Goal: Task Accomplishment & Management: Complete application form

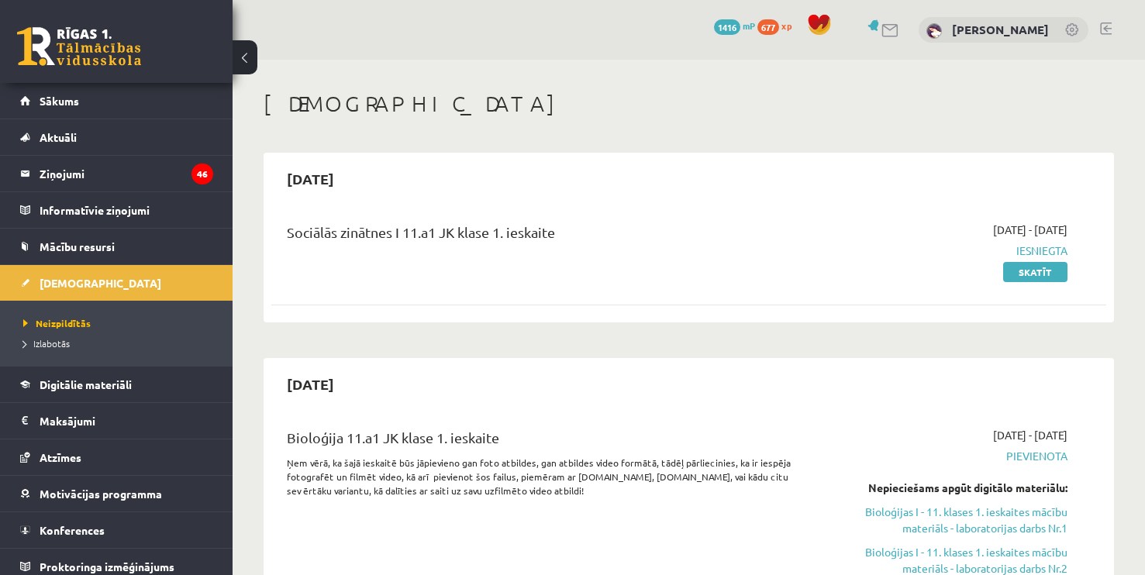
scroll to position [334, 0]
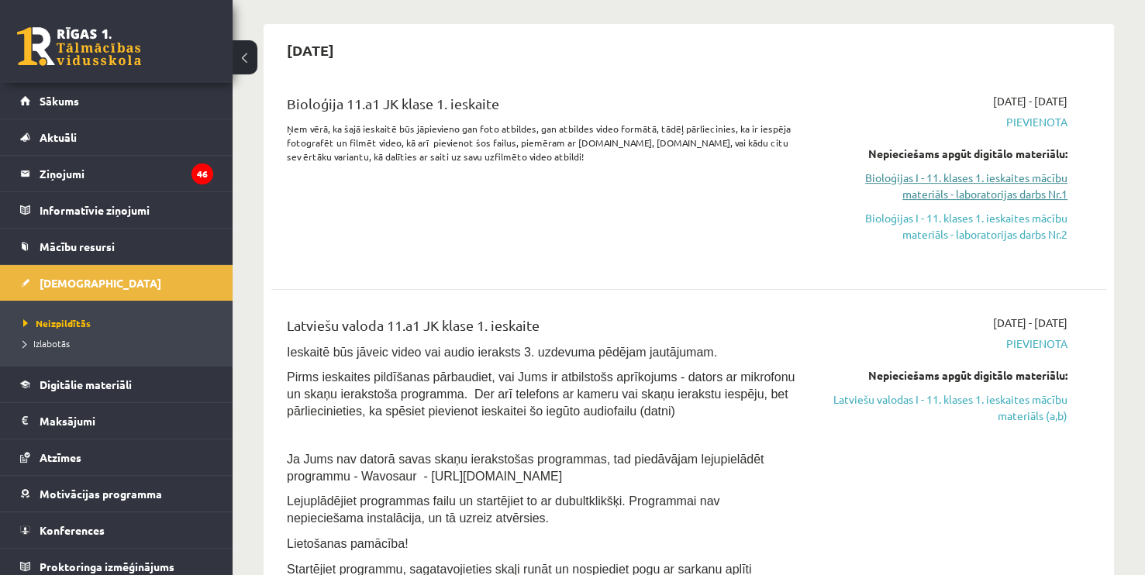
click at [999, 190] on link "Bioloģijas I - 11. klases 1. ieskaites mācību materiāls - laboratorijas darbs N…" at bounding box center [944, 186] width 245 height 33
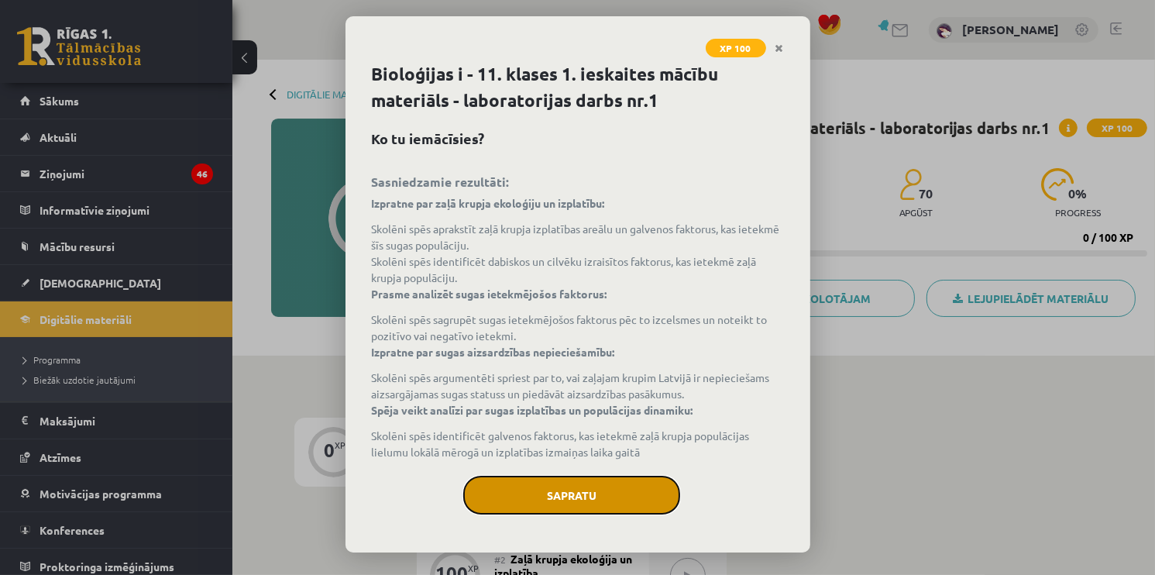
click at [563, 488] on button "Sapratu" at bounding box center [571, 495] width 217 height 39
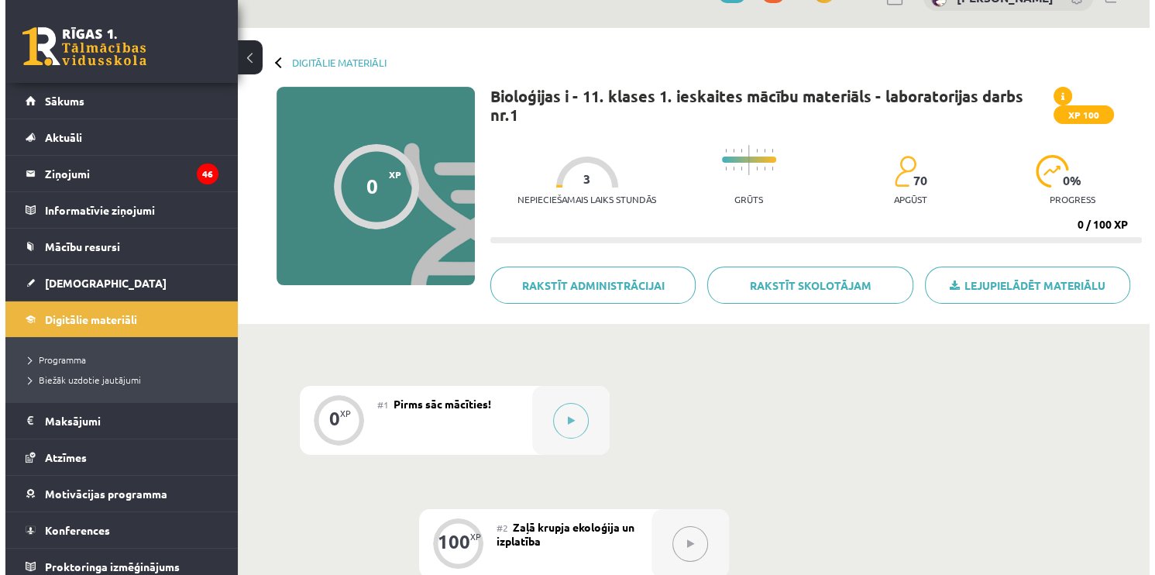
scroll to position [14, 0]
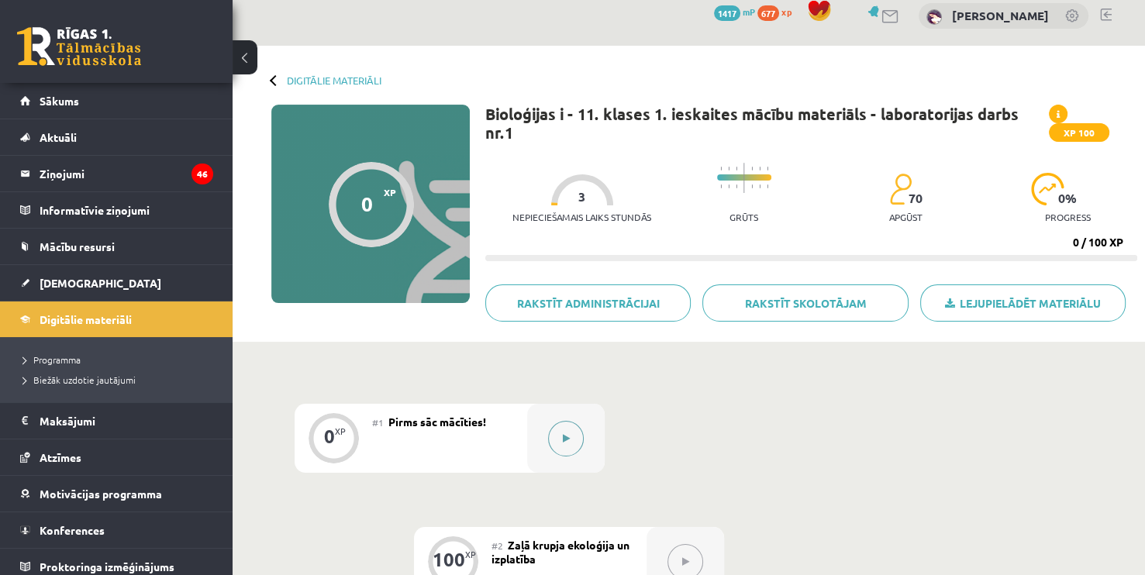
click at [563, 442] on icon at bounding box center [566, 438] width 7 height 9
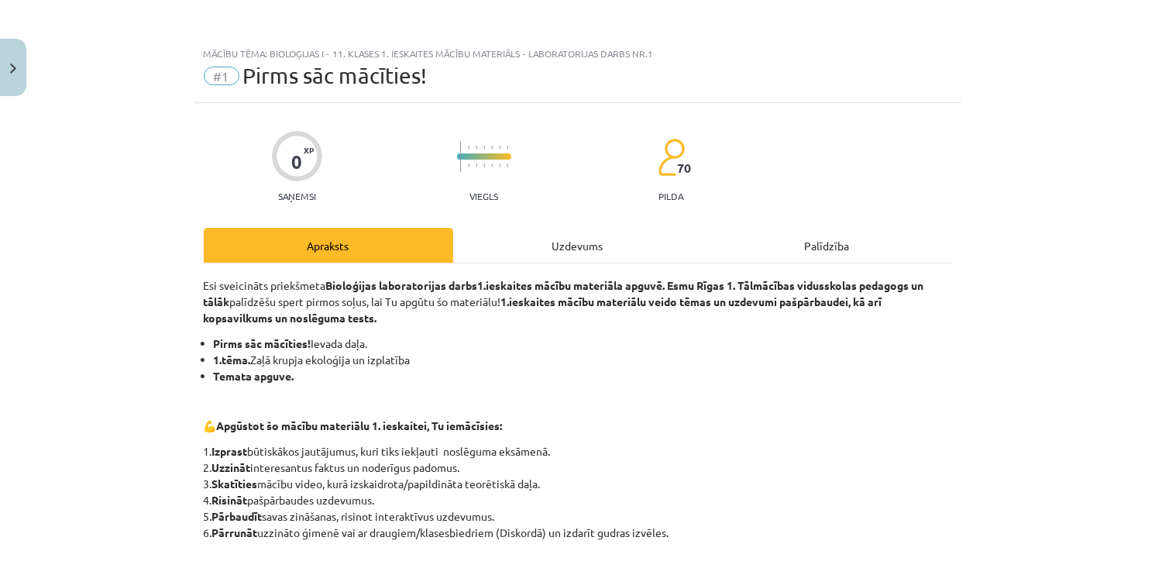
click at [557, 244] on div "Uzdevums" at bounding box center [578, 245] width 250 height 35
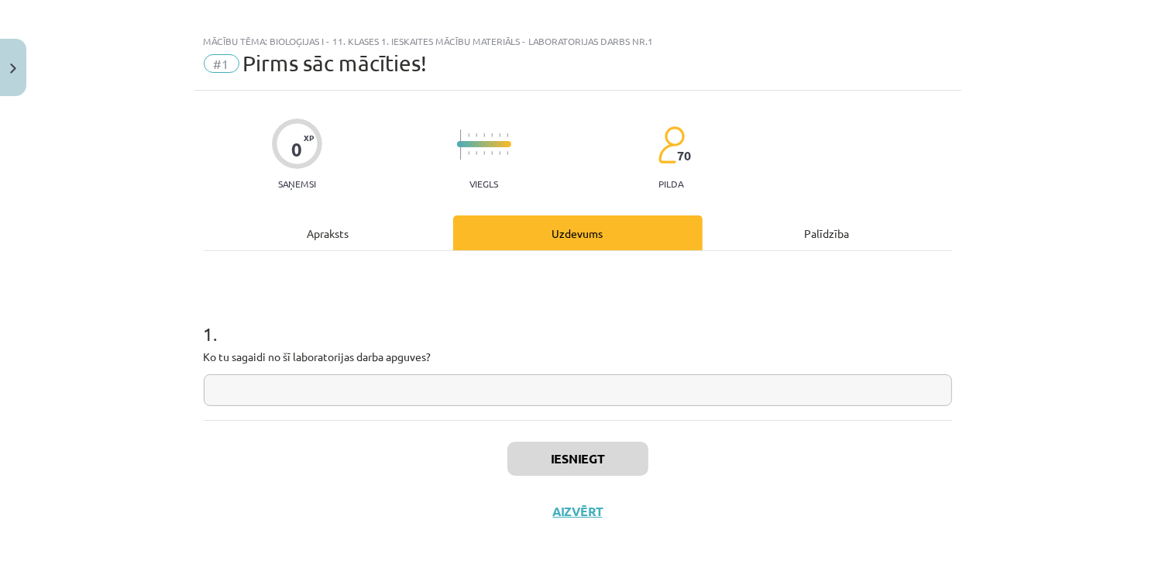
click at [319, 387] on input "text" at bounding box center [578, 390] width 749 height 32
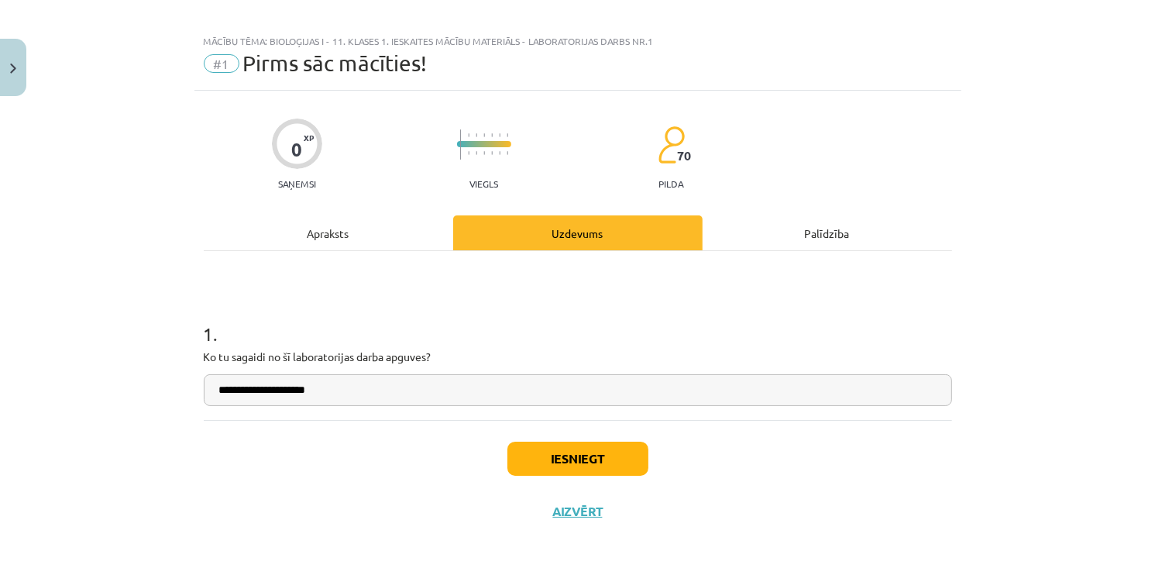
type input "**********"
click at [573, 450] on button "Iesniegt" at bounding box center [578, 459] width 141 height 34
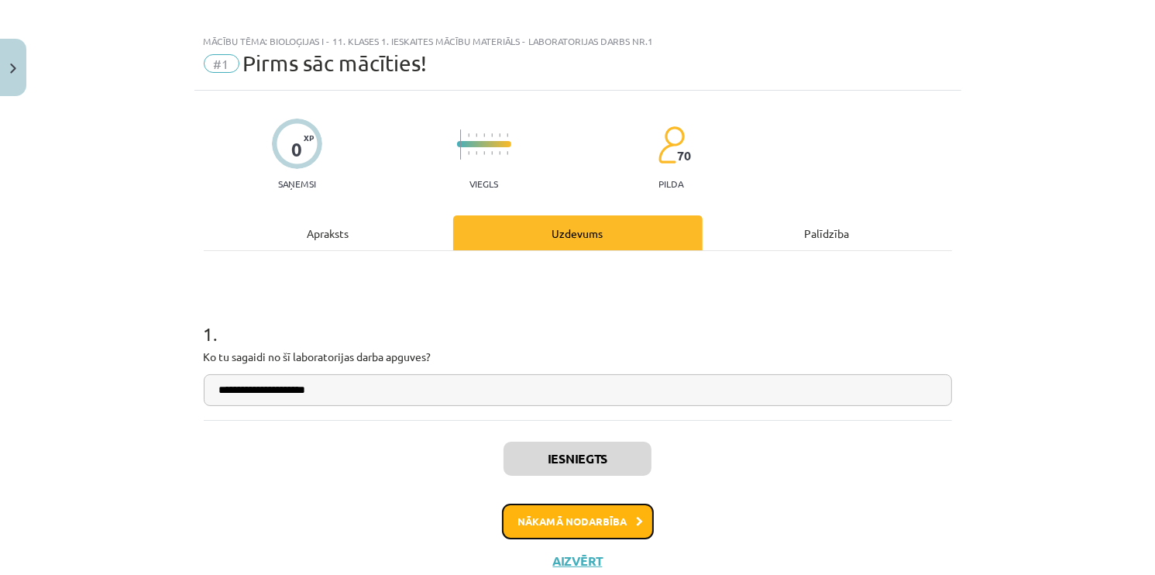
click at [577, 522] on button "Nākamā nodarbība" at bounding box center [578, 522] width 152 height 36
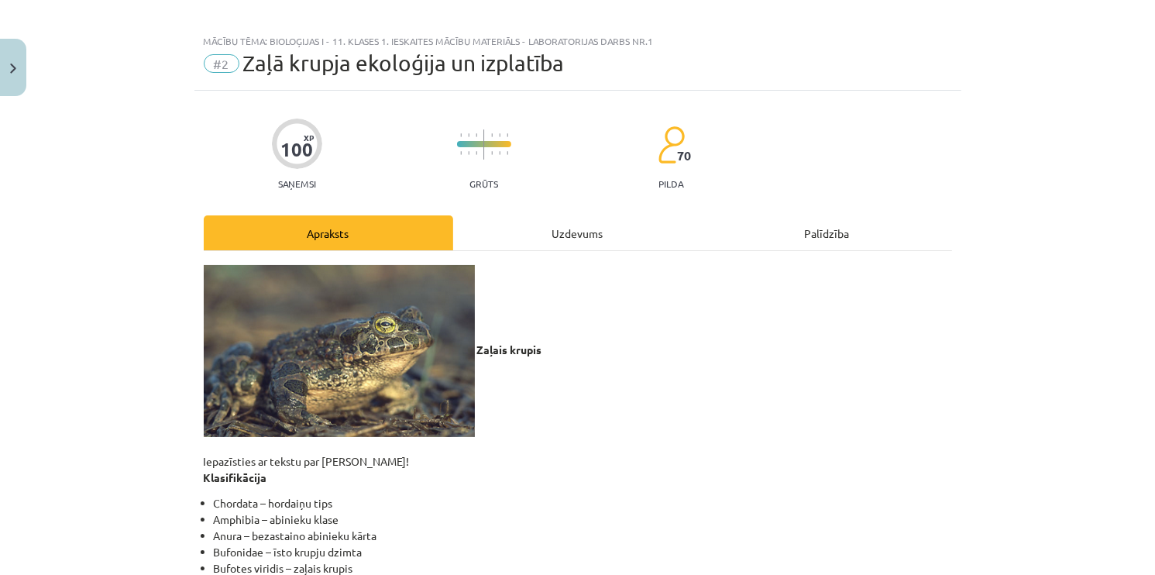
scroll to position [39, 0]
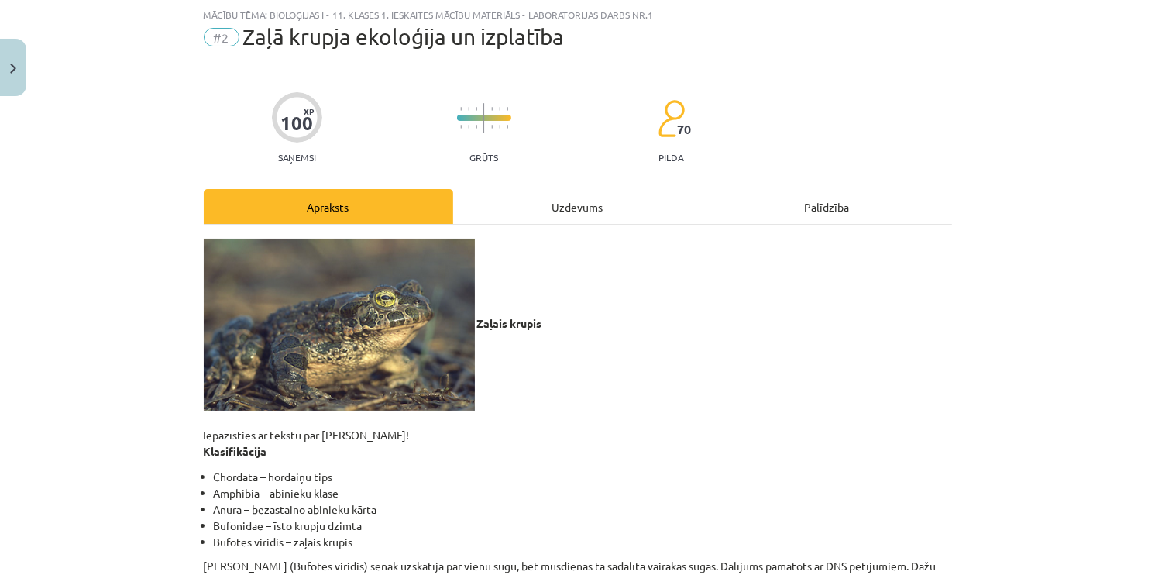
click at [556, 216] on div "Uzdevums" at bounding box center [578, 206] width 250 height 35
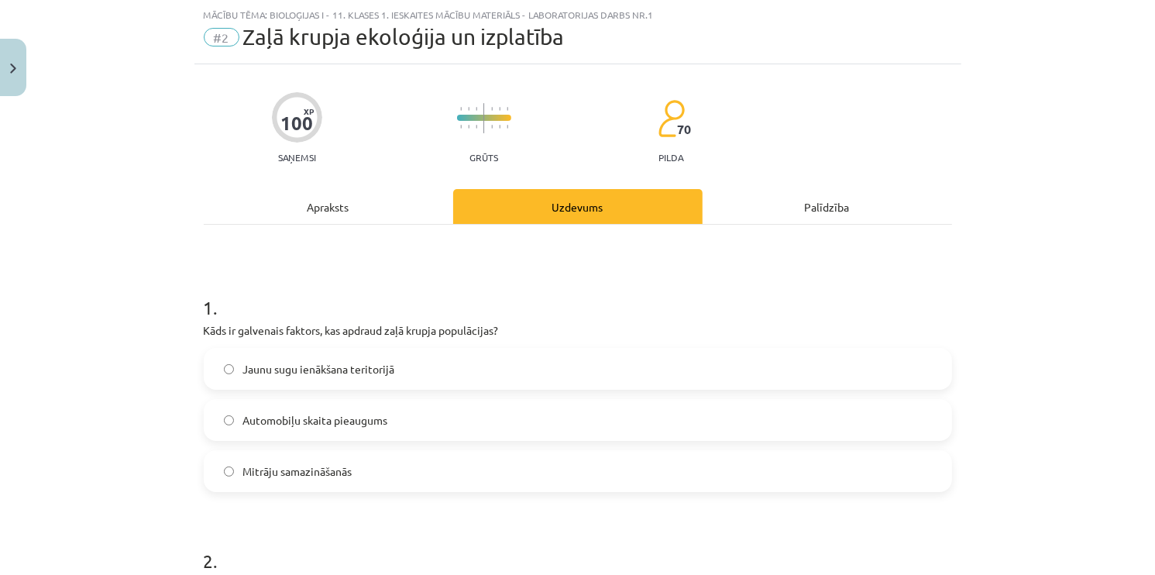
click at [324, 205] on div "Apraksts" at bounding box center [329, 206] width 250 height 35
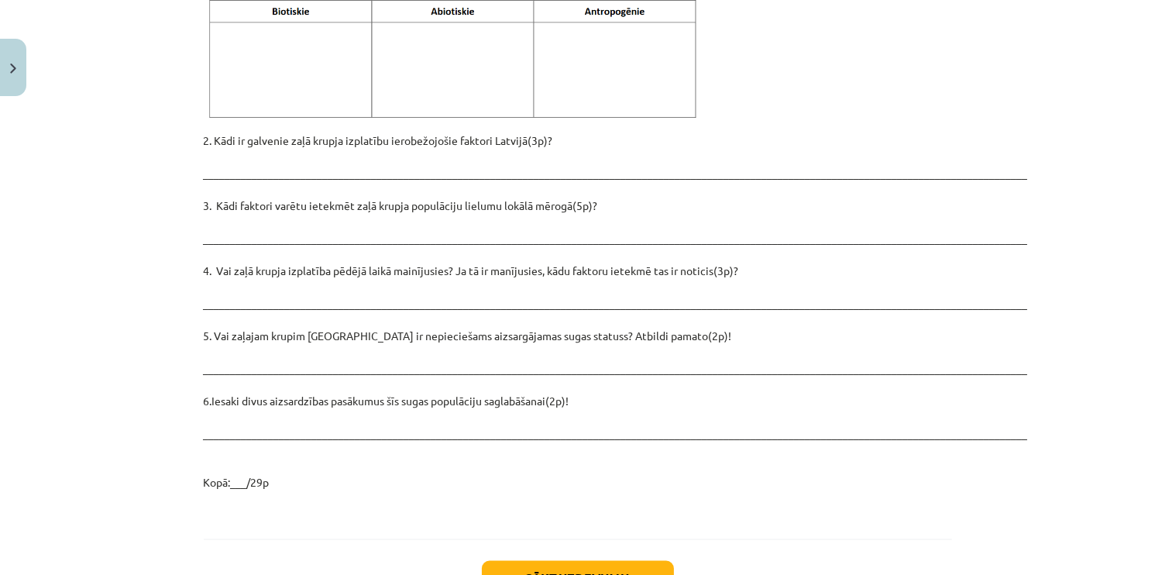
scroll to position [2195, 0]
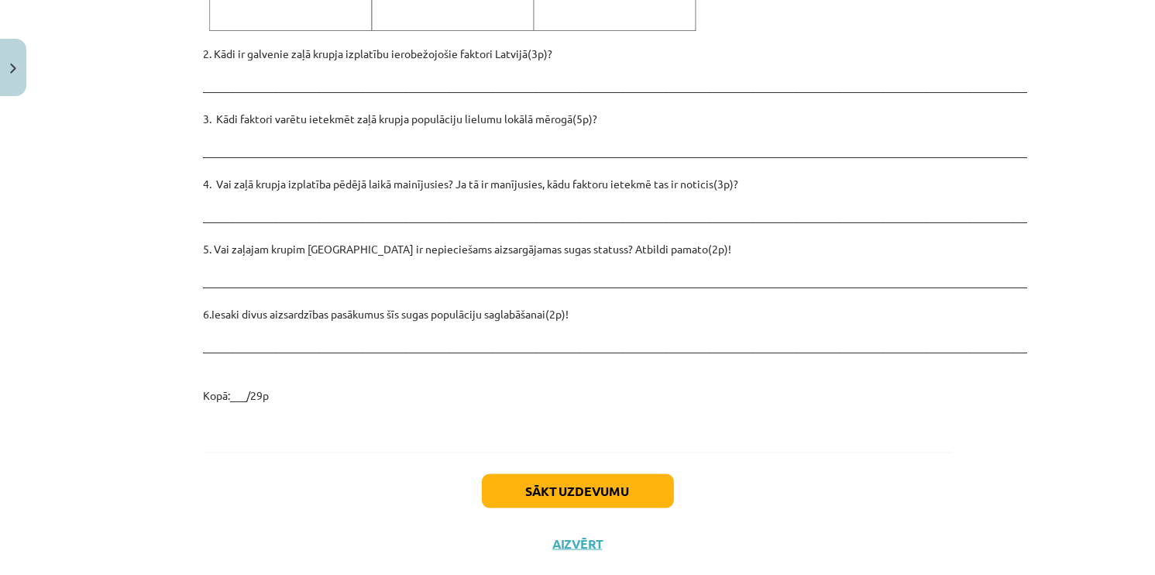
drag, startPoint x: 191, startPoint y: 116, endPoint x: 646, endPoint y: 363, distance: 516.7
click at [504, 306] on p "2. Kādi ir galvenie zaļā krupja izplatību ierobežojošie faktori Latvijā(3p)? __…" at bounding box center [578, 225] width 749 height 358
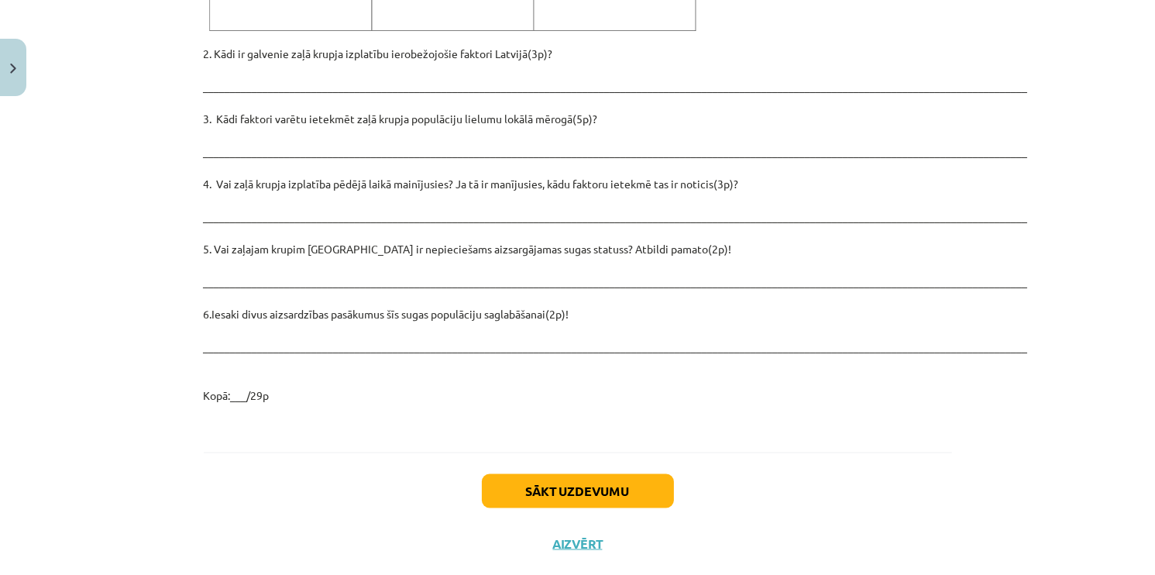
click at [504, 306] on p "2. Kādi ir galvenie zaļā krupja izplatību ierobežojošie faktori Latvijā(3p)? __…" at bounding box center [578, 225] width 749 height 358
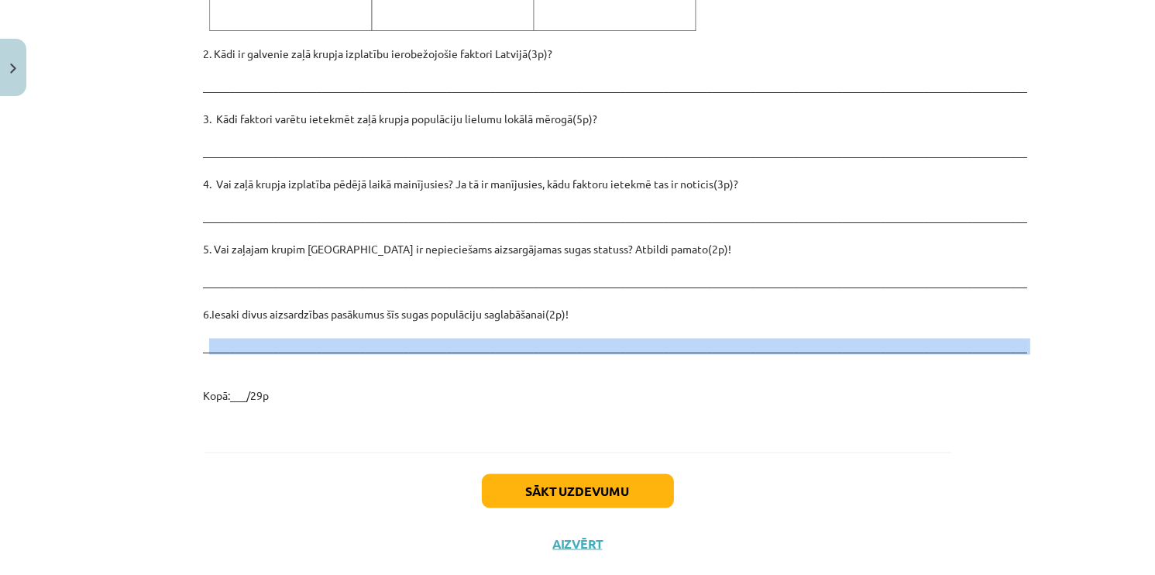
click at [504, 306] on p "2. Kādi ir galvenie zaļā krupja izplatību ierobežojošie faktori Latvijā(3p)? __…" at bounding box center [578, 225] width 749 height 358
drag, startPoint x: 504, startPoint y: 306, endPoint x: 461, endPoint y: 308, distance: 43.4
click at [461, 308] on p "2. Kādi ir galvenie zaļā krupja izplatību ierobežojošie faktori Latvijā(3p)? __…" at bounding box center [578, 225] width 749 height 358
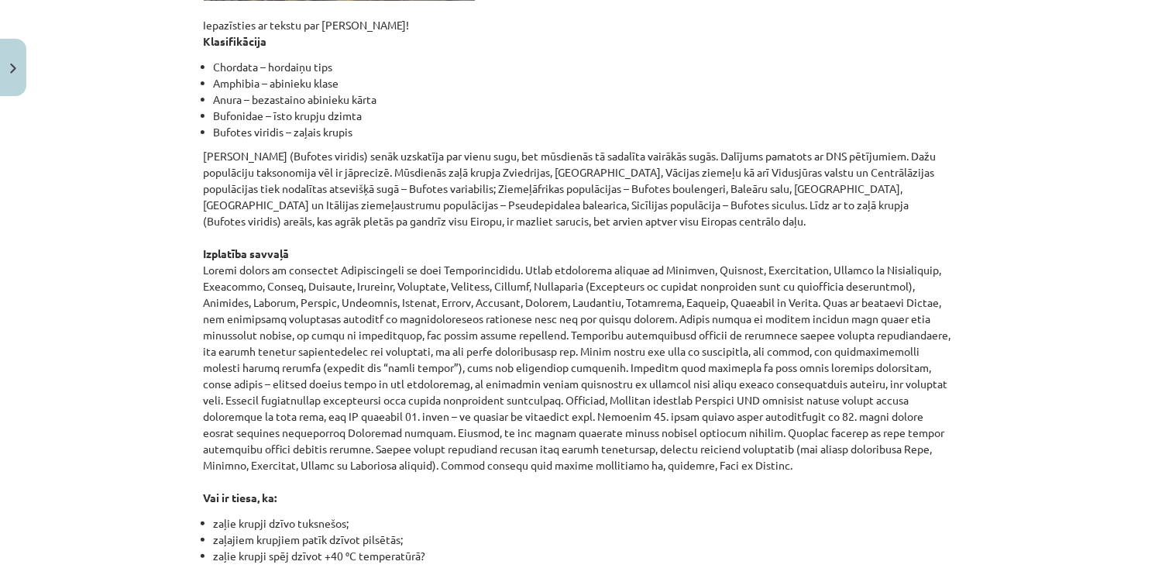
scroll to position [315, 0]
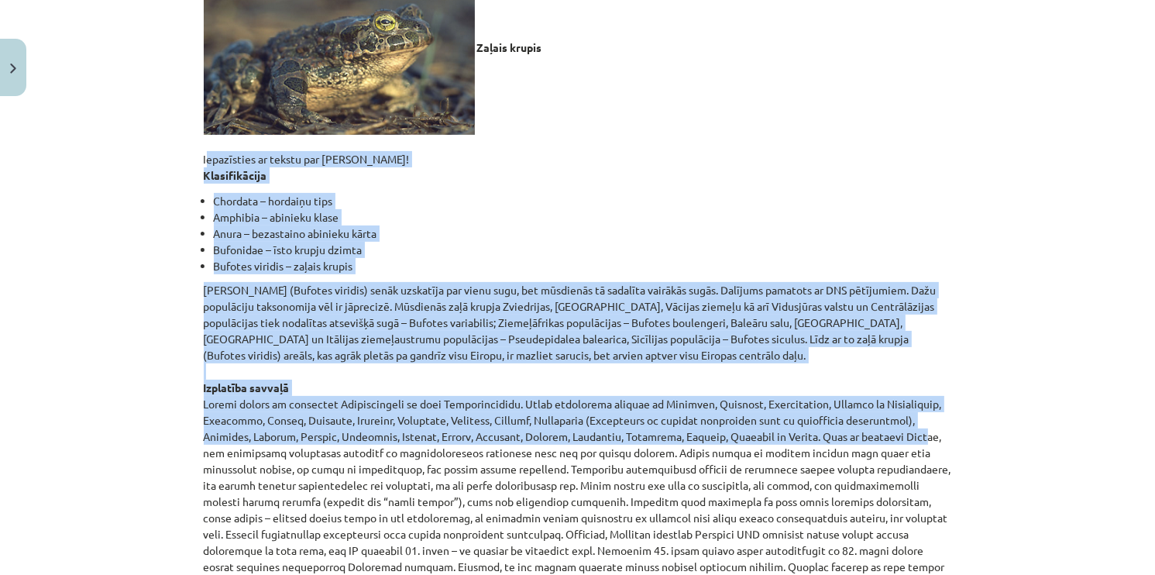
drag, startPoint x: 195, startPoint y: 159, endPoint x: 749, endPoint y: 432, distance: 617.9
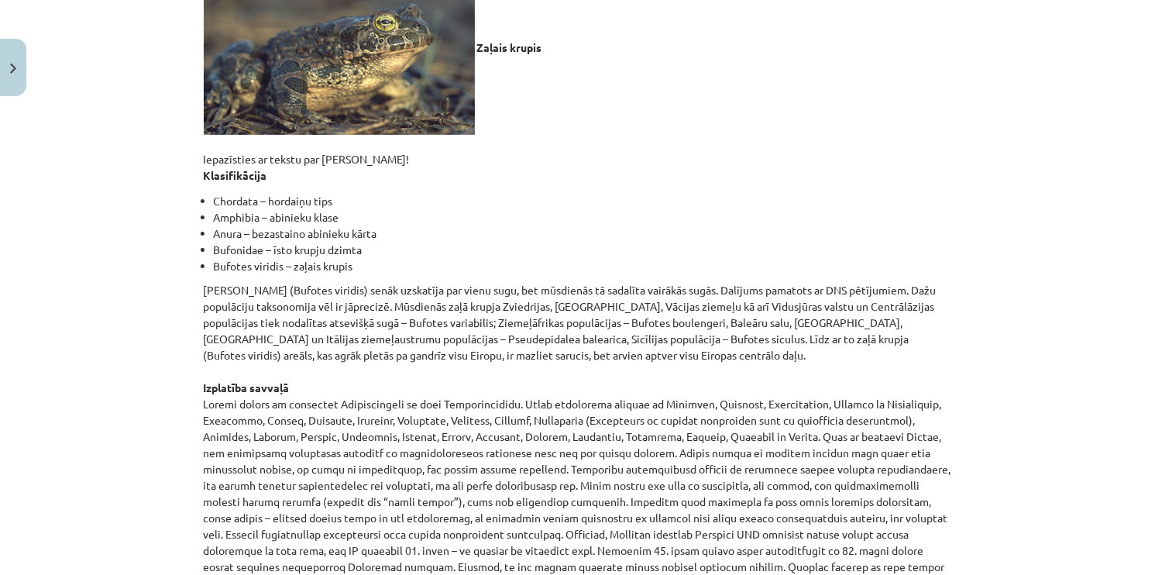
drag, startPoint x: 199, startPoint y: 157, endPoint x: 388, endPoint y: 170, distance: 189.5
click at [388, 170] on p "Zaļais krupis Iepazīsties ar tekstu par zaļo krupi! Klasifikācija" at bounding box center [578, 73] width 749 height 221
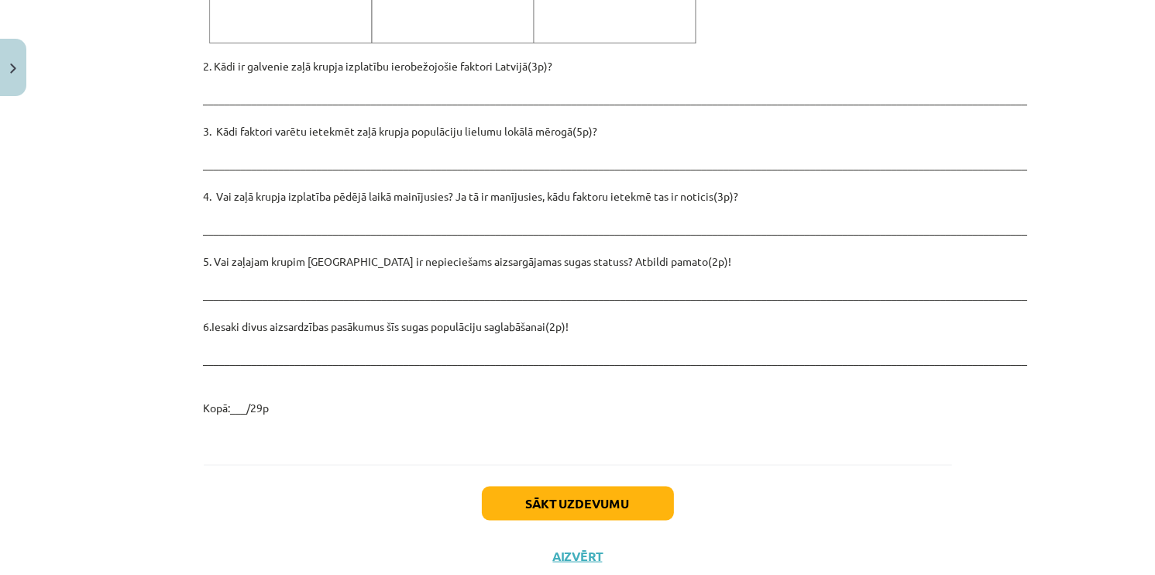
scroll to position [2195, 0]
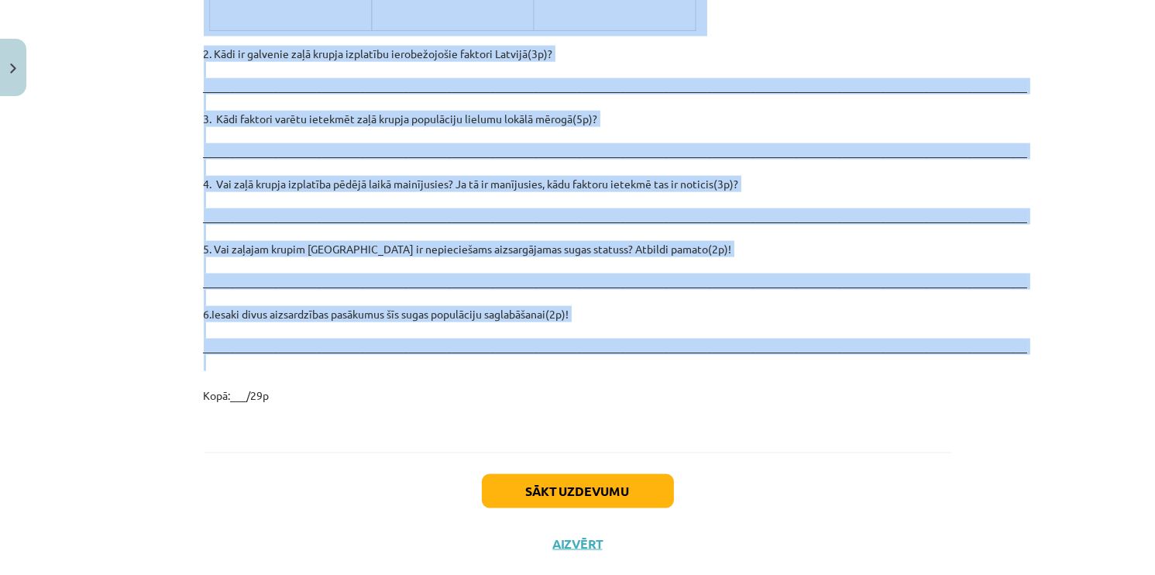
drag, startPoint x: 195, startPoint y: 157, endPoint x: 636, endPoint y: 352, distance: 482.7
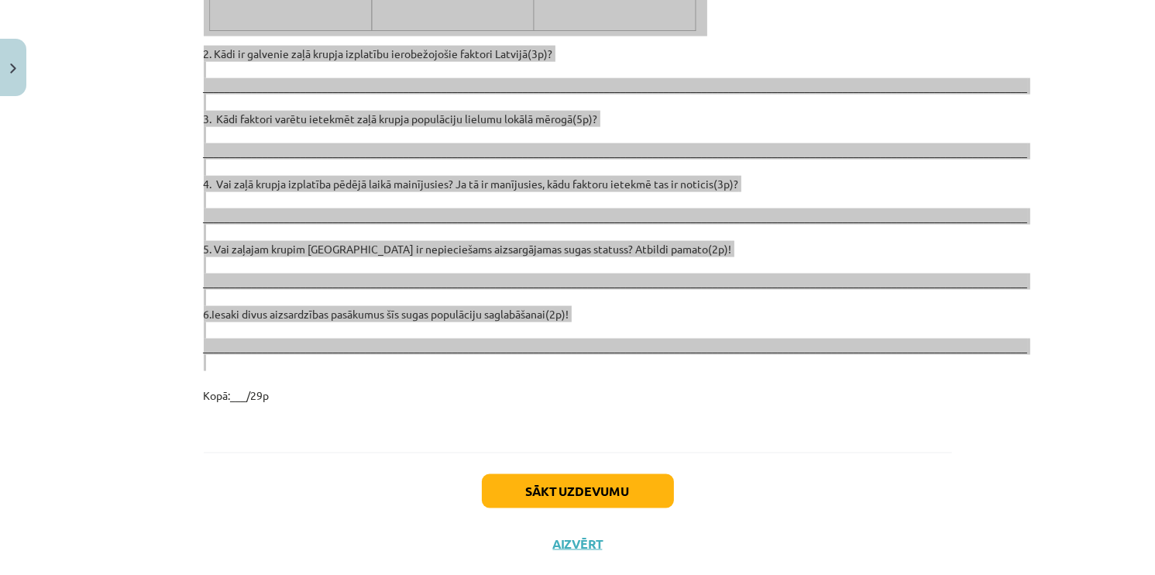
copy div "Iepazīsties ar tekstu par zaļo krupi! Klasifikācija Chordata – hordaiņu tips Am…"
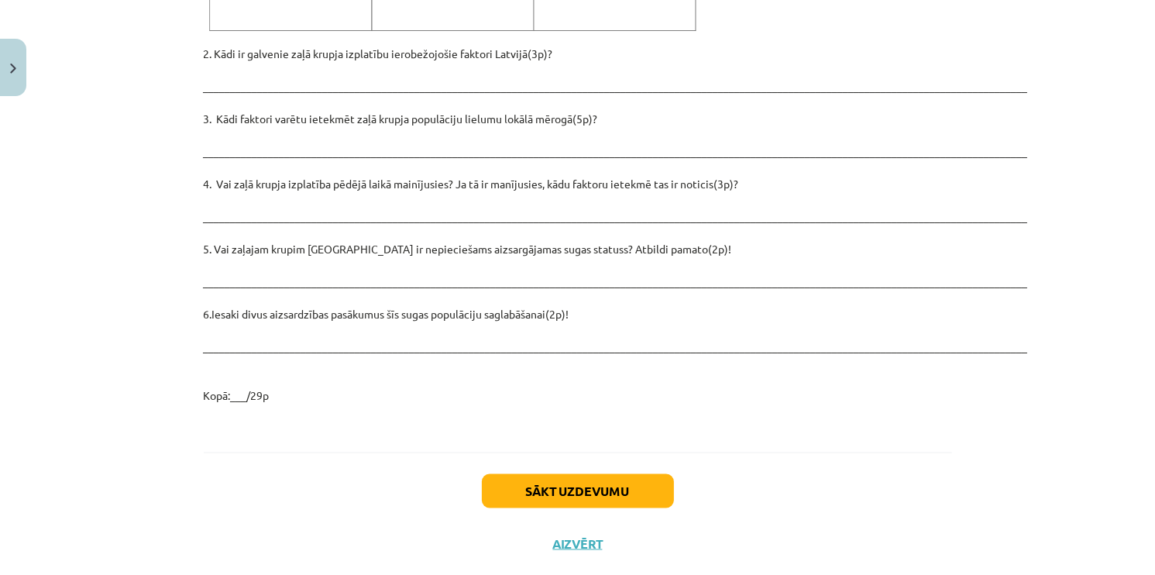
click at [427, 413] on p at bounding box center [578, 421] width 749 height 16
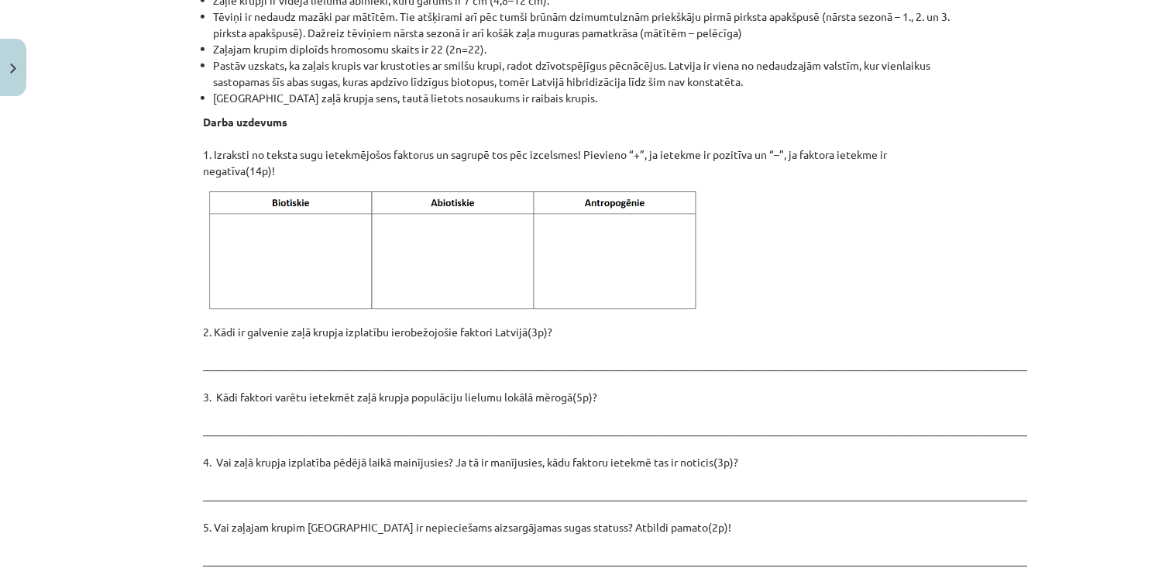
scroll to position [1916, 0]
click at [311, 198] on img at bounding box center [456, 252] width 504 height 126
drag, startPoint x: 311, startPoint y: 198, endPoint x: 304, endPoint y: 212, distance: 15.6
click at [304, 212] on img at bounding box center [456, 252] width 504 height 126
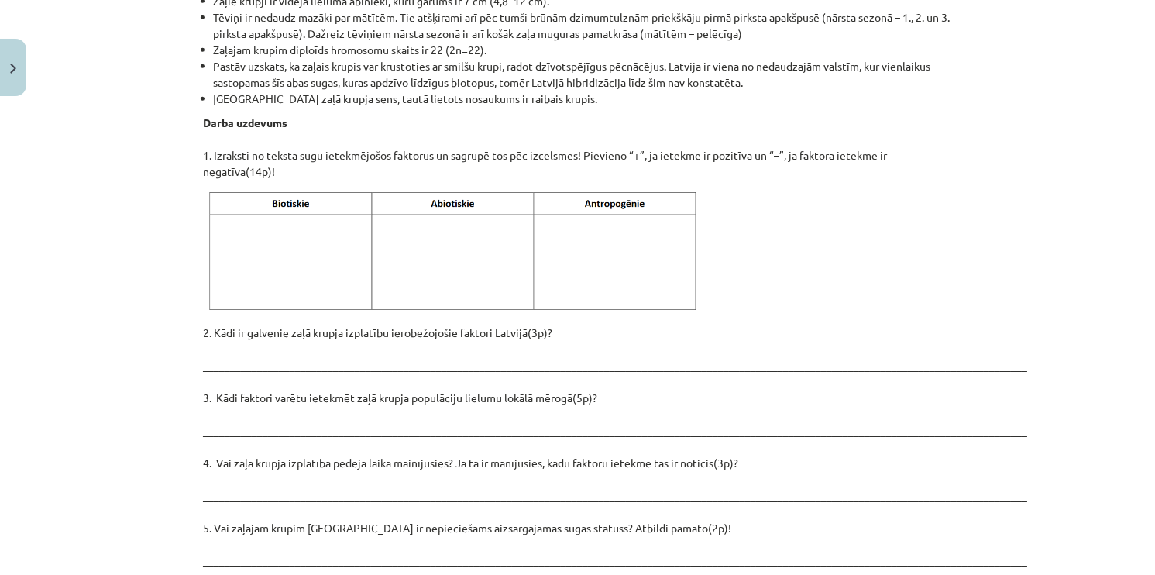
click at [304, 212] on img at bounding box center [456, 252] width 504 height 126
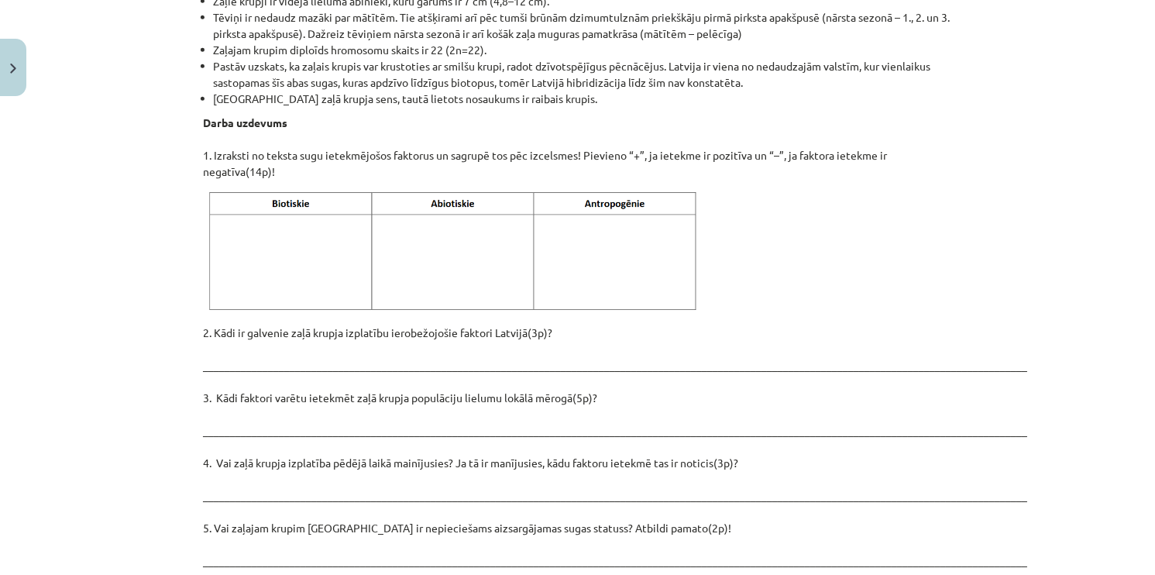
click at [304, 212] on img at bounding box center [456, 252] width 504 height 126
drag, startPoint x: 194, startPoint y: 158, endPoint x: 672, endPoint y: 211, distance: 481.0
click at [157, 271] on div "Mācību tēma: Bioloģijas i - 11. klases 1. ieskaites mācību materiāls - laborato…" at bounding box center [577, 287] width 1155 height 575
click at [297, 232] on img at bounding box center [456, 252] width 504 height 126
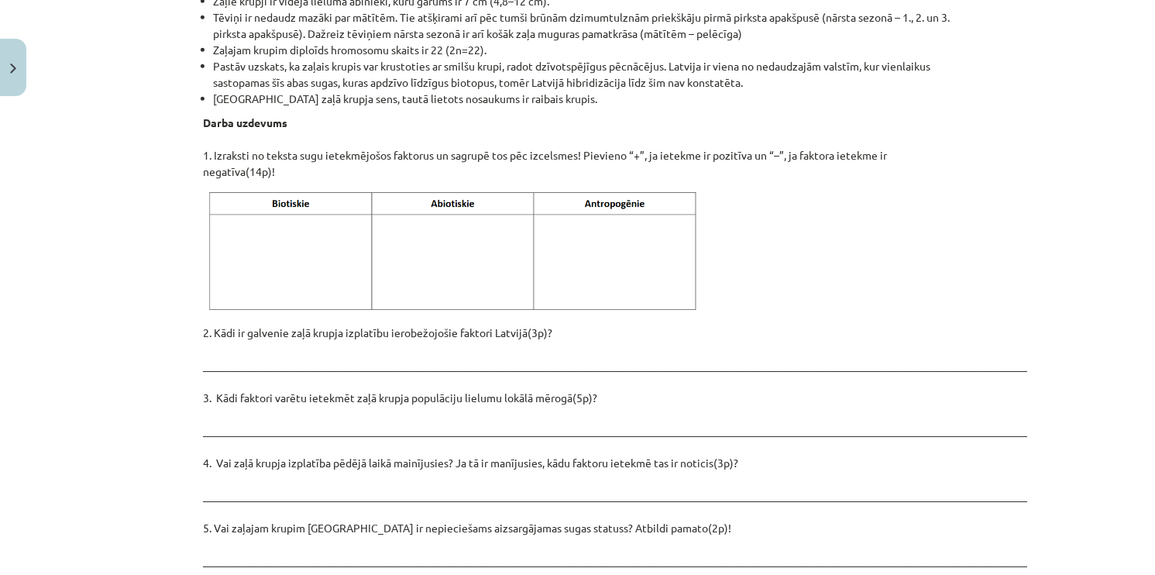
click at [297, 232] on img at bounding box center [456, 252] width 504 height 126
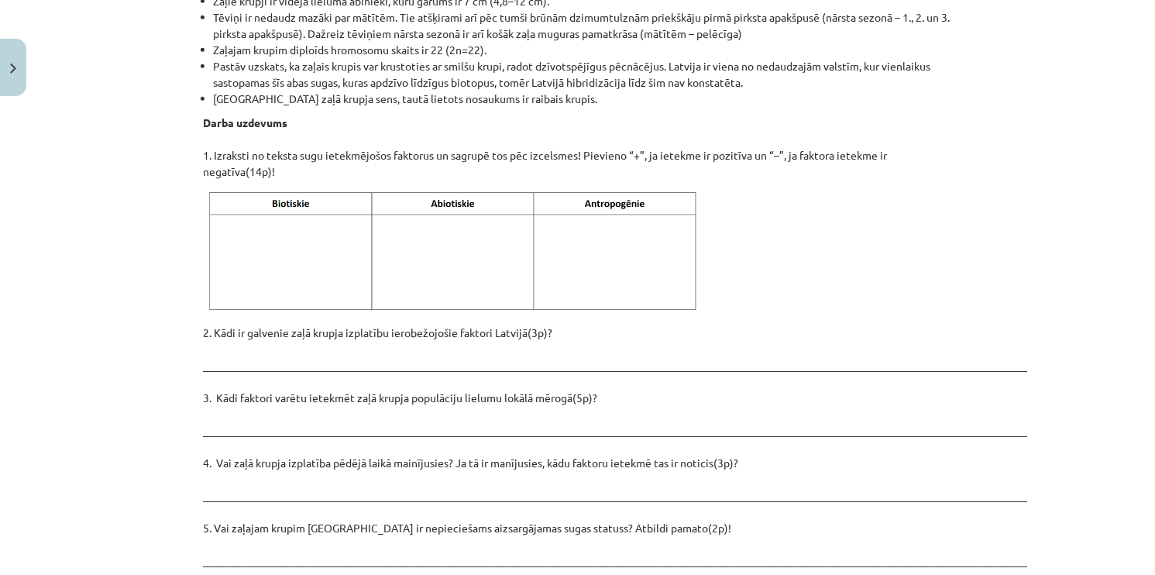
click at [297, 232] on img at bounding box center [456, 252] width 504 height 126
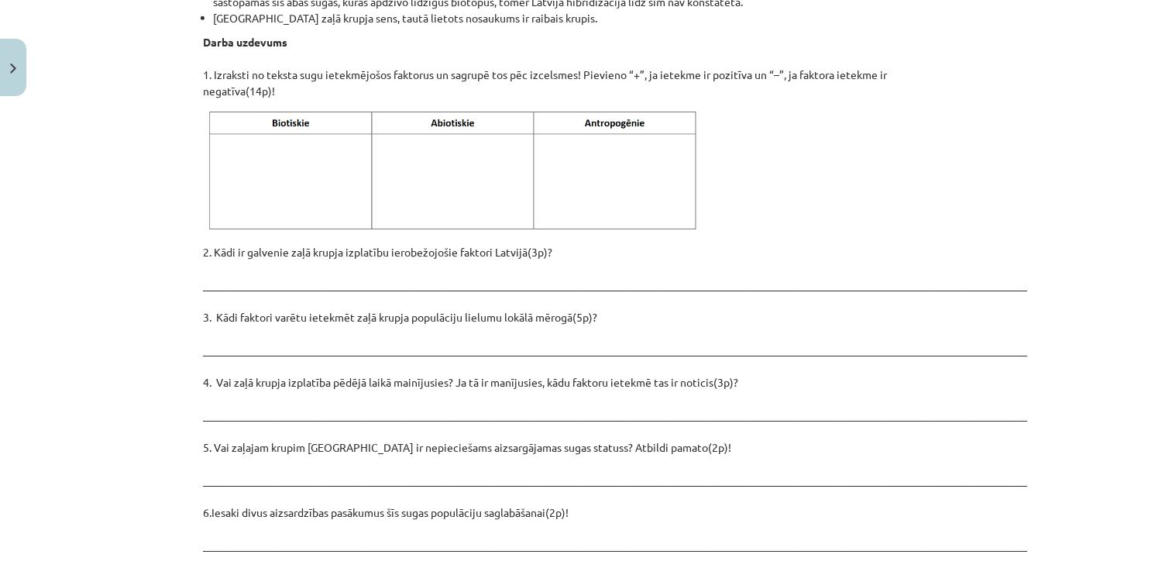
scroll to position [2006, 0]
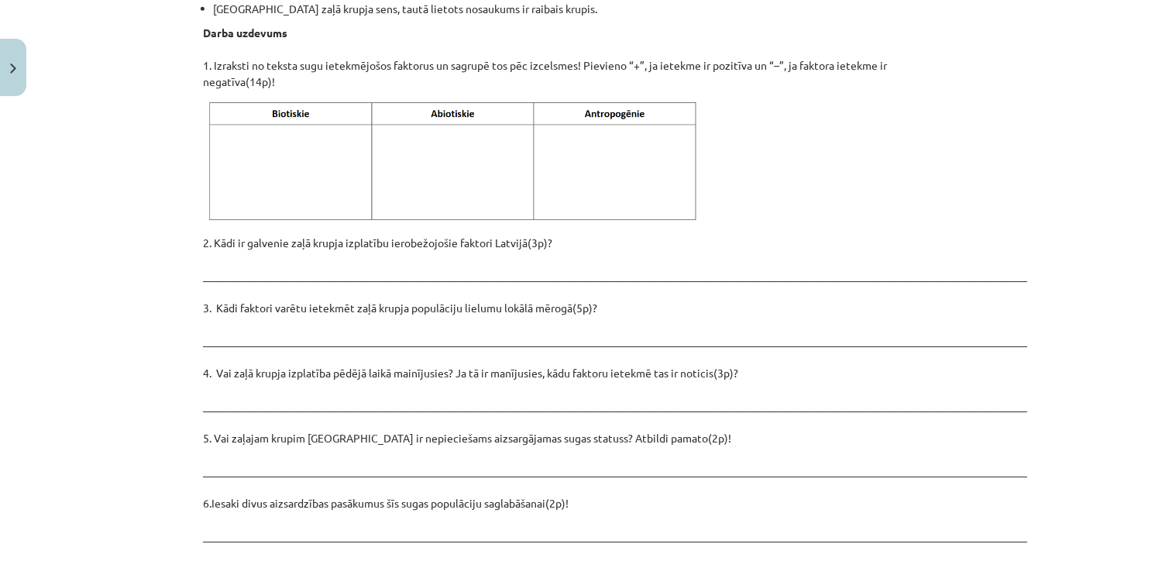
click at [299, 99] on img at bounding box center [456, 162] width 504 height 126
click at [288, 99] on img at bounding box center [456, 162] width 504 height 126
click at [268, 99] on img at bounding box center [456, 162] width 504 height 126
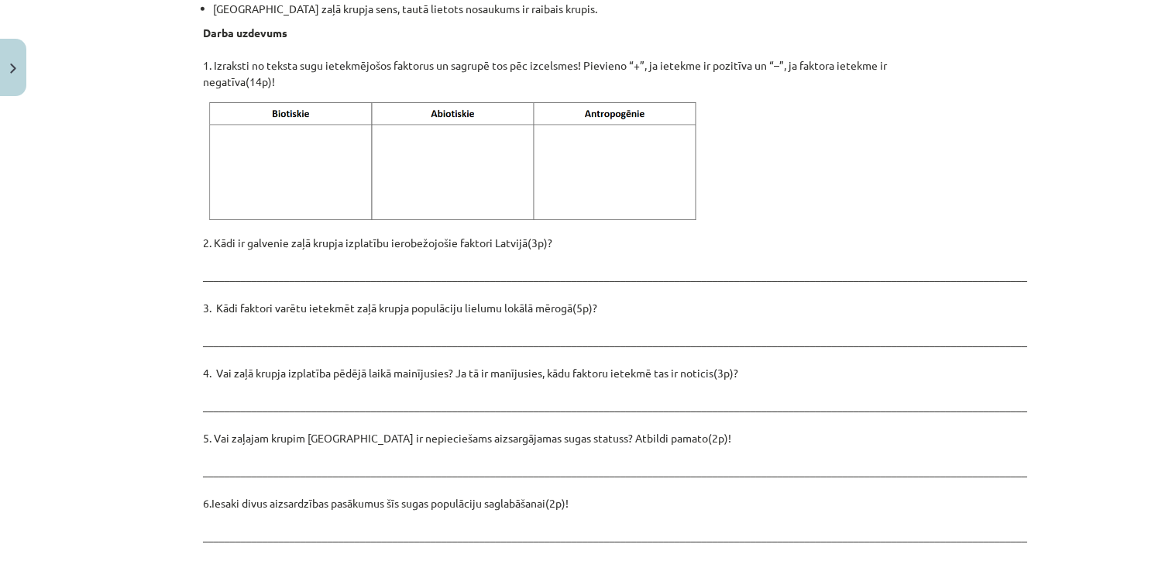
click at [268, 99] on img at bounding box center [456, 162] width 504 height 126
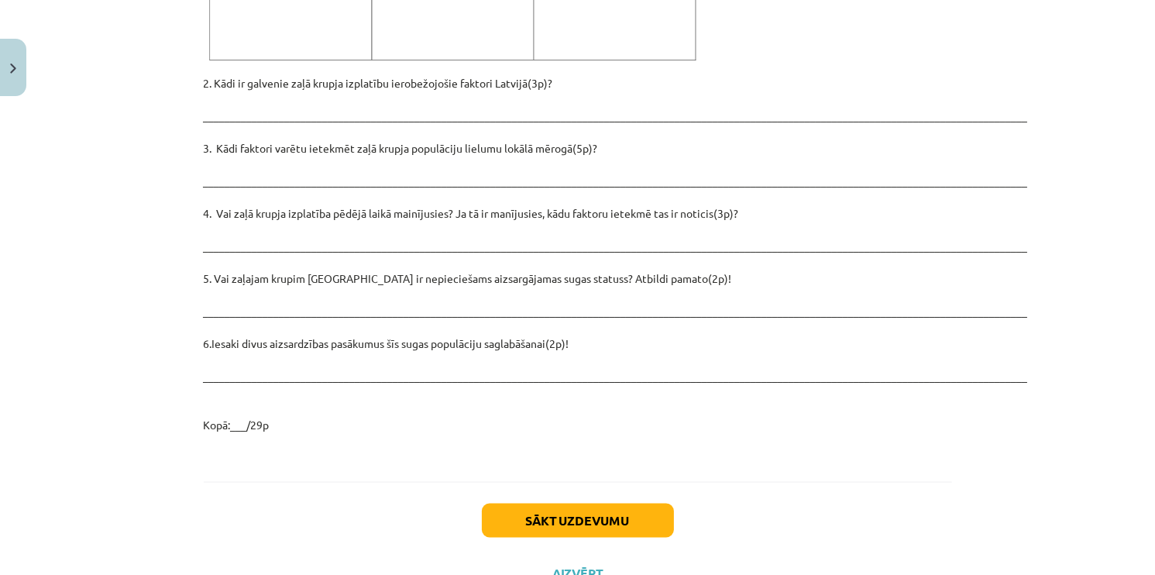
scroll to position [2195, 0]
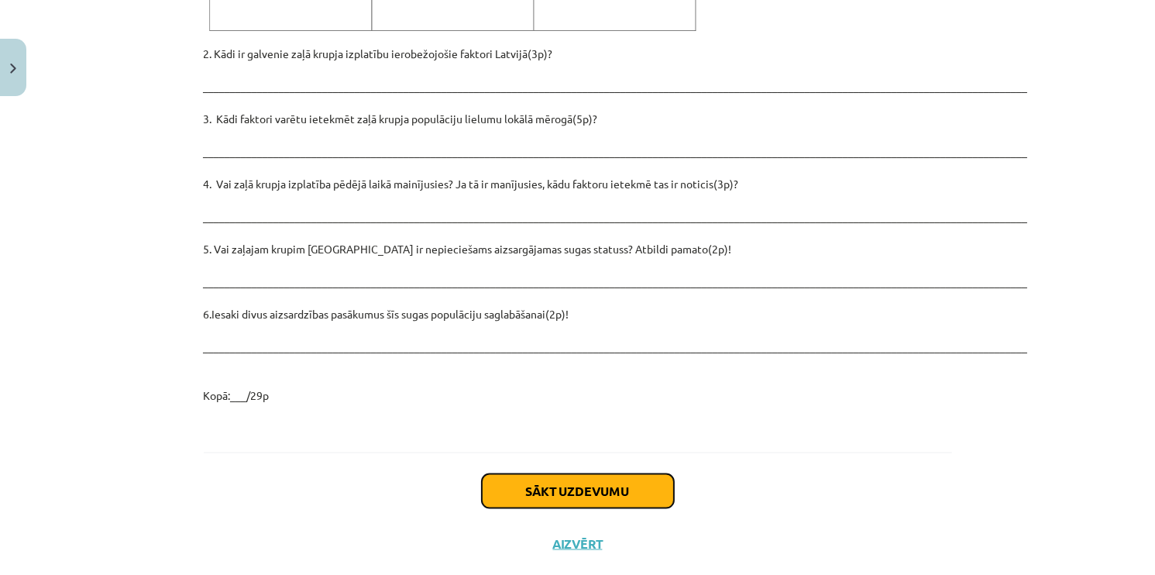
click at [579, 474] on button "Sākt uzdevumu" at bounding box center [578, 491] width 192 height 34
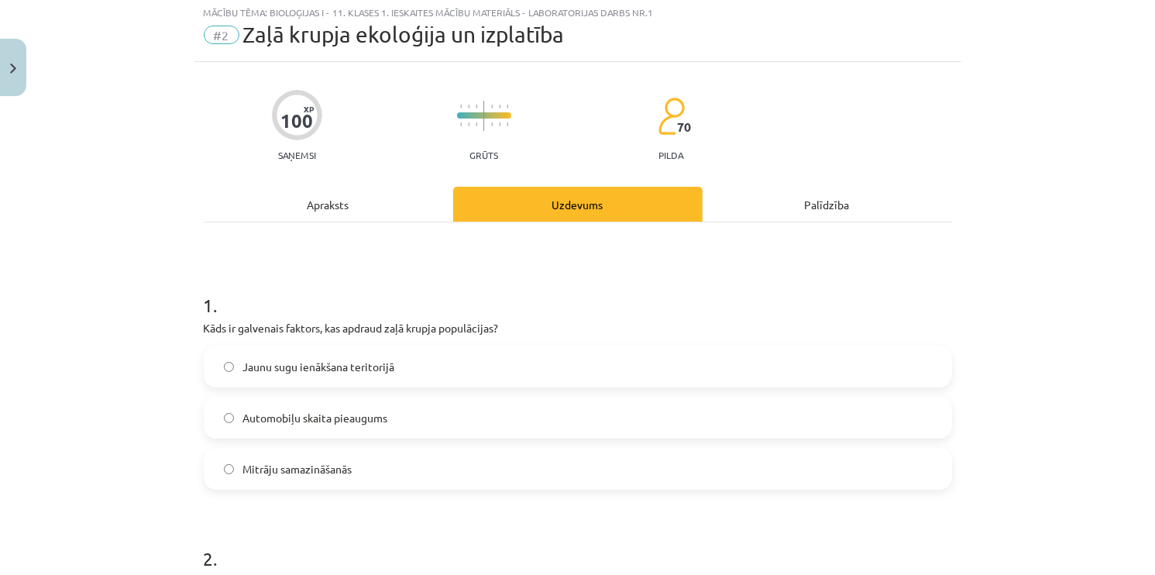
scroll to position [39, 0]
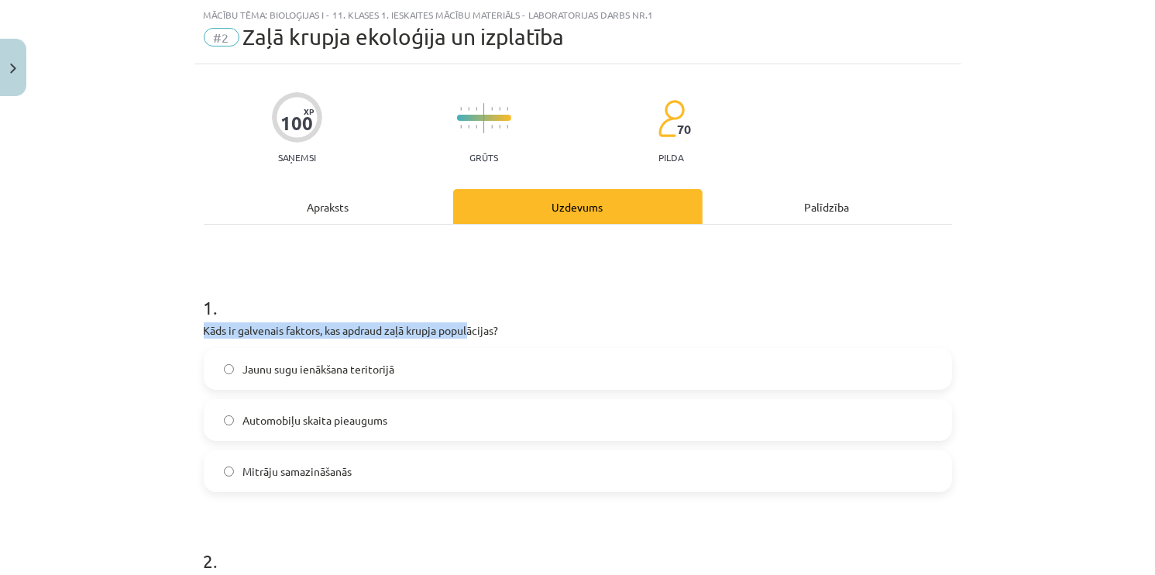
drag, startPoint x: 185, startPoint y: 324, endPoint x: 467, endPoint y: 325, distance: 282.1
click at [467, 325] on div "Mācību tēma: Bioloģijas i - 11. klases 1. ieskaites mācību materiāls - laborato…" at bounding box center [577, 287] width 1155 height 575
click at [516, 381] on label "Jaunu sugu ienākšana teritorijā" at bounding box center [578, 369] width 746 height 39
click at [480, 294] on h1 "1 ." at bounding box center [578, 294] width 749 height 48
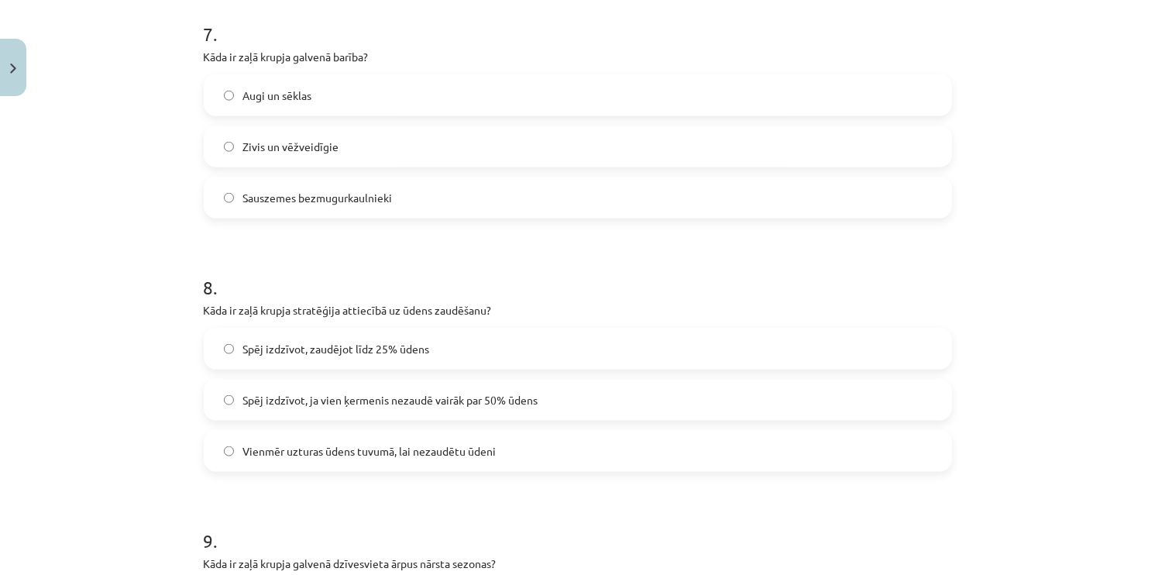
scroll to position [2415, 0]
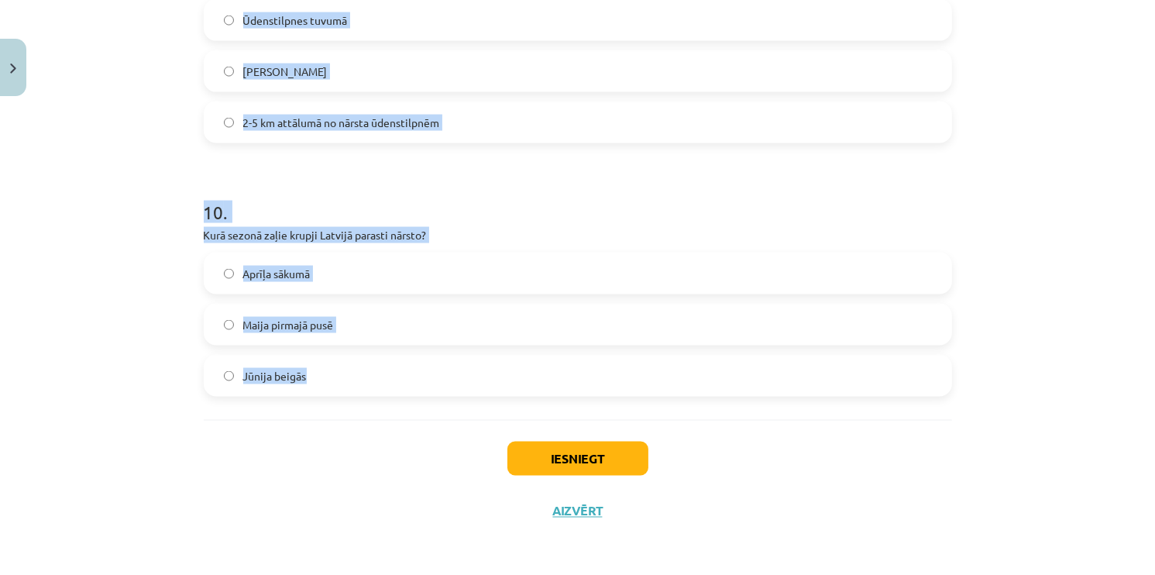
drag, startPoint x: 192, startPoint y: 329, endPoint x: 516, endPoint y: 374, distance: 326.9
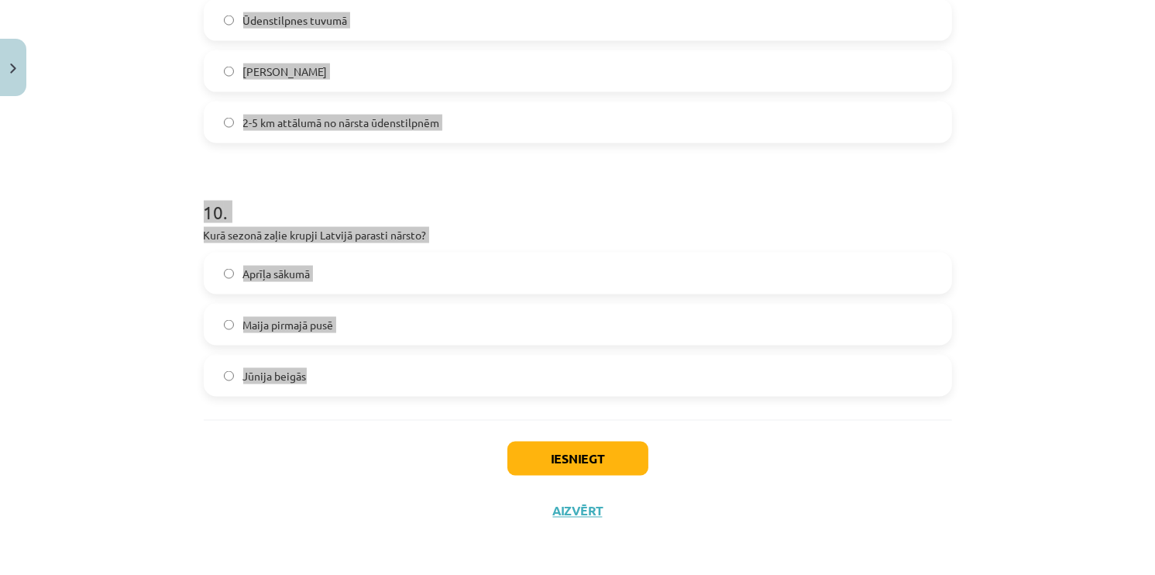
copy form "Kāds ir galvenais faktors, kas apdraud zaļā krupja populācijas? Jaunu sugu ienā…"
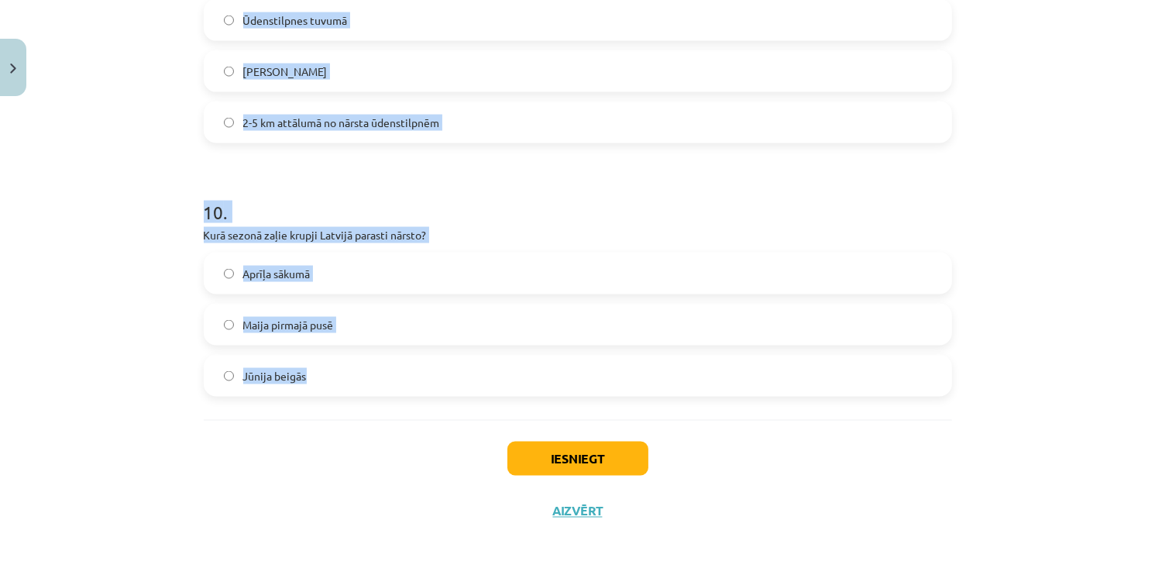
click at [683, 177] on h1 "10 ." at bounding box center [578, 198] width 749 height 48
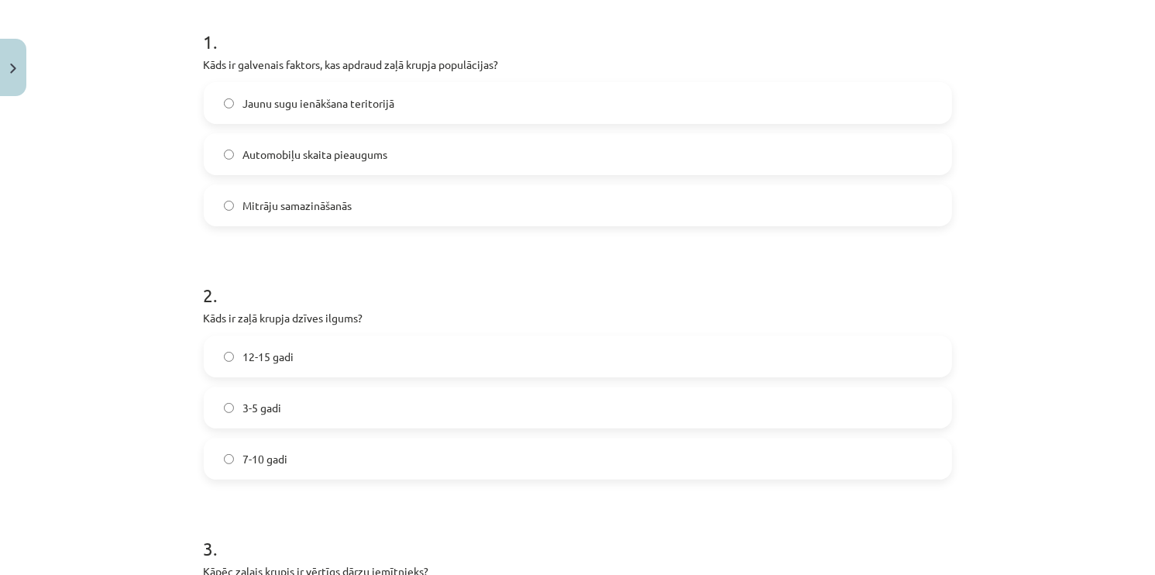
scroll to position [296, 0]
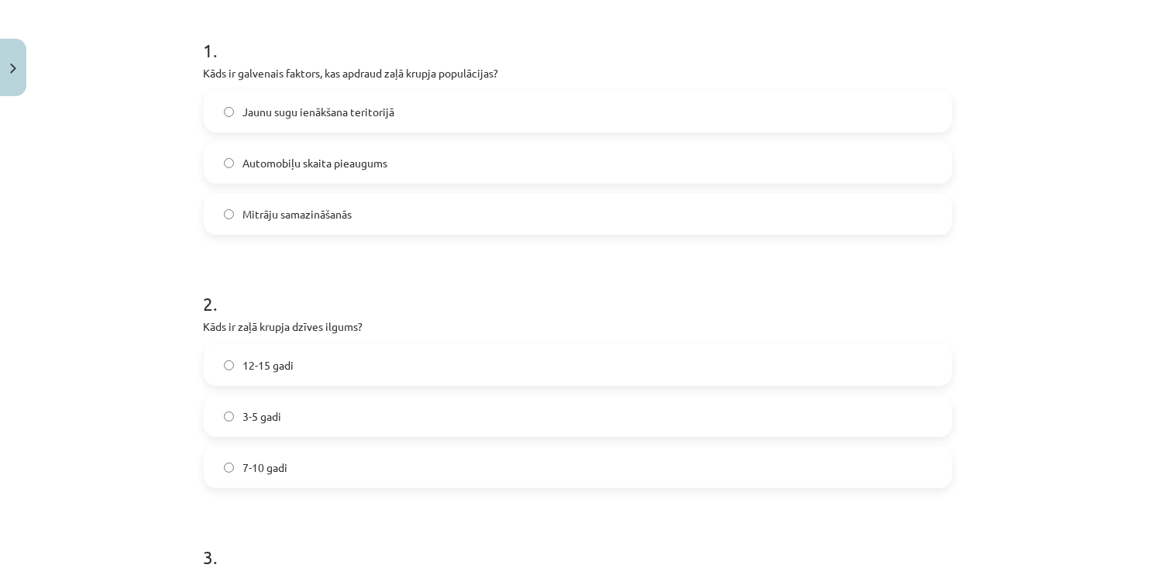
click at [359, 210] on label "Mitrāju samazināšanās" at bounding box center [578, 214] width 746 height 39
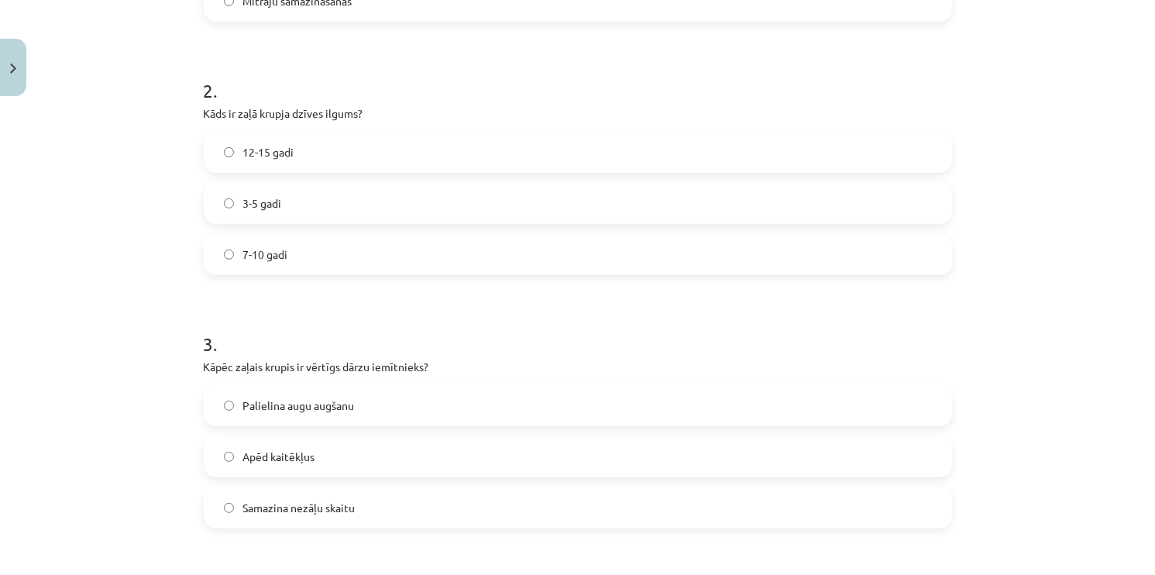
scroll to position [573, 0]
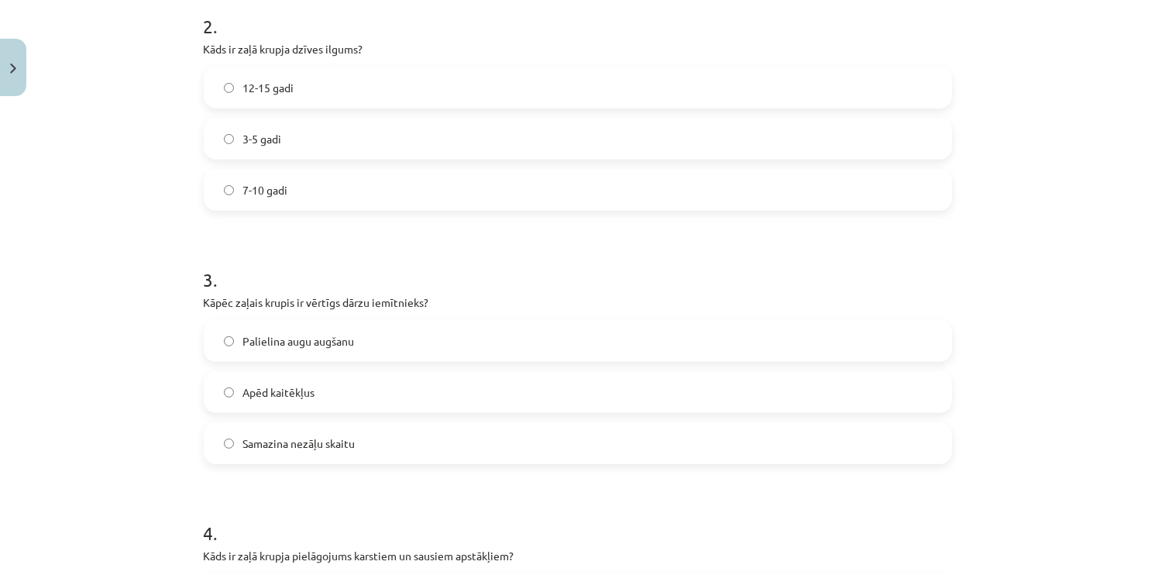
click at [578, 192] on label "7-10 gadi" at bounding box center [578, 189] width 746 height 39
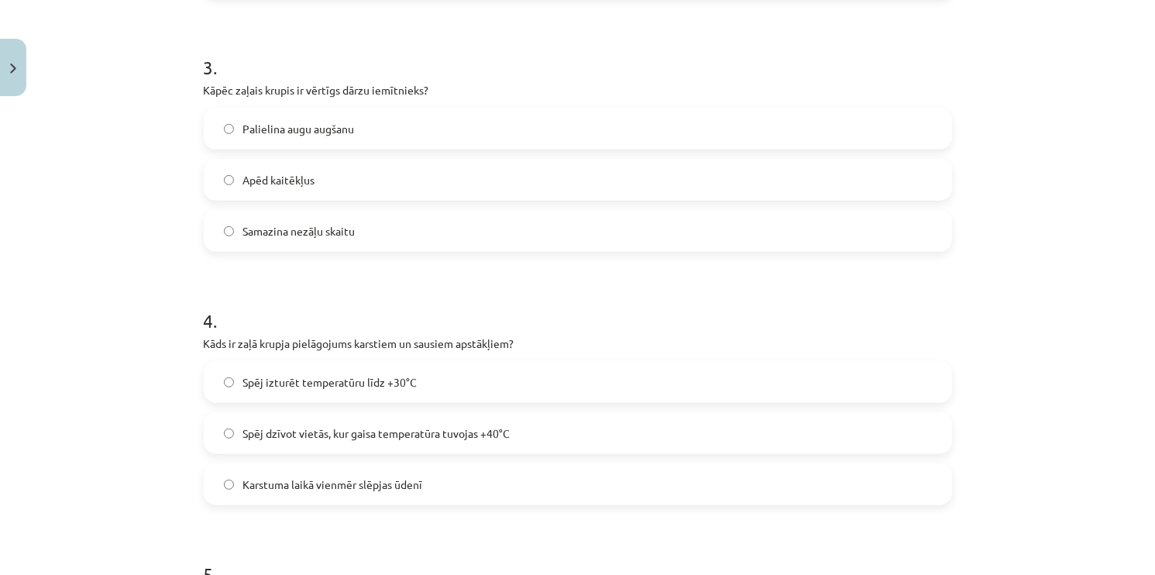
scroll to position [800, 0]
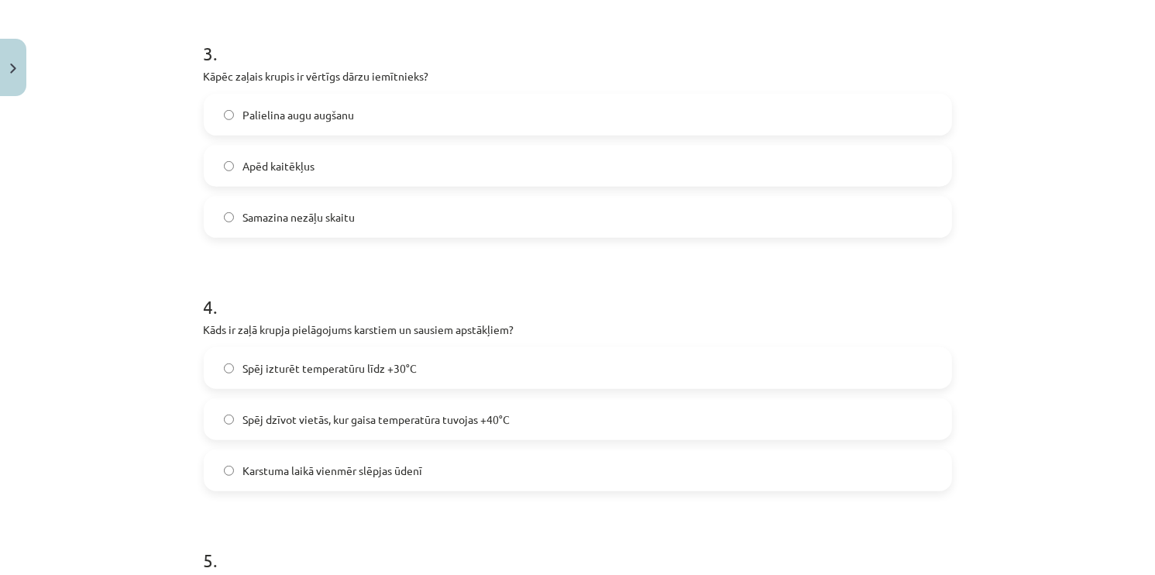
click at [346, 169] on label "Apēd kaitēkļus" at bounding box center [578, 165] width 746 height 39
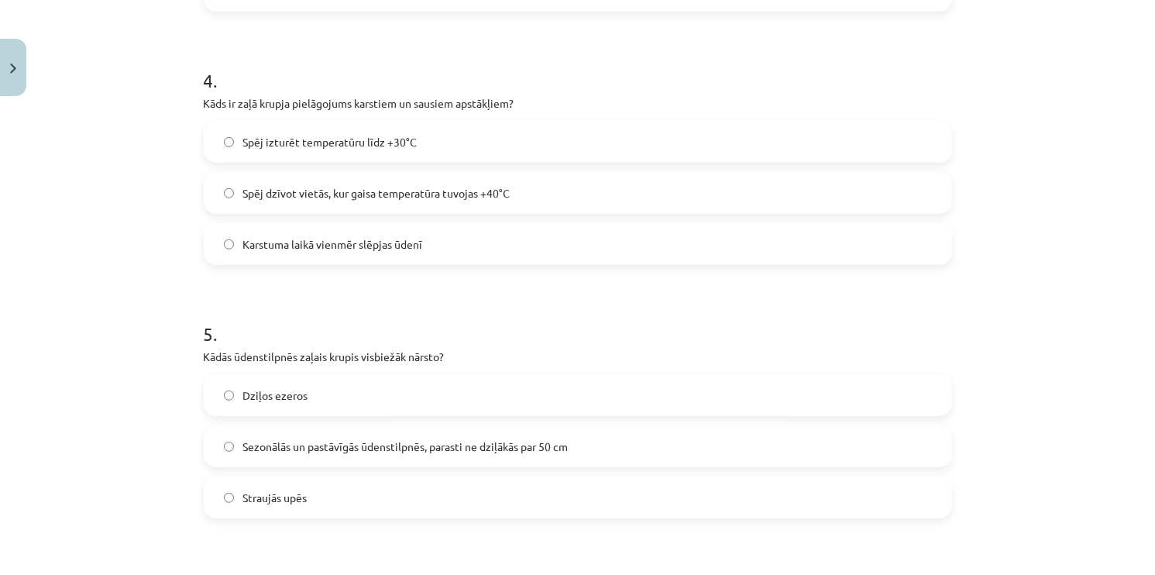
scroll to position [1029, 0]
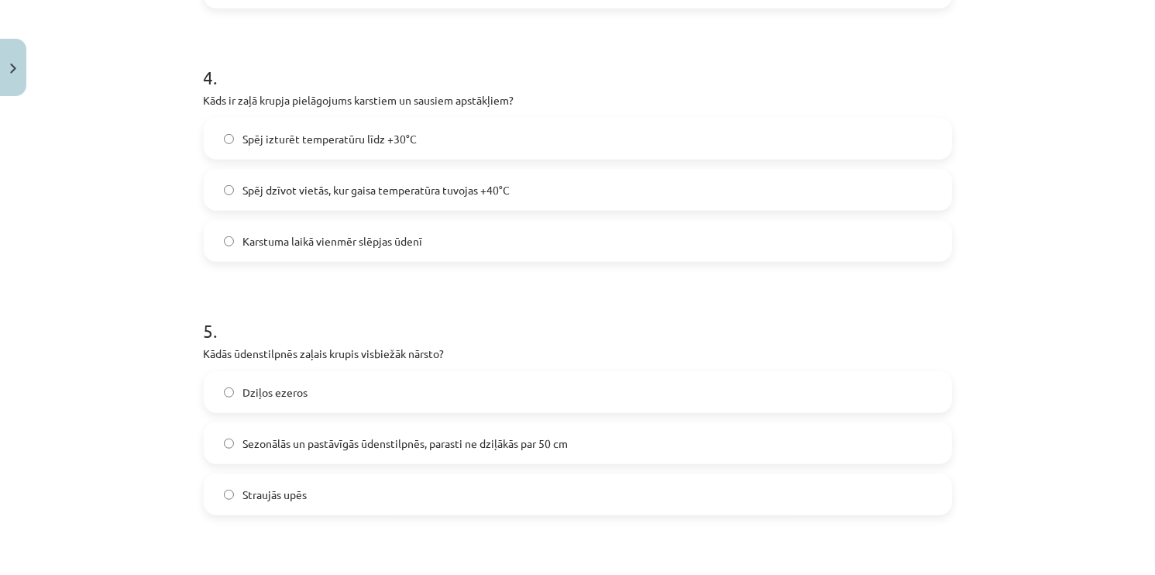
click at [436, 141] on label "Spēj izturēt temperatūru līdz +30°C" at bounding box center [578, 138] width 746 height 39
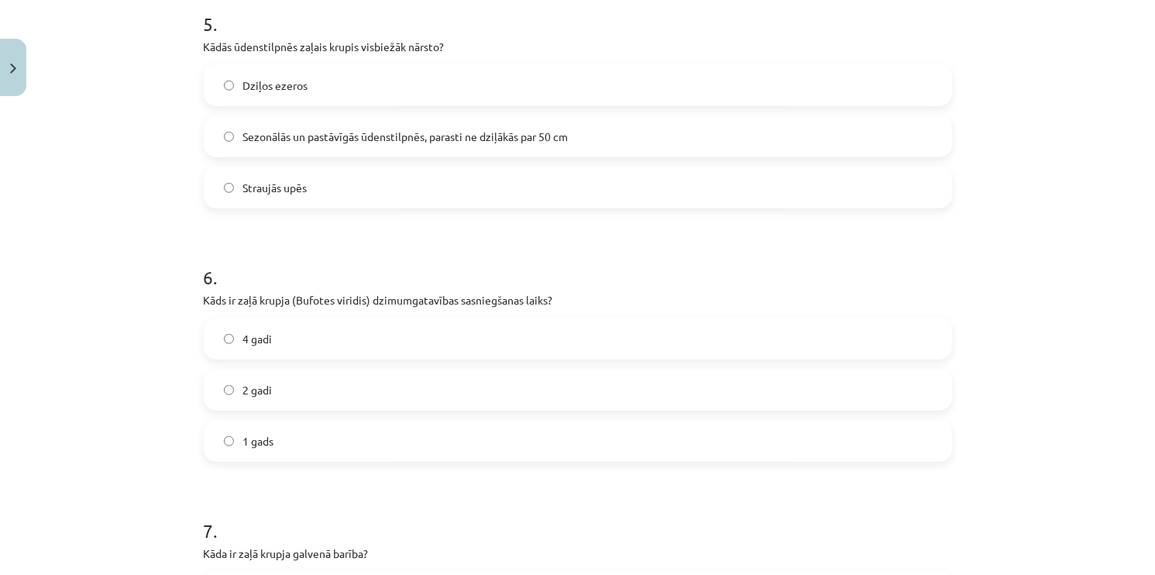
scroll to position [1342, 0]
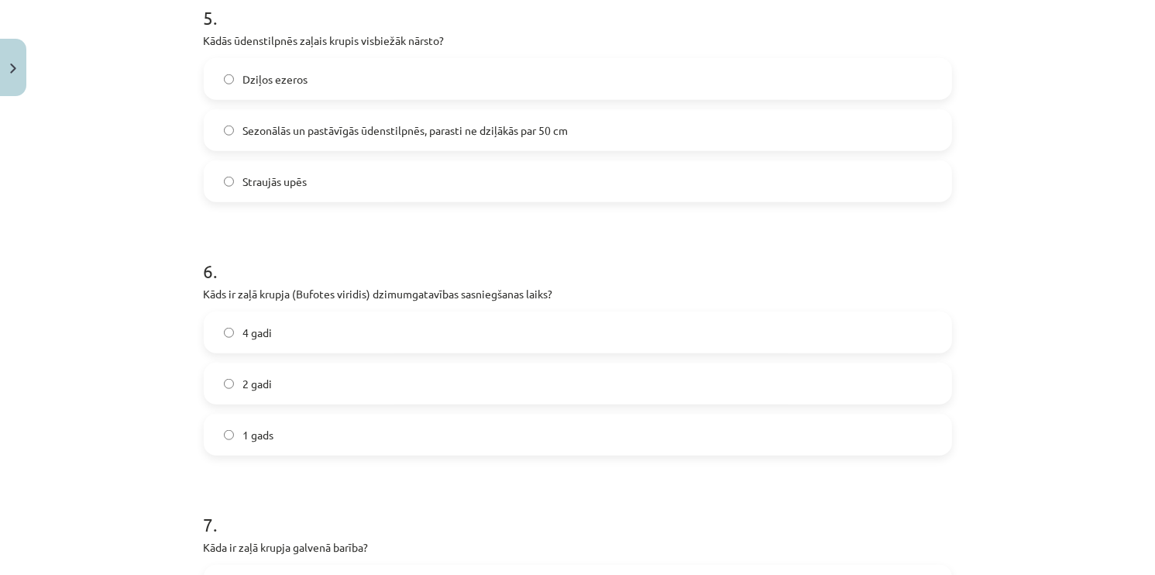
click at [394, 126] on span "Sezonālās un pastāvīgās ūdenstilpnēs, parasti ne dziļākās par 50 cm" at bounding box center [405, 130] width 325 height 16
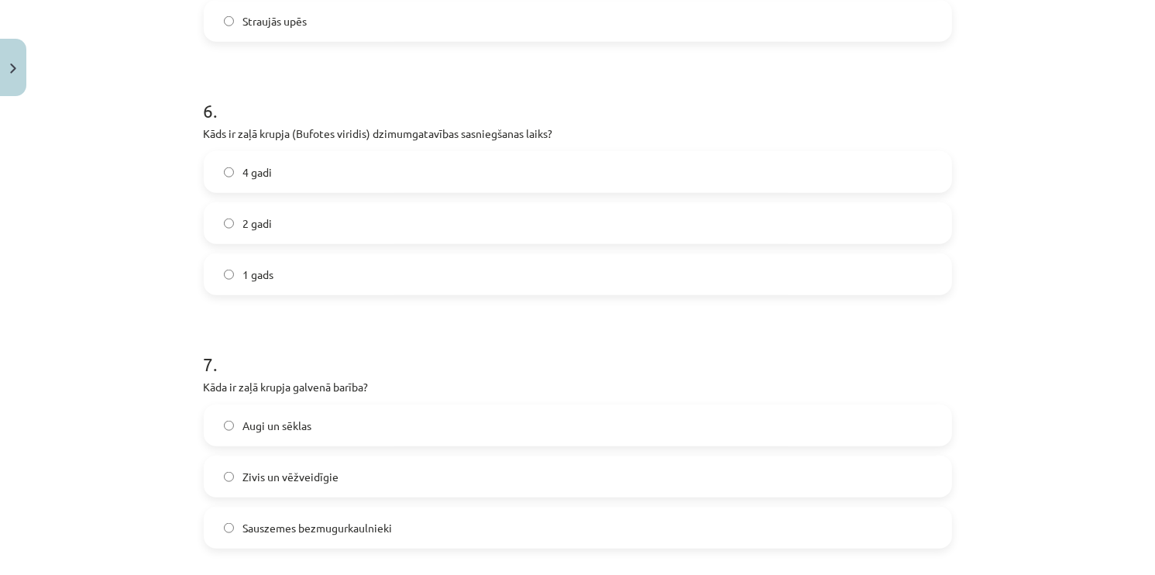
scroll to position [1506, 0]
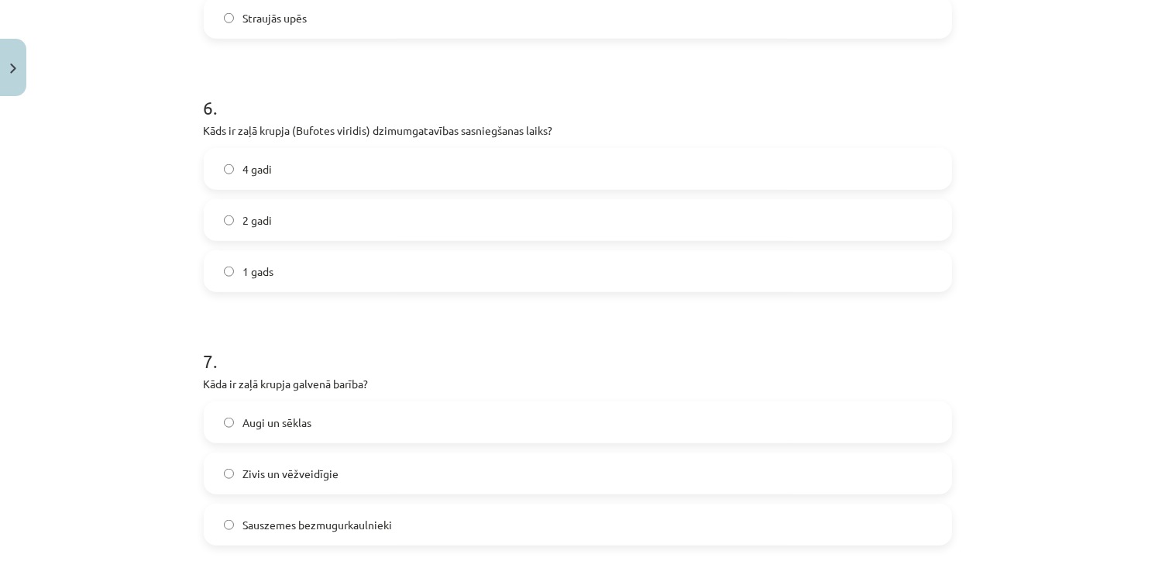
click at [382, 170] on label "4 gadi" at bounding box center [578, 169] width 746 height 39
click at [826, 286] on label "1 gads" at bounding box center [578, 271] width 746 height 39
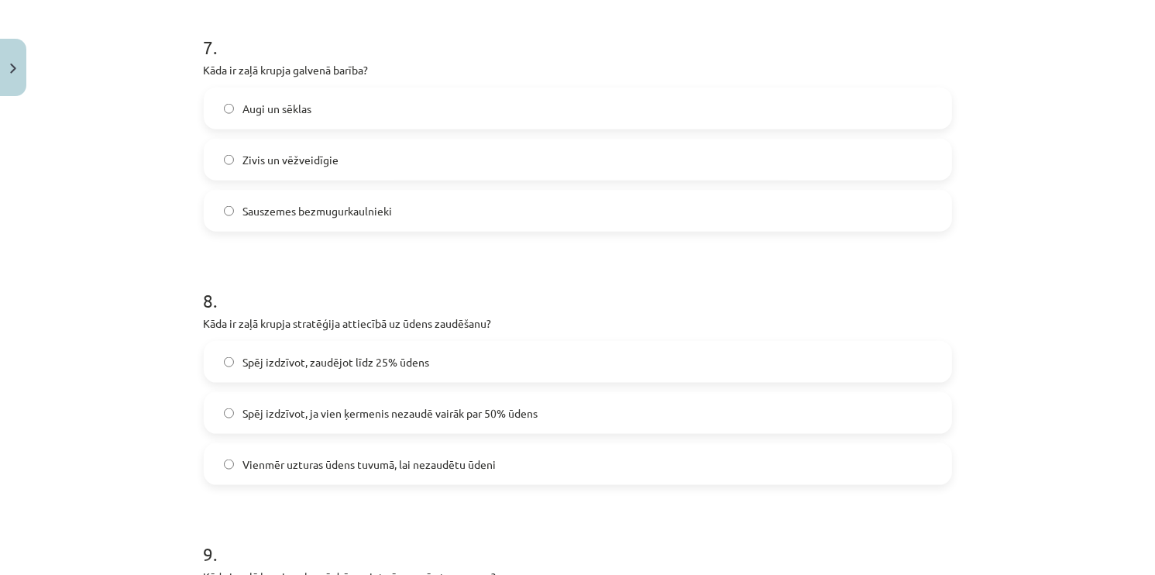
scroll to position [1839, 0]
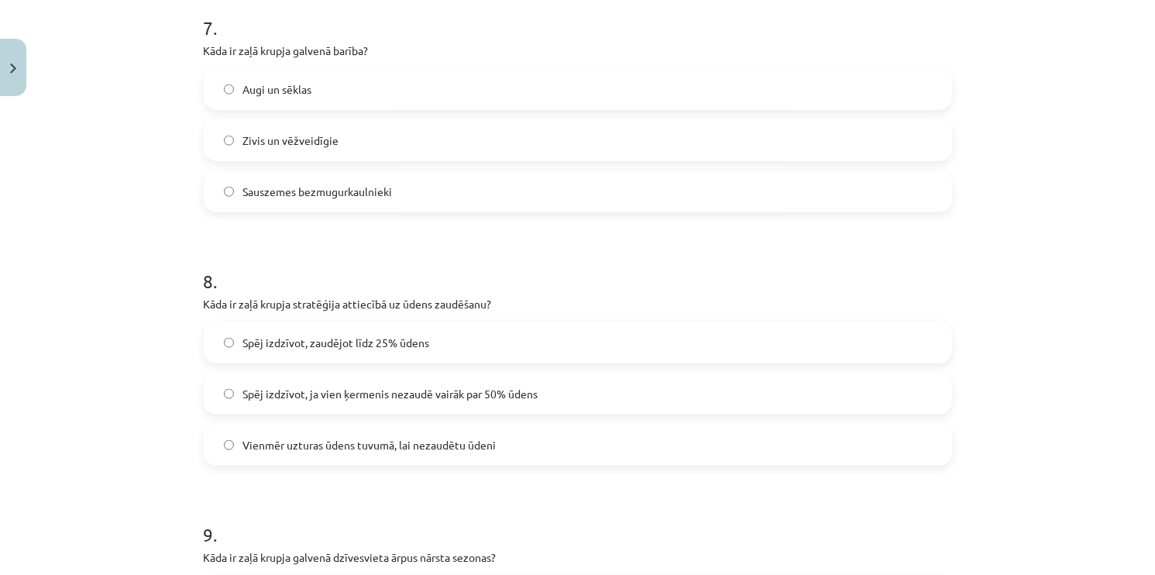
click at [304, 187] on span "Sauszemes bezmugurkaulnieki" at bounding box center [318, 192] width 150 height 16
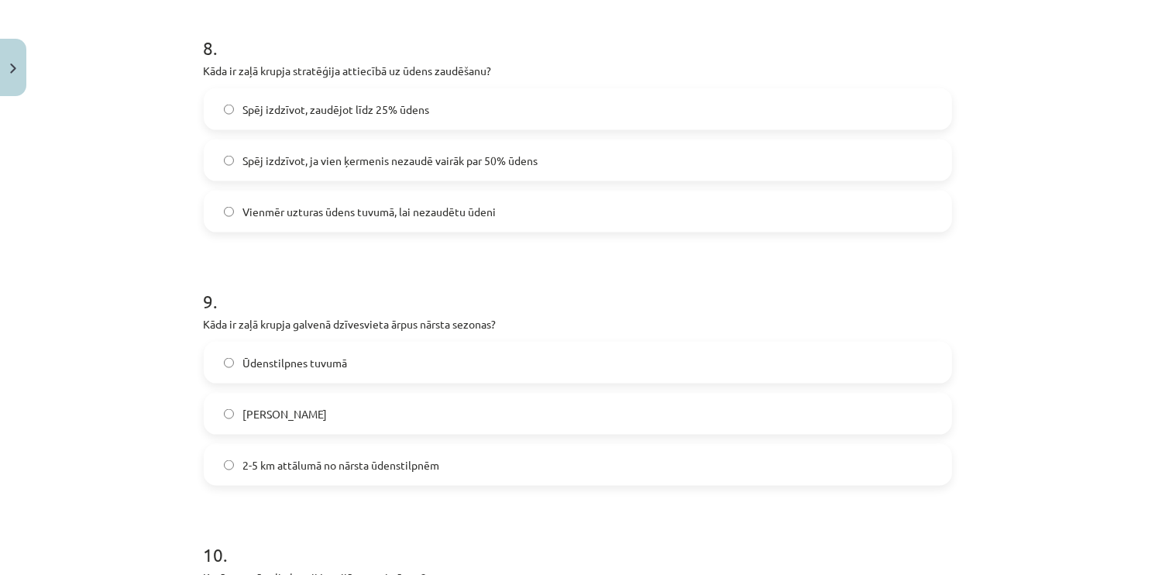
scroll to position [2076, 0]
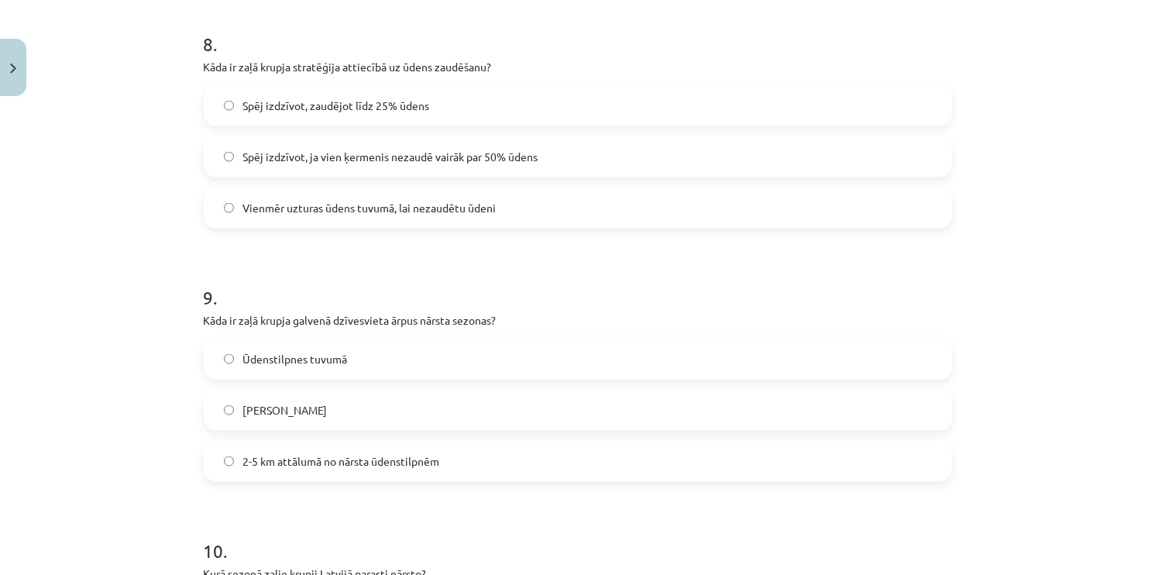
click at [467, 97] on label "Spēj izdzīvot, zaudējot līdz 25% ūdens" at bounding box center [578, 105] width 746 height 39
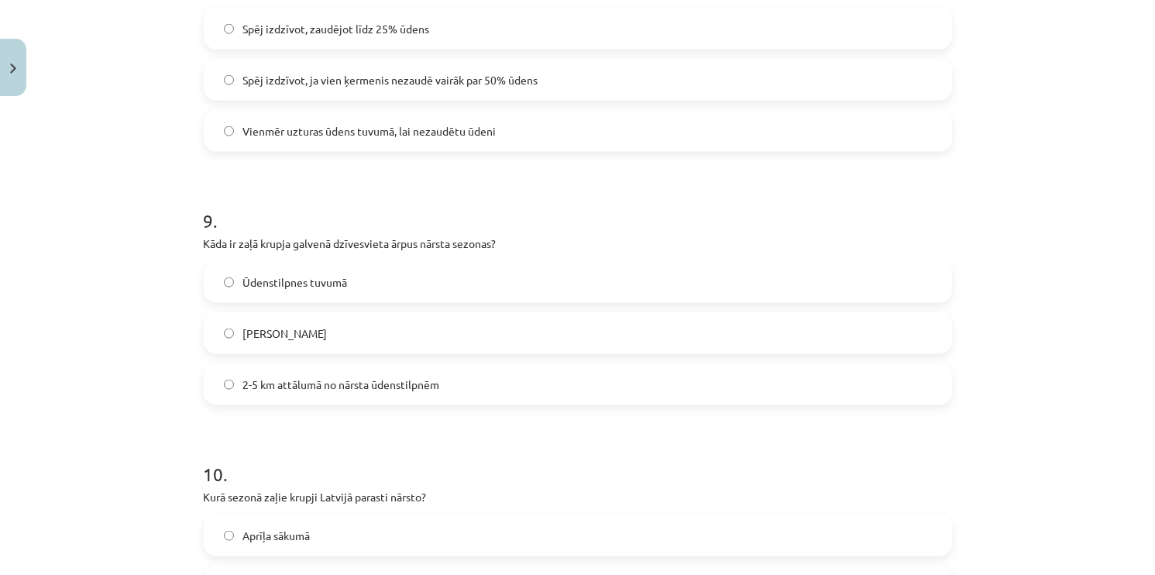
scroll to position [2167, 0]
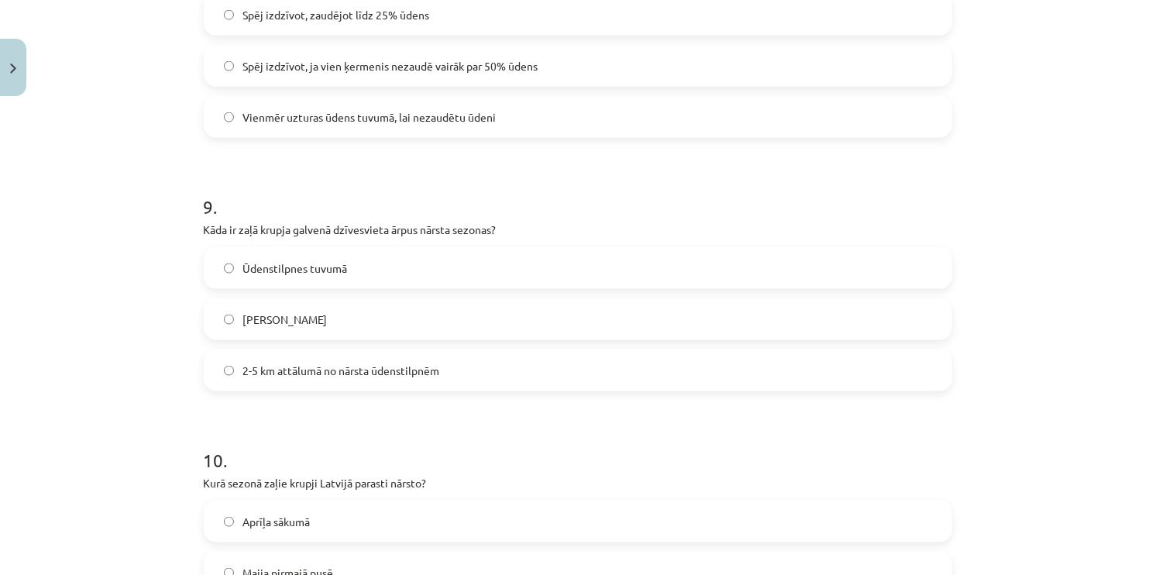
click at [396, 380] on label "2-5 km attālumā no nārsta ūdenstilpnēm" at bounding box center [578, 370] width 746 height 39
click at [464, 383] on label "2-5 km attālumā no nārsta ūdenstilpnēm" at bounding box center [578, 370] width 746 height 39
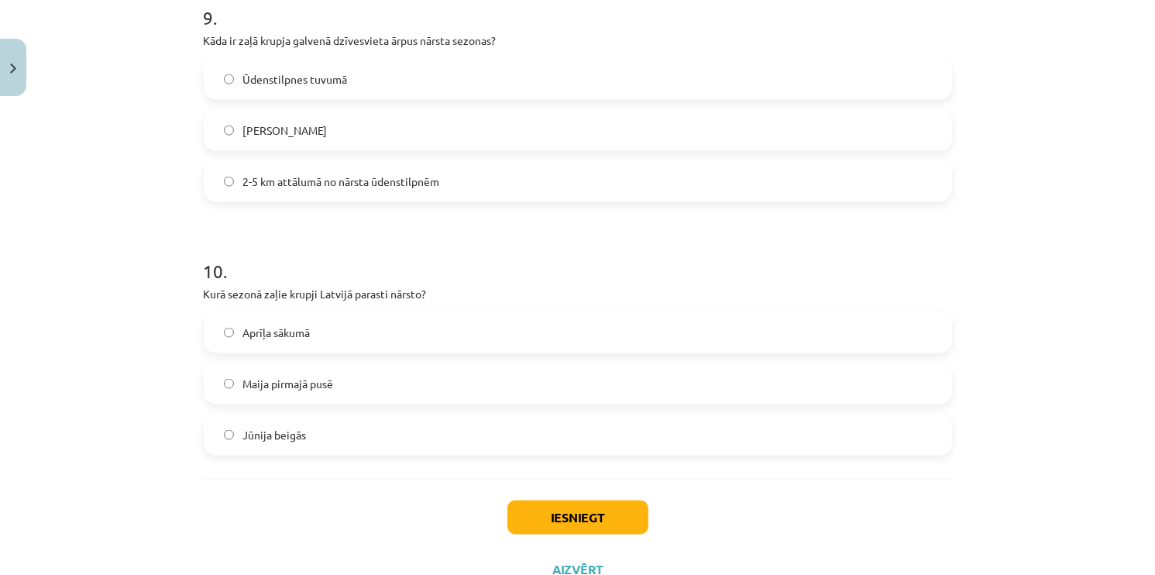
scroll to position [2380, 0]
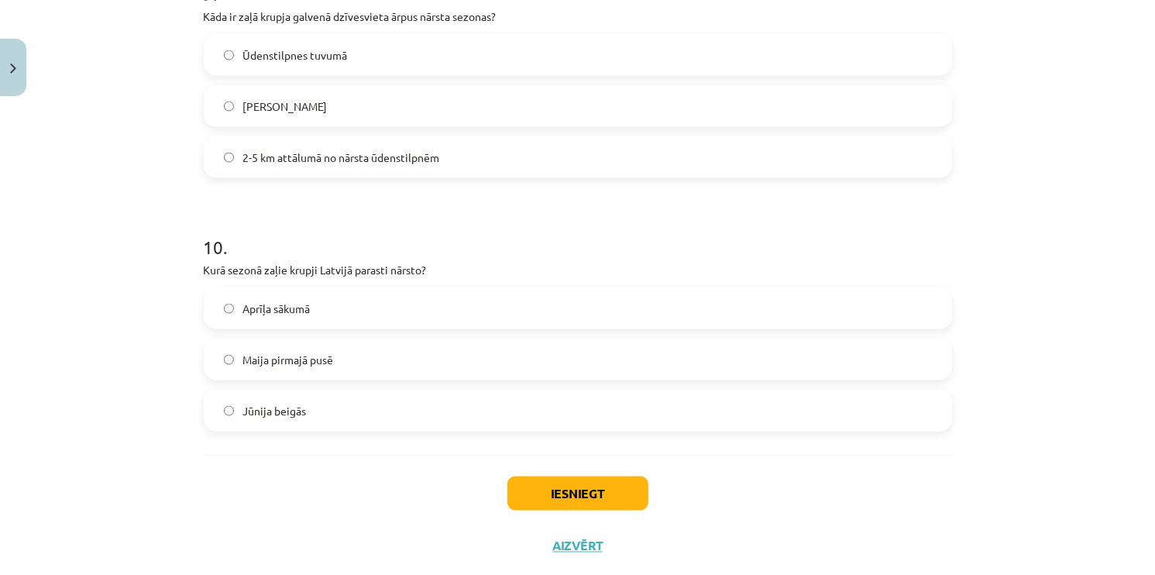
click at [333, 370] on label "Maija pirmajā pusē" at bounding box center [578, 359] width 746 height 39
click at [567, 491] on button "Iesniegt" at bounding box center [578, 494] width 141 height 34
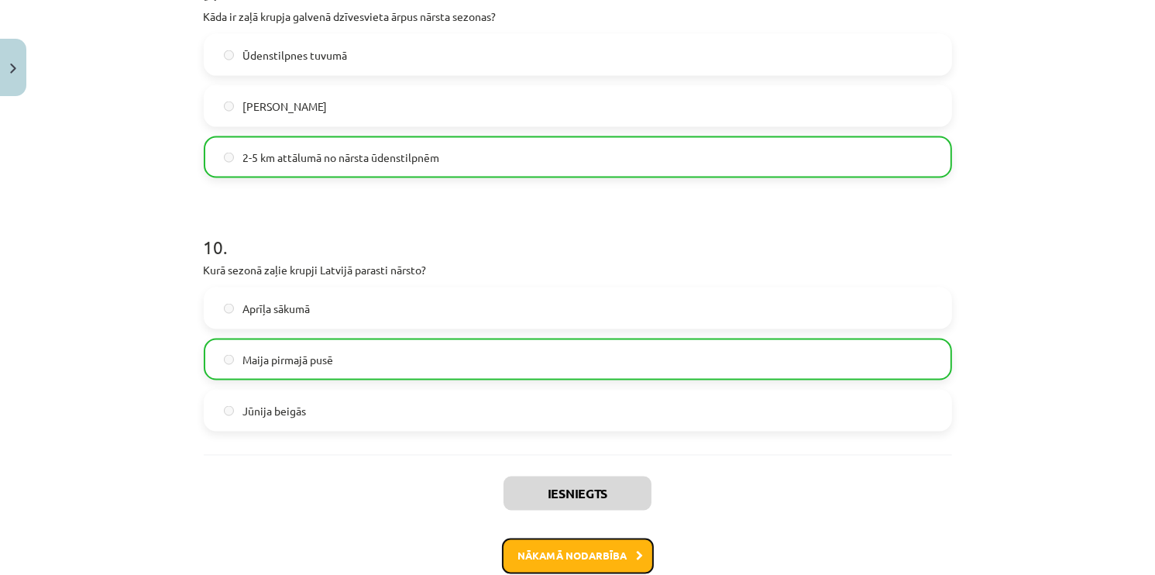
click at [587, 555] on button "Nākamā nodarbība" at bounding box center [578, 557] width 152 height 36
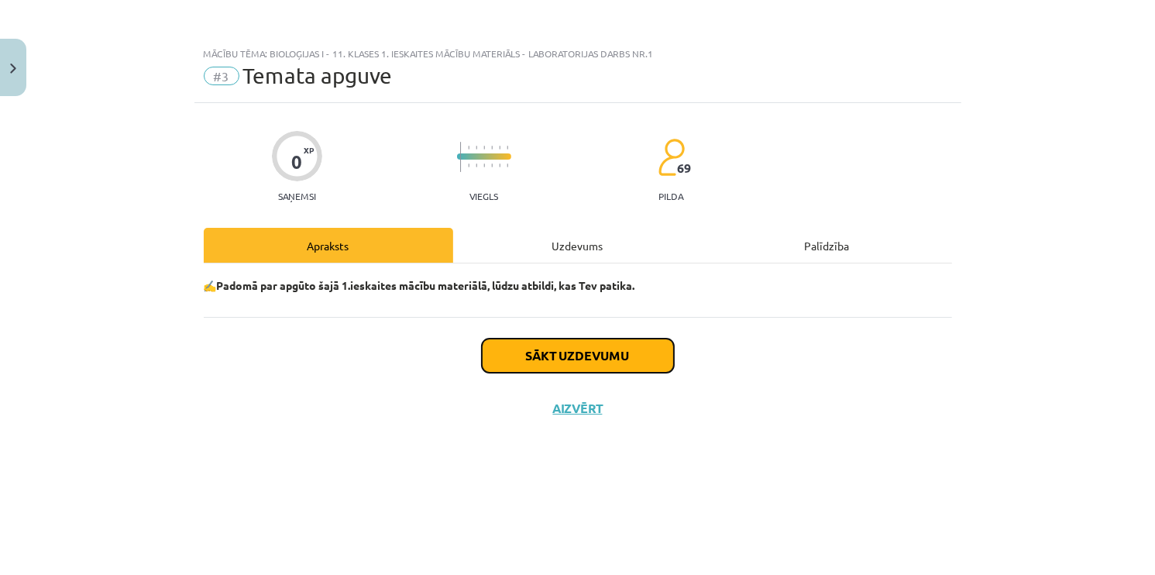
click at [588, 362] on button "Sākt uzdevumu" at bounding box center [578, 356] width 192 height 34
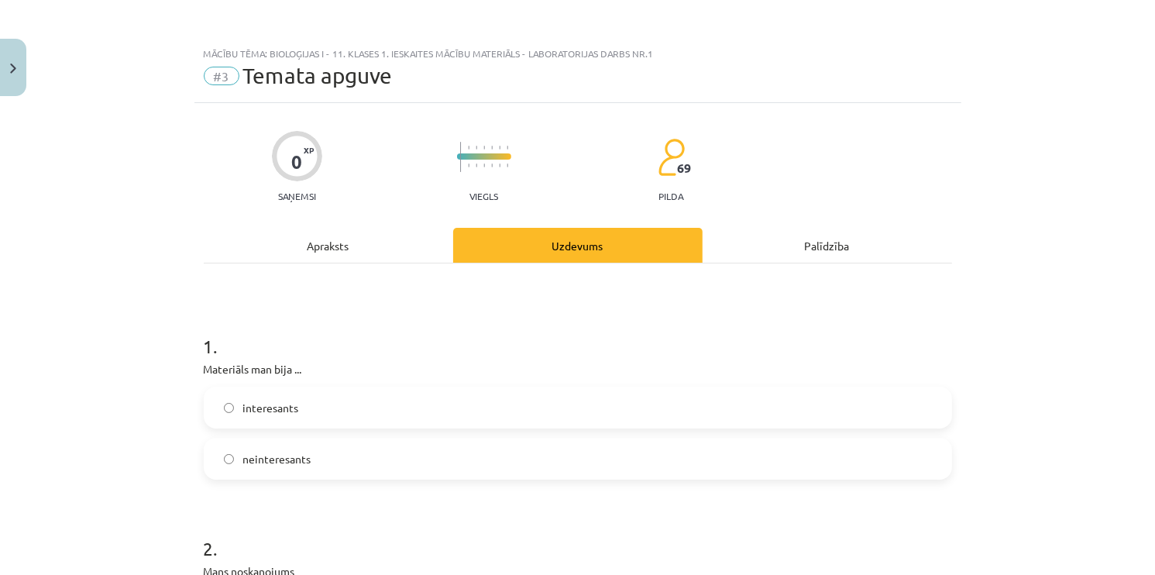
click at [319, 460] on label "neinteresants" at bounding box center [578, 458] width 746 height 39
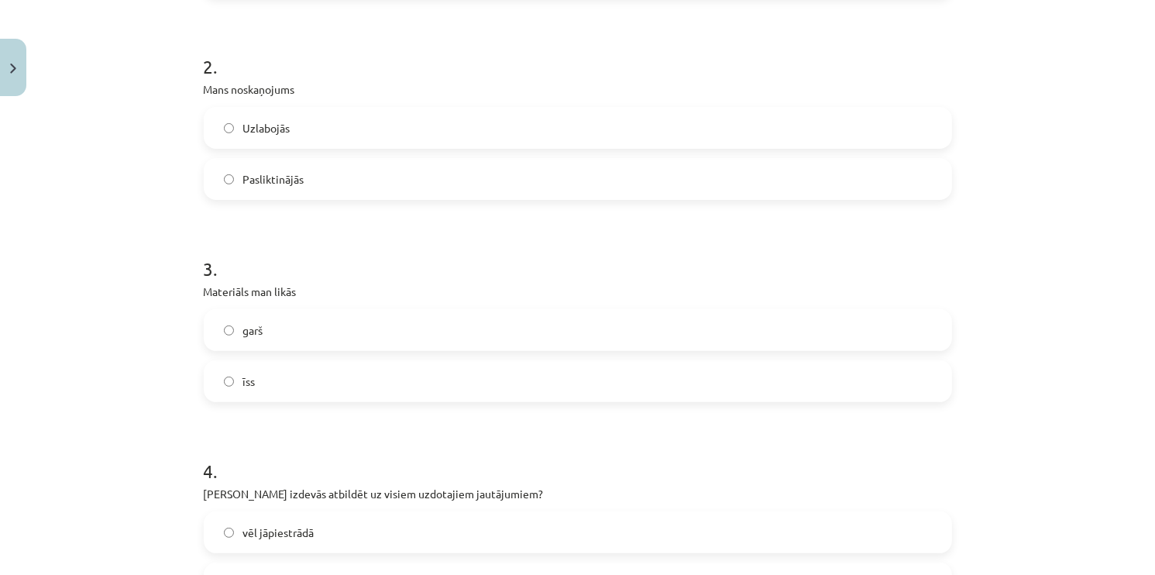
scroll to position [497, 0]
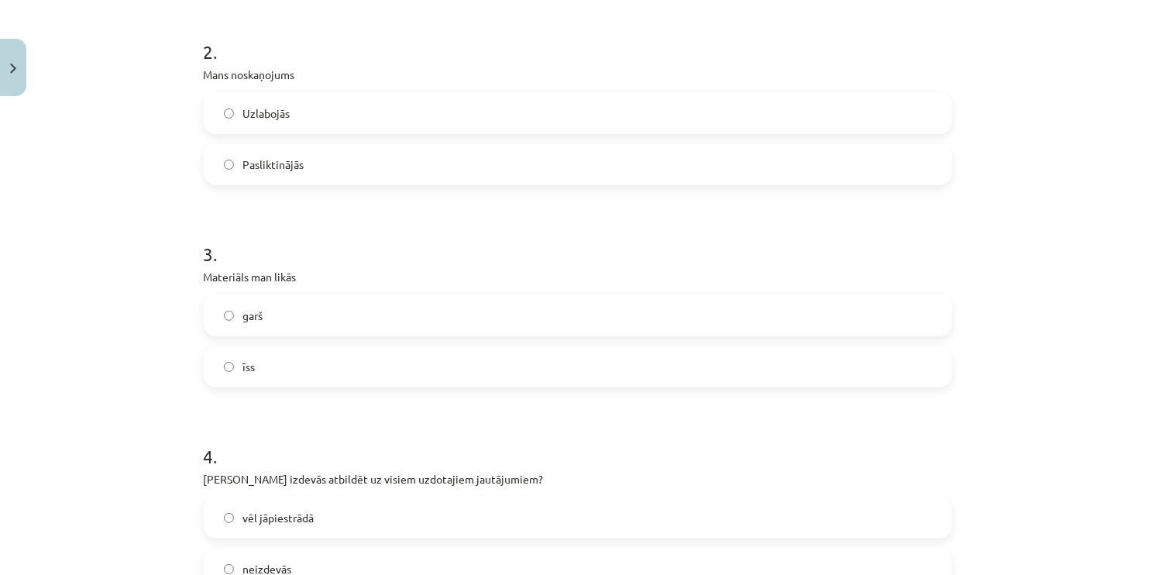
click at [352, 166] on label "Pasliktinājās" at bounding box center [578, 164] width 746 height 39
click at [306, 322] on label "garš" at bounding box center [578, 315] width 746 height 39
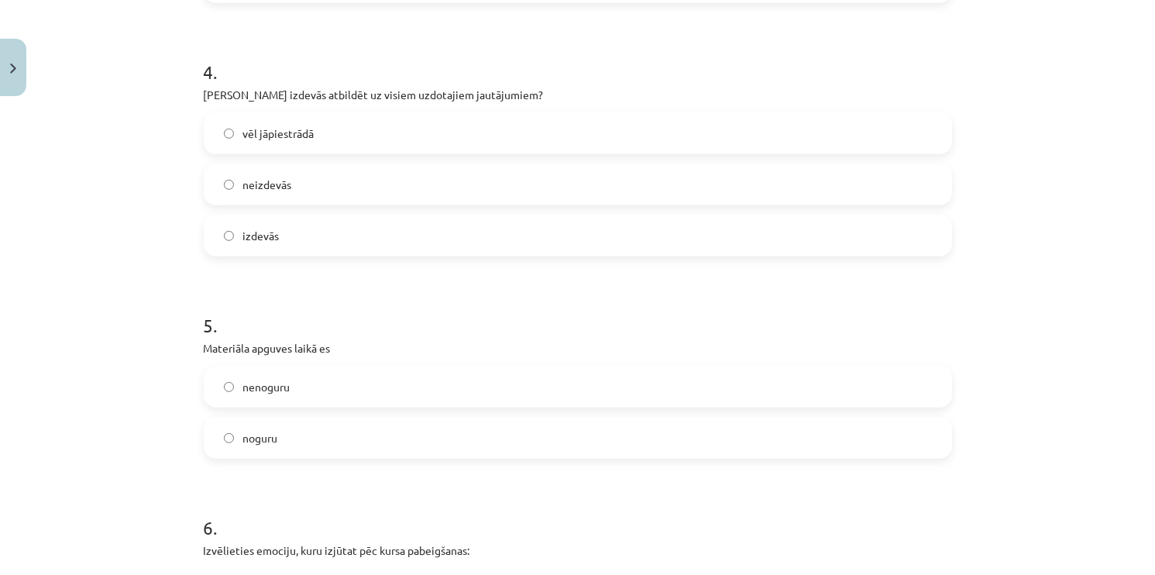
scroll to position [899, 0]
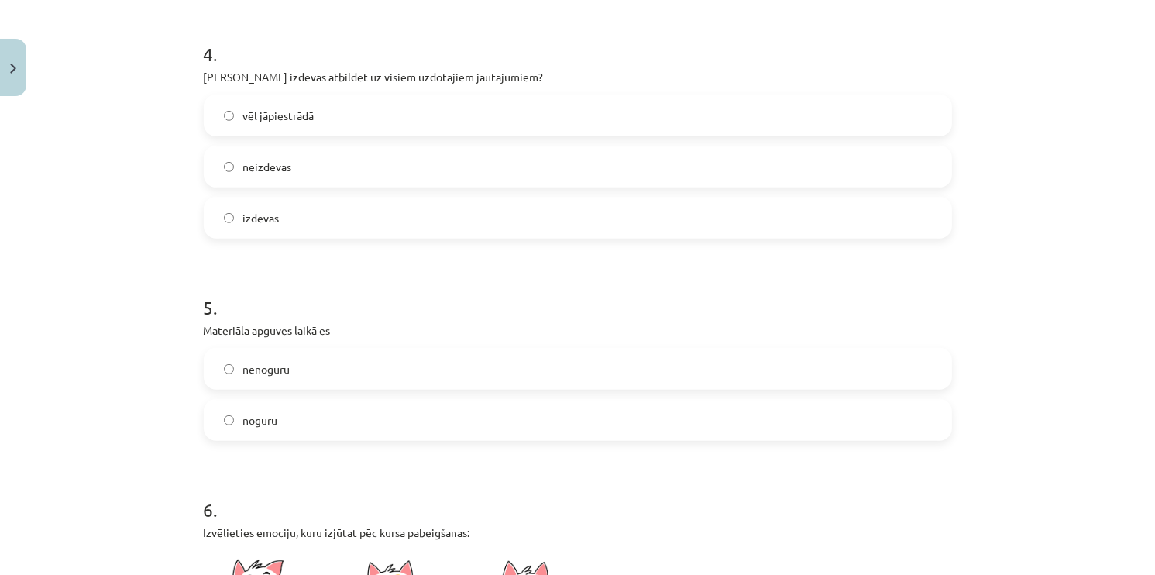
click at [312, 237] on div "izdevās" at bounding box center [578, 218] width 749 height 42
click at [306, 222] on label "izdevās" at bounding box center [578, 217] width 746 height 39
click at [317, 361] on label "nenoguru" at bounding box center [578, 369] width 746 height 39
click at [312, 441] on form "1 . Materiāls man bija ... interesants neinteresants 2 . Mans noskaņojums Uzlab…" at bounding box center [578, 132] width 749 height 1446
click at [306, 426] on label "noguru" at bounding box center [578, 420] width 746 height 39
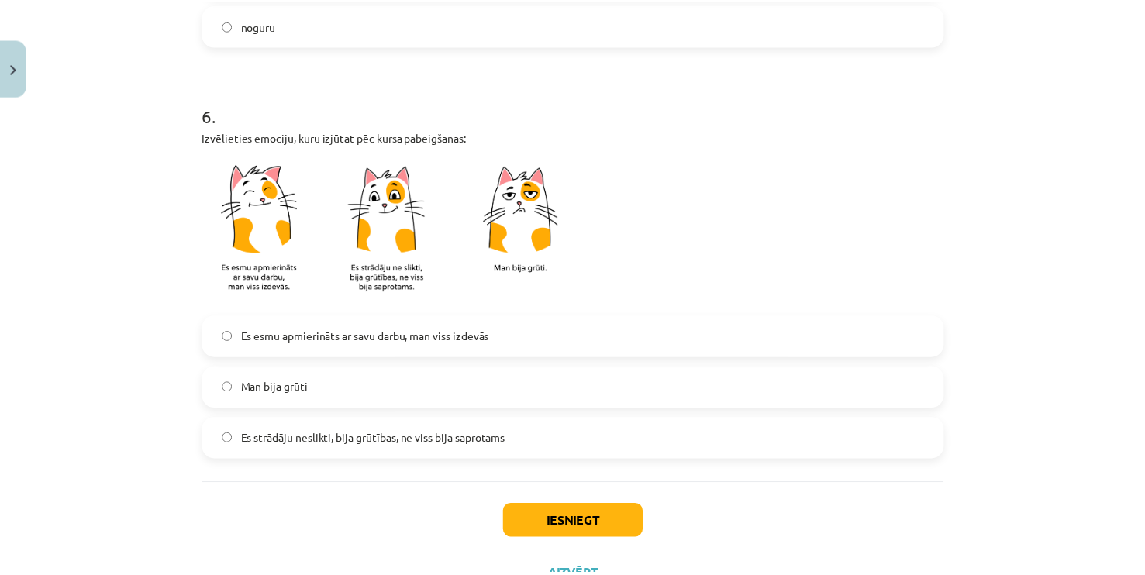
scroll to position [1300, 0]
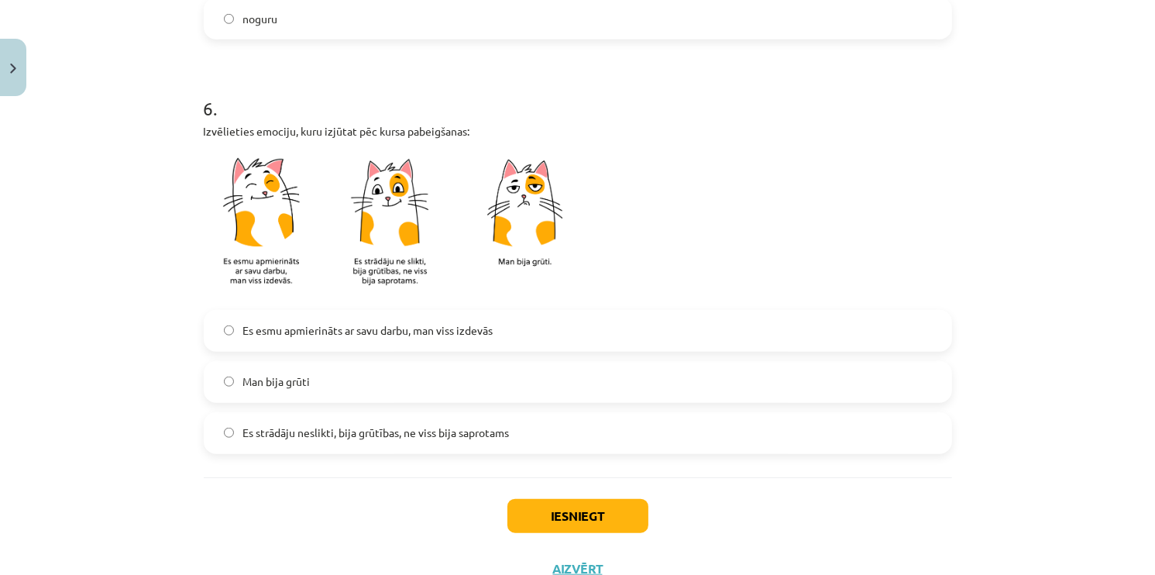
click at [438, 329] on span "Es esmu apmierināts ar savu darbu, man viss izdevās" at bounding box center [368, 330] width 250 height 16
click at [569, 511] on button "Iesniegt" at bounding box center [578, 516] width 141 height 34
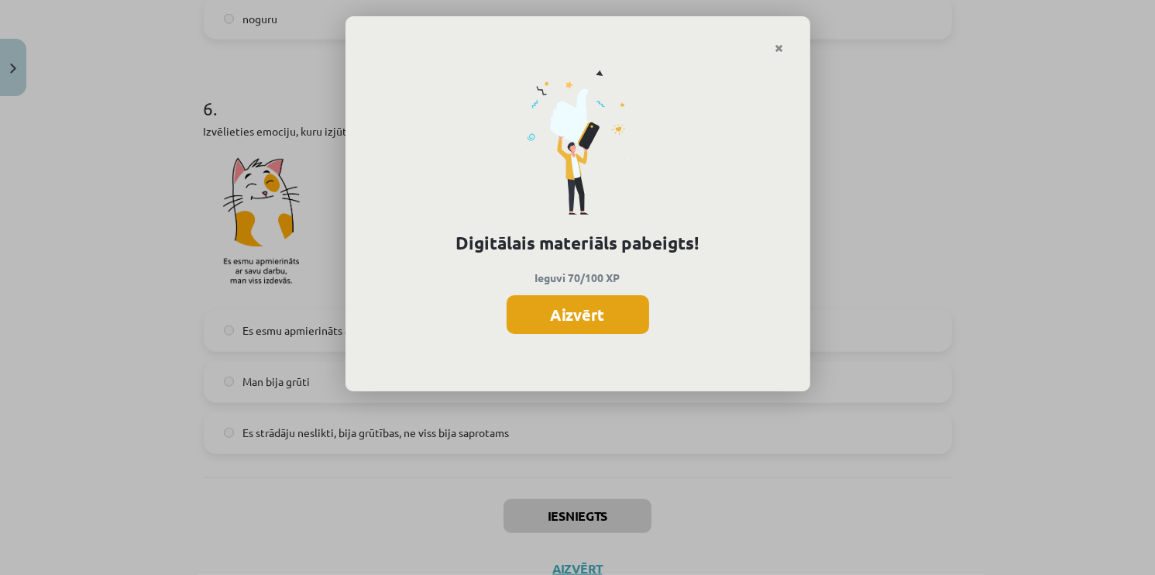
click at [601, 314] on button "Aizvērt" at bounding box center [578, 314] width 143 height 39
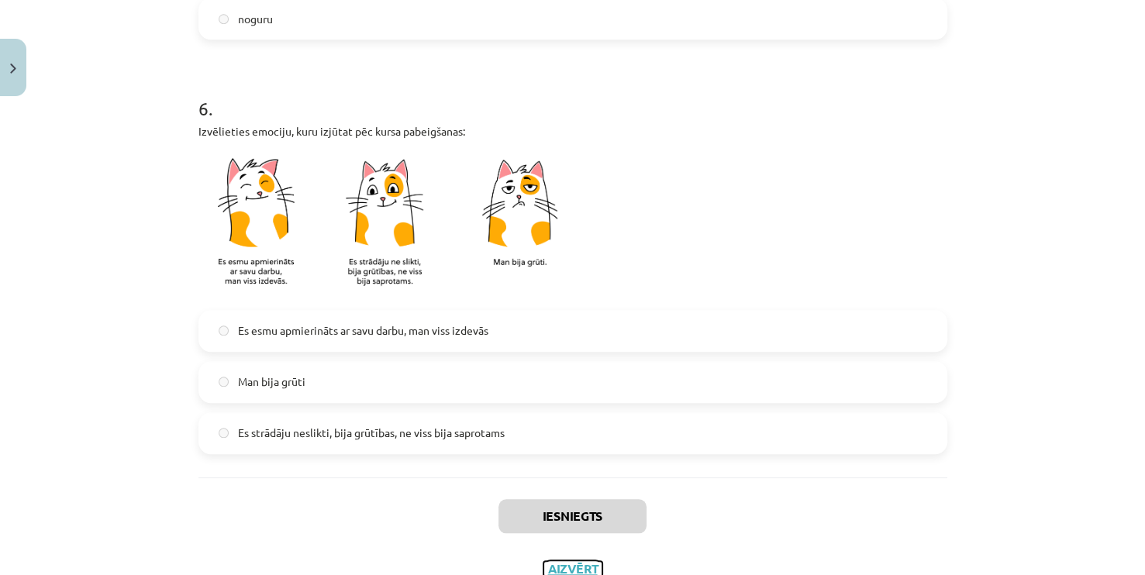
click at [568, 569] on button "Aizvērt" at bounding box center [572, 568] width 59 height 15
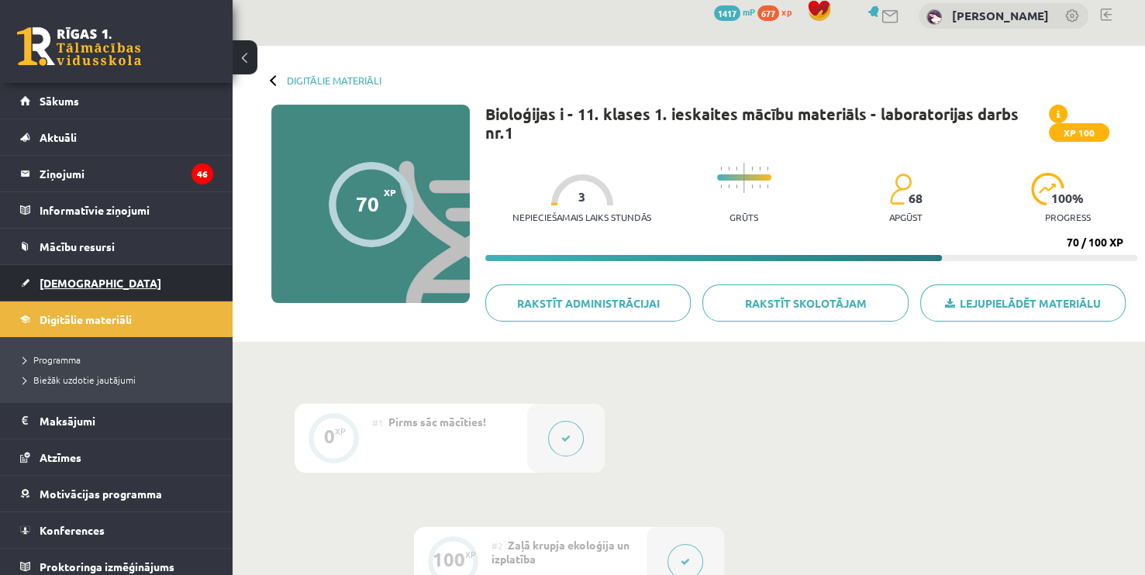
click at [83, 291] on link "[DEMOGRAPHIC_DATA]" at bounding box center [116, 283] width 193 height 36
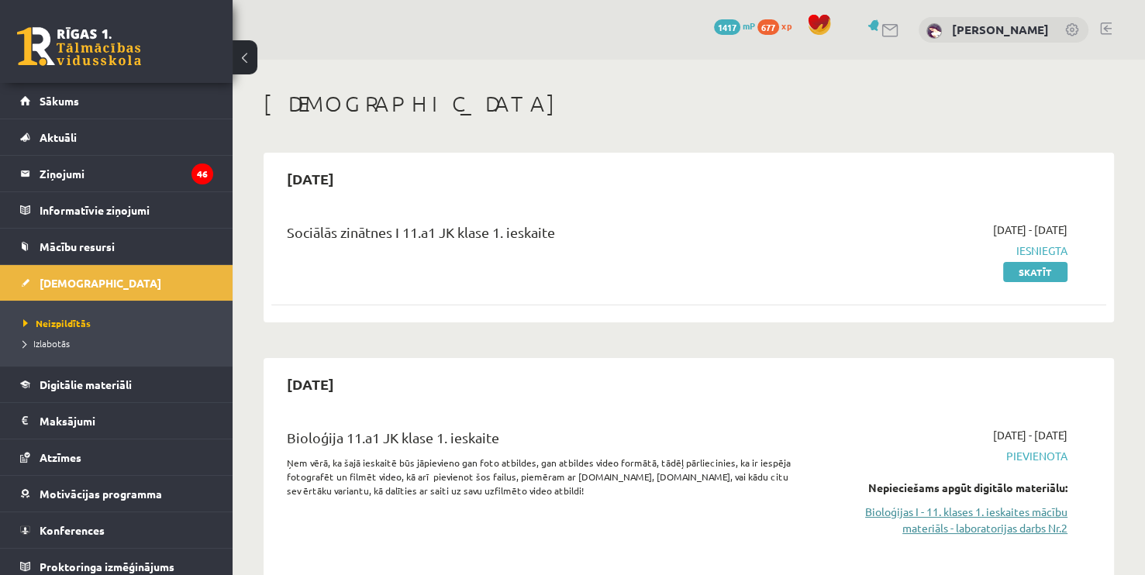
click at [942, 516] on link "Bioloģijas I - 11. klases 1. ieskaites mācību materiāls - laboratorijas darbs N…" at bounding box center [944, 520] width 245 height 33
click at [1007, 525] on link "Bioloģijas I - 11. klases 1. ieskaites mācību materiāls - laboratorijas darbs N…" at bounding box center [944, 520] width 245 height 33
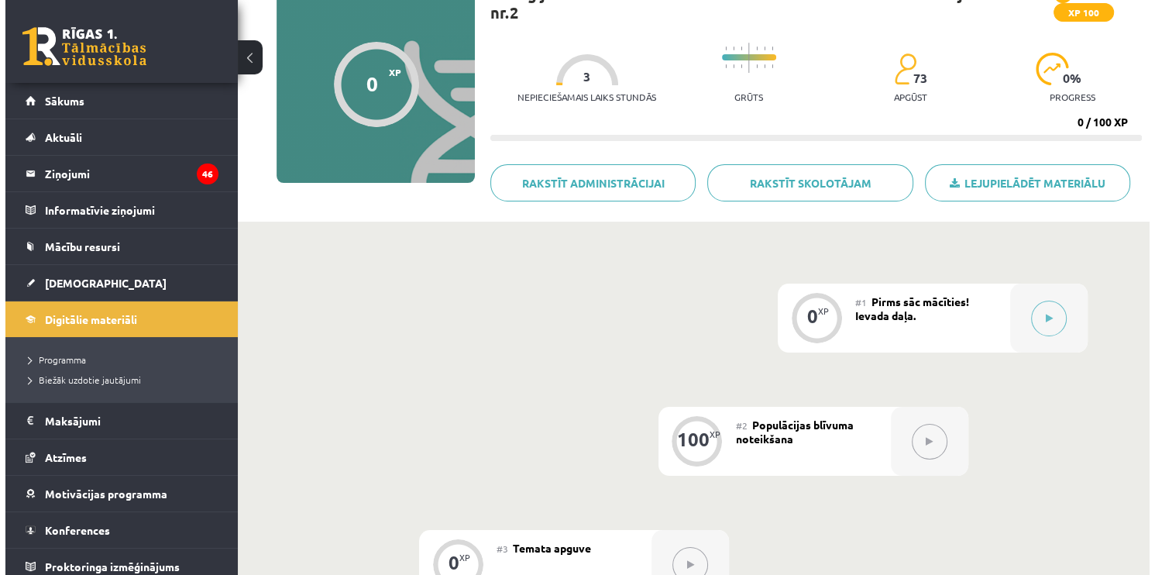
scroll to position [126, 0]
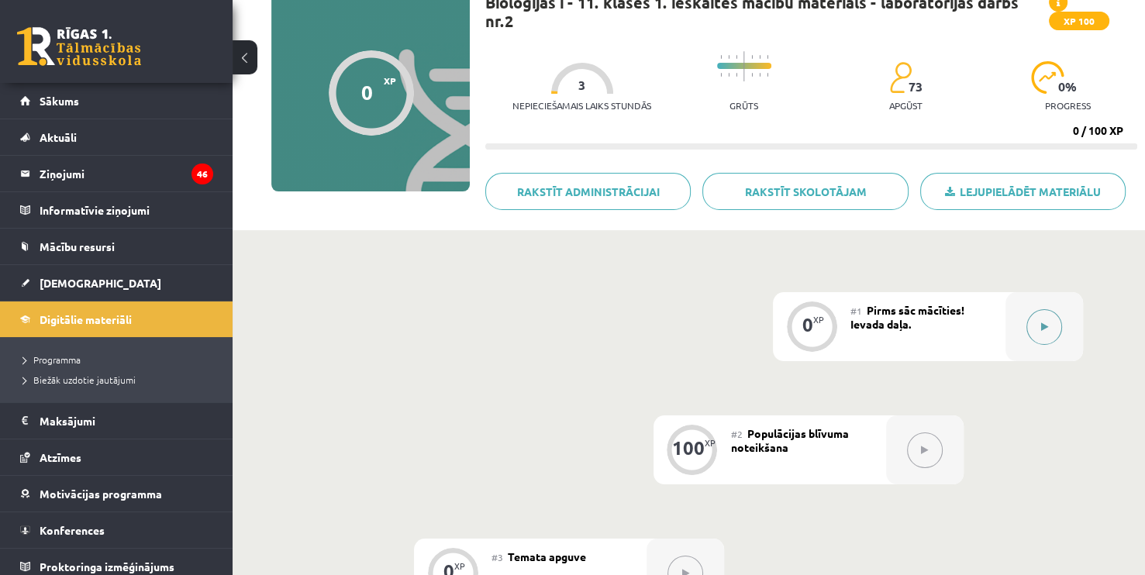
click at [1040, 332] on button at bounding box center [1044, 327] width 36 height 36
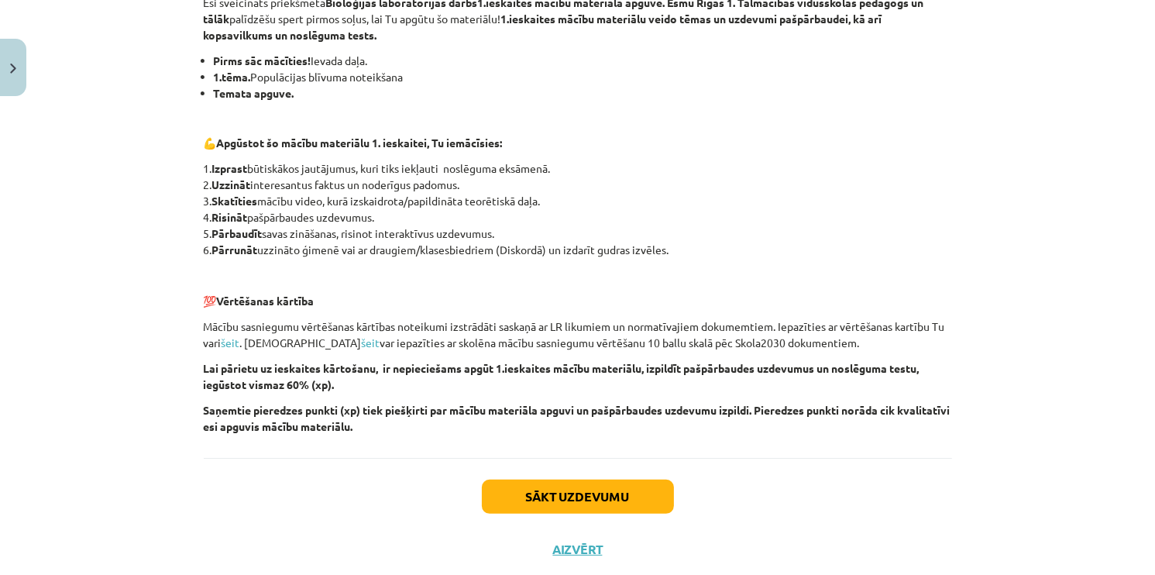
scroll to position [284, 0]
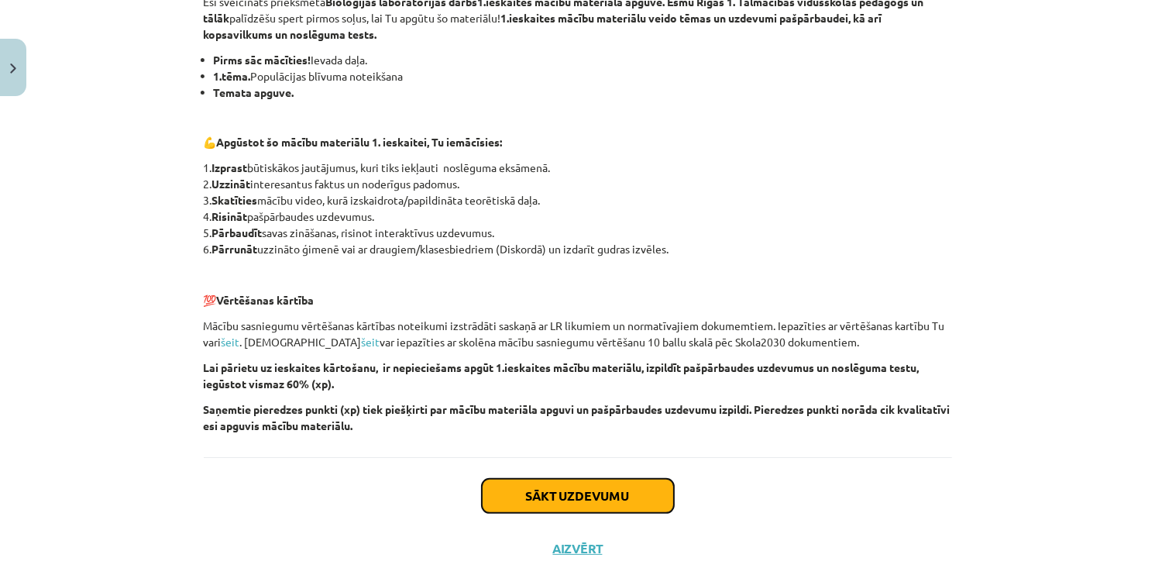
click at [581, 491] on button "Sākt uzdevumu" at bounding box center [578, 496] width 192 height 34
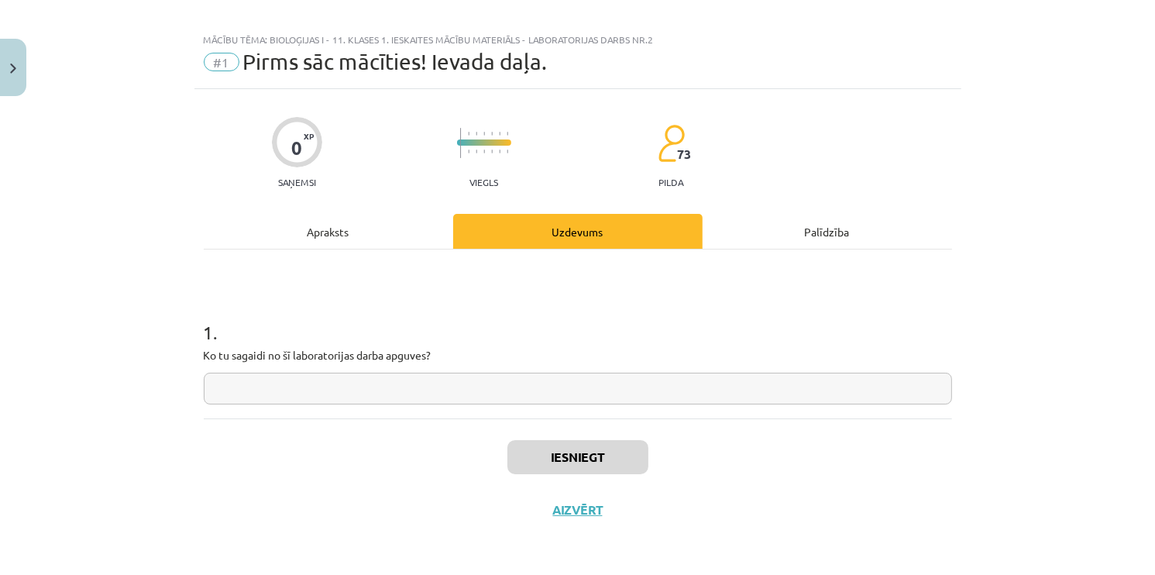
scroll to position [12, 0]
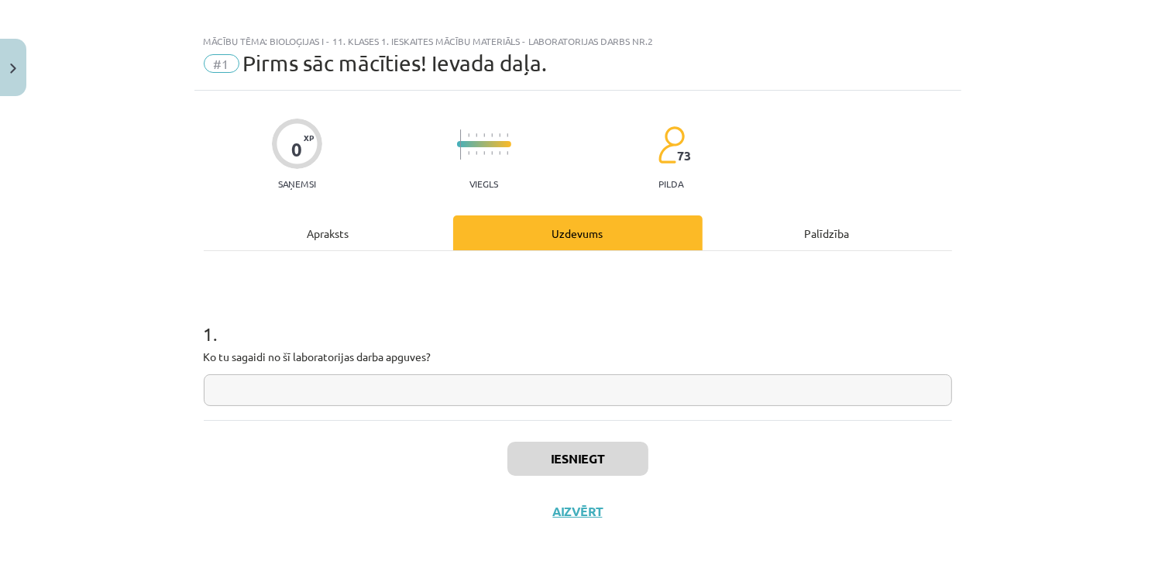
click at [485, 384] on input "text" at bounding box center [578, 390] width 749 height 32
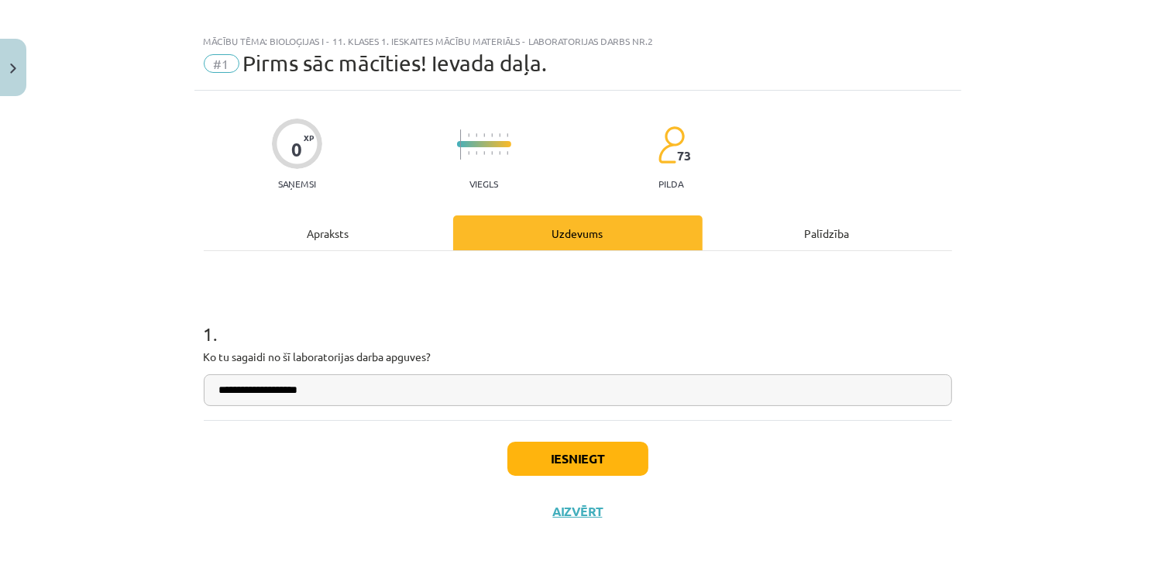
type input "**********"
click at [549, 454] on button "Iesniegt" at bounding box center [578, 459] width 141 height 34
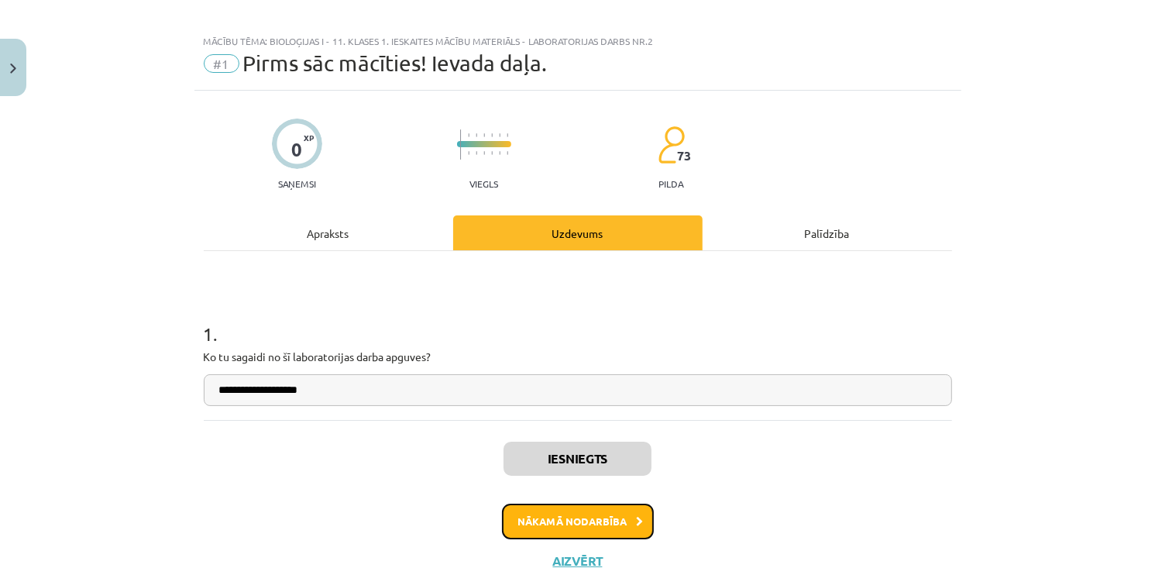
click at [582, 516] on button "Nākamā nodarbība" at bounding box center [578, 522] width 152 height 36
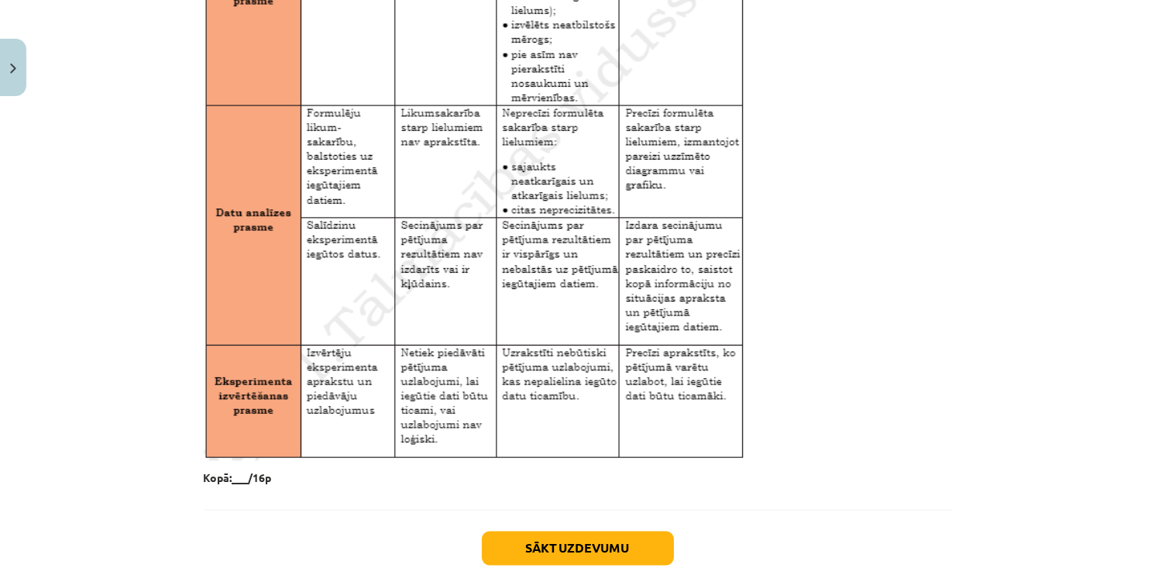
scroll to position [2559, 0]
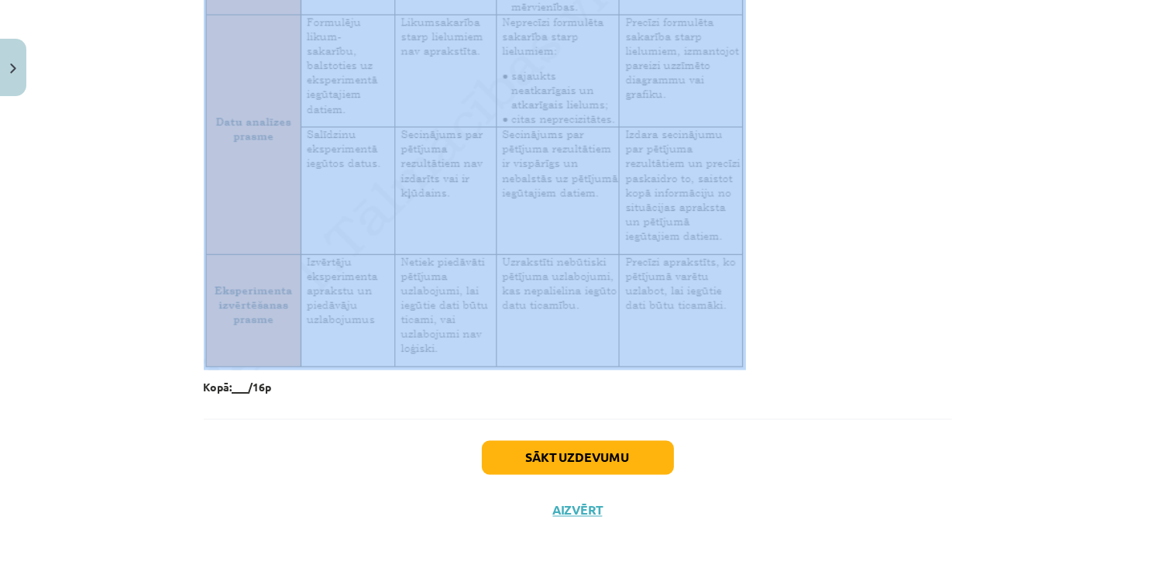
drag, startPoint x: 194, startPoint y: 64, endPoint x: 769, endPoint y: 344, distance: 639.8
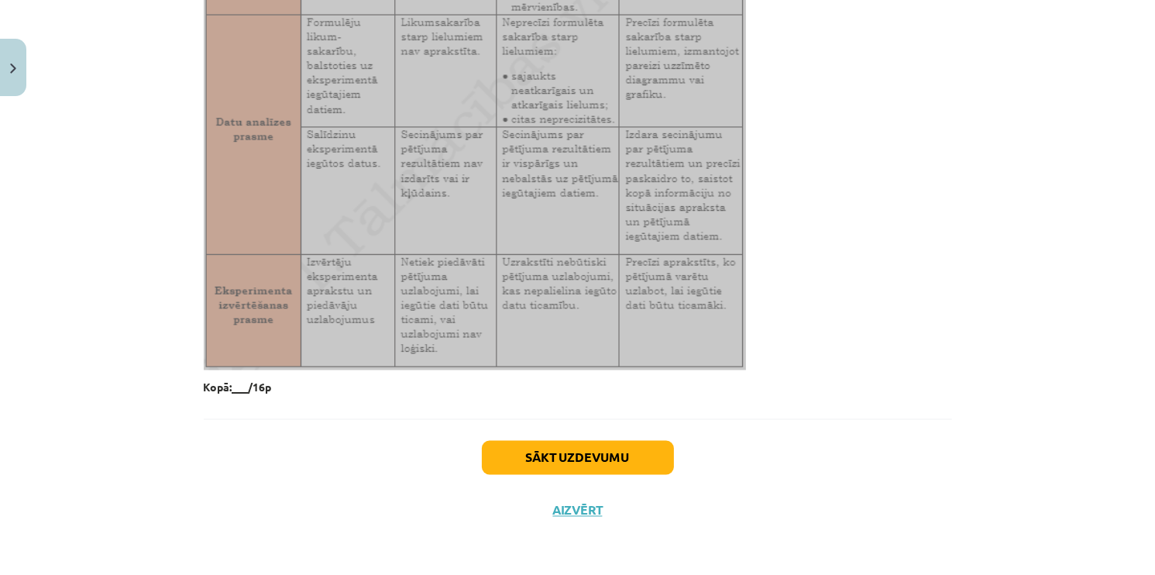
copy div "Situācijas apraksts Augiem nepieciešama gaisma, mitrums, barības vielas. Augus …"
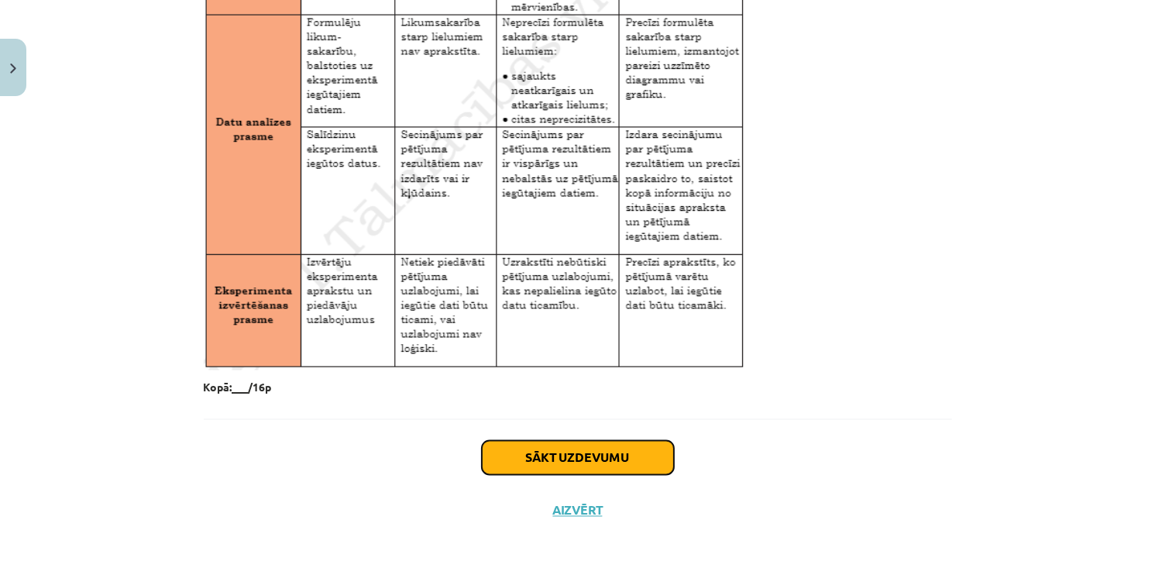
click at [565, 457] on button "Sākt uzdevumu" at bounding box center [578, 458] width 192 height 34
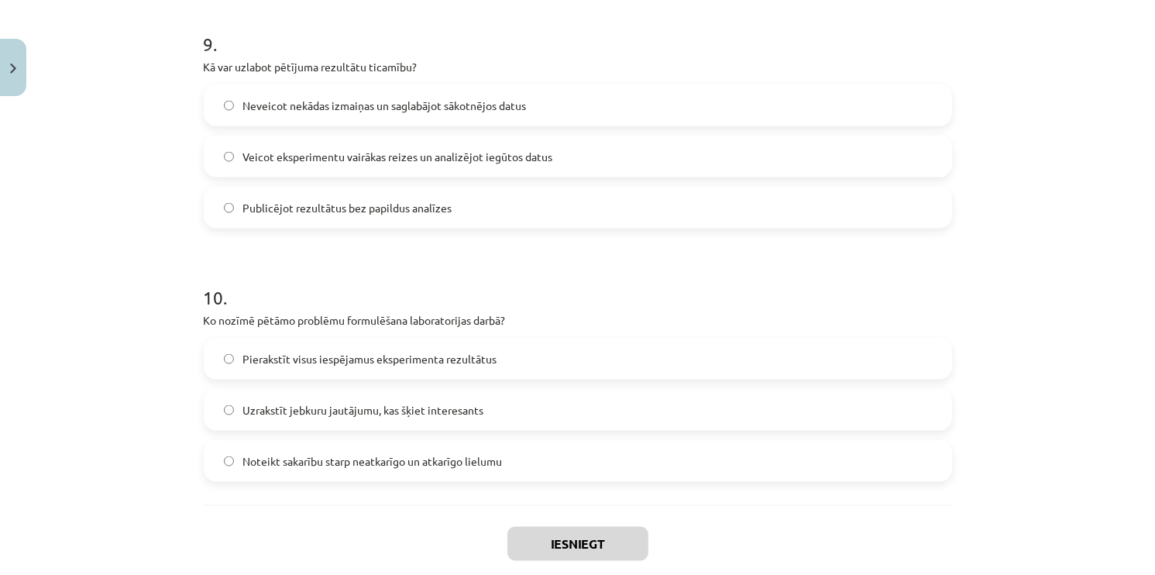
scroll to position [2415, 0]
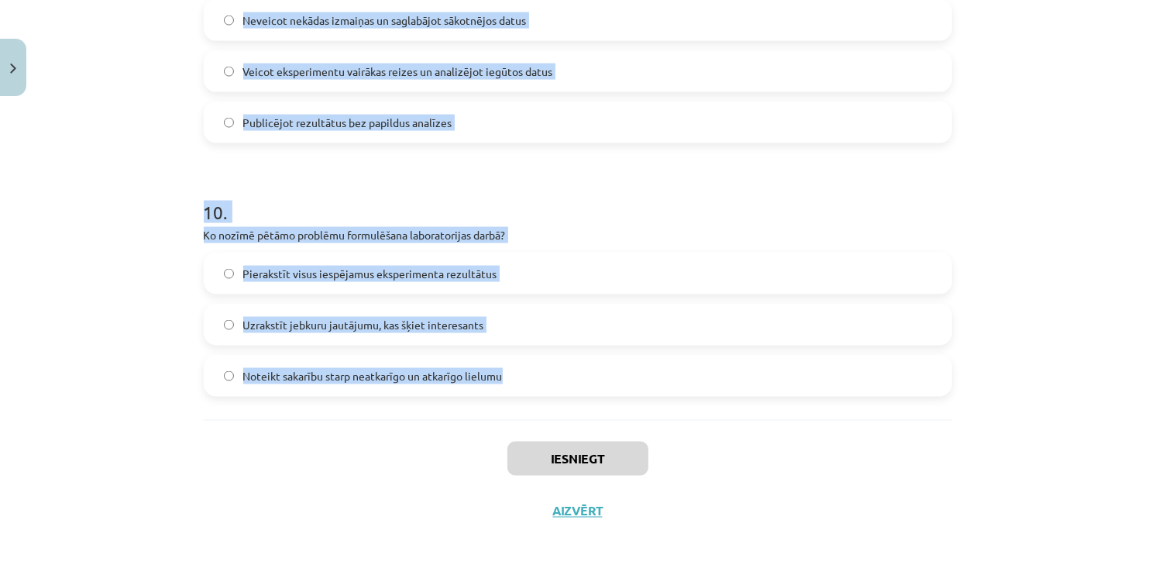
drag, startPoint x: 182, startPoint y: 324, endPoint x: 529, endPoint y: 375, distance: 350.2
click at [529, 375] on div "Mācību tēma: Bioloģijas i - 11. klases 1. ieskaites mācību materiāls - laborato…" at bounding box center [577, 287] width 1155 height 575
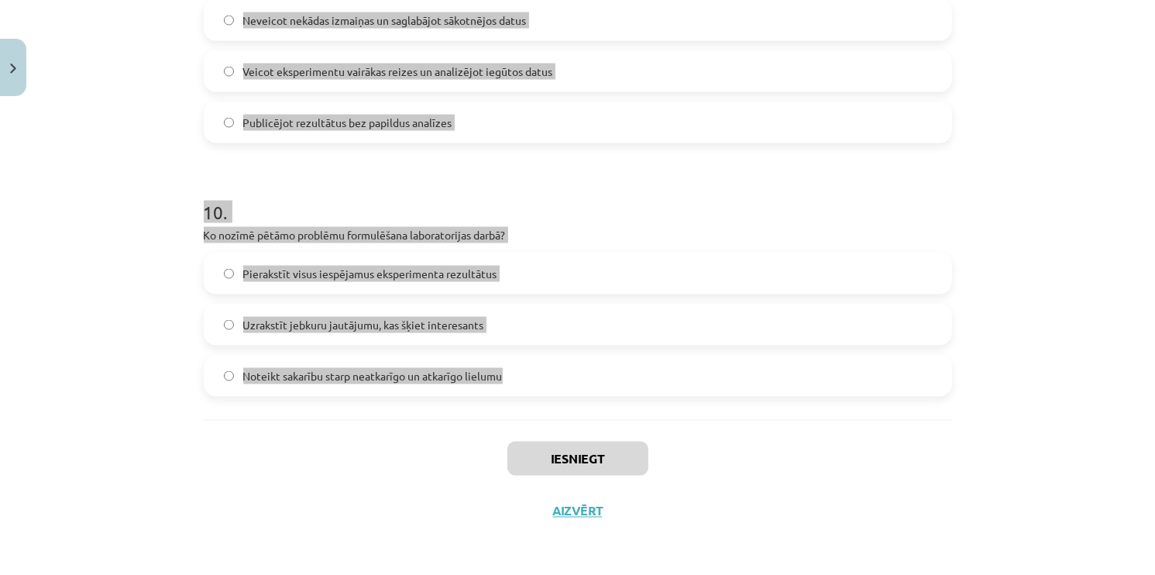
copy form "Kas ir neatkarīgais lielums pētījumā? Lielums, kuru maina pētījuma laikā Lielum…"
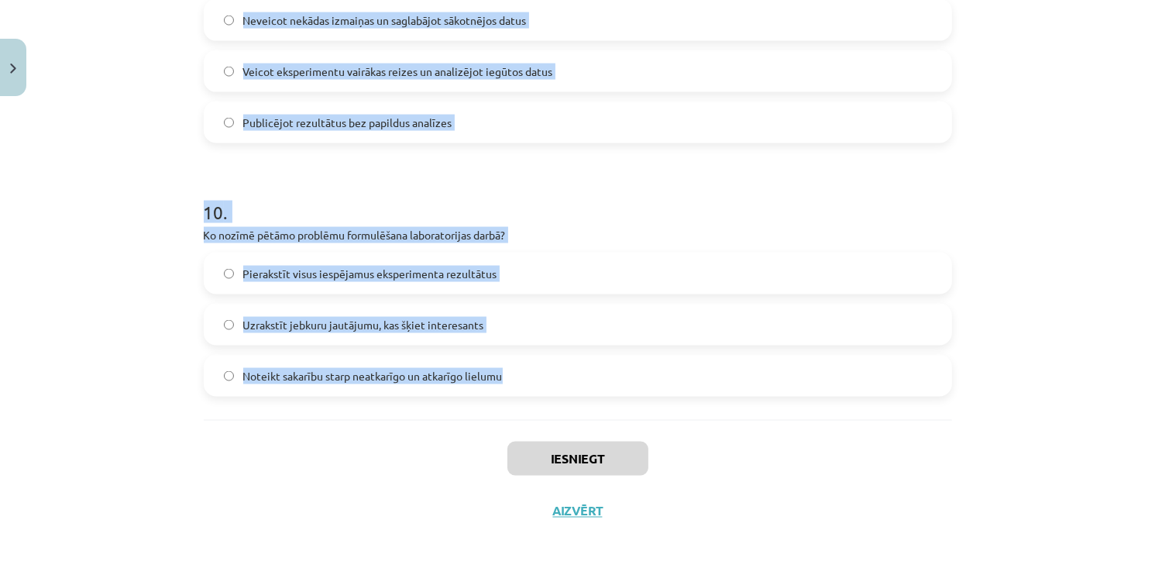
copy form "Kas ir neatkarīgais lielums pētījumā? Lielums, kuru maina pētījuma laikā Lielum…"
click at [569, 215] on h1 "10 ." at bounding box center [578, 198] width 749 height 48
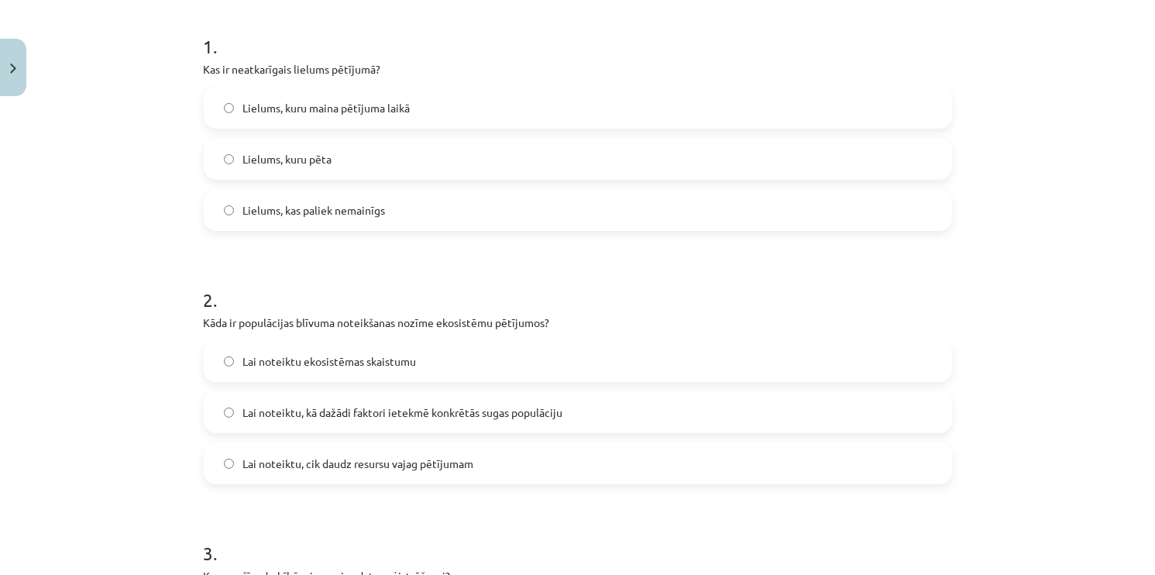
scroll to position [269, 0]
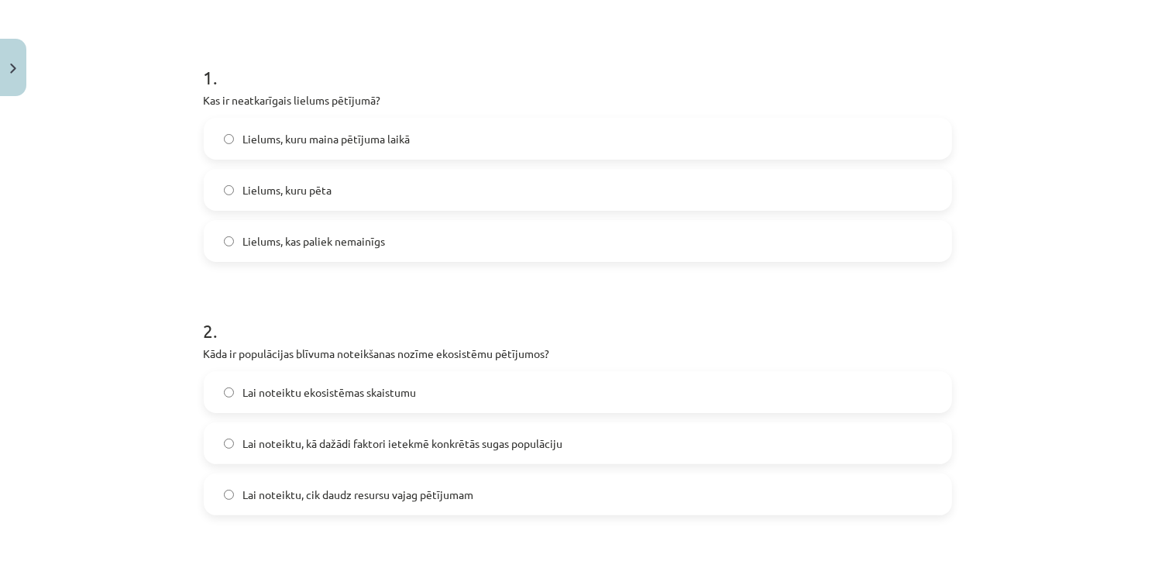
click at [374, 143] on span "Lielums, kuru maina pētījuma laikā" at bounding box center [326, 139] width 167 height 16
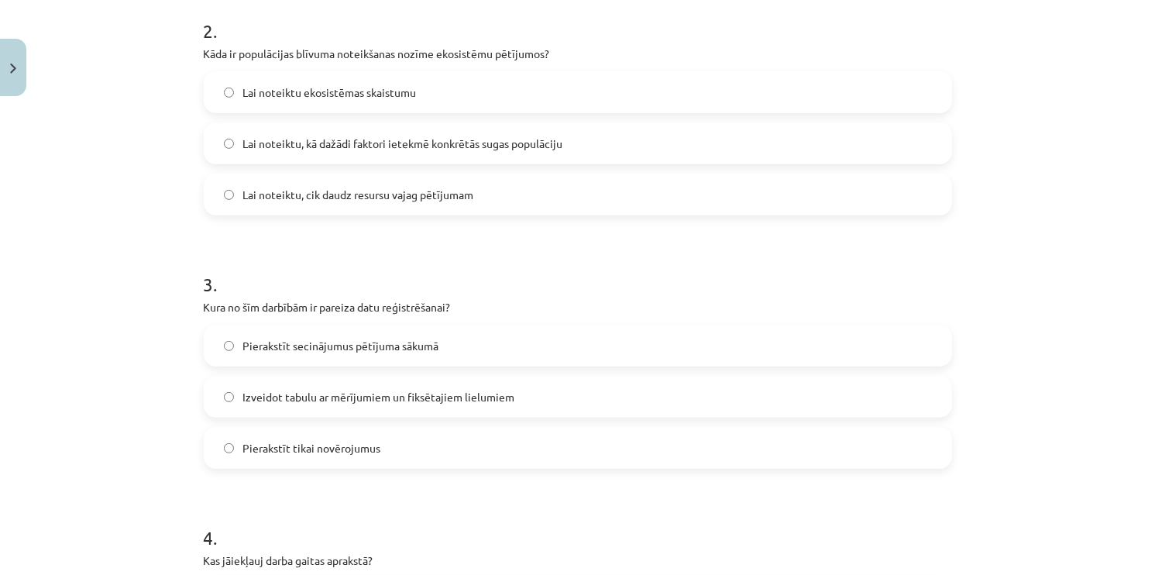
scroll to position [576, 0]
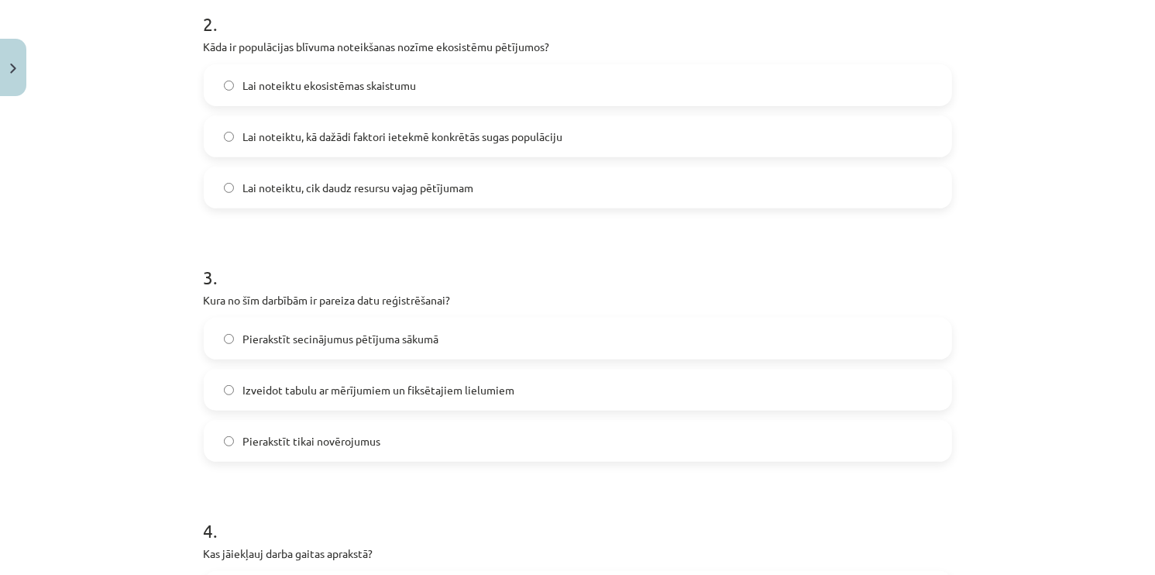
click at [565, 137] on label "Lai noteiktu, kā dažādi faktori ietekmē konkrētās sugas populāciju" at bounding box center [578, 136] width 746 height 39
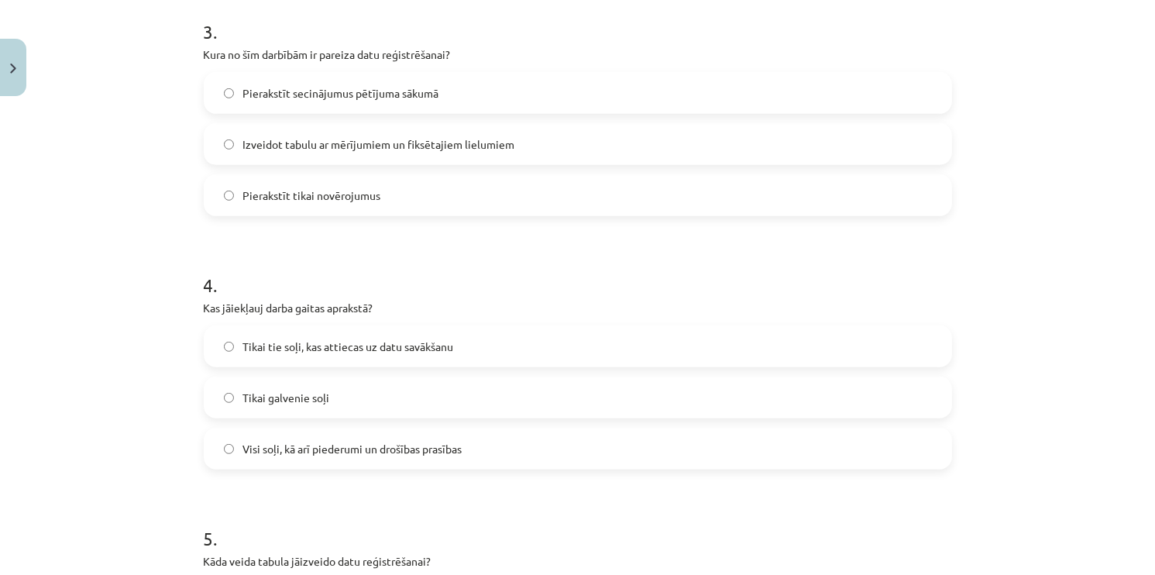
scroll to position [825, 0]
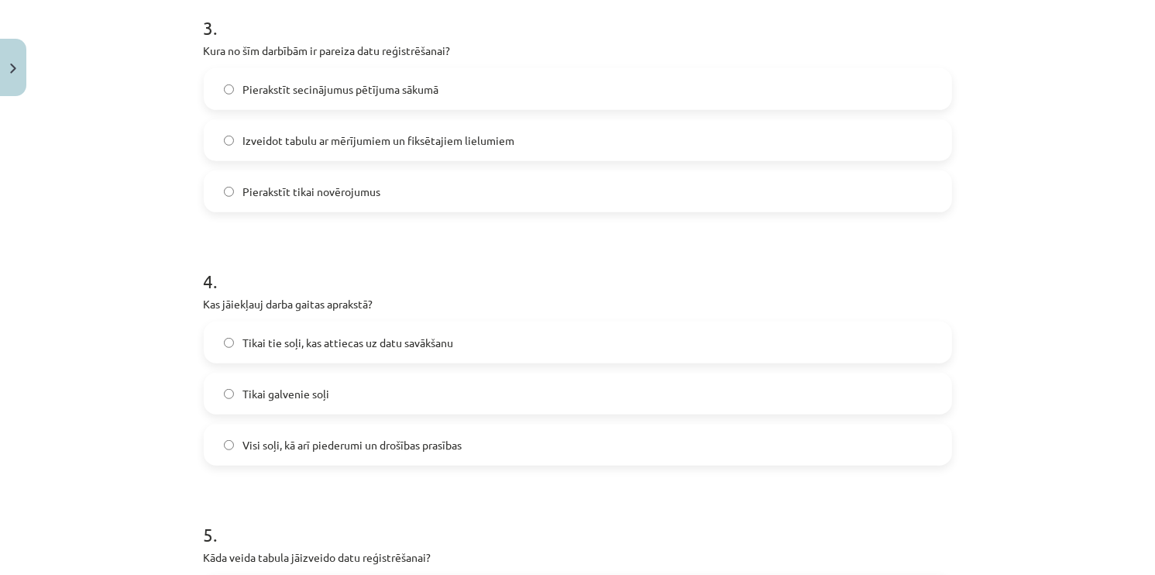
click at [406, 143] on span "Izveidot tabulu ar mērījumiem un fiksētajiem lielumiem" at bounding box center [379, 141] width 272 height 16
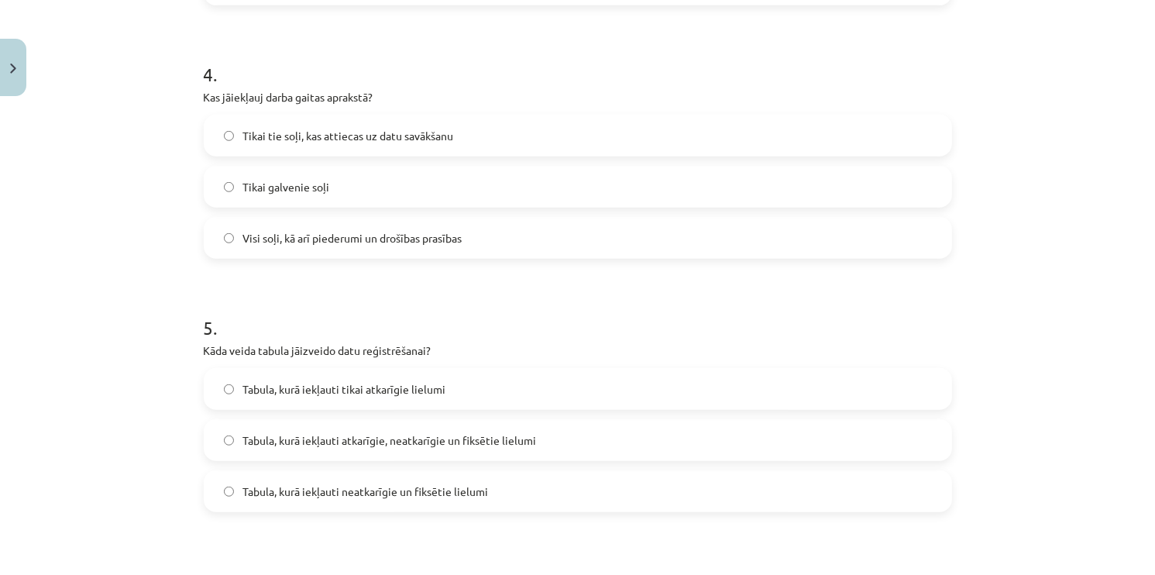
scroll to position [1066, 0]
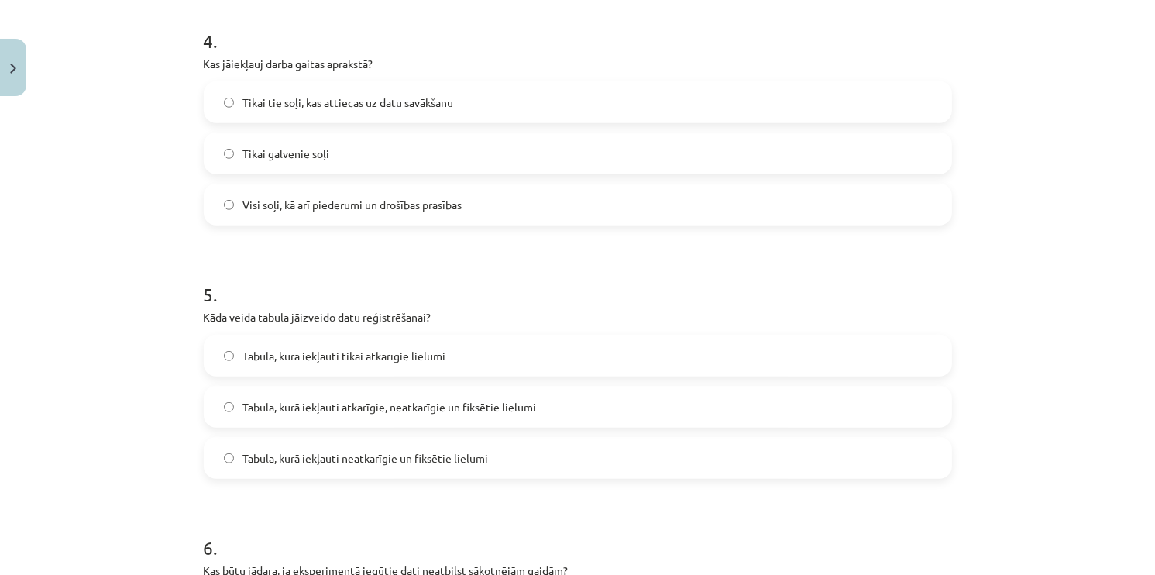
click at [309, 202] on span "Visi soļi, kā arī piederumi un drošības prasības" at bounding box center [352, 205] width 219 height 16
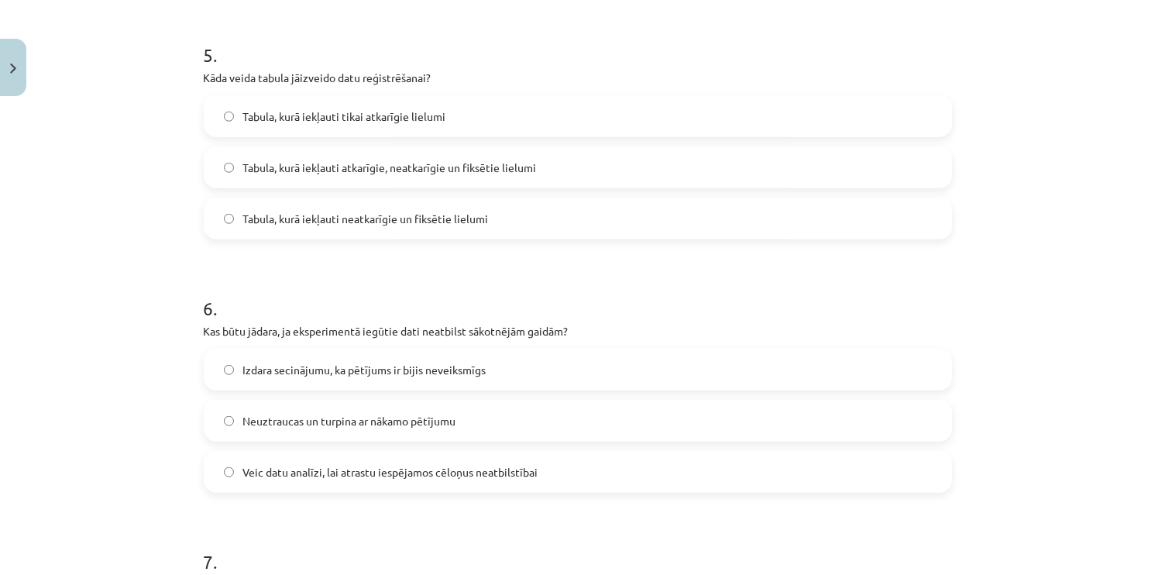
scroll to position [1315, 0]
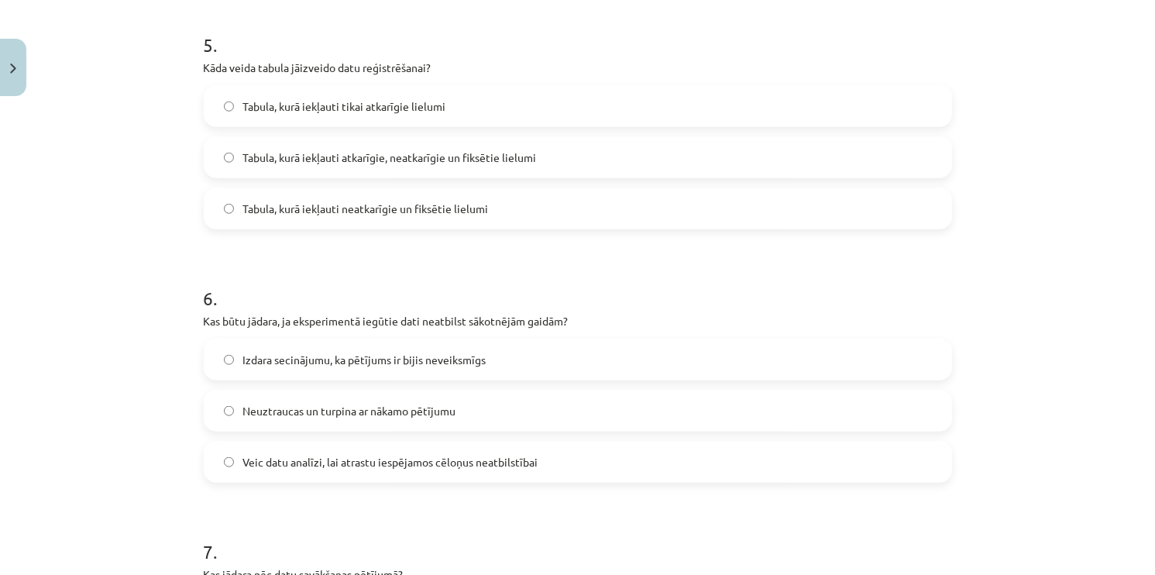
click at [357, 163] on span "Tabula, kurā iekļauti atkarīgie, neatkarīgie un fiksētie lielumi" at bounding box center [390, 158] width 294 height 16
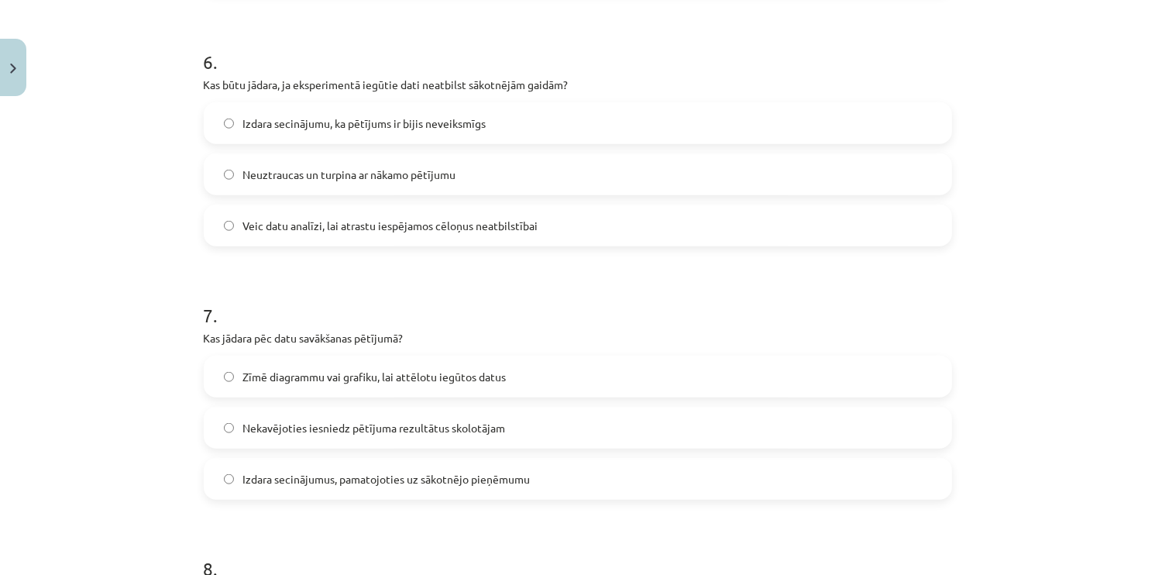
scroll to position [1569, 0]
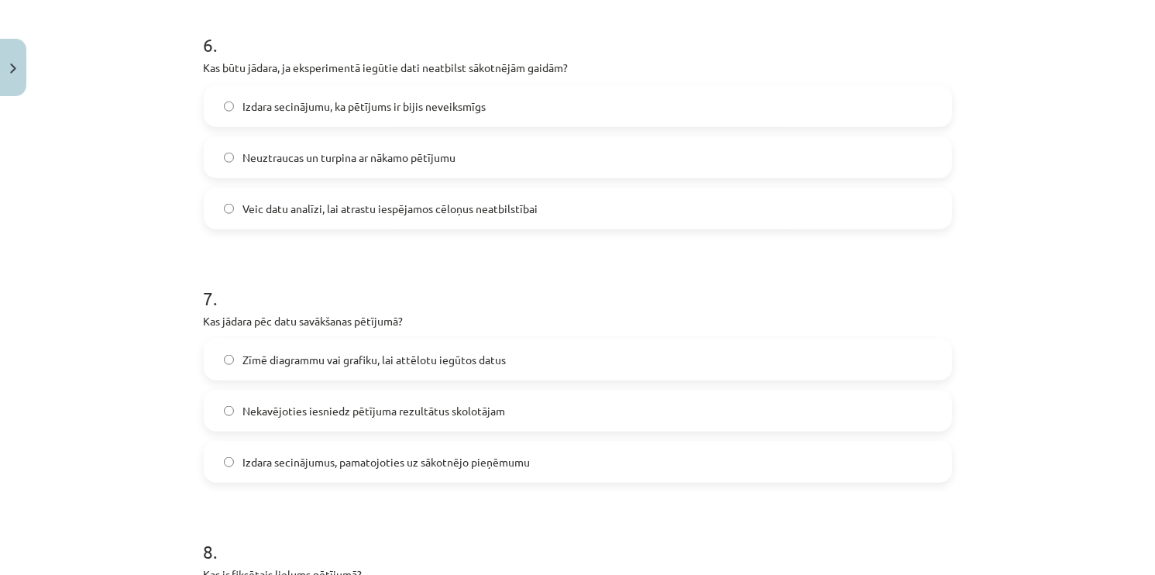
click at [280, 206] on span "Veic datu analīzi, lai atrastu iespējamos cēloņus neatbilstībai" at bounding box center [390, 209] width 295 height 16
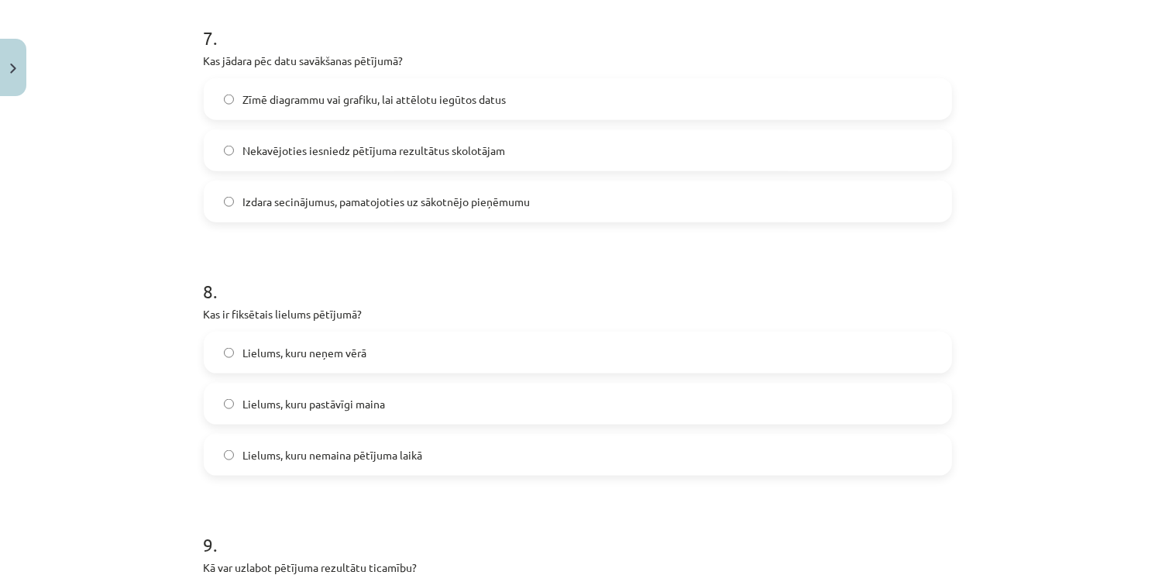
scroll to position [1832, 0]
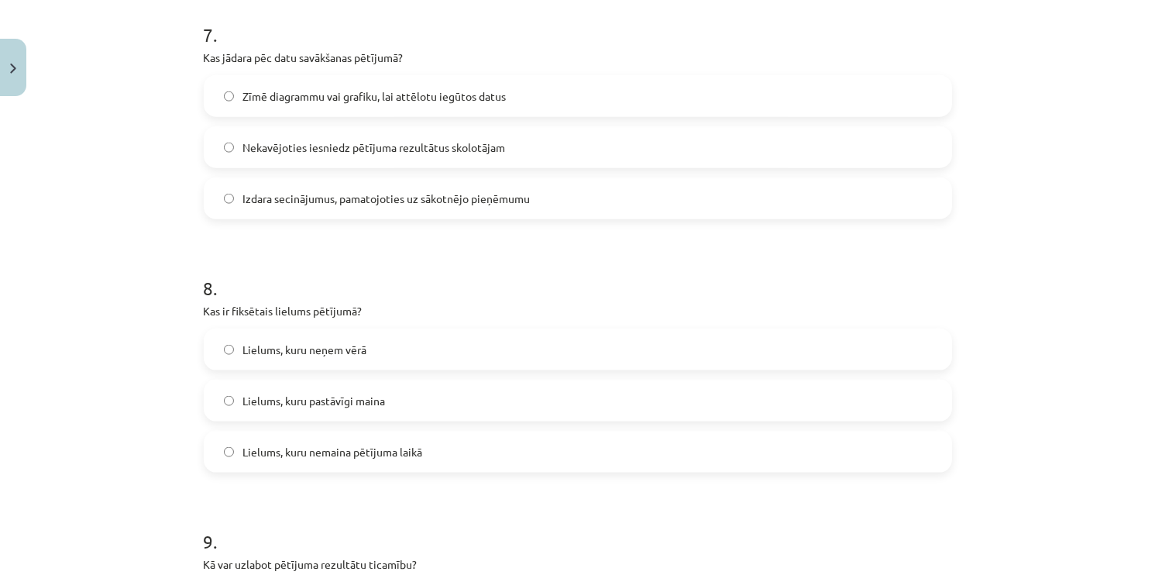
click at [315, 101] on span "Zīmē diagrammu vai grafiku, lai attēlotu iegūtos datus" at bounding box center [374, 96] width 263 height 16
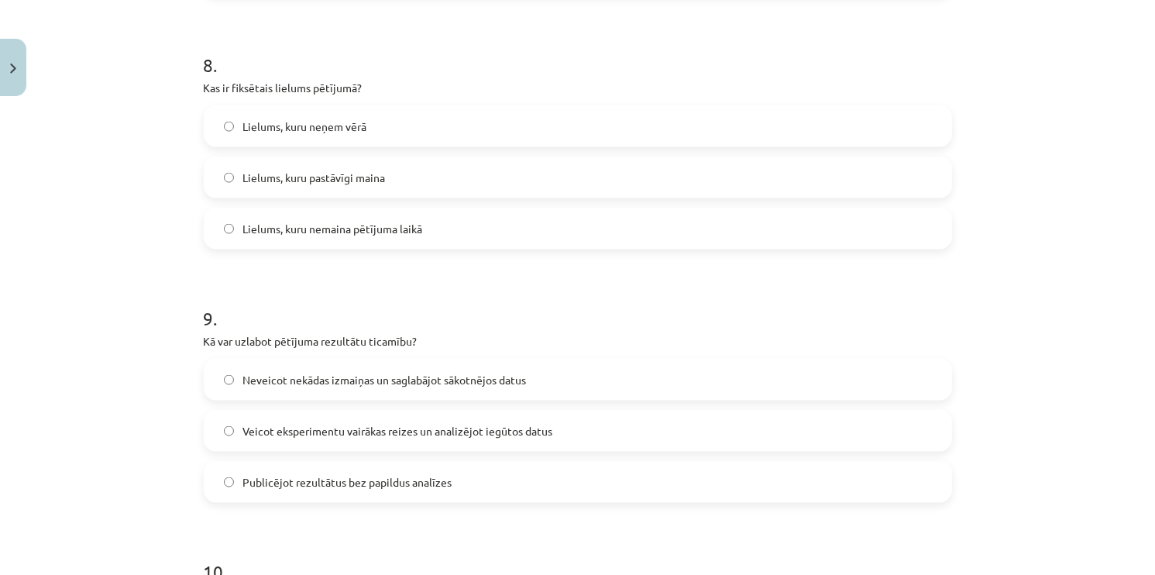
scroll to position [2058, 0]
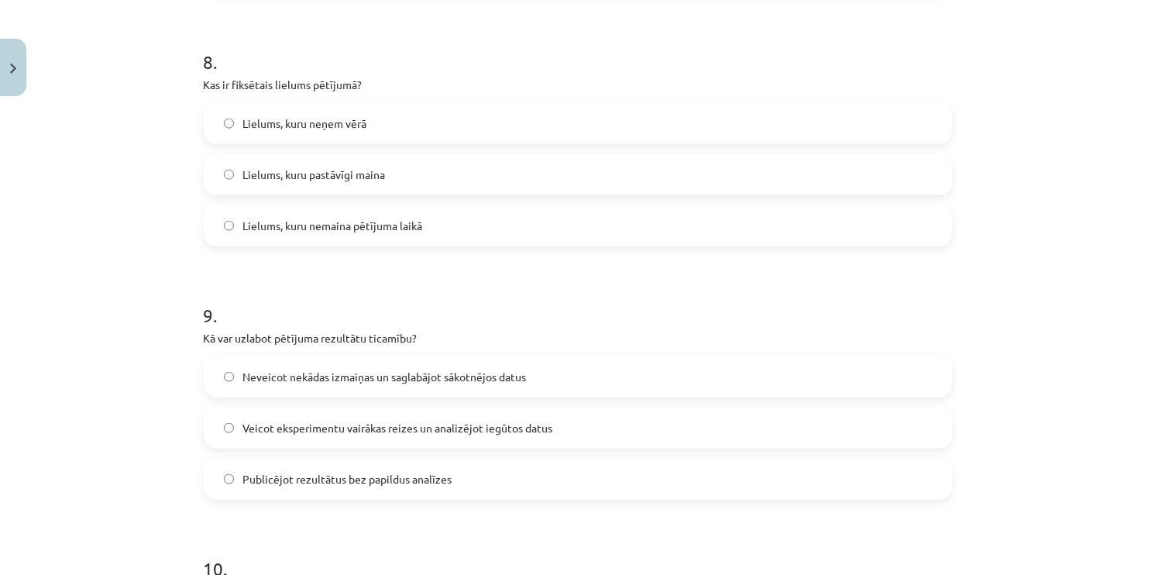
click at [368, 224] on span "Lielums, kuru nemaina pētījuma laikā" at bounding box center [333, 226] width 180 height 16
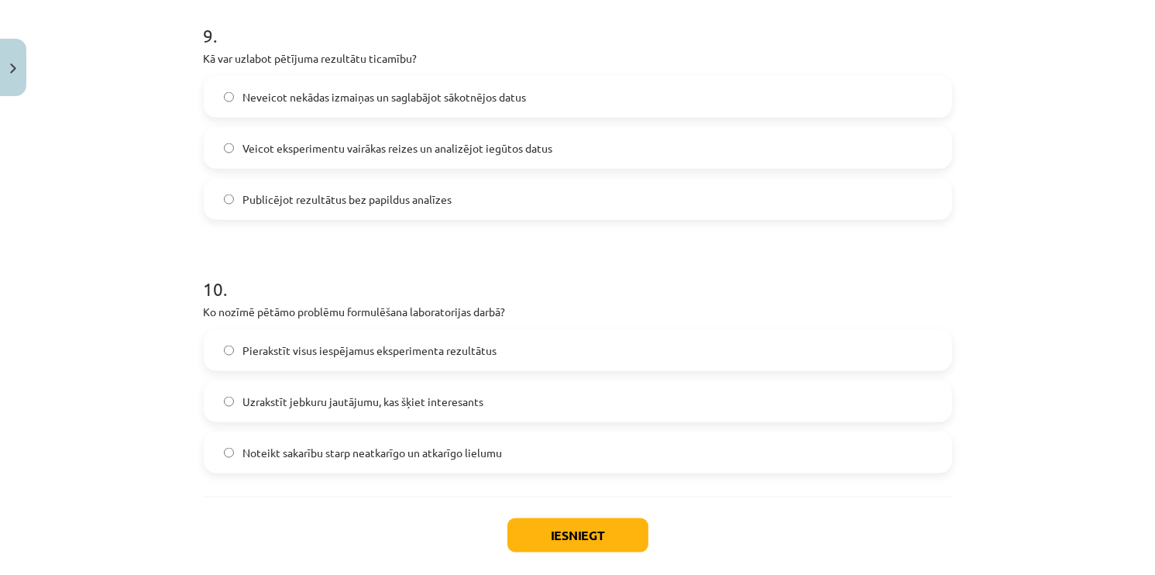
scroll to position [2345, 0]
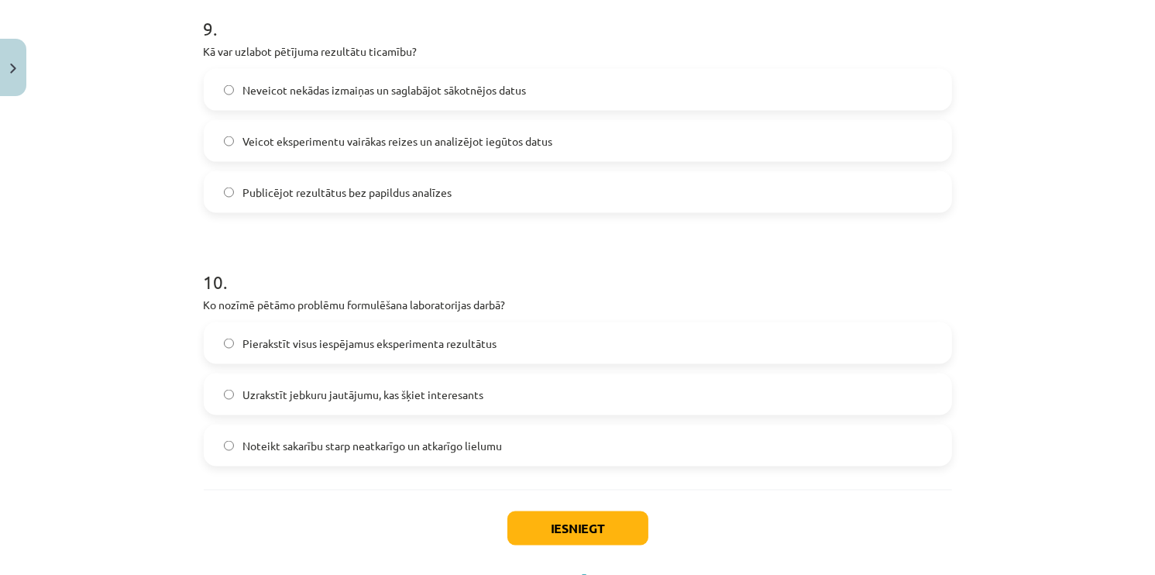
click at [433, 136] on span "Veicot eksperimentu vairākas reizes un analizējot iegūtos datus" at bounding box center [398, 141] width 310 height 16
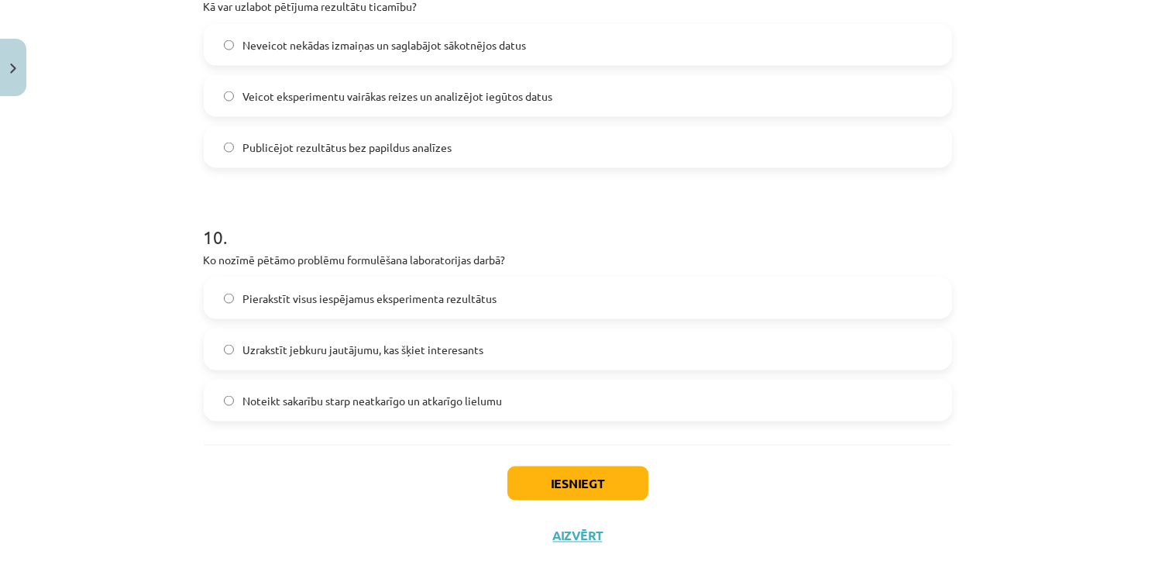
scroll to position [2415, 0]
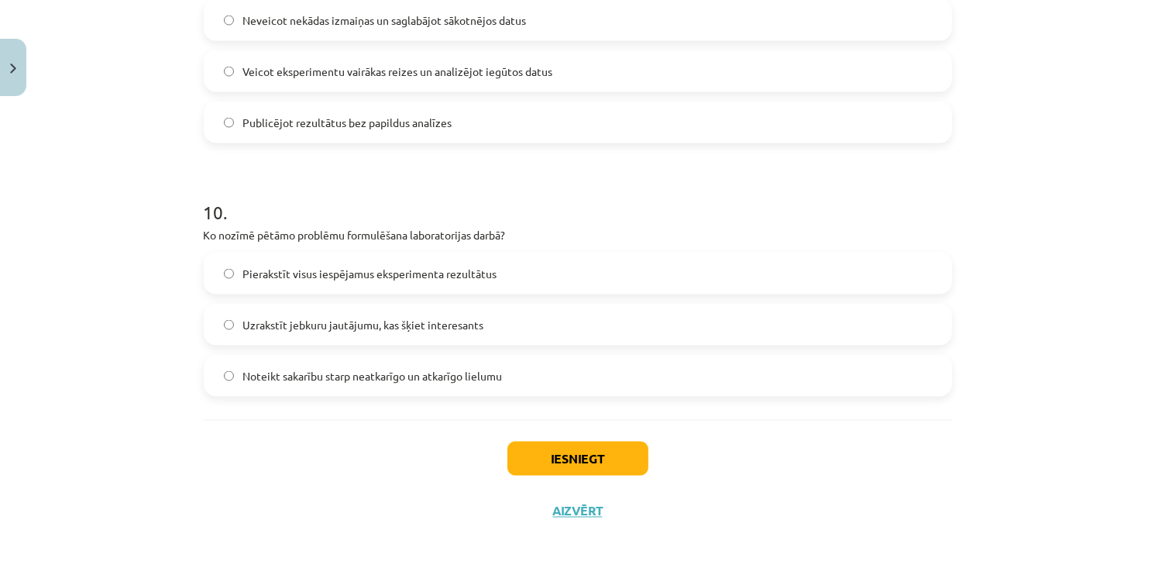
click at [257, 377] on span "Noteikt sakarību starp neatkarīgo un atkarīgo lielumu" at bounding box center [373, 376] width 260 height 16
click at [575, 464] on button "Iesniegt" at bounding box center [578, 459] width 141 height 34
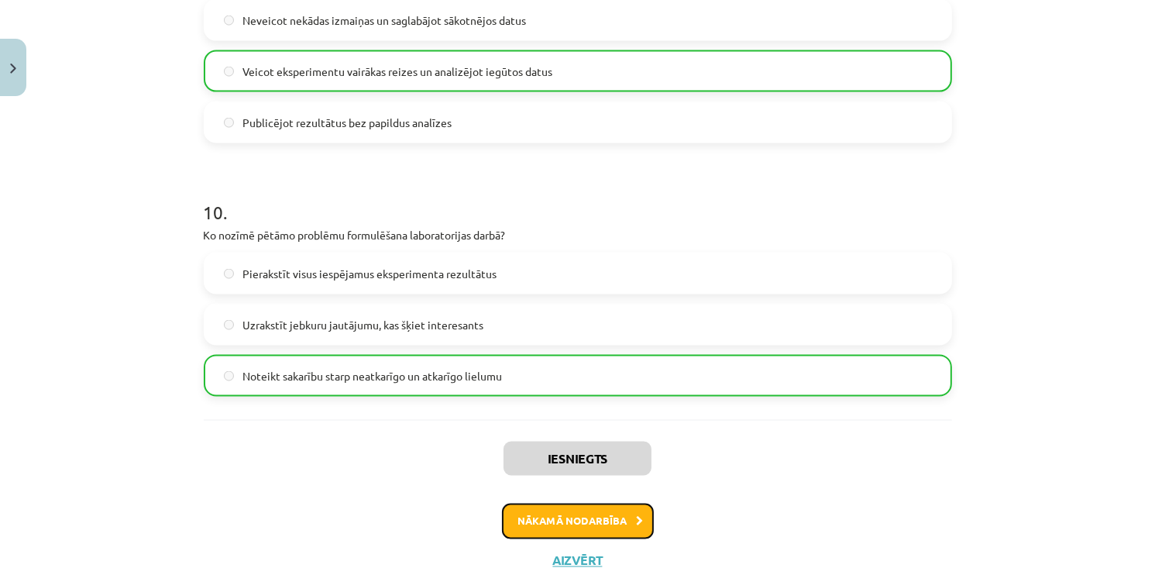
click at [590, 510] on button "Nākamā nodarbība" at bounding box center [578, 522] width 152 height 36
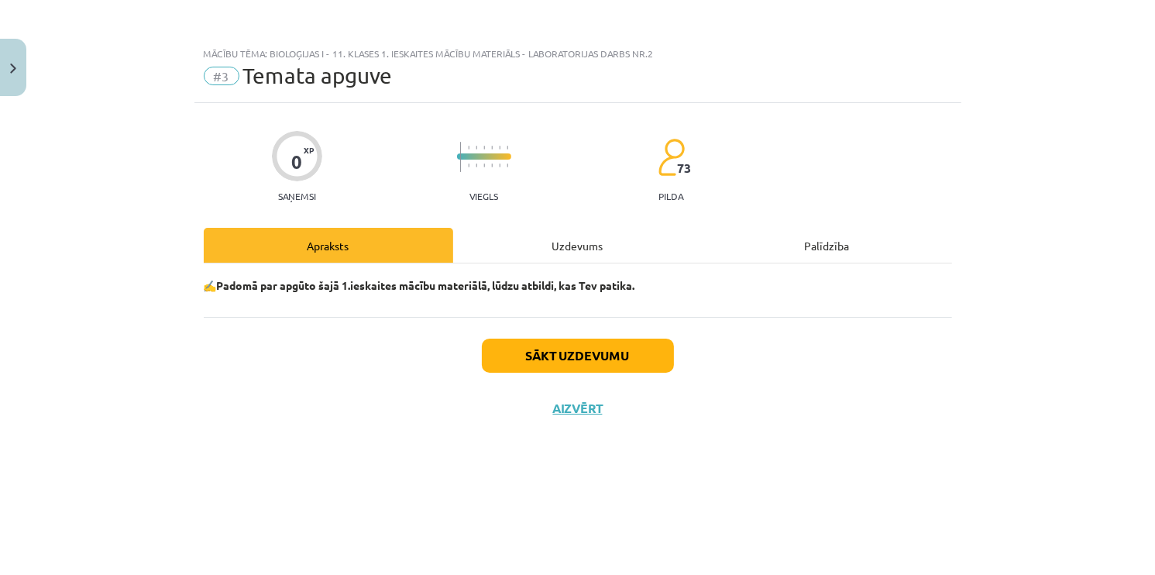
scroll to position [0, 0]
click at [560, 343] on button "Sākt uzdevumu" at bounding box center [578, 356] width 192 height 34
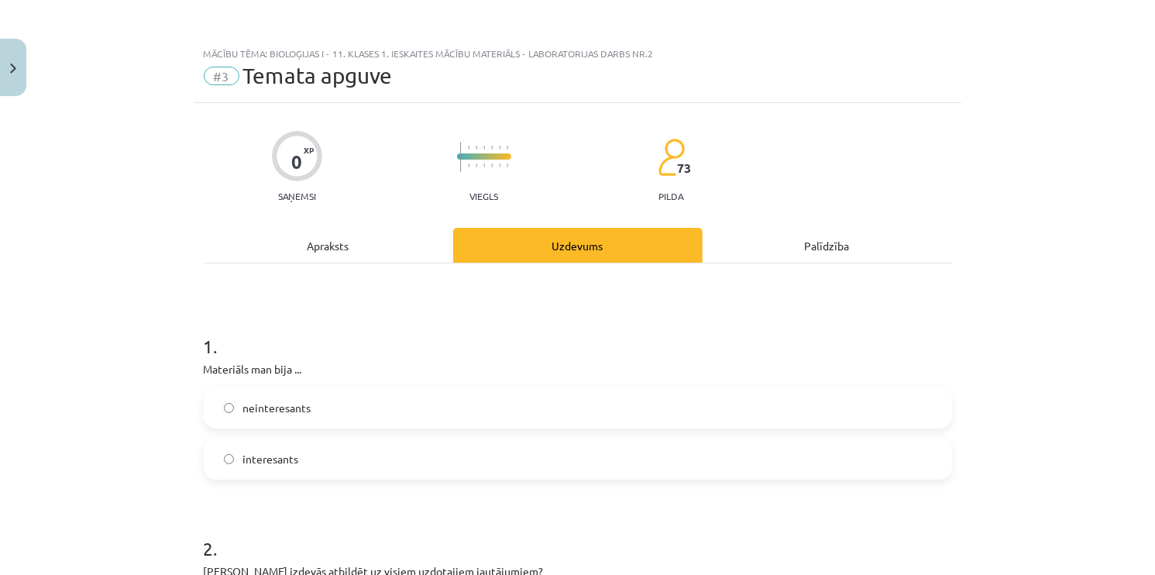
click at [312, 448] on label "interesants" at bounding box center [578, 458] width 746 height 39
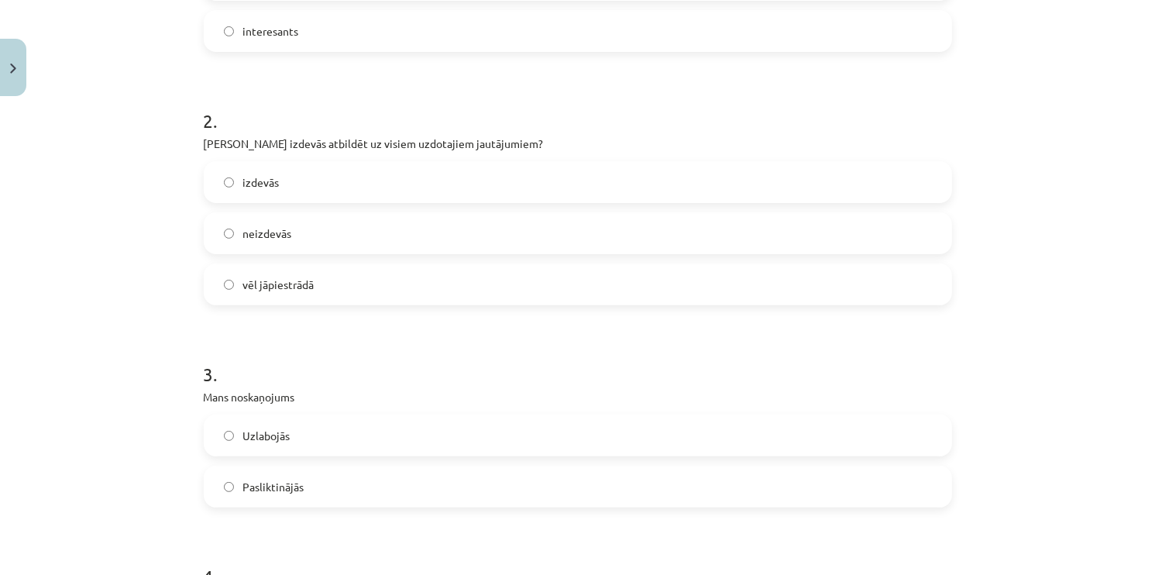
scroll to position [436, 0]
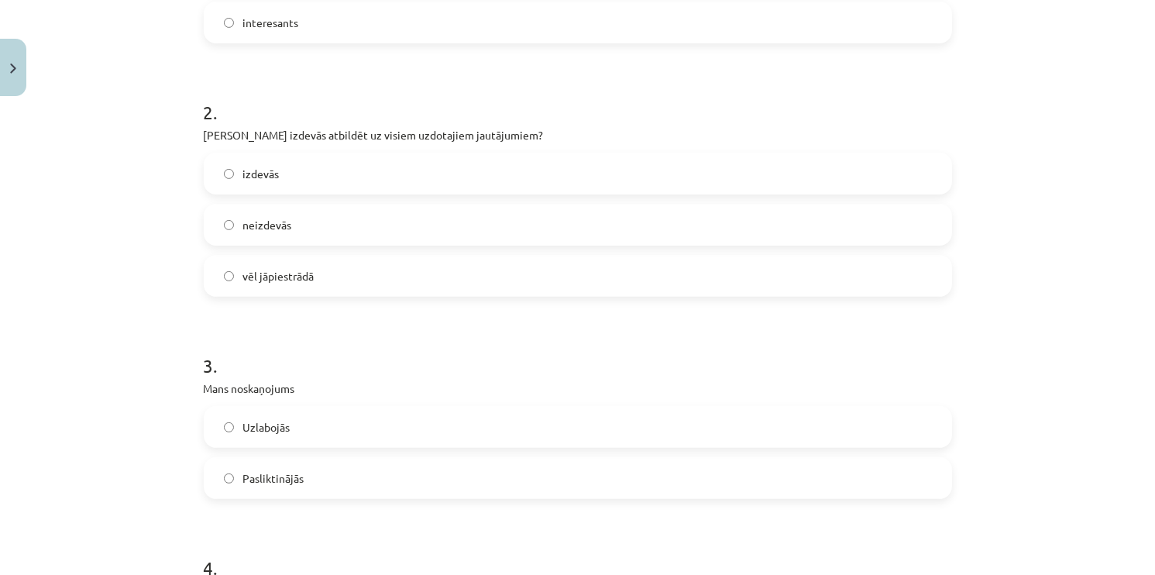
click at [276, 191] on label "izdevās" at bounding box center [578, 173] width 746 height 39
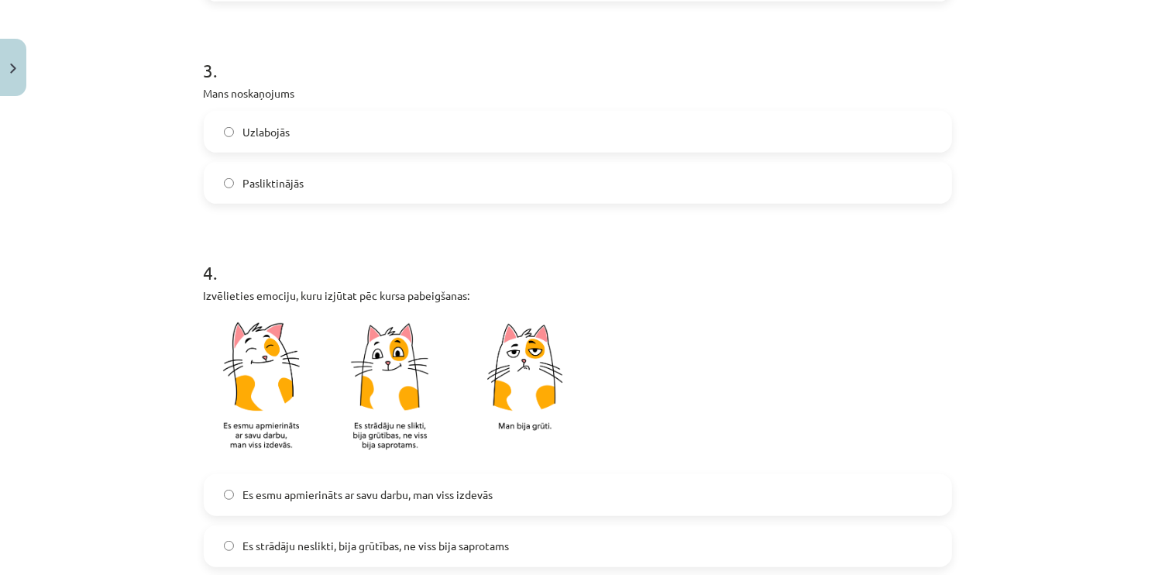
scroll to position [749, 0]
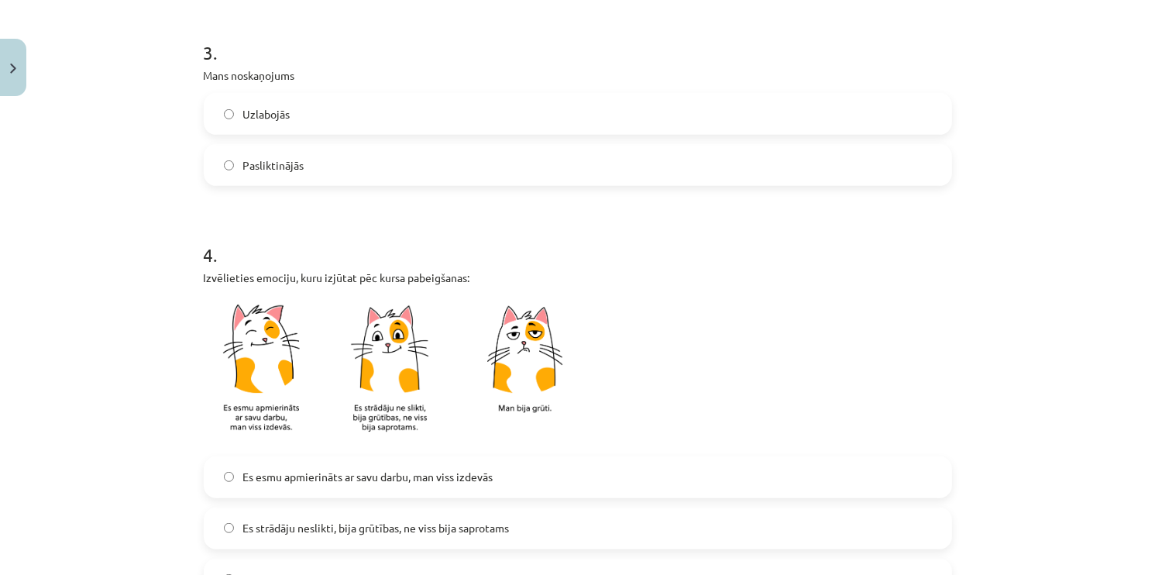
click at [272, 116] on span "Uzlabojās" at bounding box center [266, 114] width 47 height 16
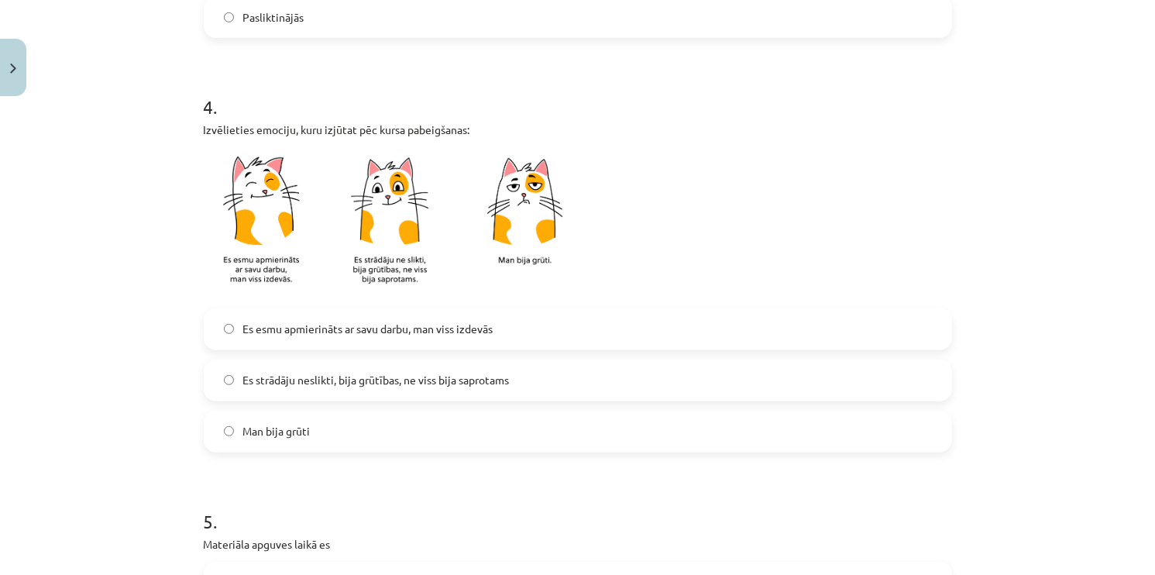
scroll to position [926, 0]
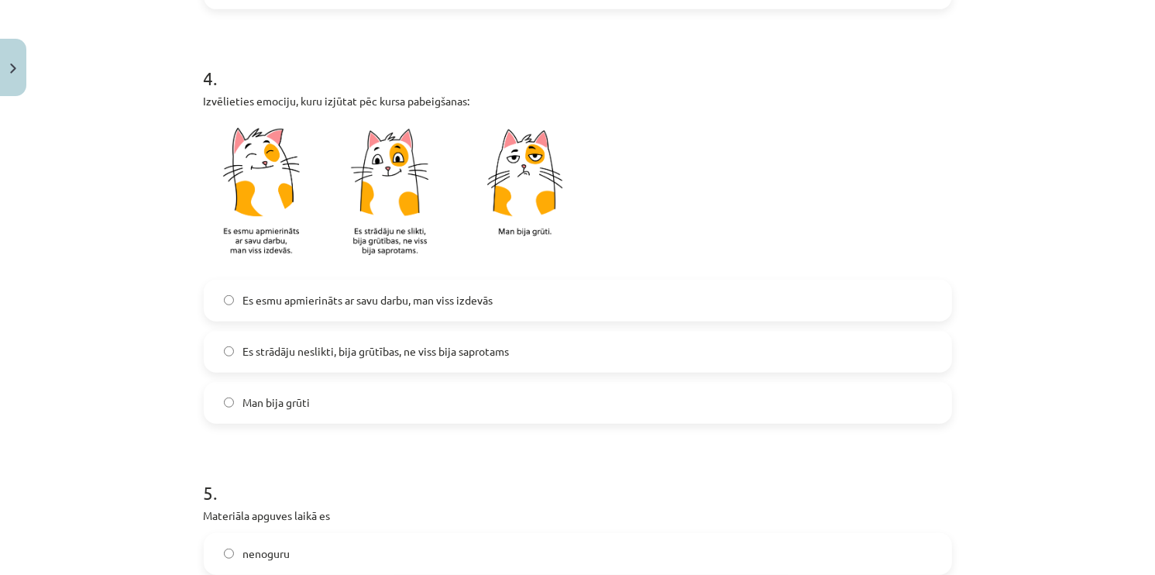
click at [412, 296] on span "Es esmu apmierināts ar savu darbu, man viss izdevās" at bounding box center [368, 300] width 250 height 16
drag, startPoint x: 1143, startPoint y: 334, endPoint x: 1146, endPoint y: 390, distance: 55.9
click at [1144, 390] on div "Mācību tēma: Bioloģijas i - 11. klases 1. ieskaites mācību materiāls - laborato…" at bounding box center [577, 287] width 1155 height 575
click at [1129, 377] on div "Mācību tēma: Bioloģijas i - 11. klases 1. ieskaites mācību materiāls - laborato…" at bounding box center [577, 287] width 1155 height 575
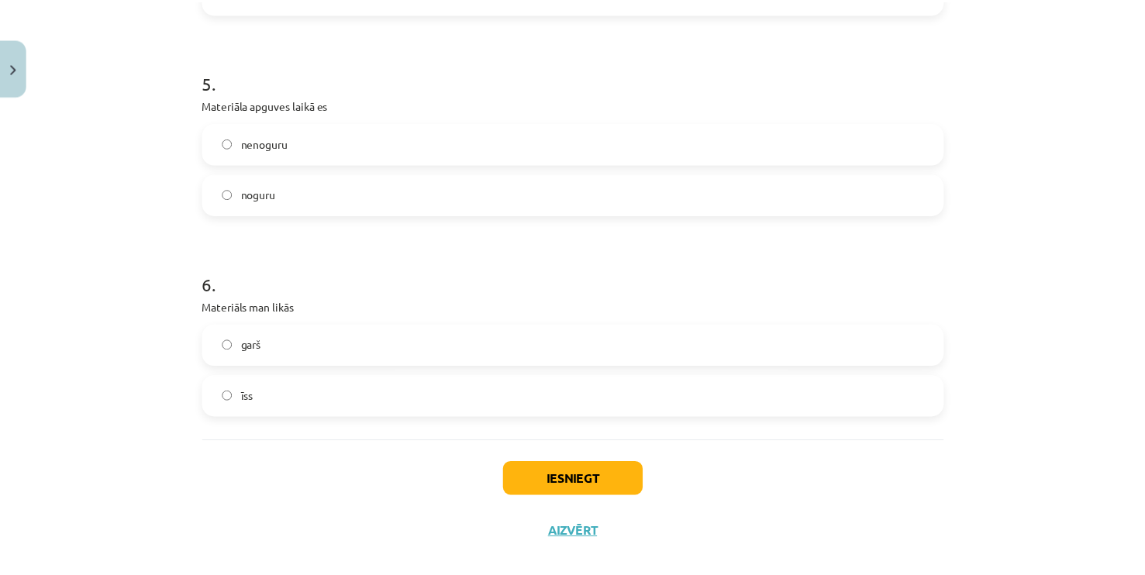
scroll to position [1348, 0]
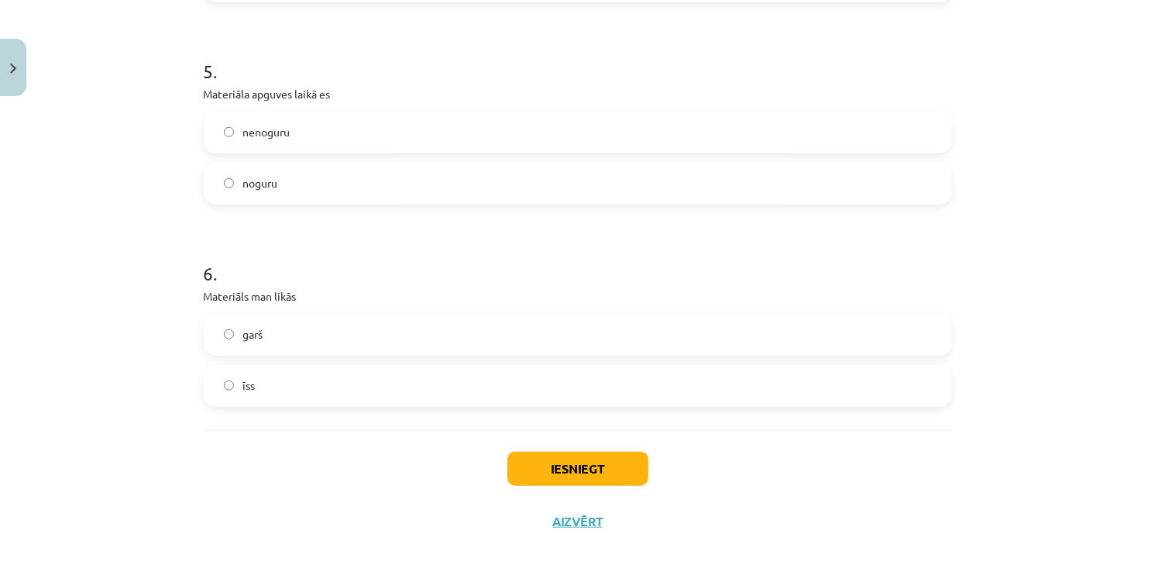
click at [244, 170] on label "noguru" at bounding box center [578, 183] width 746 height 39
click at [263, 343] on label "garš" at bounding box center [578, 334] width 746 height 39
click at [563, 458] on button "Iesniegt" at bounding box center [578, 469] width 141 height 34
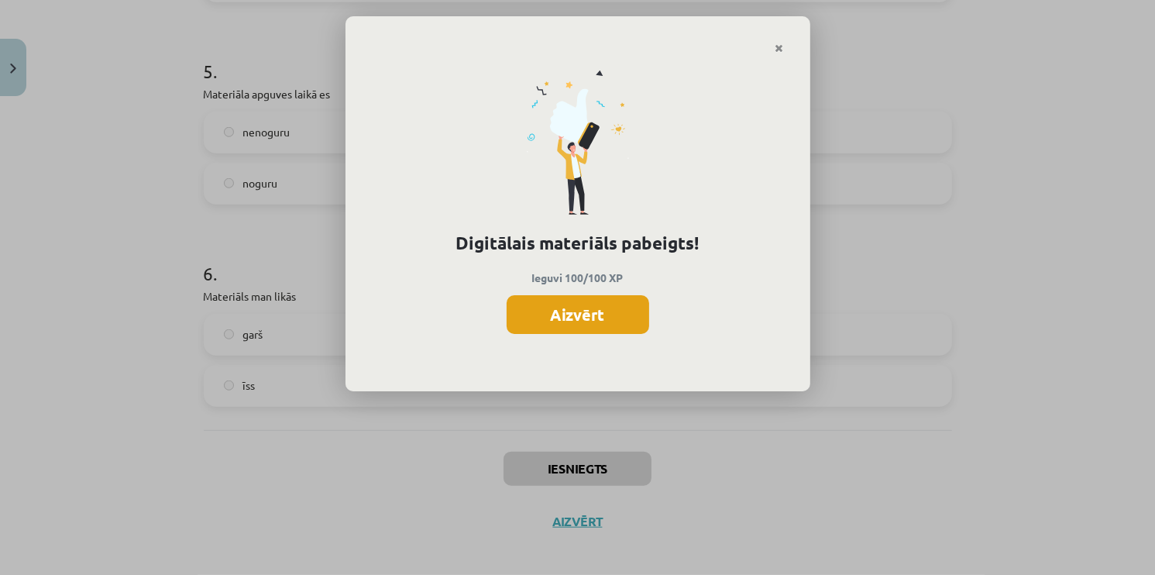
click at [601, 329] on button "Aizvērt" at bounding box center [578, 314] width 143 height 39
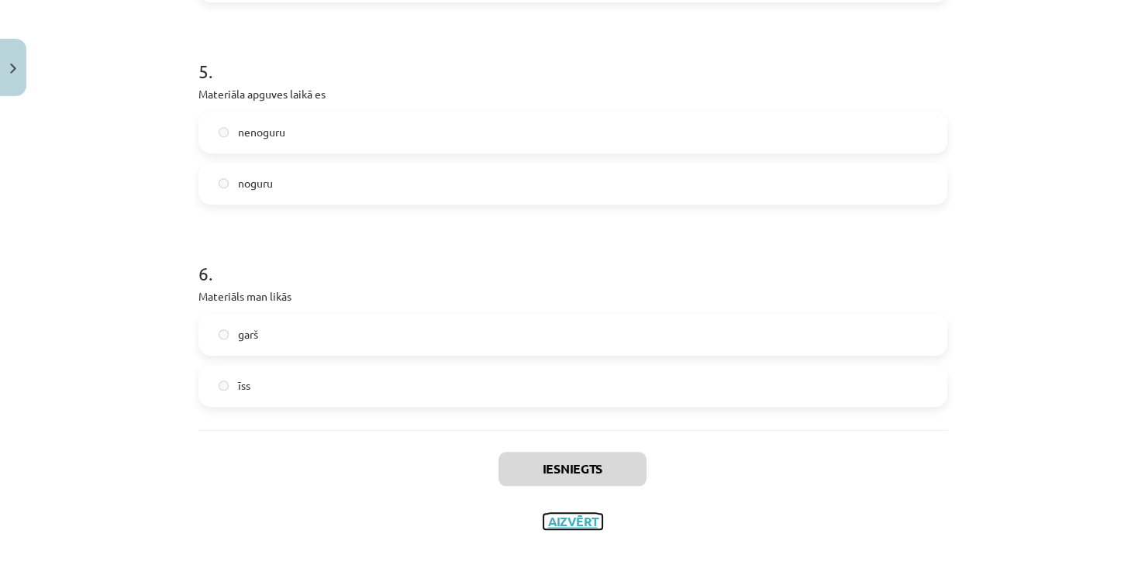
click at [568, 524] on button "Aizvērt" at bounding box center [572, 521] width 59 height 15
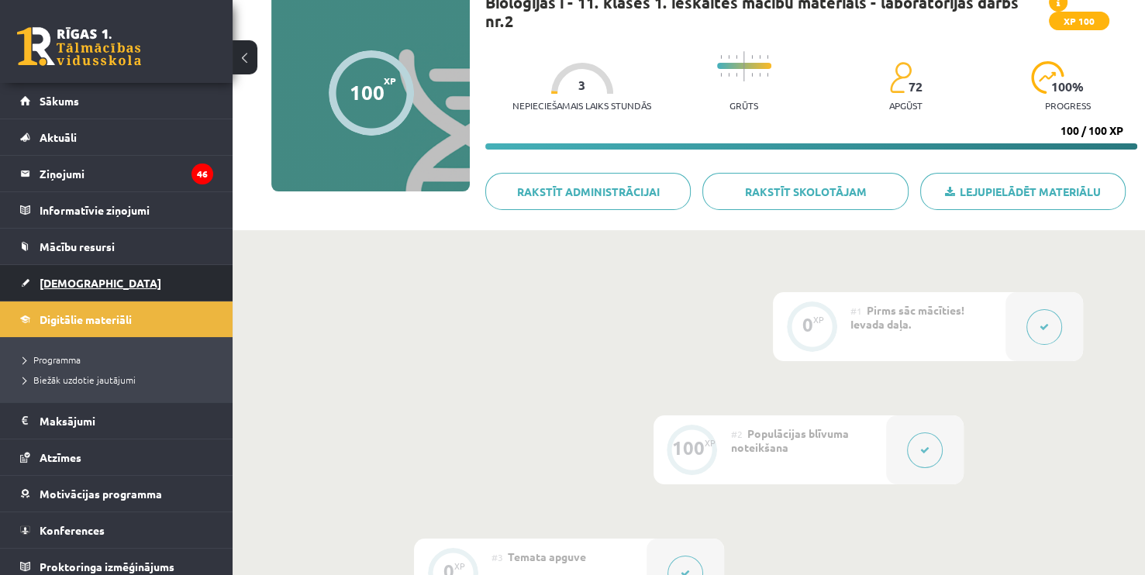
click at [67, 280] on span "[DEMOGRAPHIC_DATA]" at bounding box center [101, 283] width 122 height 14
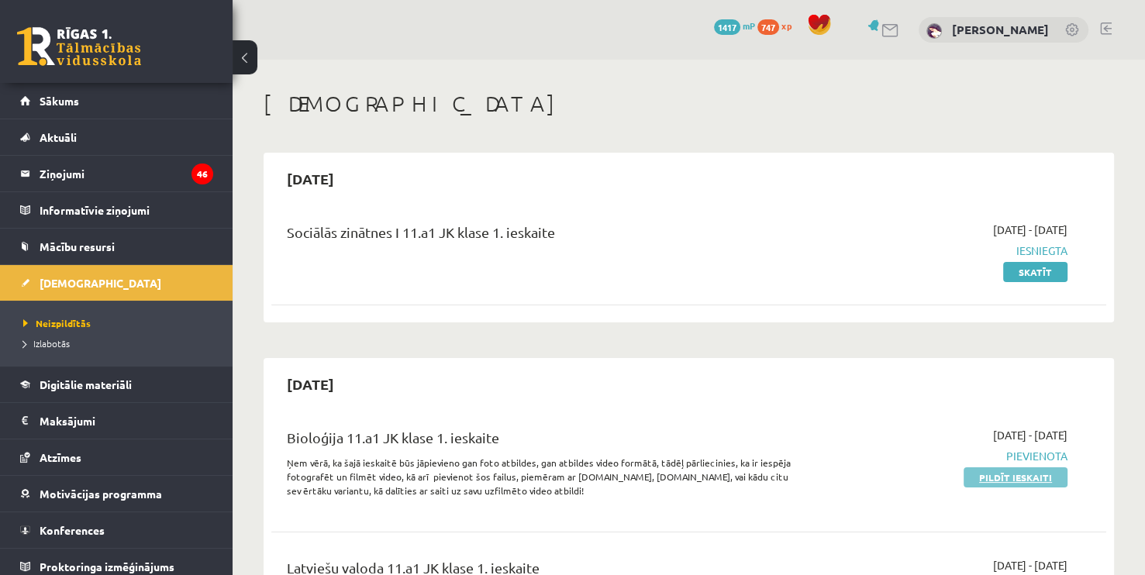
click at [1018, 479] on link "Pildīt ieskaiti" at bounding box center [1015, 477] width 104 height 20
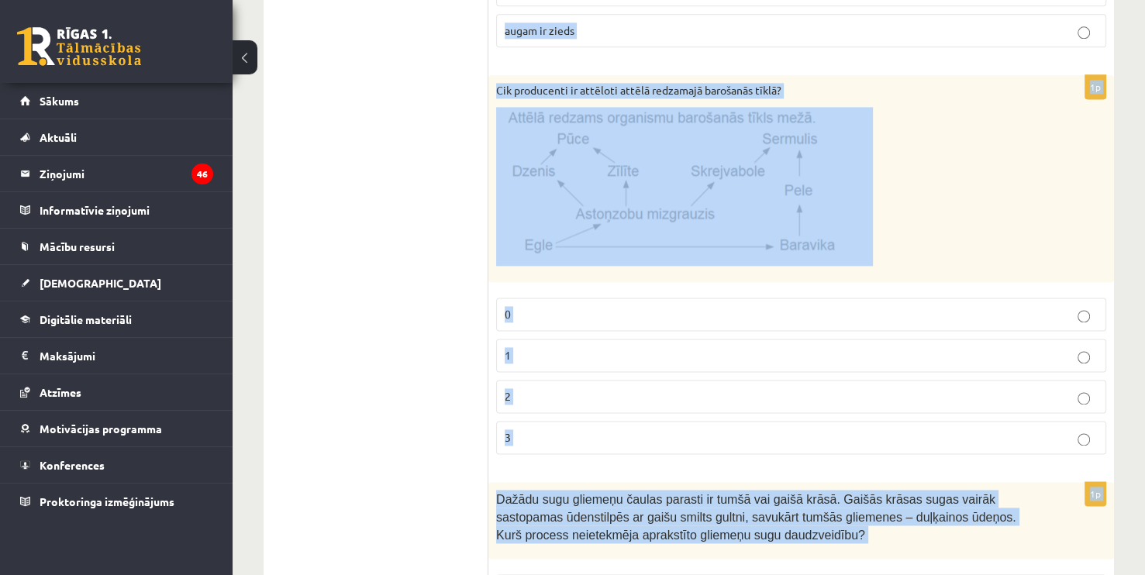
scroll to position [2271, 0]
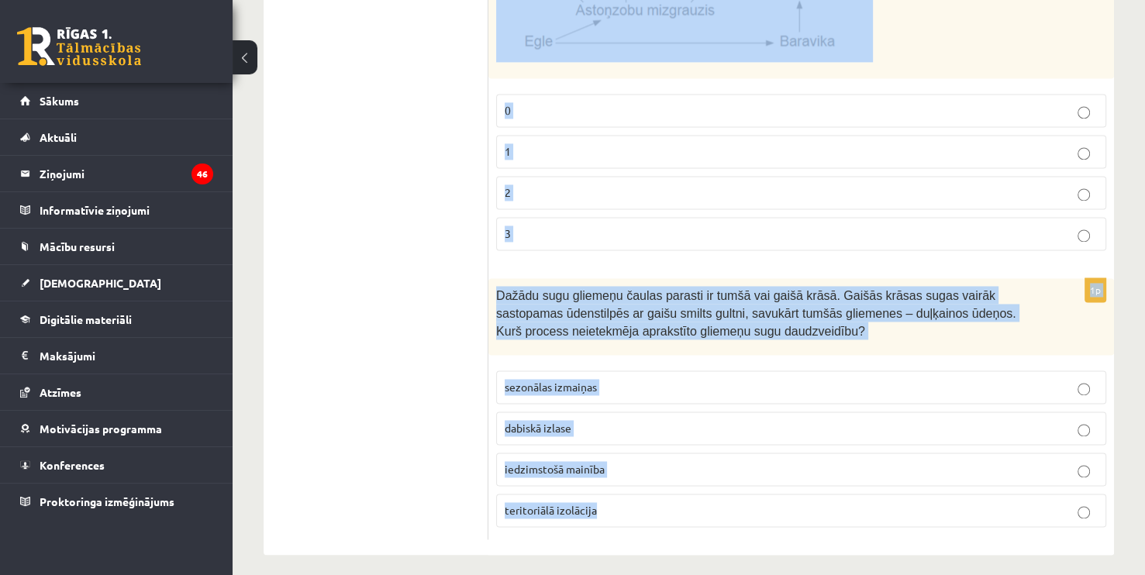
drag, startPoint x: 498, startPoint y: 83, endPoint x: 866, endPoint y: 504, distance: 559.7
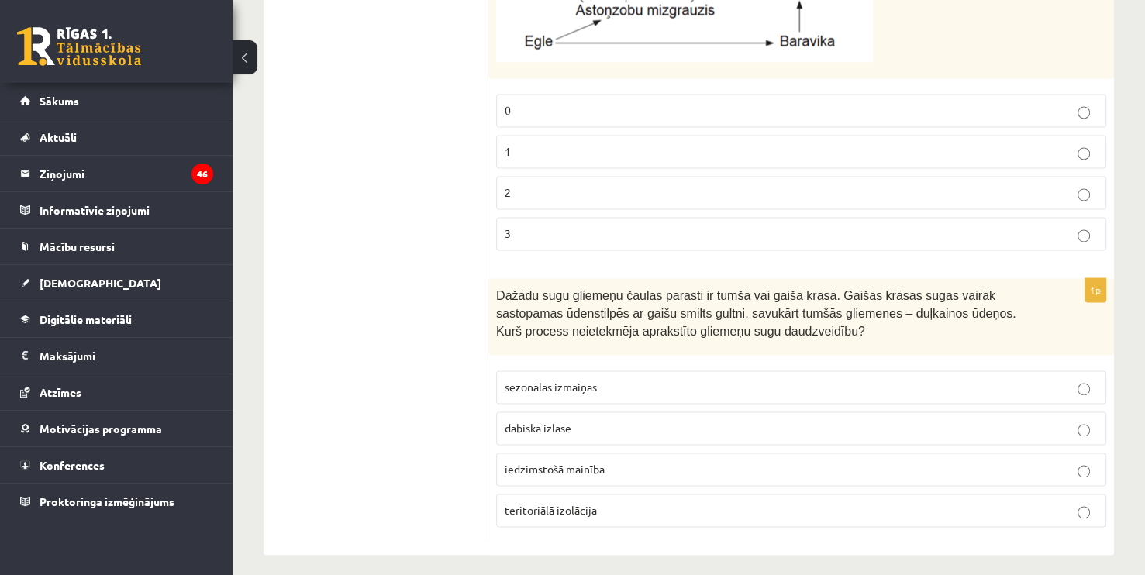
click at [558, 382] on span "sezonālas izmaiņas" at bounding box center [550, 387] width 92 height 14
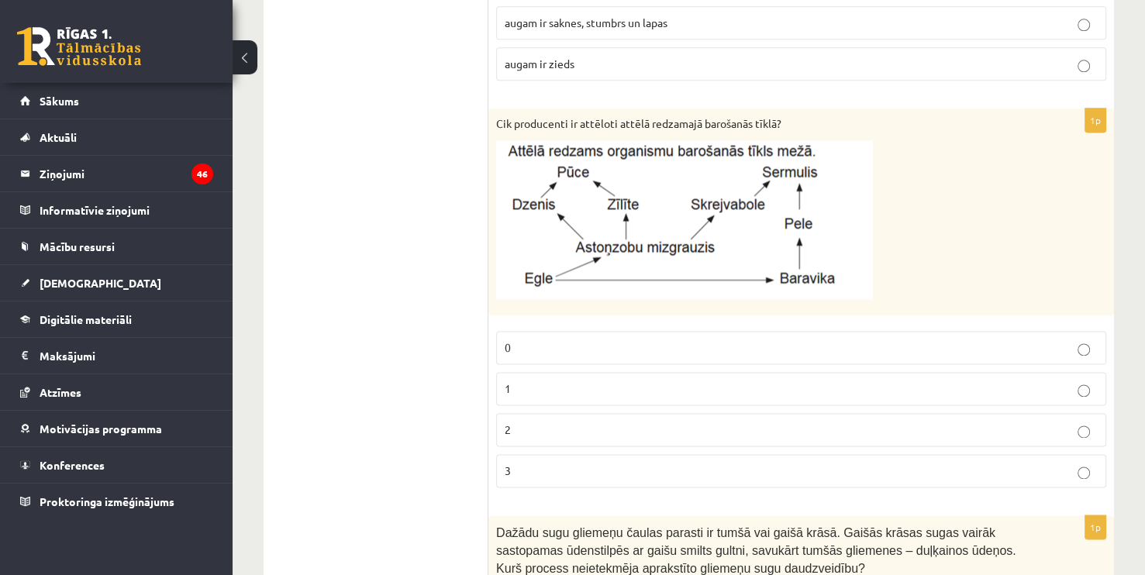
scroll to position [1981, 0]
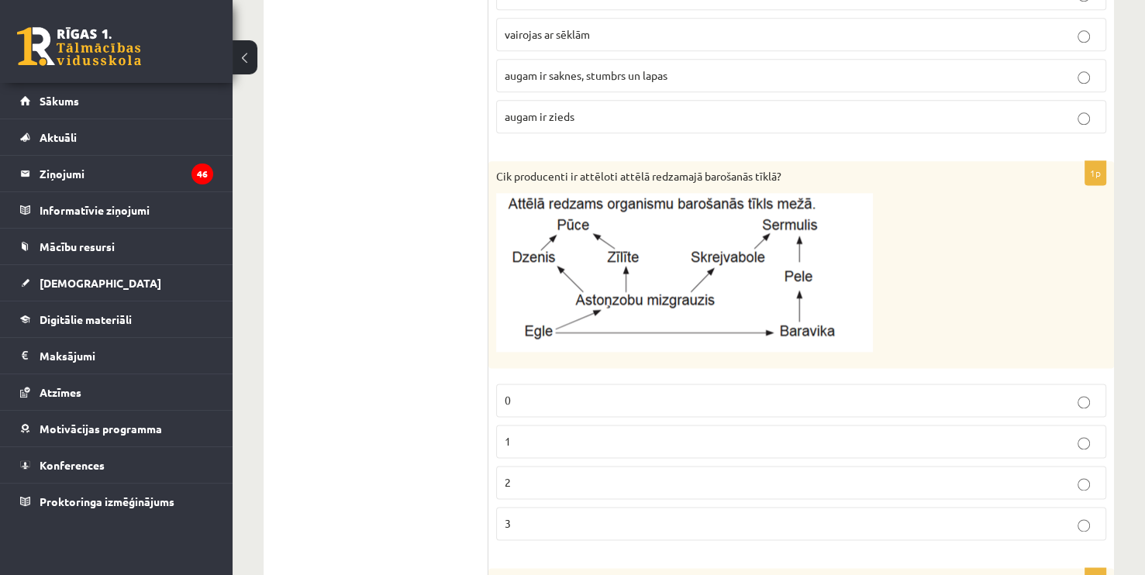
click at [566, 474] on p "2" at bounding box center [800, 482] width 593 height 16
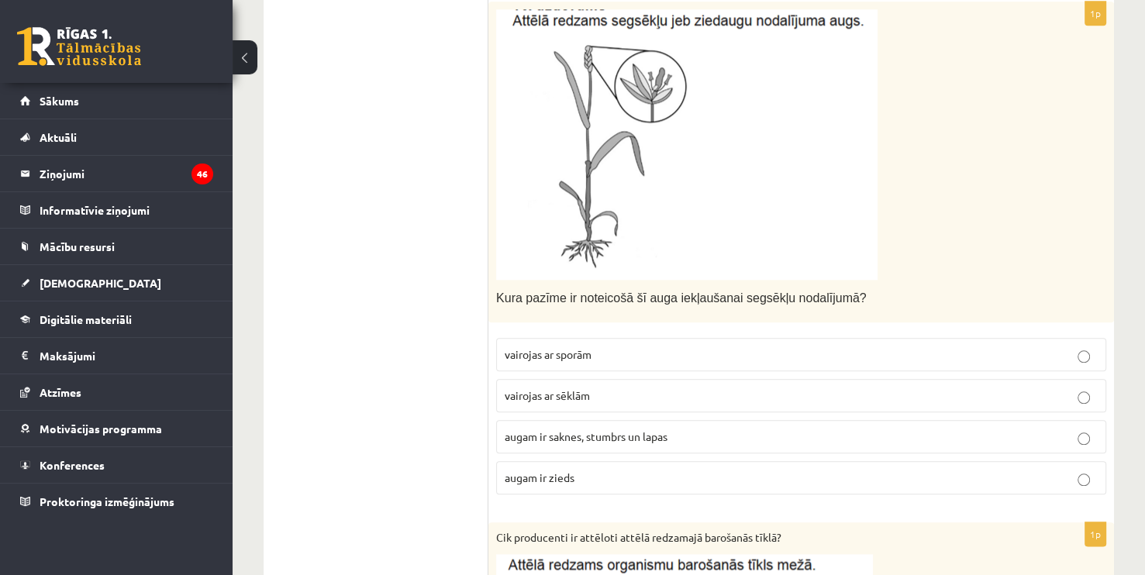
scroll to position [1599, 0]
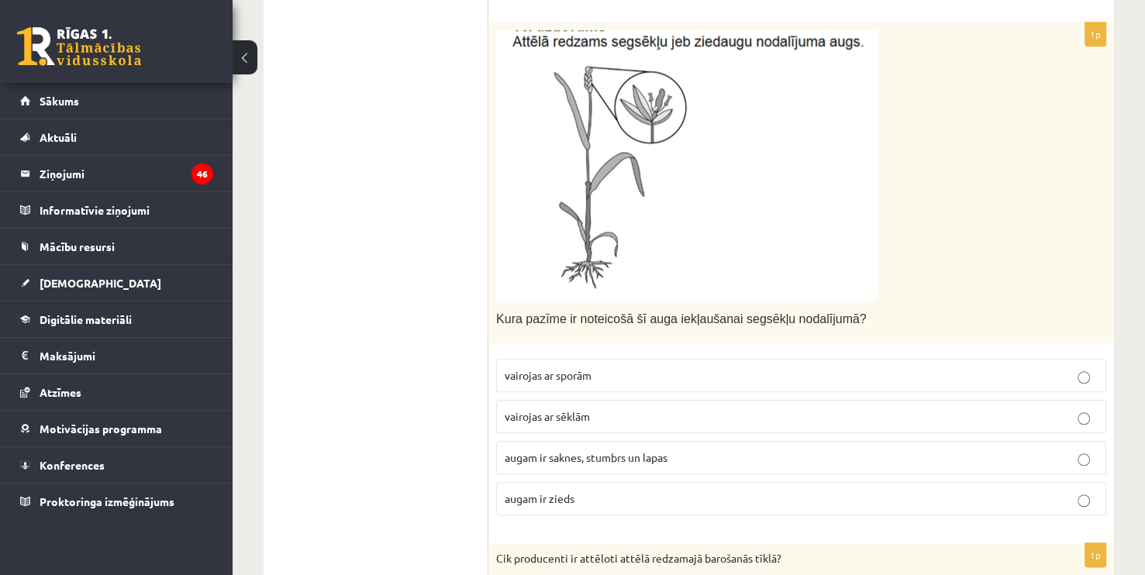
click at [585, 409] on span "vairojas ar sēklām" at bounding box center [546, 416] width 85 height 14
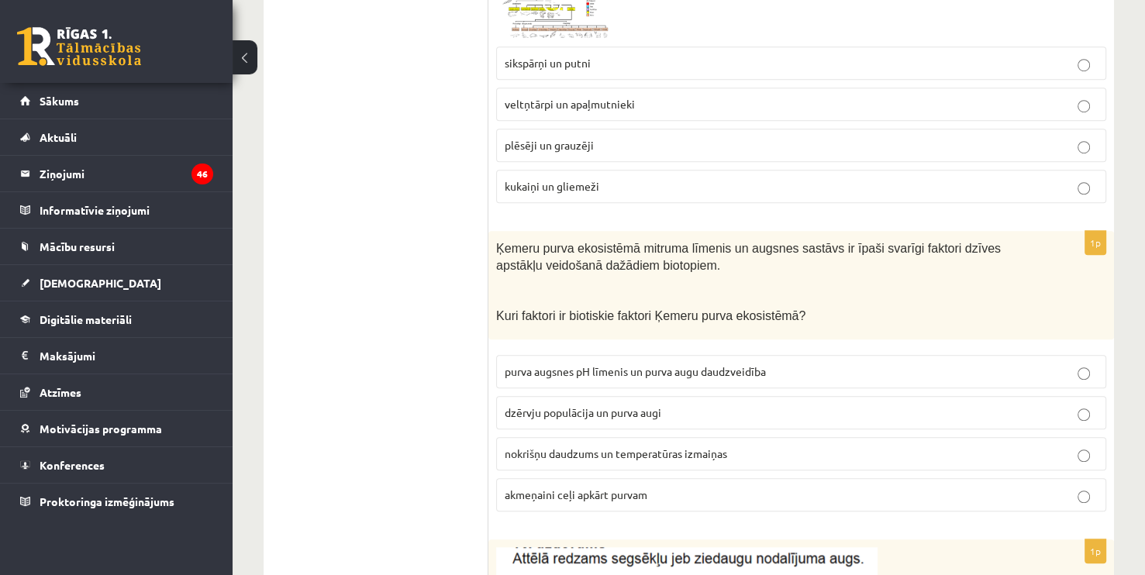
scroll to position [1072, 0]
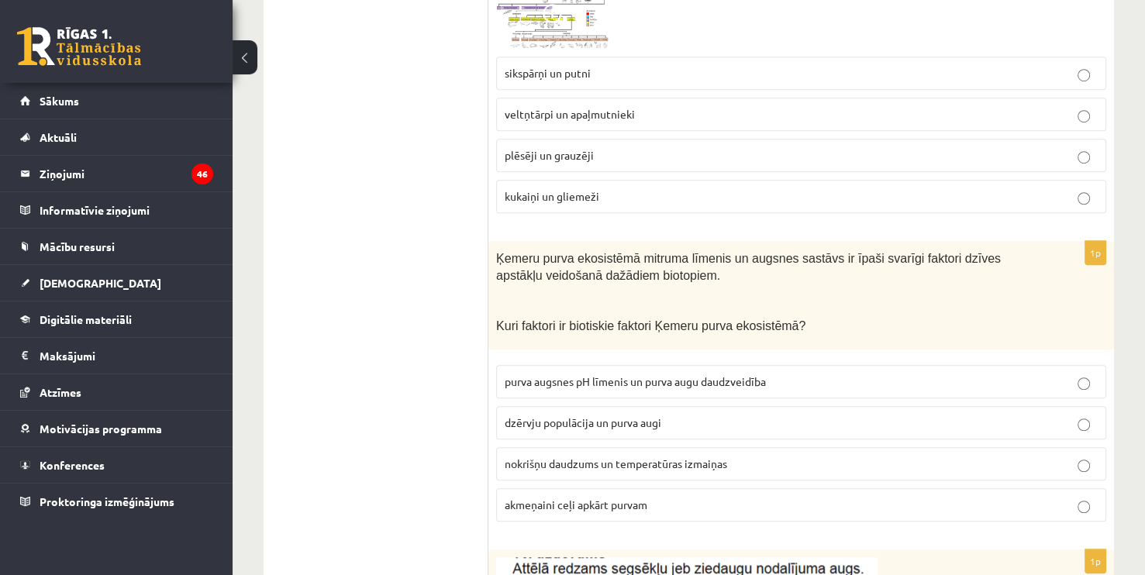
click at [560, 418] on span "dzērvju populācija un purva augi" at bounding box center [582, 422] width 157 height 14
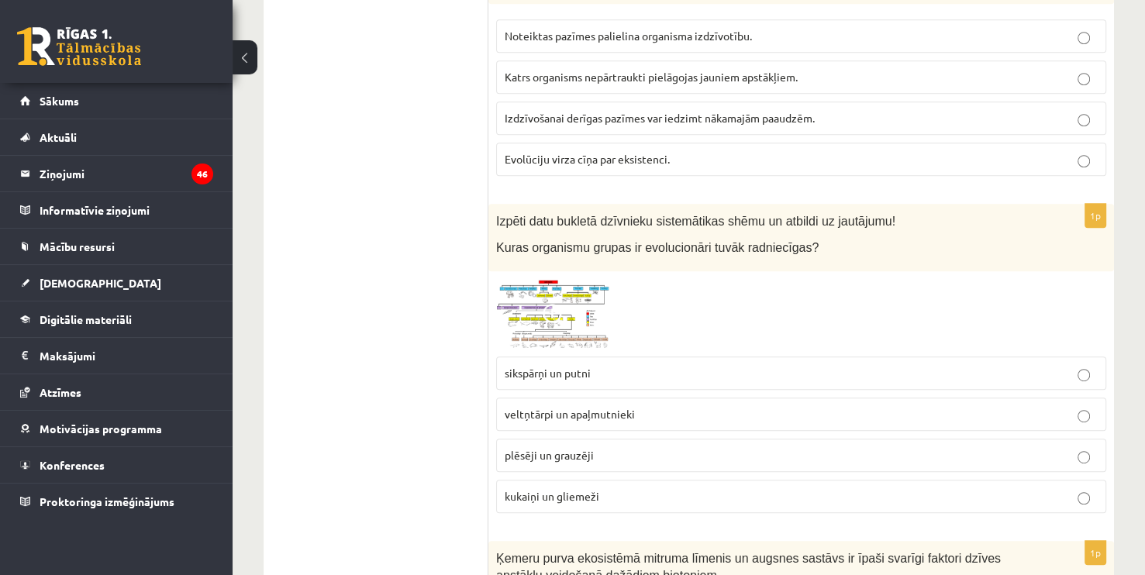
scroll to position [741, 0]
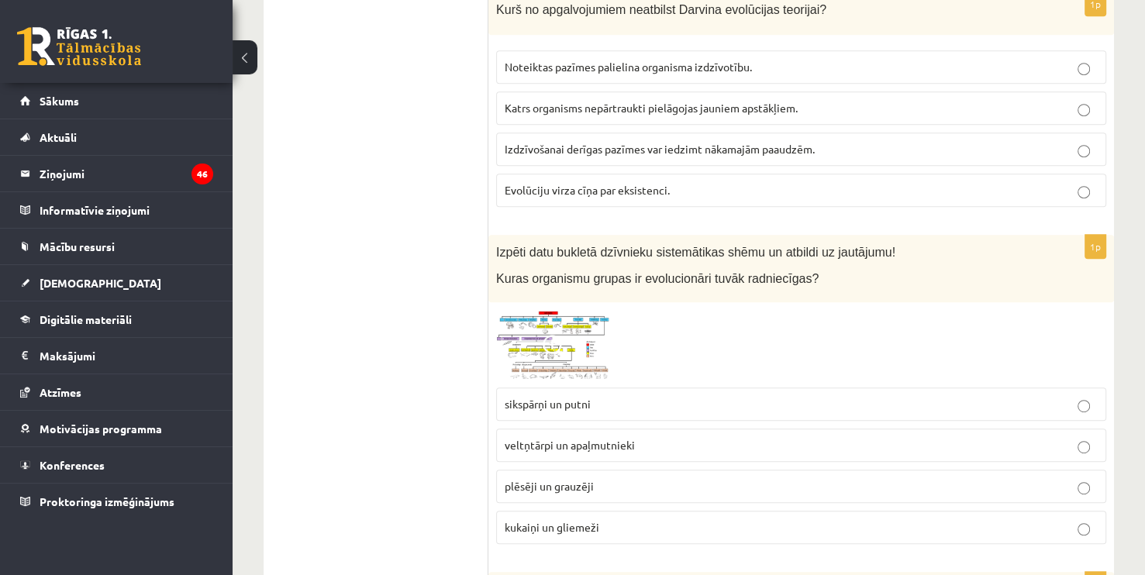
click at [549, 484] on span "plēsēji un grauzēji" at bounding box center [548, 486] width 89 height 14
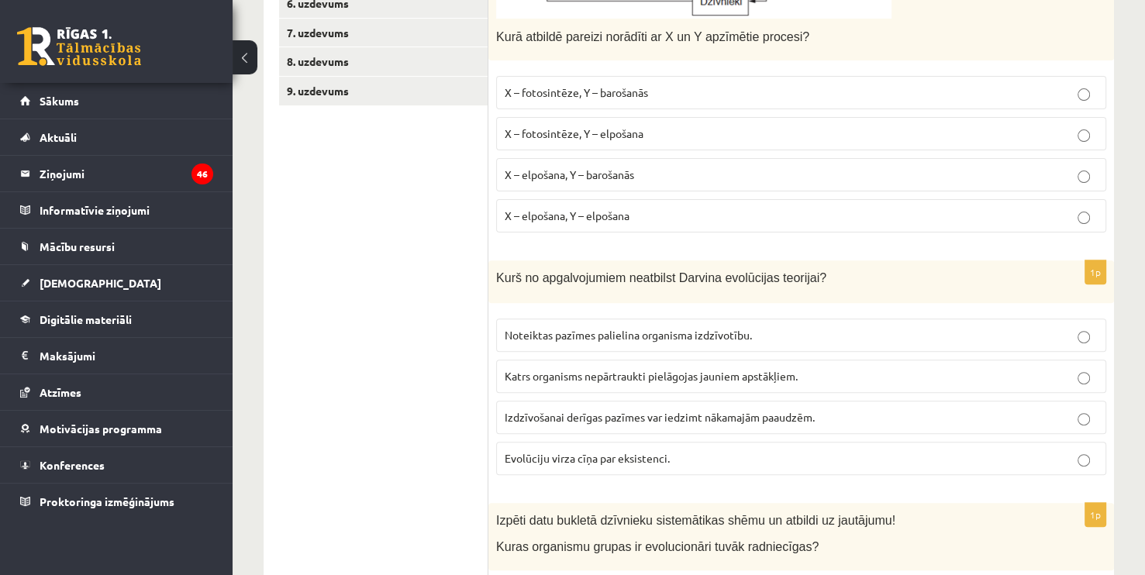
scroll to position [442, 0]
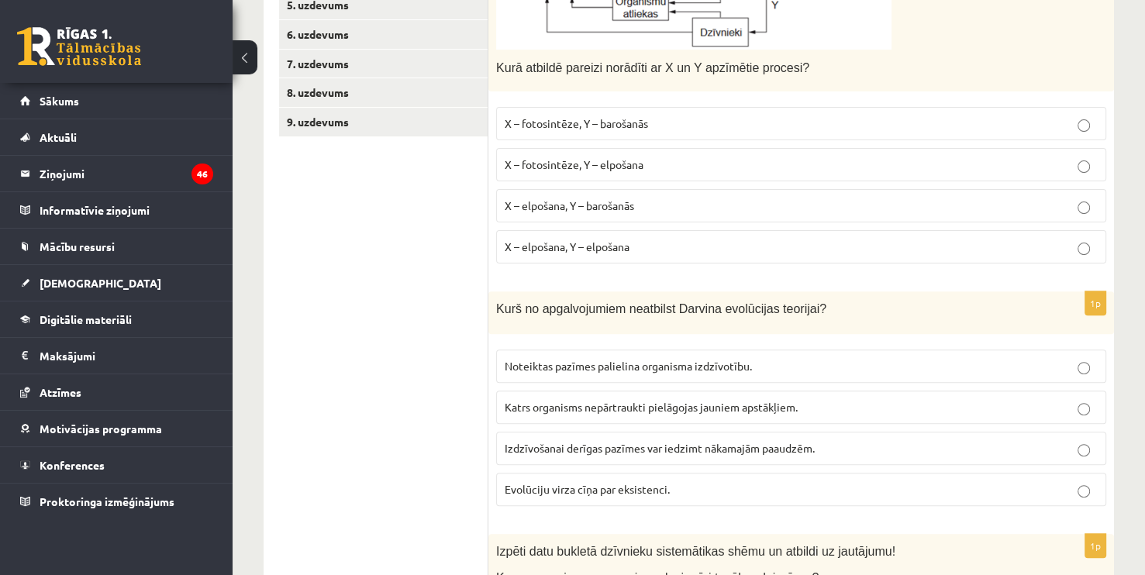
click at [642, 411] on p "Katrs organisms nepārtraukti pielāgojas jauniem apstākļiem." at bounding box center [800, 407] width 593 height 16
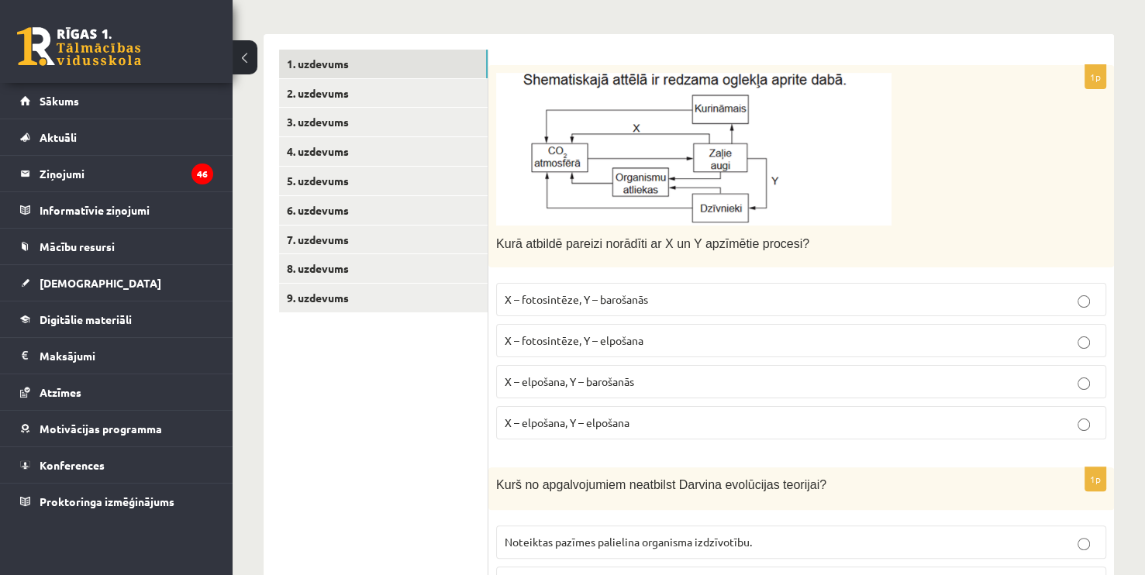
scroll to position [225, 0]
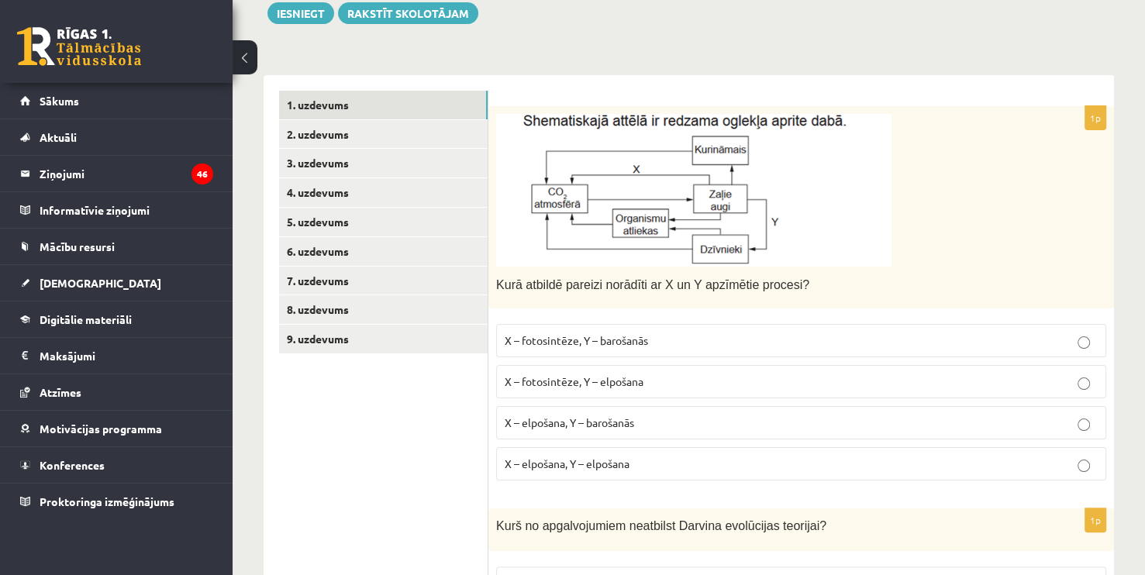
click at [549, 387] on p "X – fotosintēze, Y – elpošana" at bounding box center [800, 382] width 593 height 16
click at [347, 137] on link "2. uzdevums" at bounding box center [383, 134] width 208 height 29
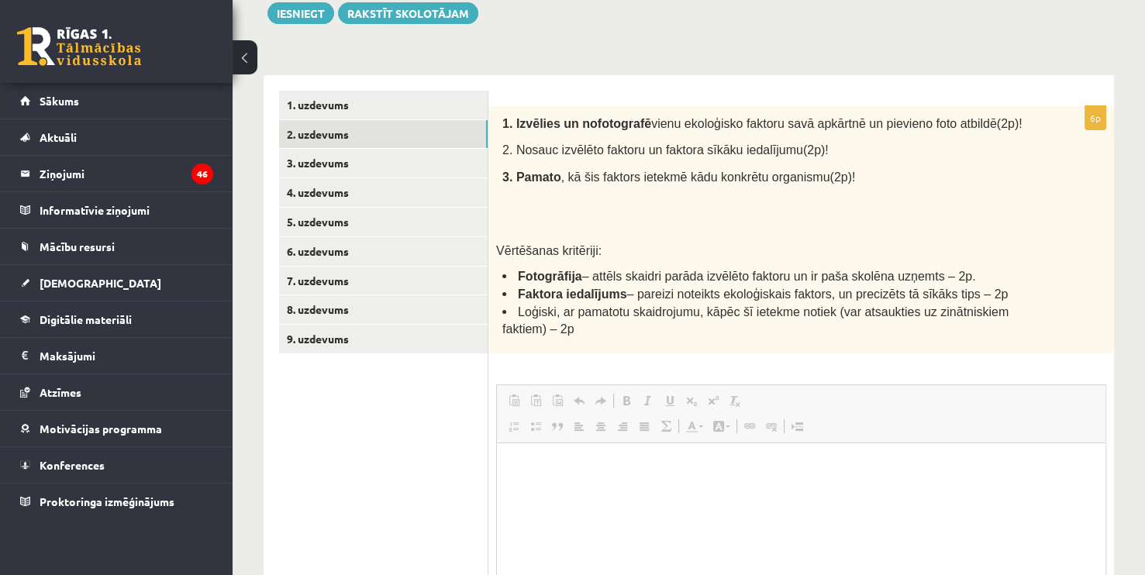
scroll to position [0, 0]
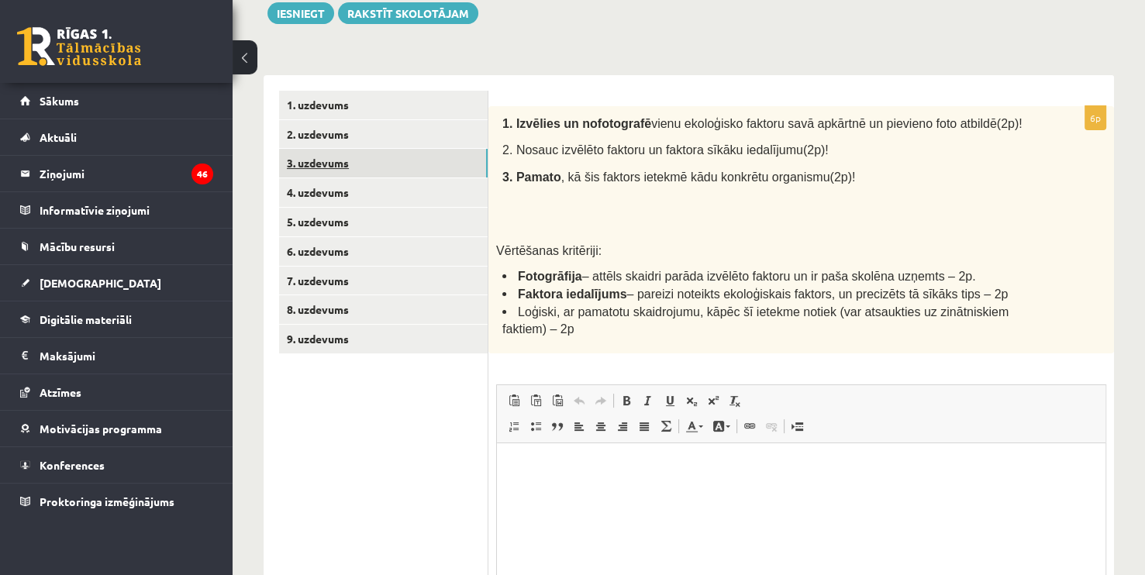
click at [335, 155] on link "3. uzdevums" at bounding box center [383, 163] width 208 height 29
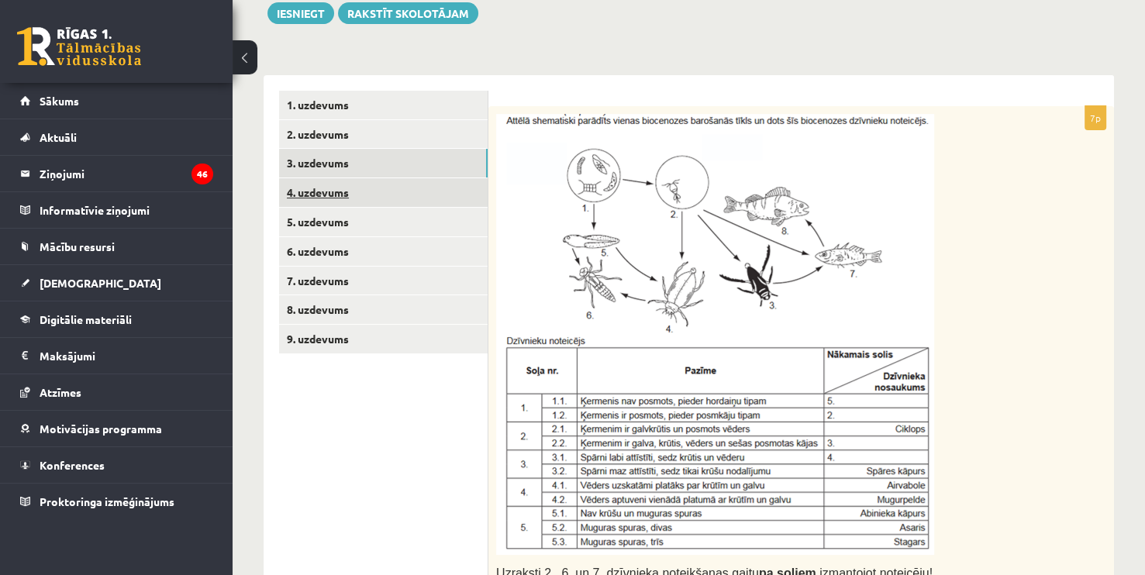
click at [339, 192] on link "4. uzdevums" at bounding box center [383, 192] width 208 height 29
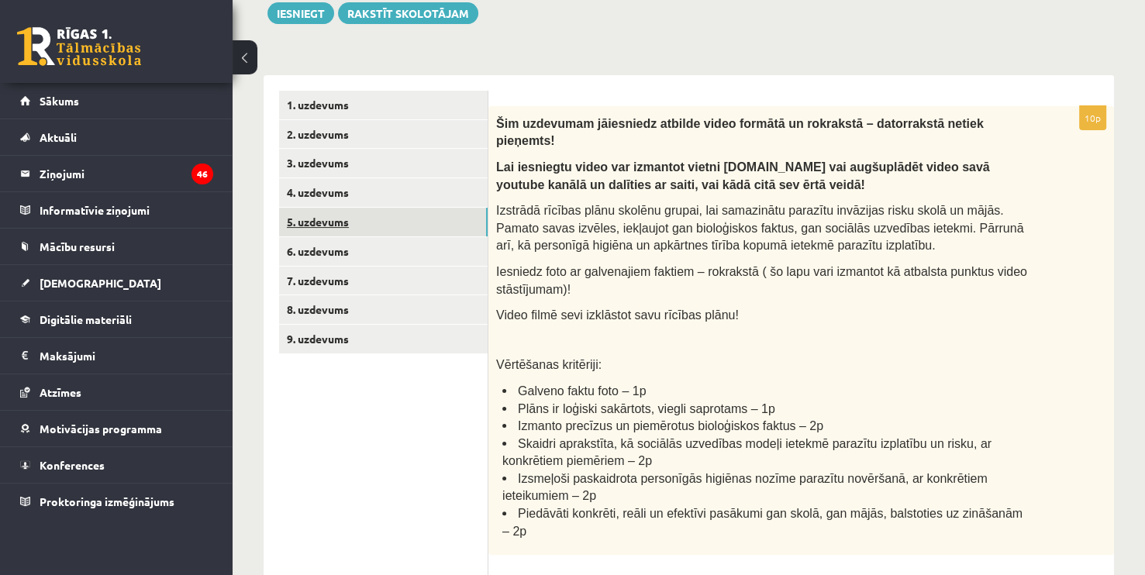
click at [339, 221] on link "5. uzdevums" at bounding box center [383, 222] width 208 height 29
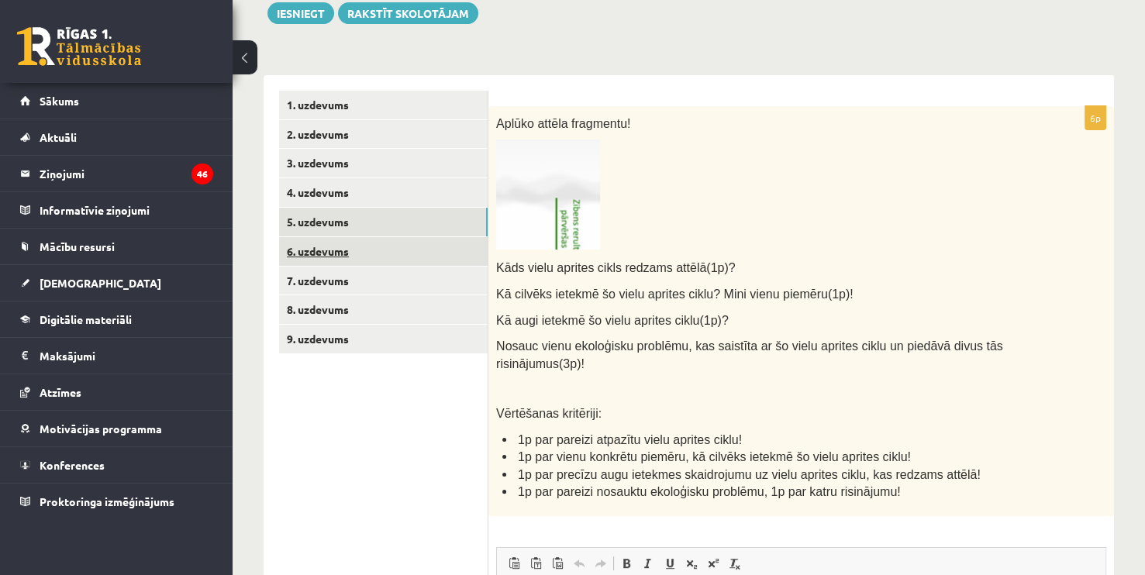
click at [338, 251] on link "6. uzdevums" at bounding box center [383, 251] width 208 height 29
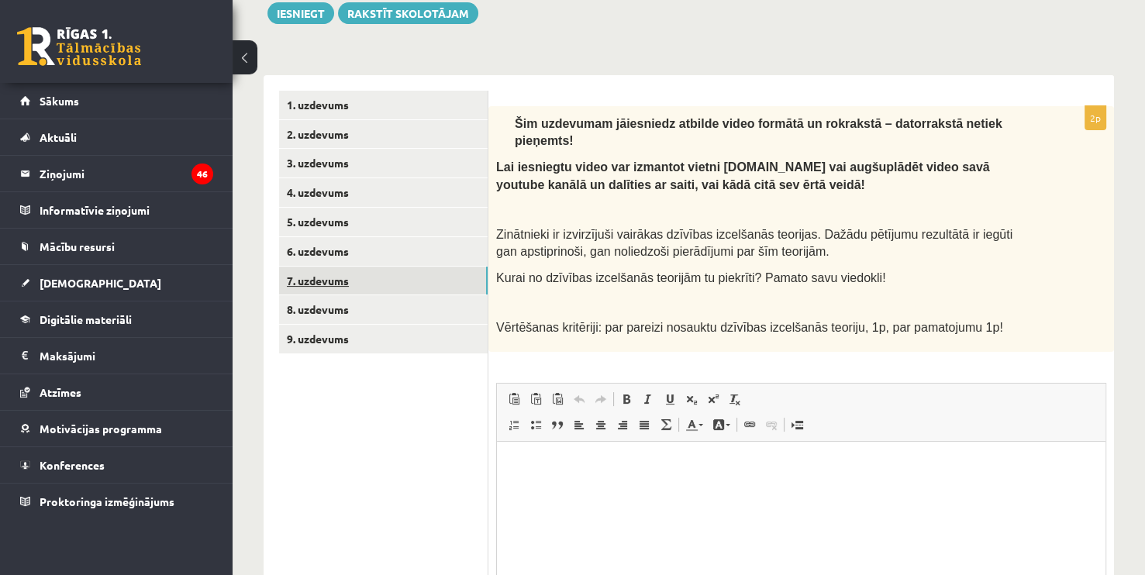
click at [340, 284] on link "7. uzdevums" at bounding box center [383, 281] width 208 height 29
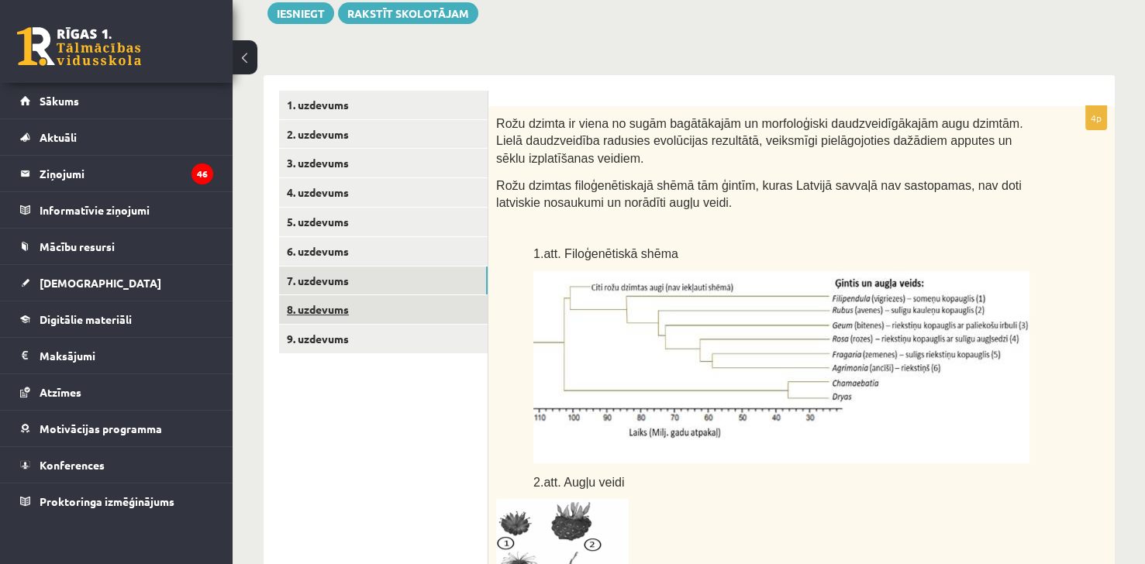
click at [343, 313] on link "8. uzdevums" at bounding box center [383, 309] width 208 height 29
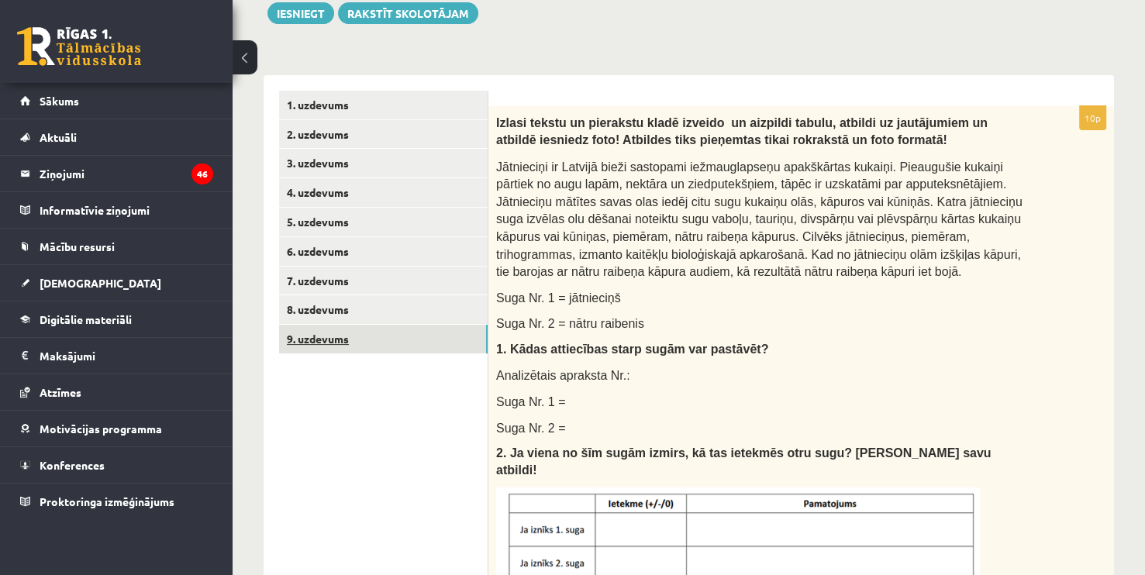
click at [346, 335] on link "9. uzdevums" at bounding box center [383, 339] width 208 height 29
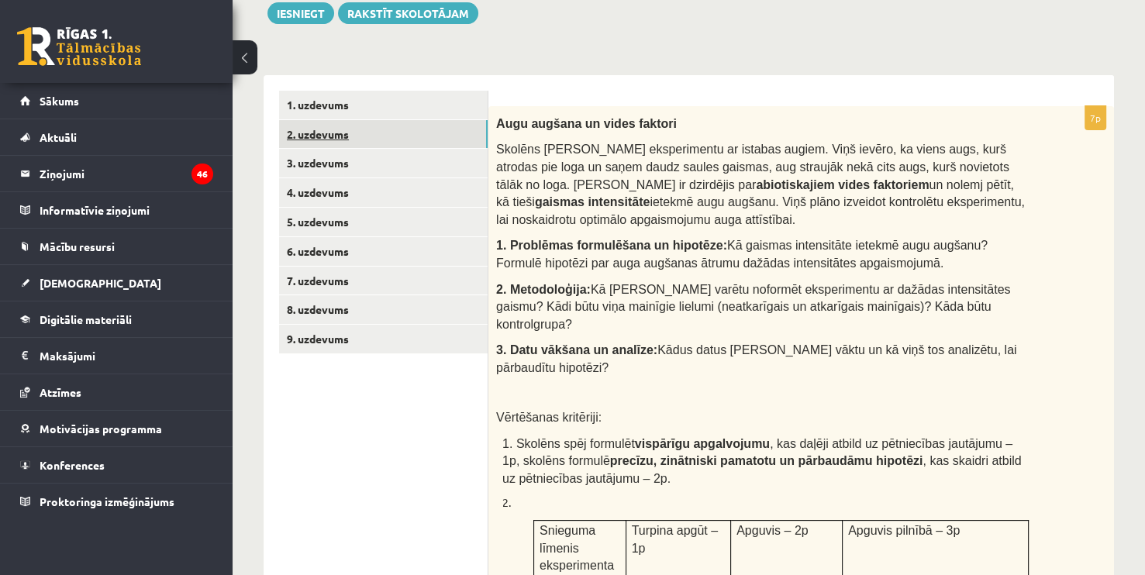
click at [336, 132] on link "2. uzdevums" at bounding box center [383, 134] width 208 height 29
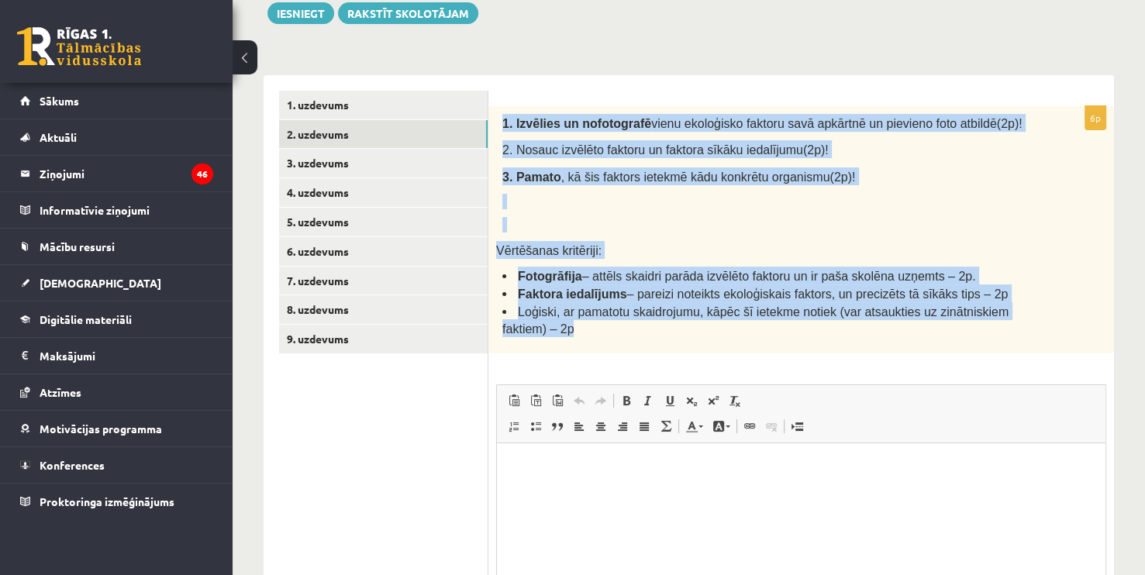
drag, startPoint x: 498, startPoint y: 119, endPoint x: 990, endPoint y: 338, distance: 537.7
click at [990, 338] on div "1. Izvēlies un nofotografē vienu ekoloģisko faktoru savā apkārtnē un pievieno f…" at bounding box center [800, 229] width 625 height 247
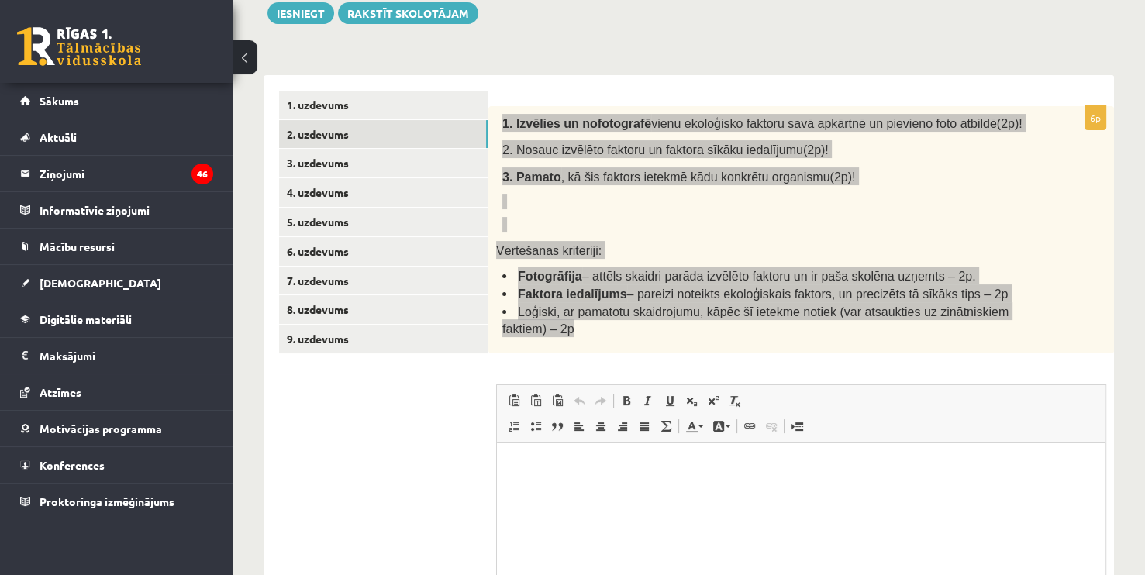
copy div "1. Izvēlies un nofotografē vienu ekoloģisko faktoru savā apkārtnē un pievieno f…"
click at [576, 490] on html at bounding box center [801, 466] width 608 height 47
click at [525, 490] on html at bounding box center [801, 466] width 608 height 47
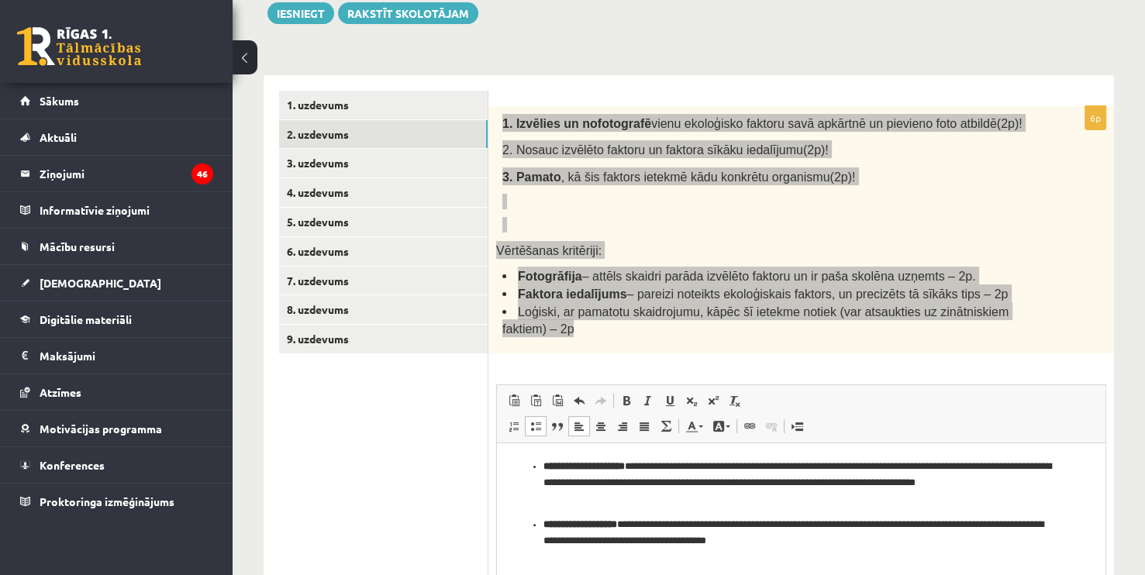
click at [794, 539] on p "**********" at bounding box center [801, 532] width 516 height 33
click at [554, 456] on html "**********" at bounding box center [801, 504] width 608 height 122
click at [528, 461] on ul "**********" at bounding box center [800, 503] width 577 height 91
click at [543, 468] on li "**********" at bounding box center [800, 482] width 515 height 48
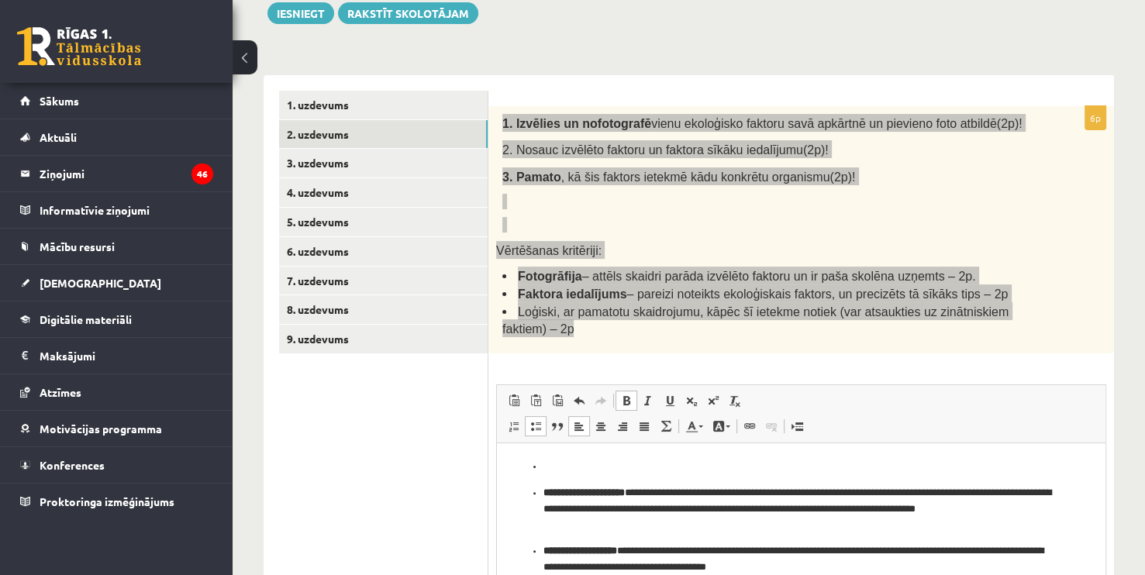
click at [555, 473] on p "Bagātinātā teksta redaktors, wiswyg-editor-user-answer-47433901328340" at bounding box center [800, 466] width 515 height 16
click at [549, 463] on p "Bagātinātā teksta redaktors, wiswyg-editor-user-answer-47433901328340" at bounding box center [800, 466] width 515 height 16
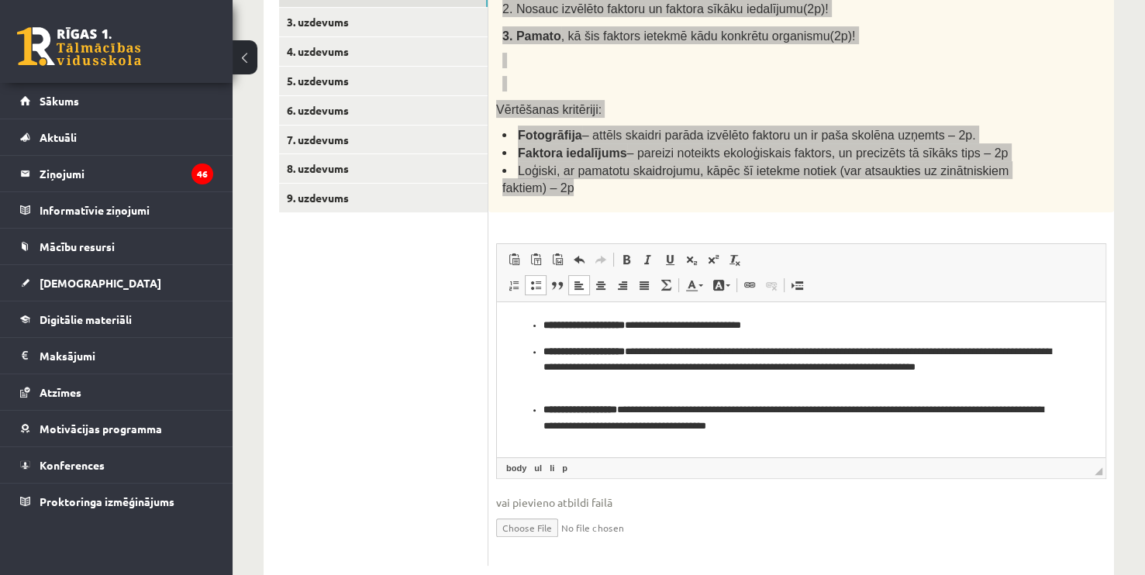
scroll to position [376, 0]
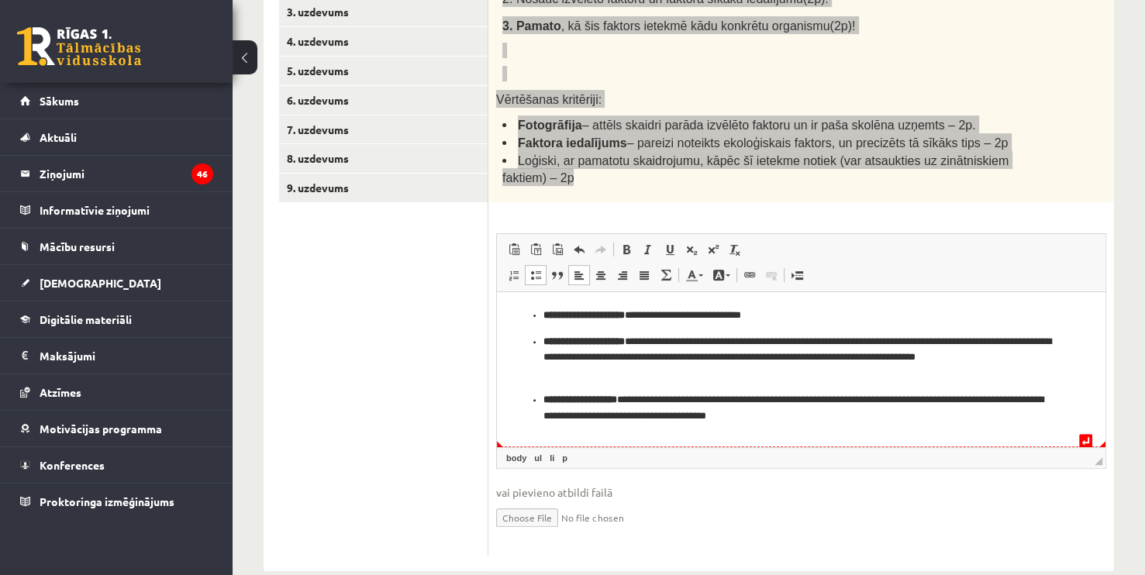
click at [941, 427] on html "**********" at bounding box center [801, 364] width 608 height 147
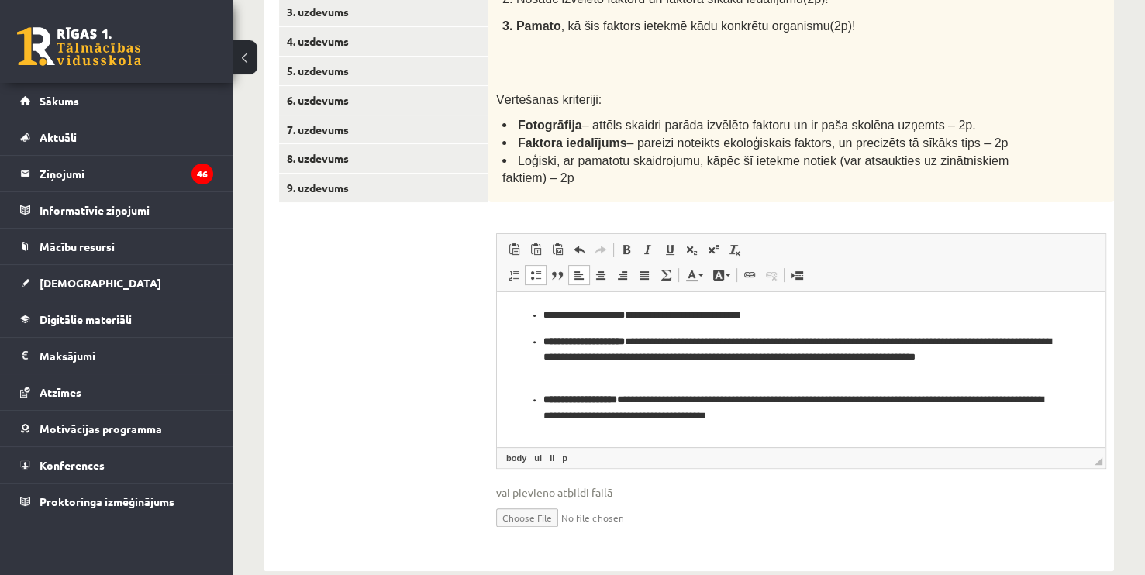
drag, startPoint x: 1143, startPoint y: 349, endPoint x: 1145, endPoint y: 315, distance: 34.1
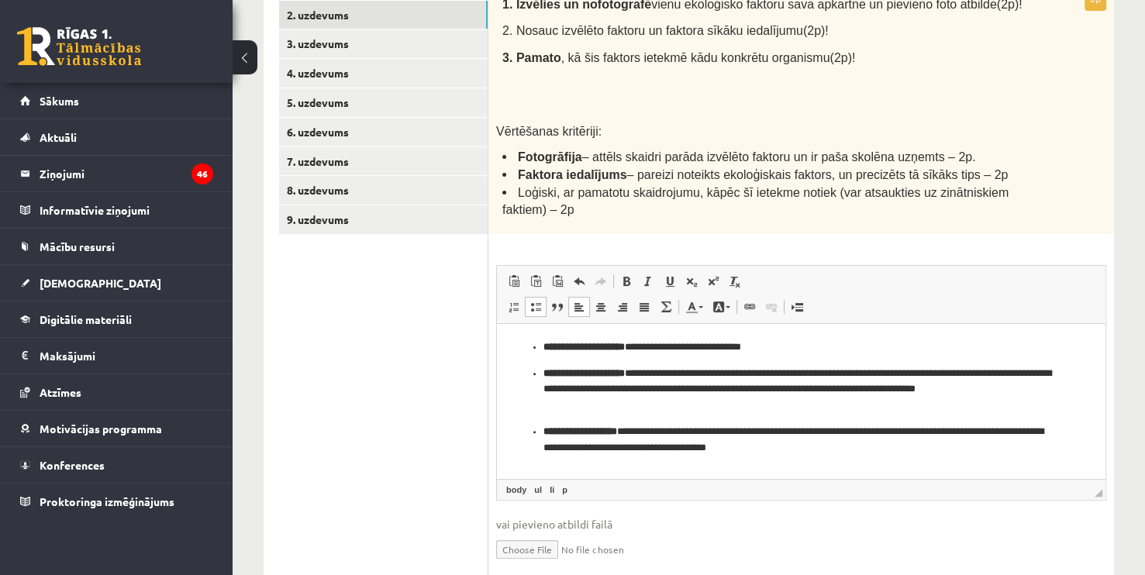
scroll to position [352, 0]
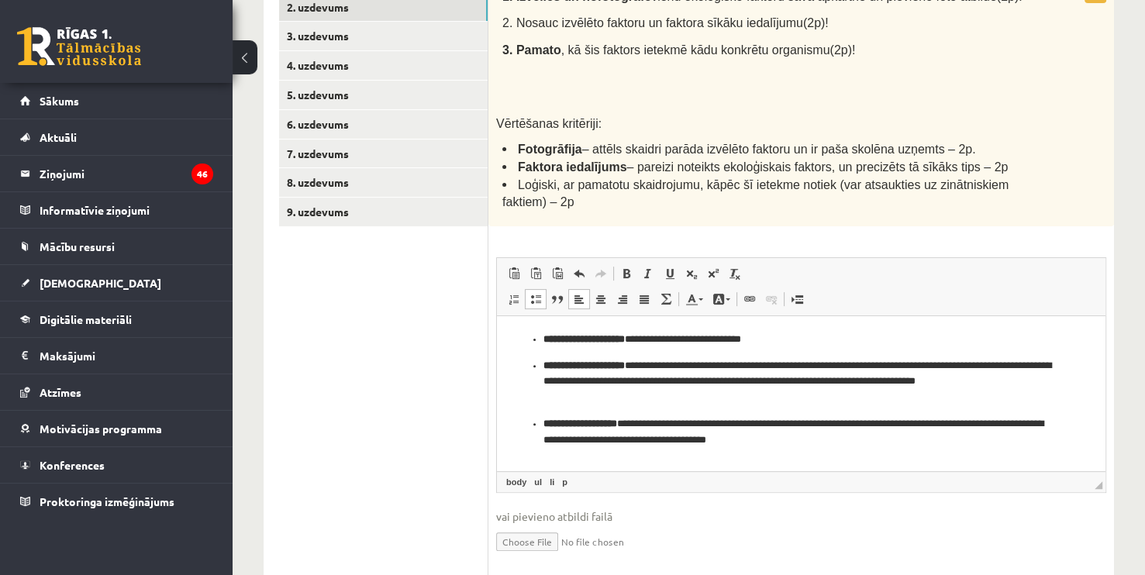
click at [542, 541] on input "file" at bounding box center [801, 541] width 610 height 32
type input "**********"
click at [347, 28] on link "3. uzdevums" at bounding box center [383, 36] width 208 height 29
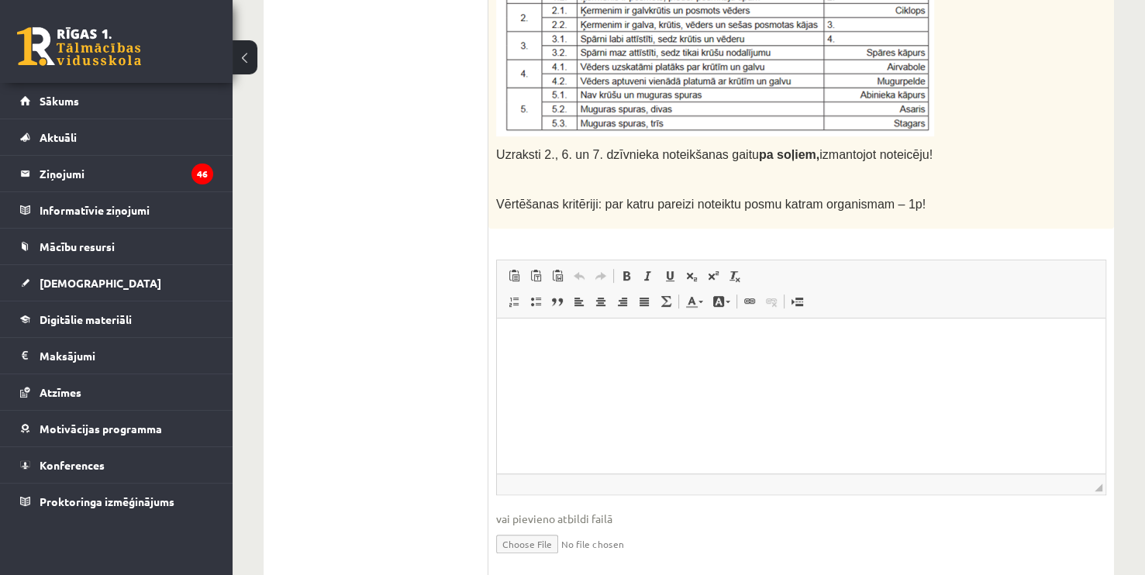
scroll to position [645, 0]
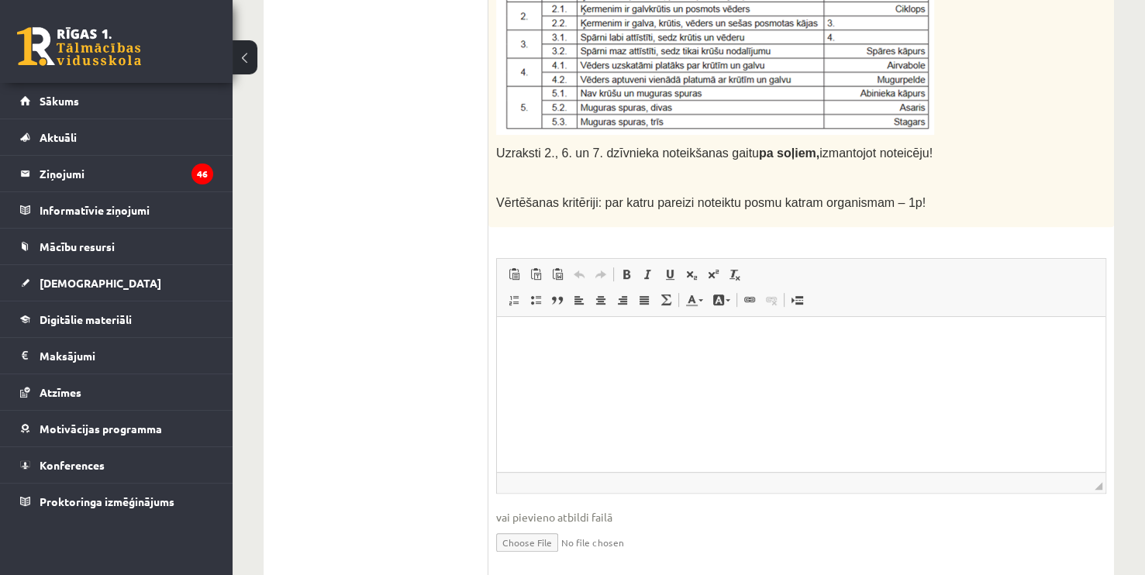
click at [622, 363] on html at bounding box center [801, 339] width 608 height 47
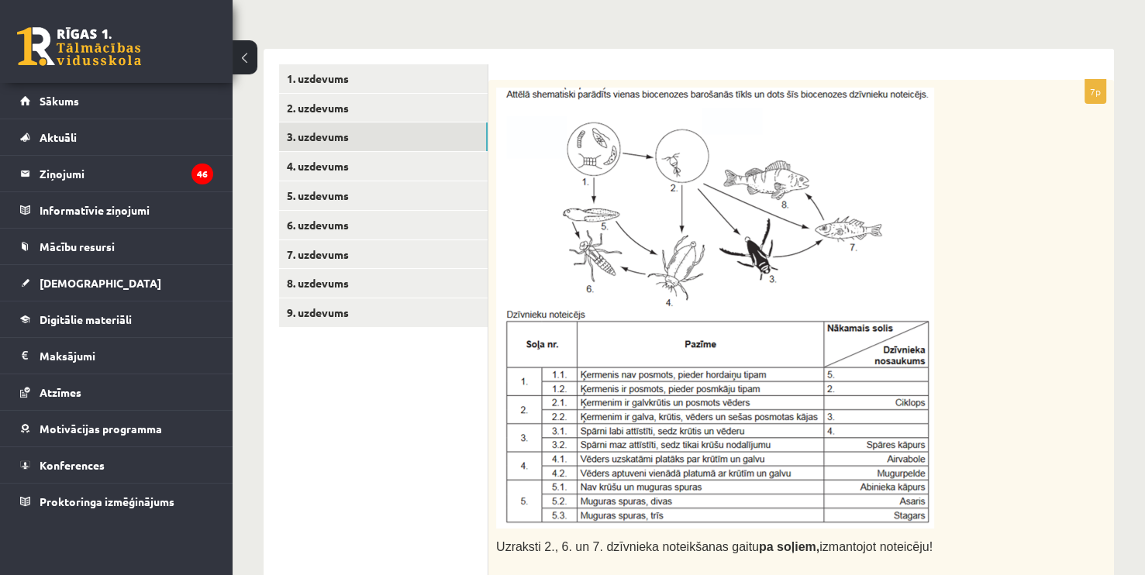
scroll to position [250, 0]
click at [1132, 160] on div "**********" at bounding box center [688, 416] width 912 height 1212
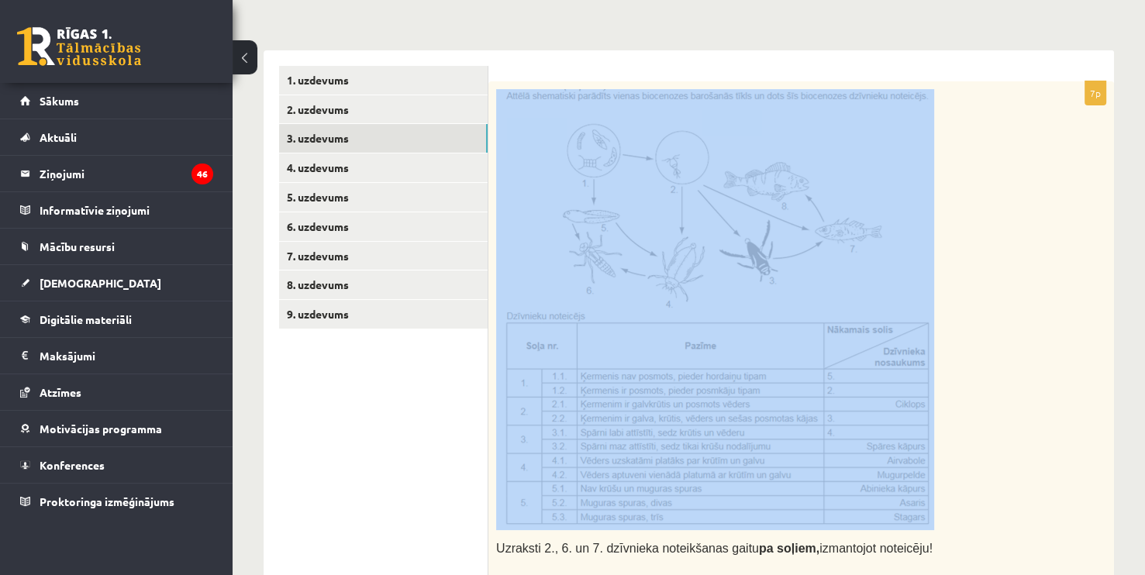
click at [1132, 161] on div "**********" at bounding box center [688, 416] width 912 height 1212
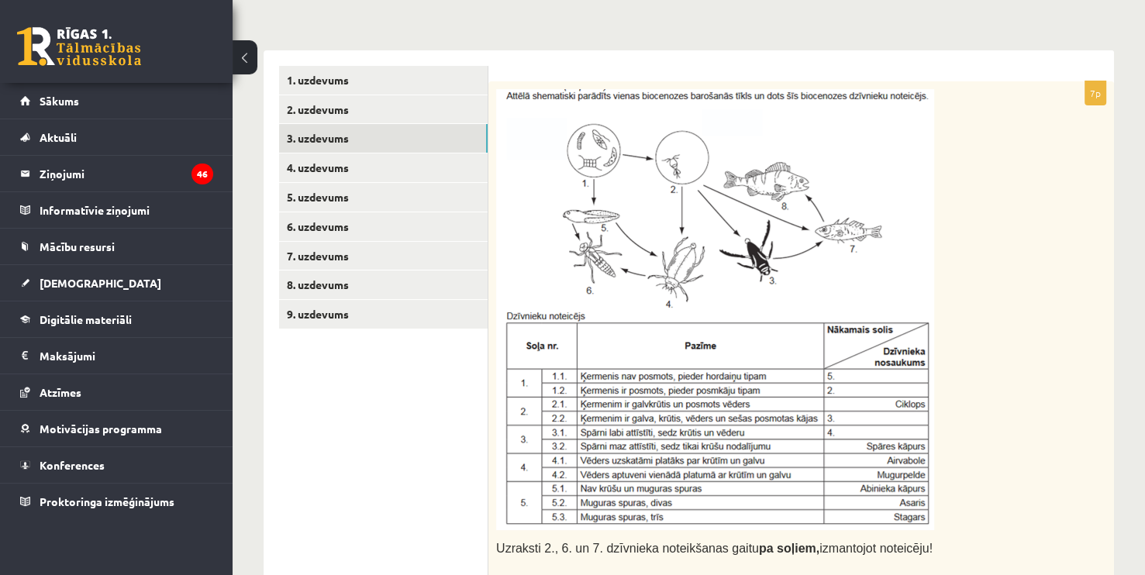
drag, startPoint x: 1132, startPoint y: 168, endPoint x: 1128, endPoint y: 215, distance: 47.4
click at [1128, 215] on div "**********" at bounding box center [688, 416] width 912 height 1212
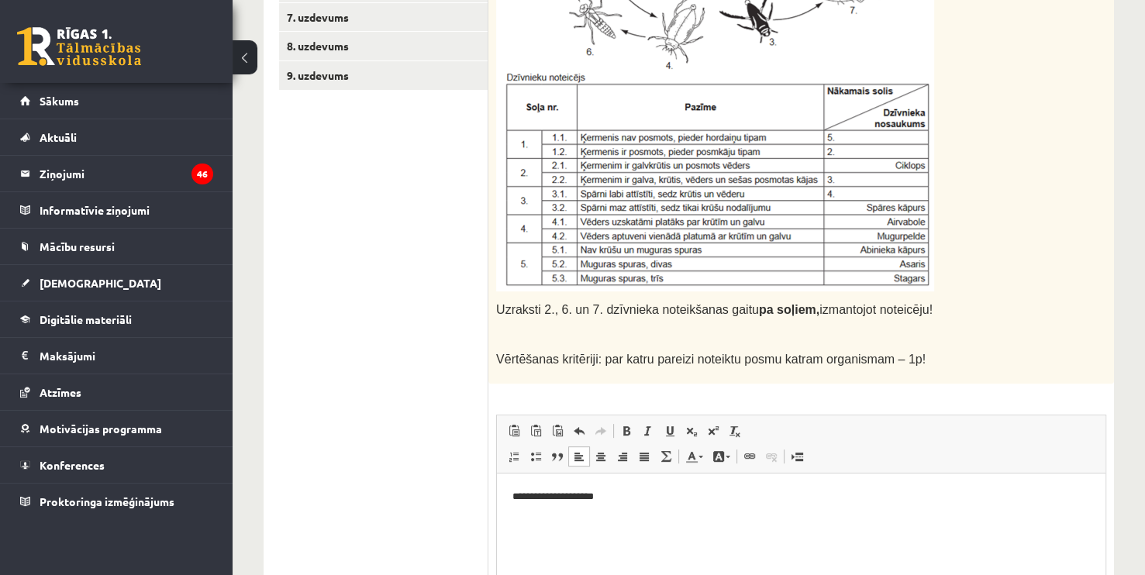
scroll to position [494, 0]
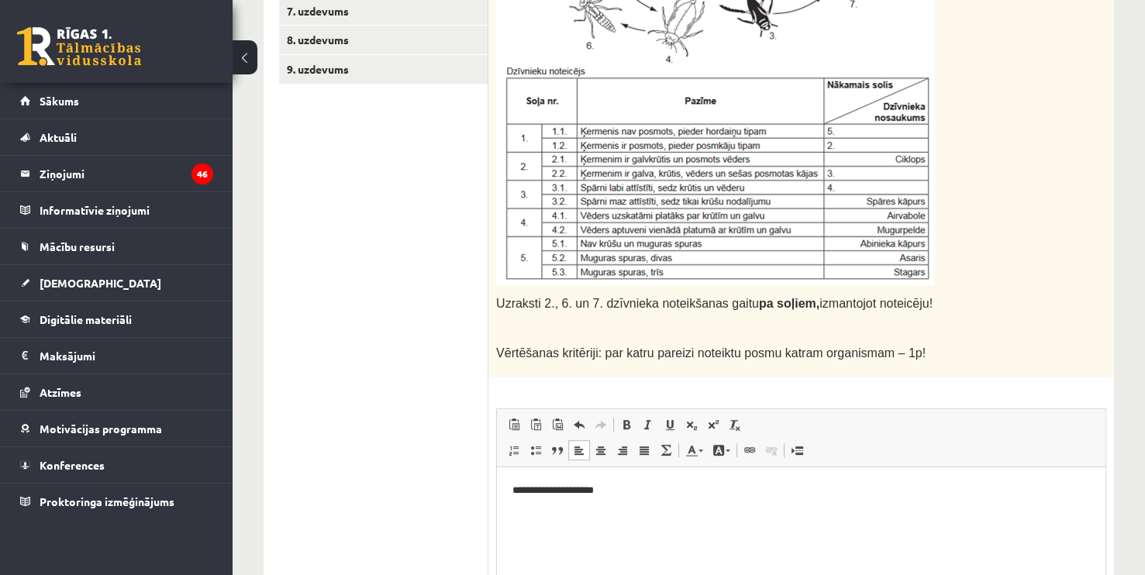
click at [611, 502] on html "**********" at bounding box center [801, 490] width 608 height 47
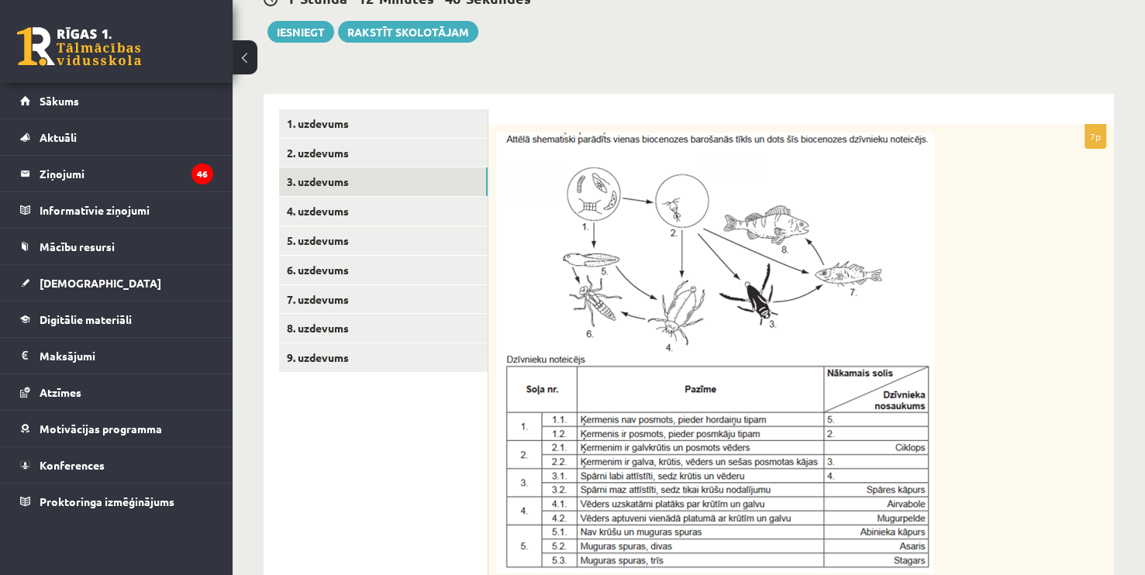
scroll to position [205, 0]
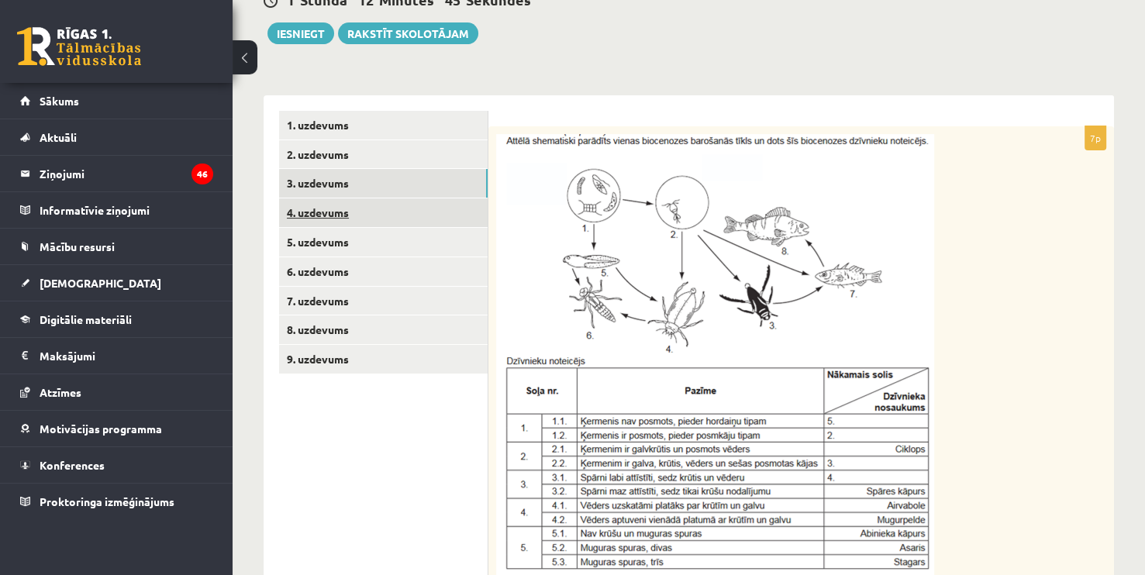
click at [390, 209] on link "4. uzdevums" at bounding box center [383, 212] width 208 height 29
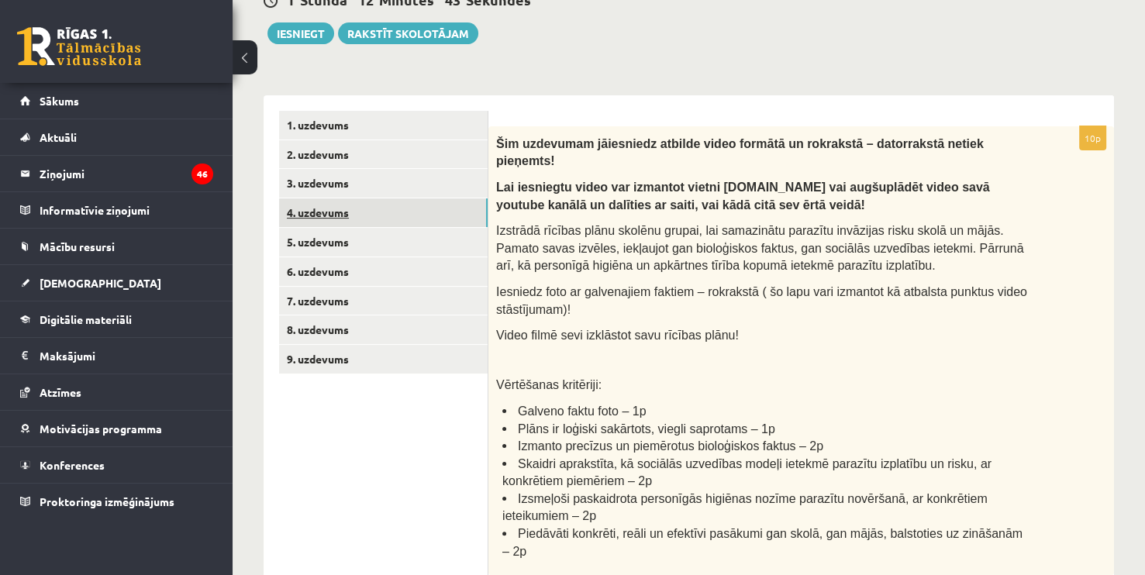
scroll to position [0, 0]
click at [501, 139] on span "Šim uzdevumam jāiesniedz atbilde video formātā un rokrakstā – datorrakstā netie…" at bounding box center [739, 152] width 487 height 31
click at [669, 126] on div "Šim uzdevumam jāiesniedz atbilde video formātā un rokrakstā – datorrakstā netie…" at bounding box center [800, 350] width 625 height 449
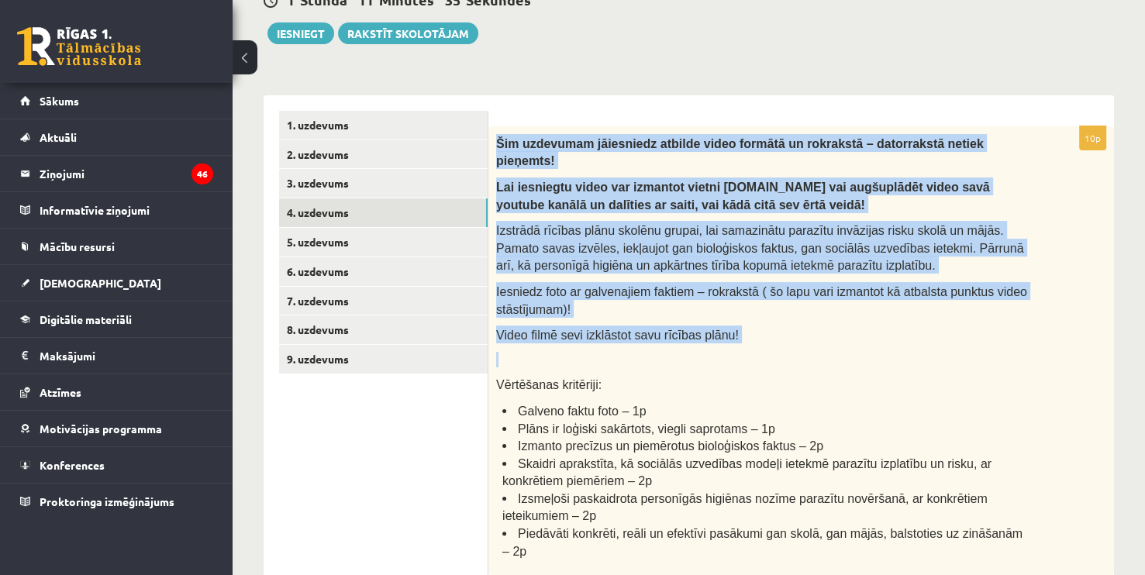
drag, startPoint x: 495, startPoint y: 140, endPoint x: 878, endPoint y: 333, distance: 428.7
click at [878, 333] on div "Šim uzdevumam jāiesniedz atbilde video formātā un rokrakstā – datorrakstā netie…" at bounding box center [800, 350] width 625 height 449
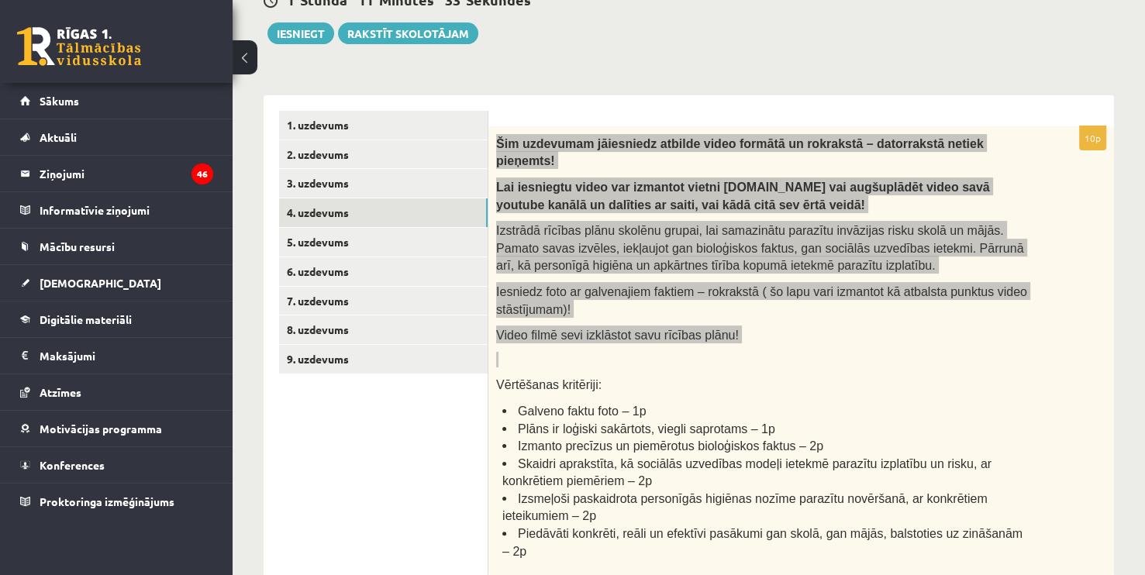
copy div "Šim uzdevumam jāiesniedz atbilde video formātā un rokrakstā – datorrakstā netie…"
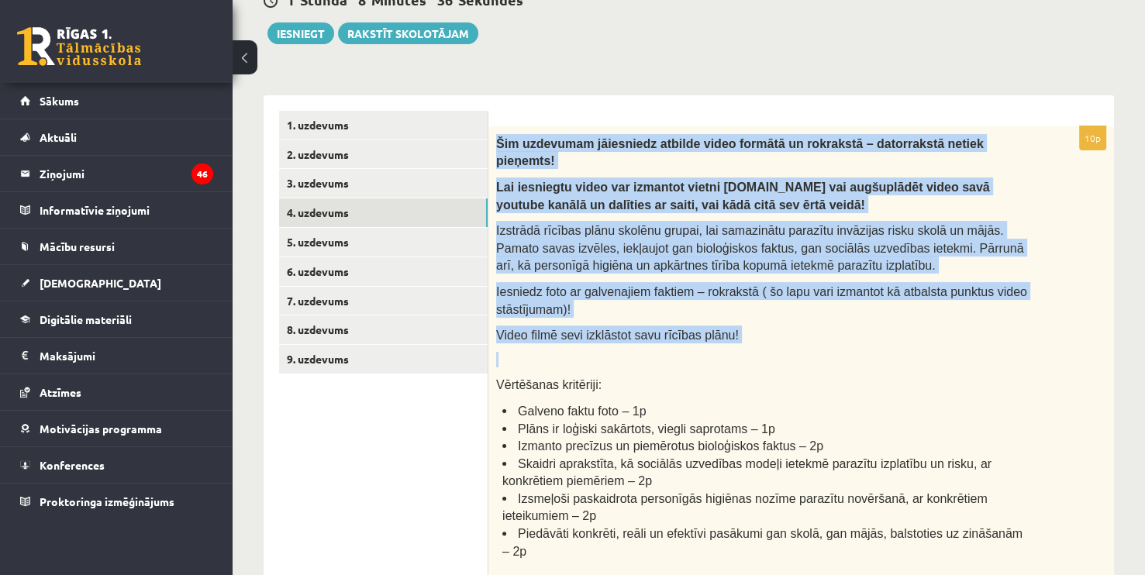
click at [752, 303] on div "Šim uzdevumam jāiesniedz atbilde video formātā un rokrakstā – datorrakstā netie…" at bounding box center [800, 350] width 625 height 449
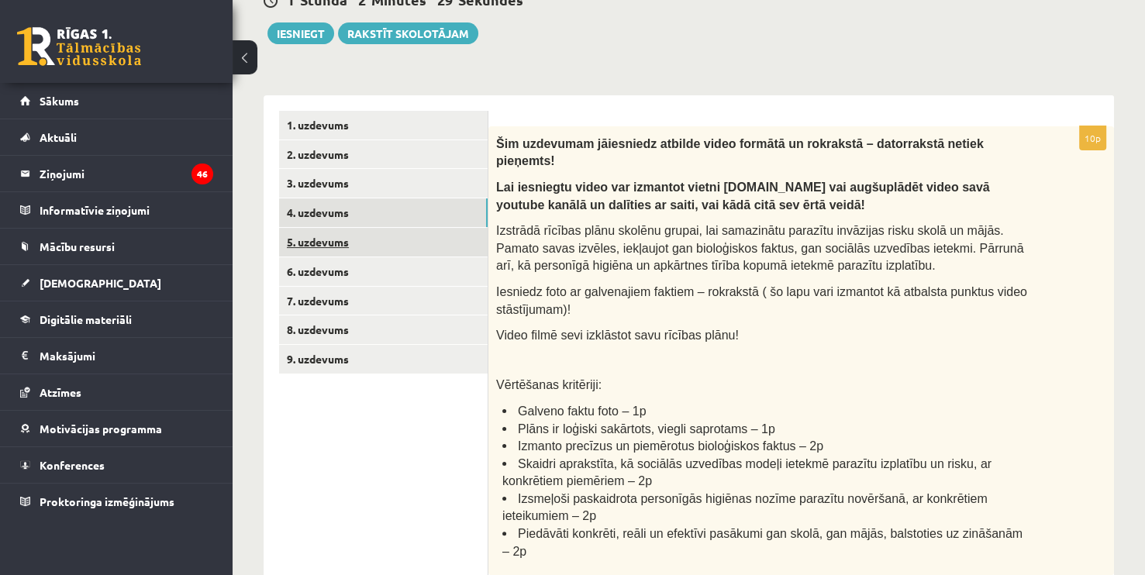
click at [348, 246] on link "5. uzdevums" at bounding box center [383, 242] width 208 height 29
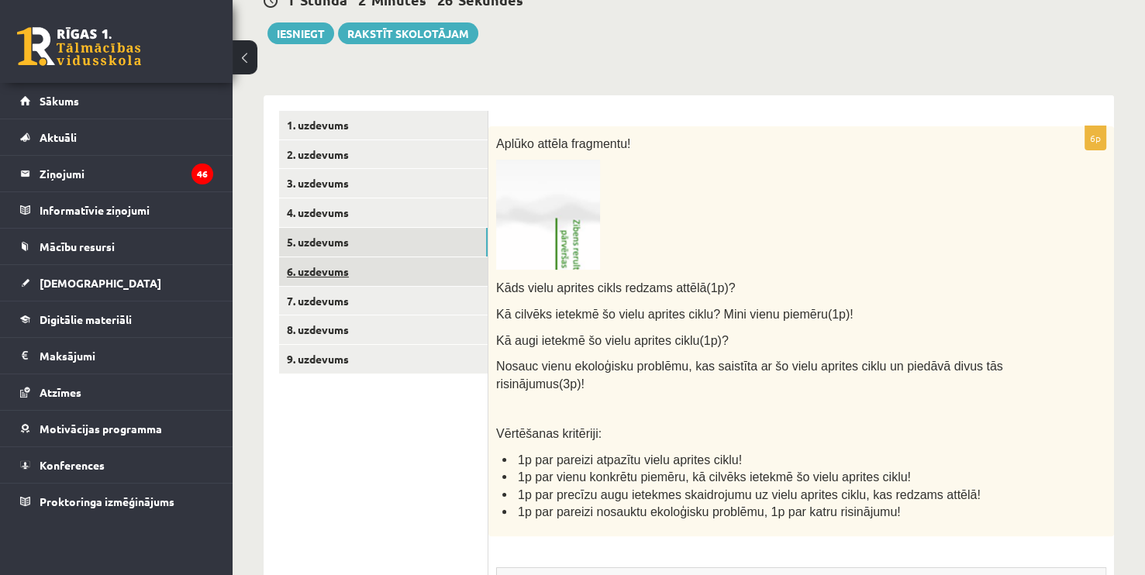
click at [346, 271] on link "6. uzdevums" at bounding box center [383, 271] width 208 height 29
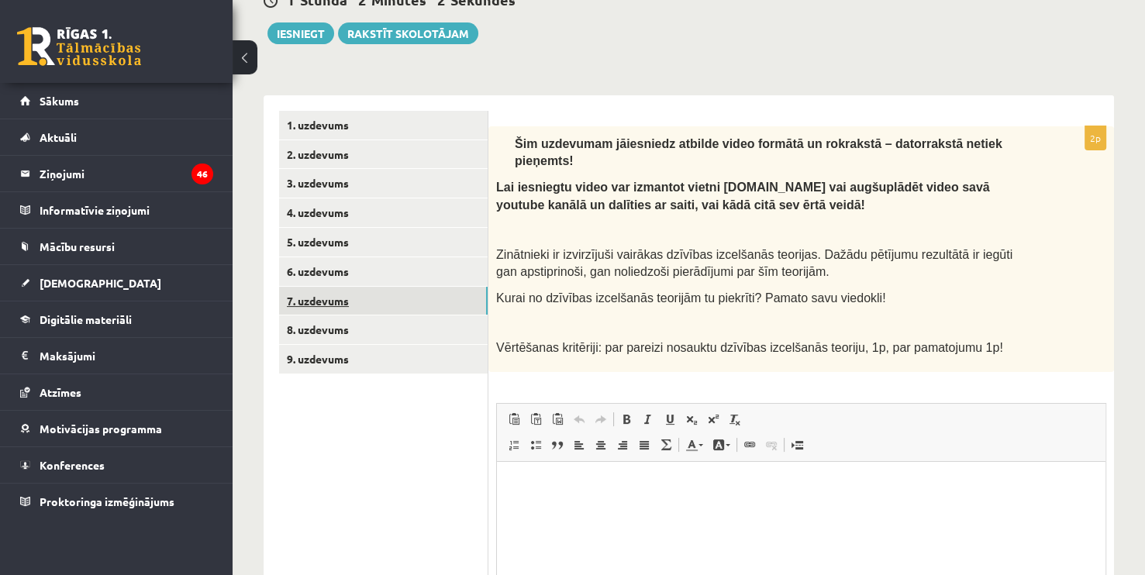
click at [332, 302] on link "7. uzdevums" at bounding box center [383, 301] width 208 height 29
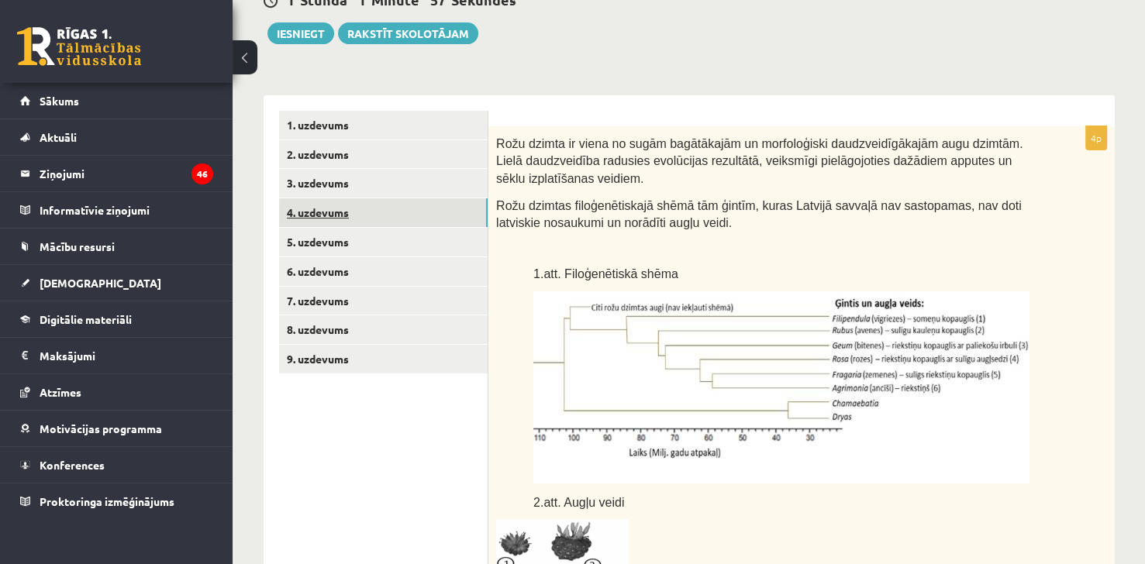
click at [371, 220] on link "4. uzdevums" at bounding box center [383, 212] width 208 height 29
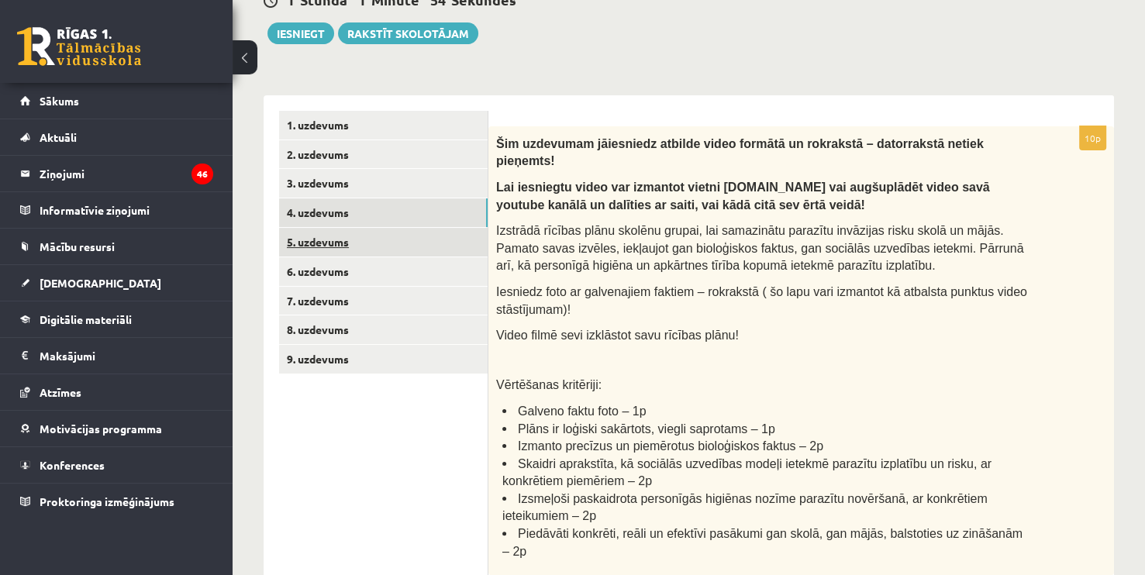
click at [359, 235] on link "5. uzdevums" at bounding box center [383, 242] width 208 height 29
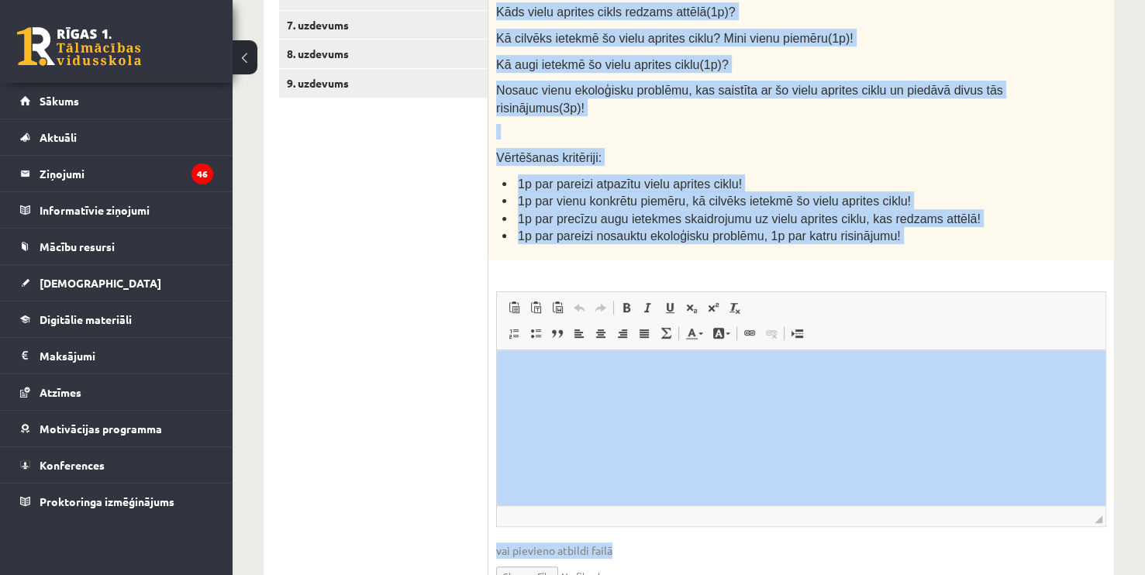
scroll to position [563, 0]
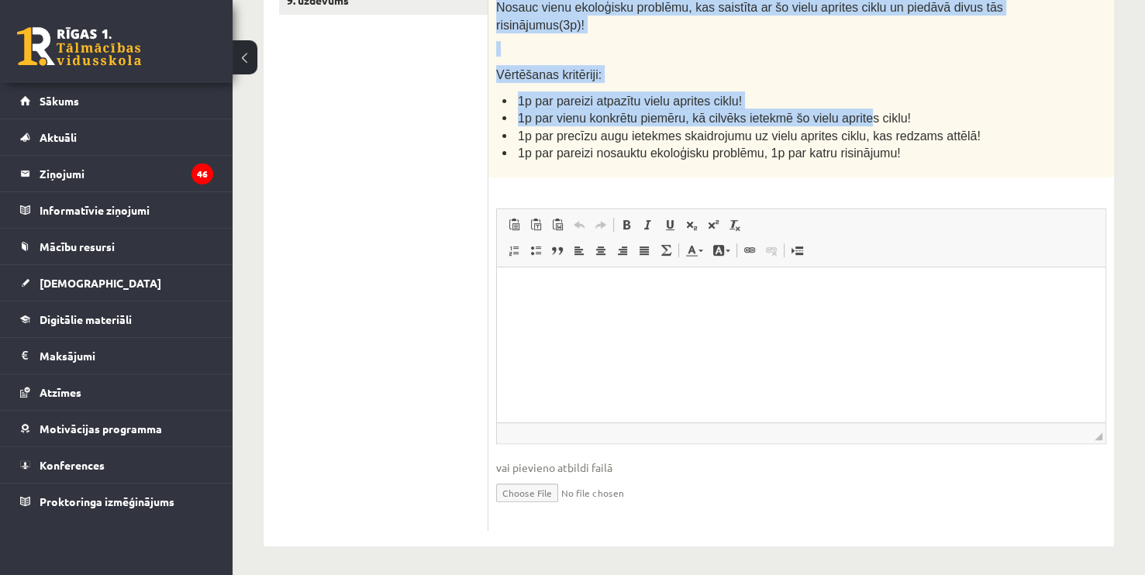
drag, startPoint x: 498, startPoint y: 144, endPoint x: 845, endPoint y: 115, distance: 348.4
click at [923, 81] on p "Vērtēšanas kritēriji:" at bounding box center [762, 74] width 532 height 18
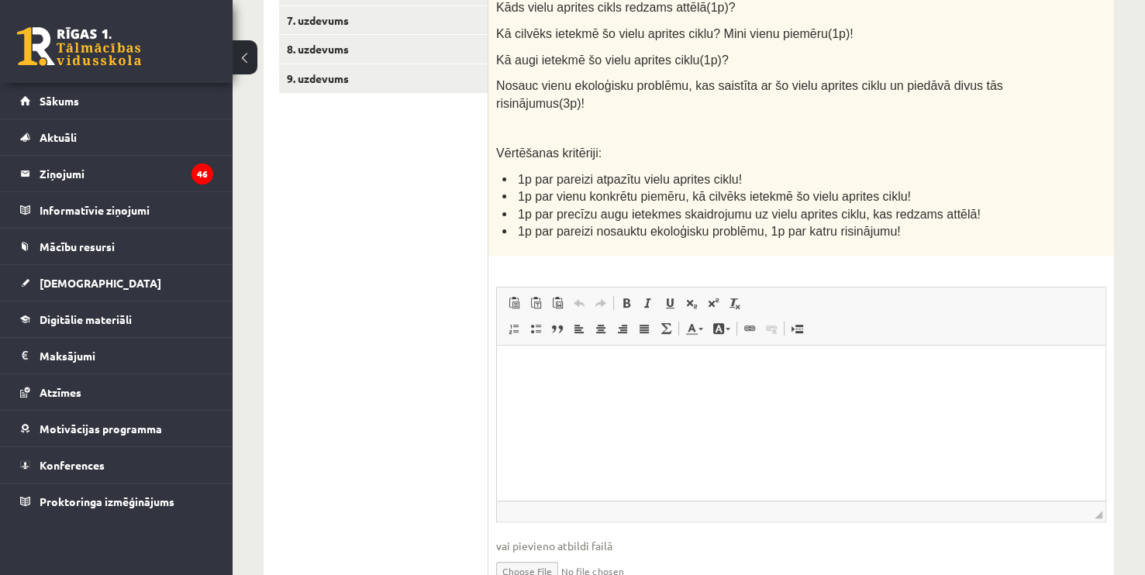
scroll to position [489, 0]
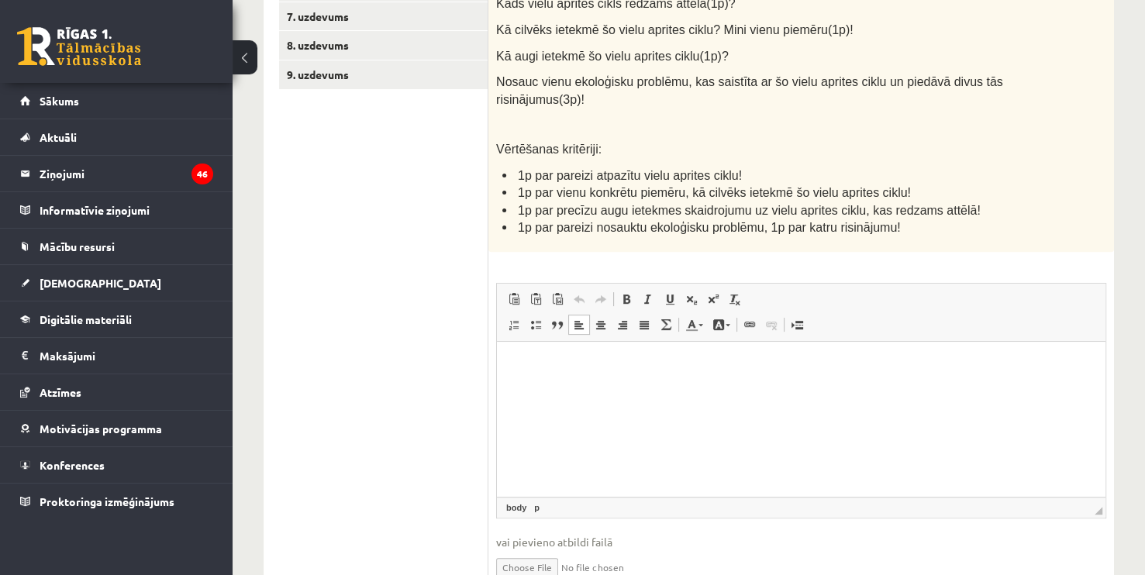
click at [663, 370] on p "Bagātinātā teksta redaktors, wiswyg-editor-user-answer-47433962954640" at bounding box center [800, 364] width 577 height 16
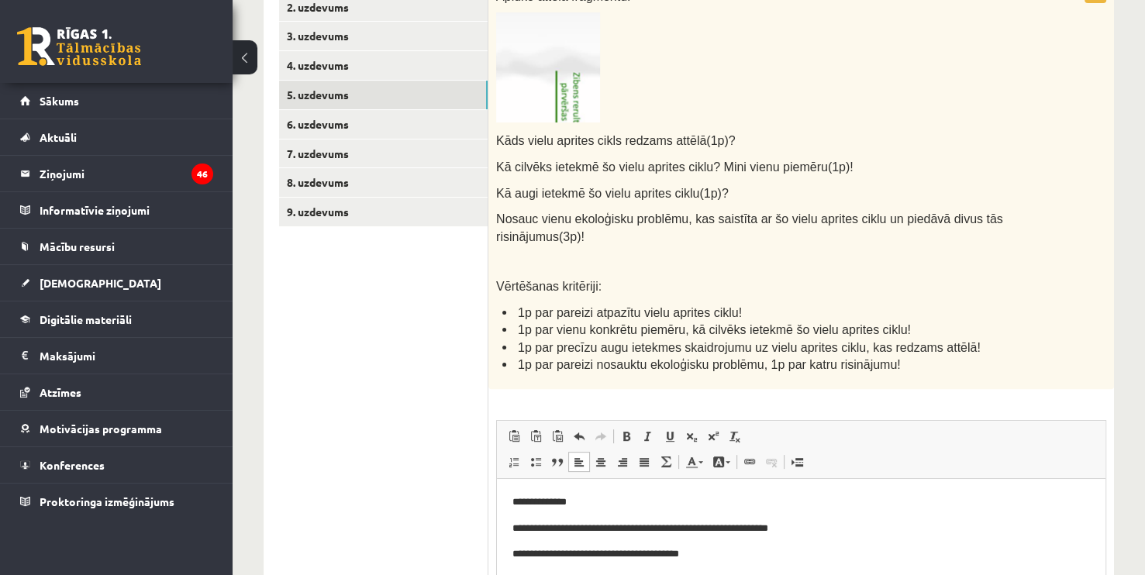
scroll to position [291, 0]
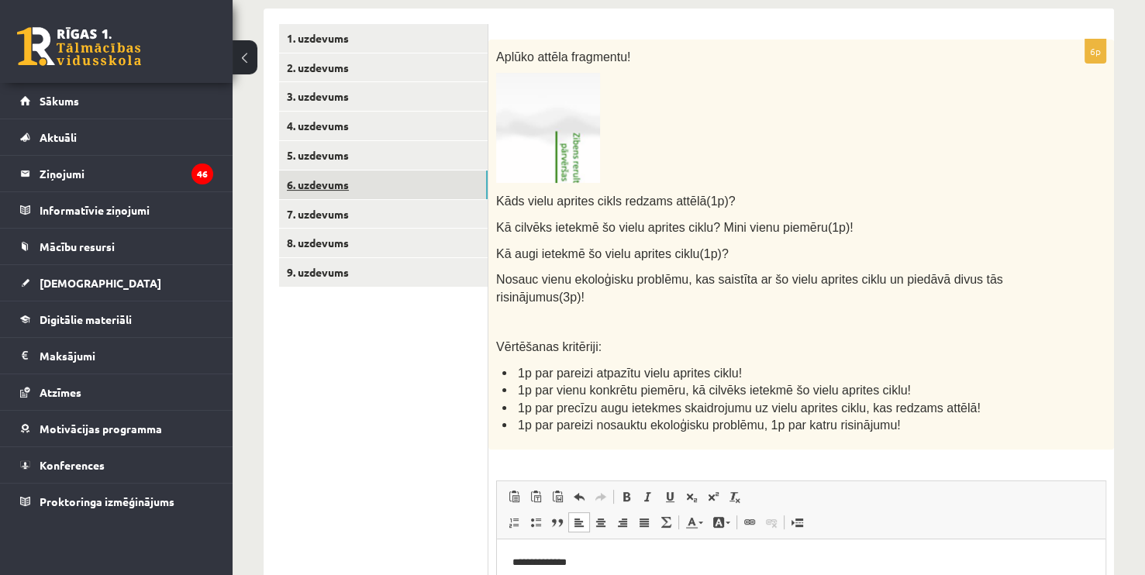
click at [355, 185] on link "6. uzdevums" at bounding box center [383, 184] width 208 height 29
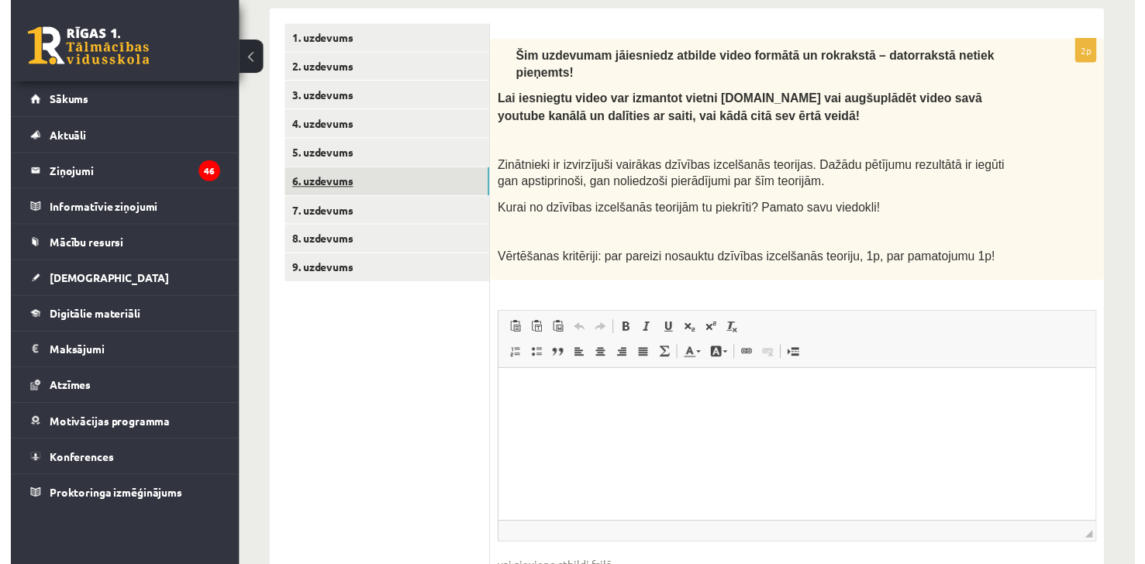
scroll to position [0, 0]
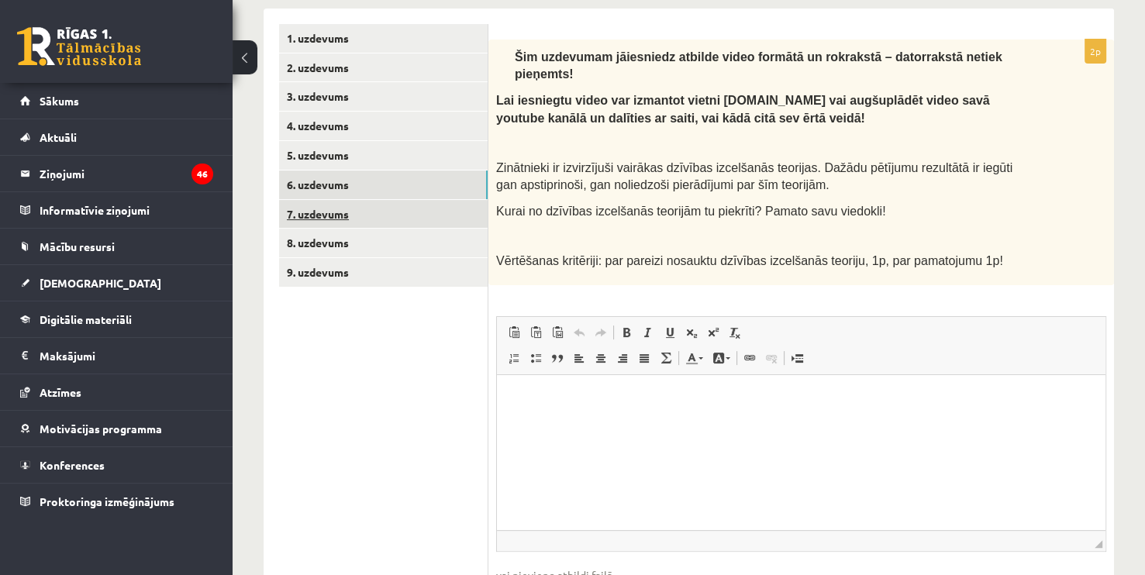
click at [337, 209] on link "7. uzdevums" at bounding box center [383, 214] width 208 height 29
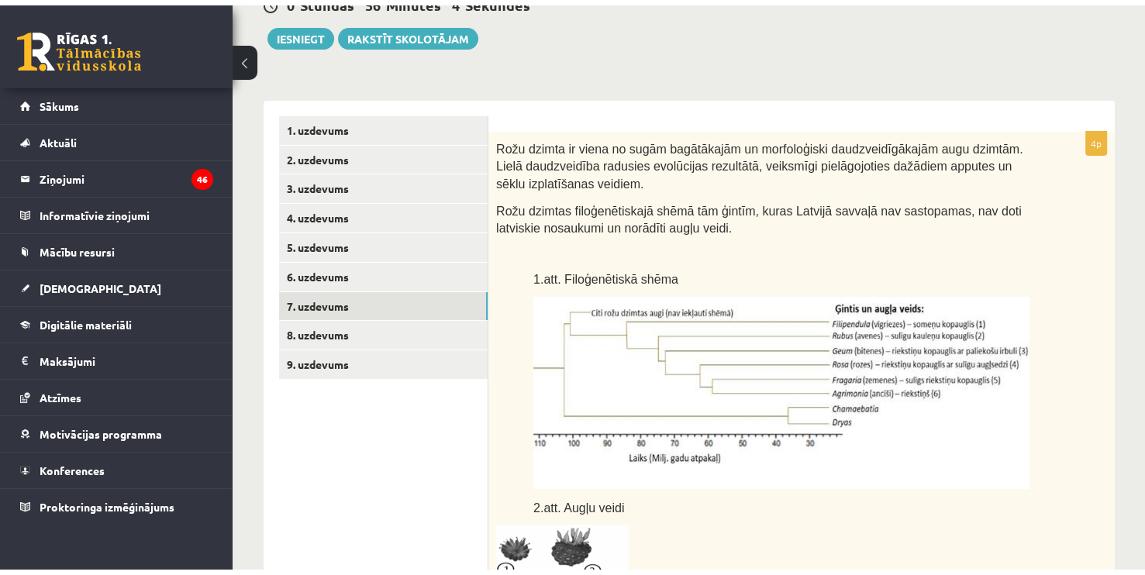
scroll to position [210, 0]
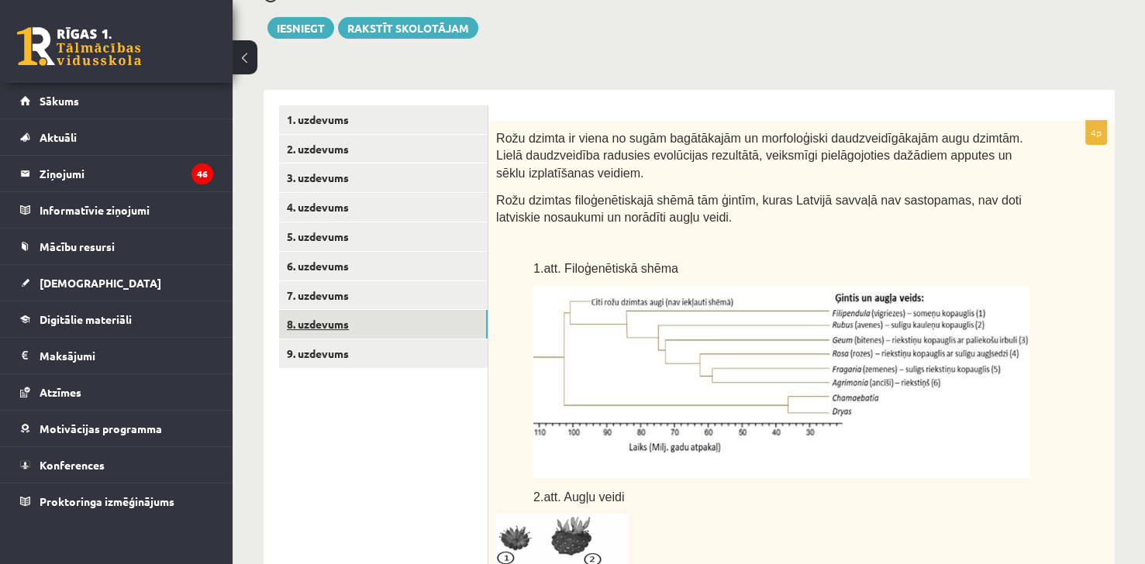
click at [367, 319] on link "8. uzdevums" at bounding box center [383, 324] width 208 height 29
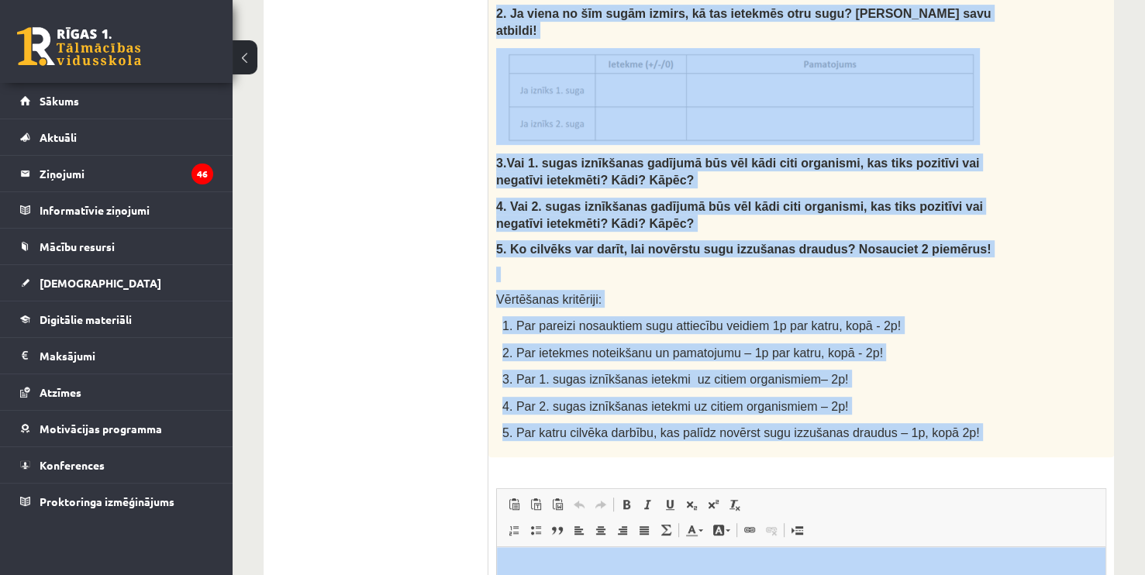
scroll to position [925, 0]
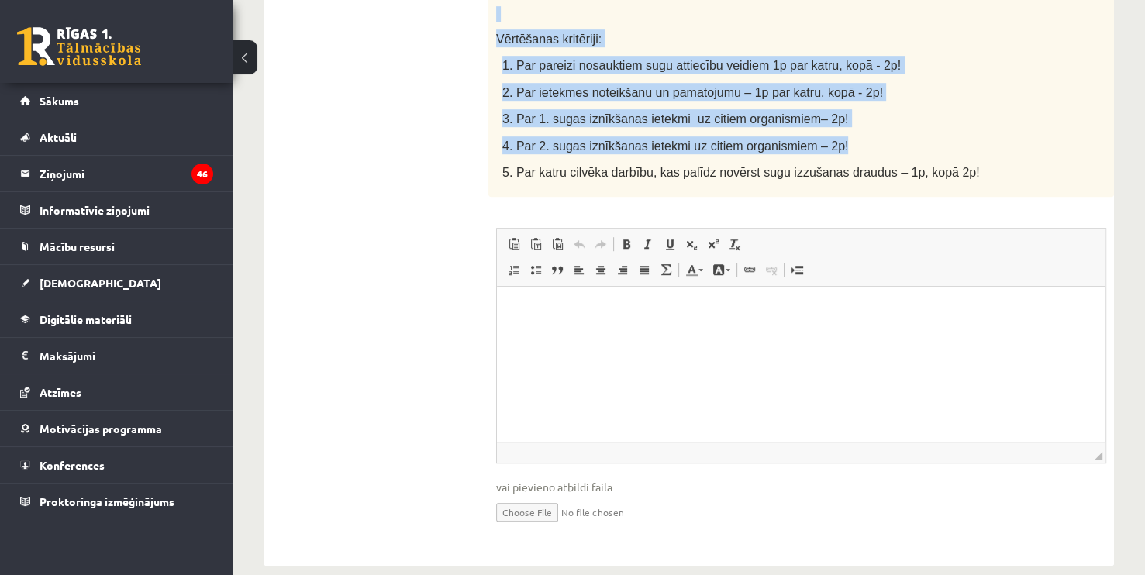
drag, startPoint x: 494, startPoint y: 36, endPoint x: 929, endPoint y: 126, distance: 443.9
click at [929, 136] on p "4. Par 2. sugas iznīkšanas ietekmi uz citiem organismiem – 2p!" at bounding box center [765, 145] width 526 height 18
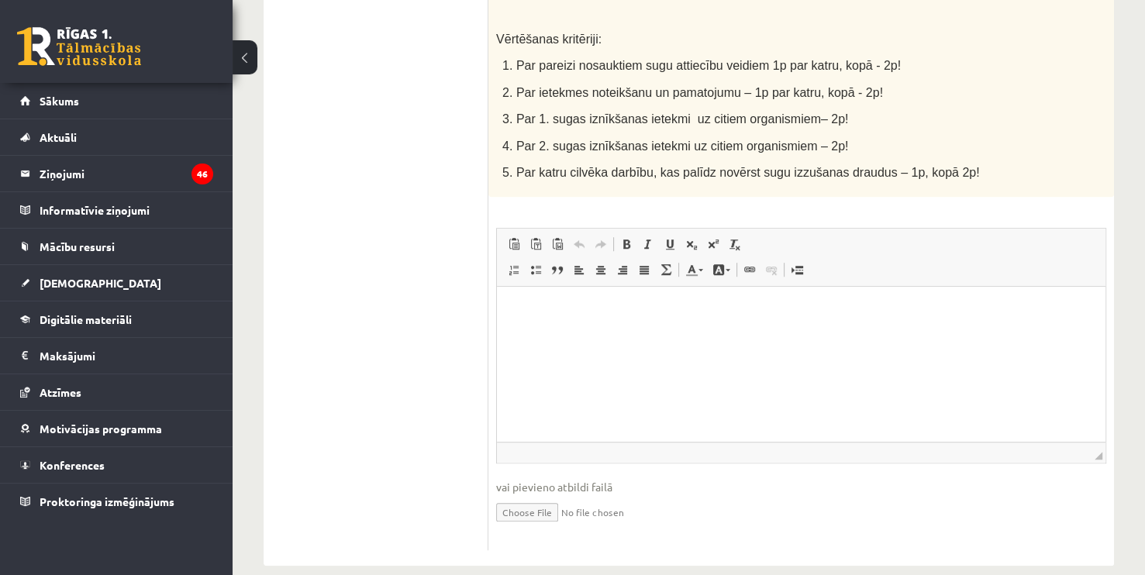
click at [929, 136] on p "4. Par 2. sugas iznīkšanas ietekmi uz citiem organismiem – 2p!" at bounding box center [765, 145] width 526 height 18
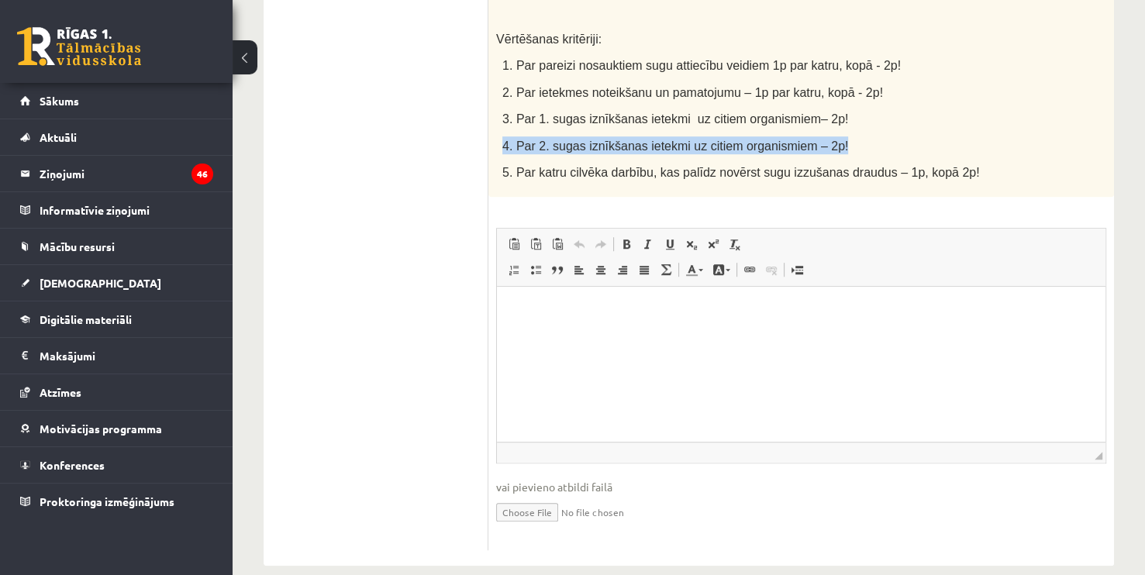
click at [929, 136] on p "4. Par 2. sugas iznīkšanas ietekmi uz citiem organismiem – 2p!" at bounding box center [765, 145] width 526 height 18
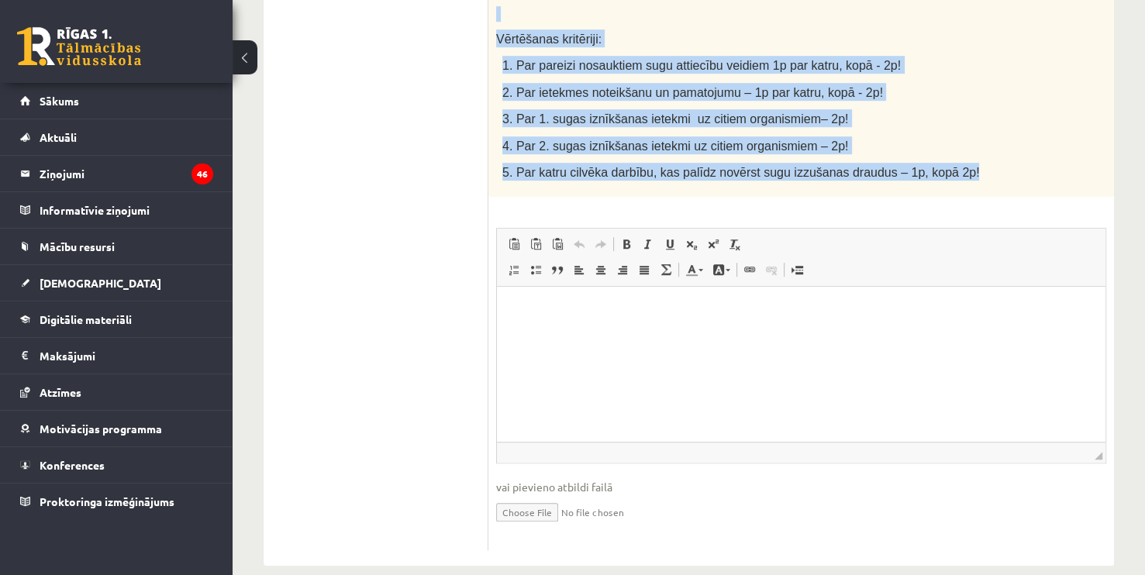
drag, startPoint x: 499, startPoint y: 73, endPoint x: 948, endPoint y: 153, distance: 455.9
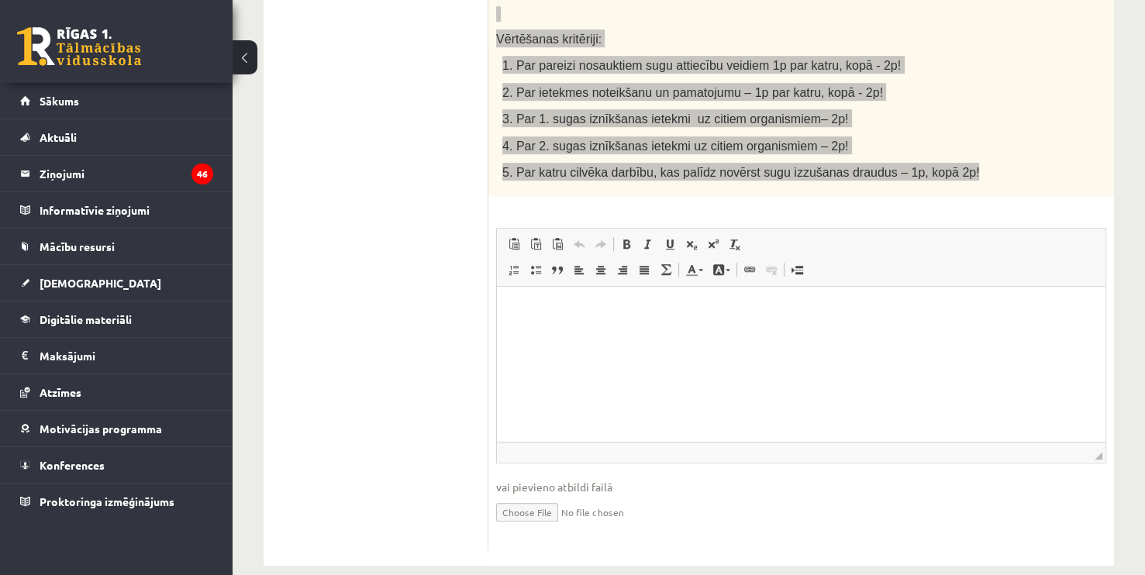
copy div "zlasi tekstu un pierakstu kladē izveido un aizpildi tabulu, atbildi uz jautājum…"
click at [629, 310] on p "Bagātinātā teksta redaktors, wiswyg-editor-user-answer-47433841003720" at bounding box center [800, 310] width 577 height 16
click at [525, 334] on html at bounding box center [801, 310] width 608 height 47
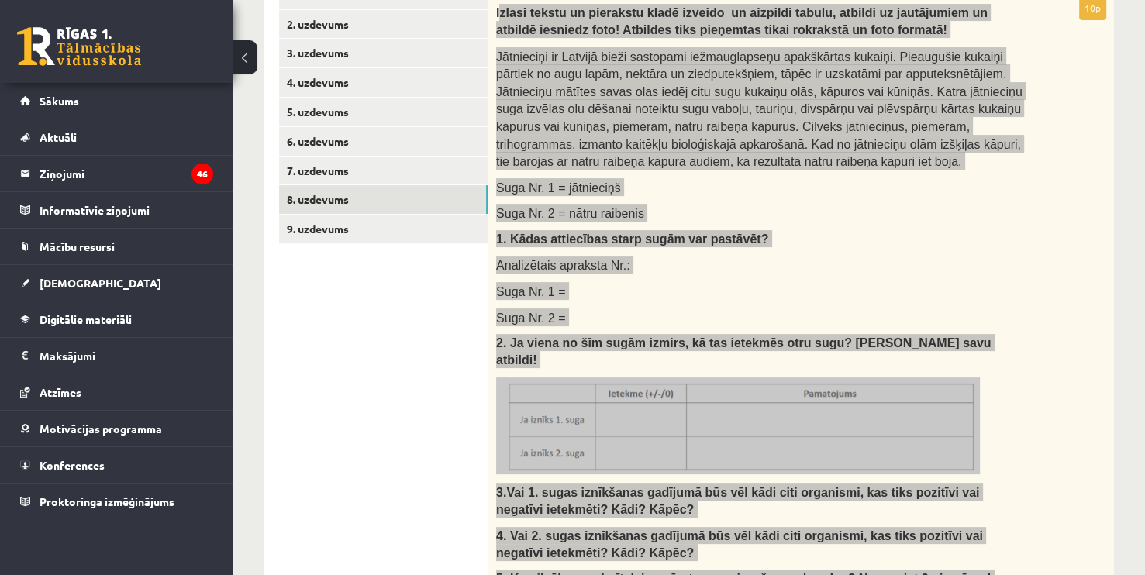
scroll to position [304, 0]
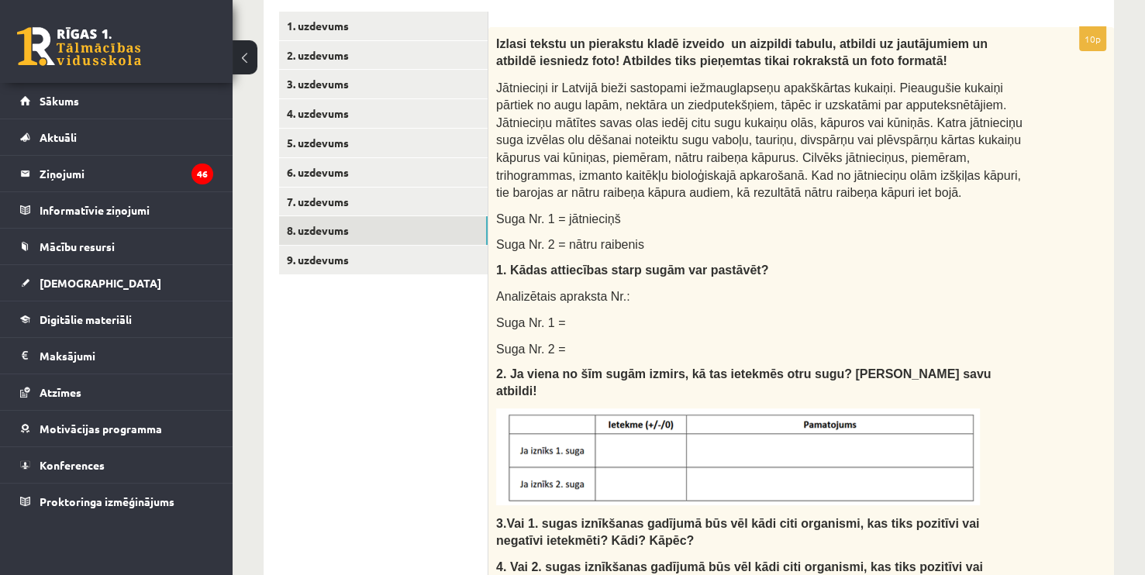
click at [322, 264] on link "9. uzdevums" at bounding box center [383, 260] width 208 height 29
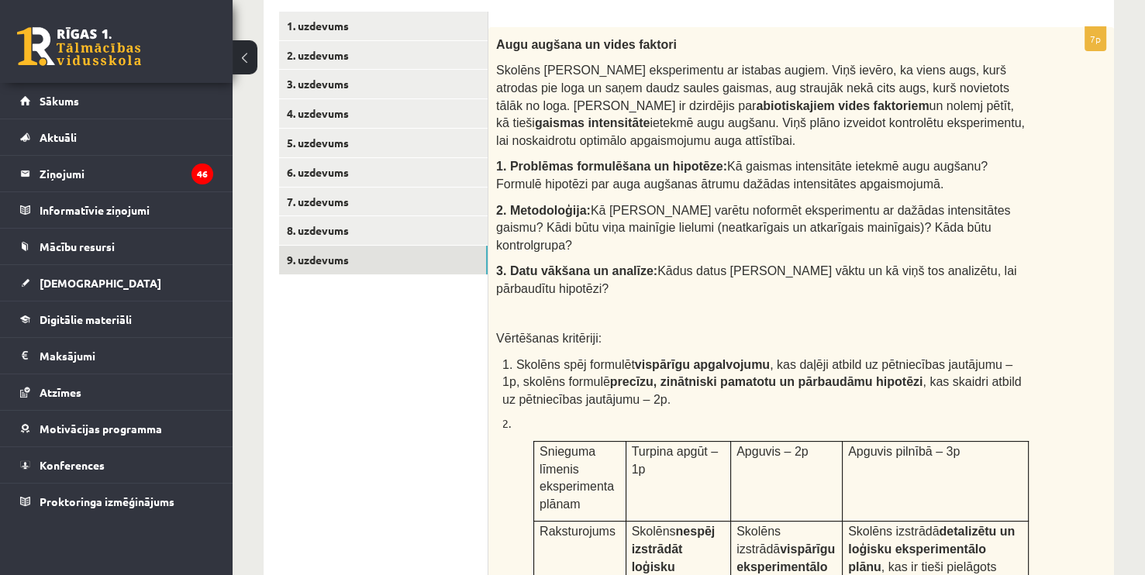
scroll to position [0, 0]
click at [352, 61] on link "2. uzdevums" at bounding box center [383, 55] width 208 height 29
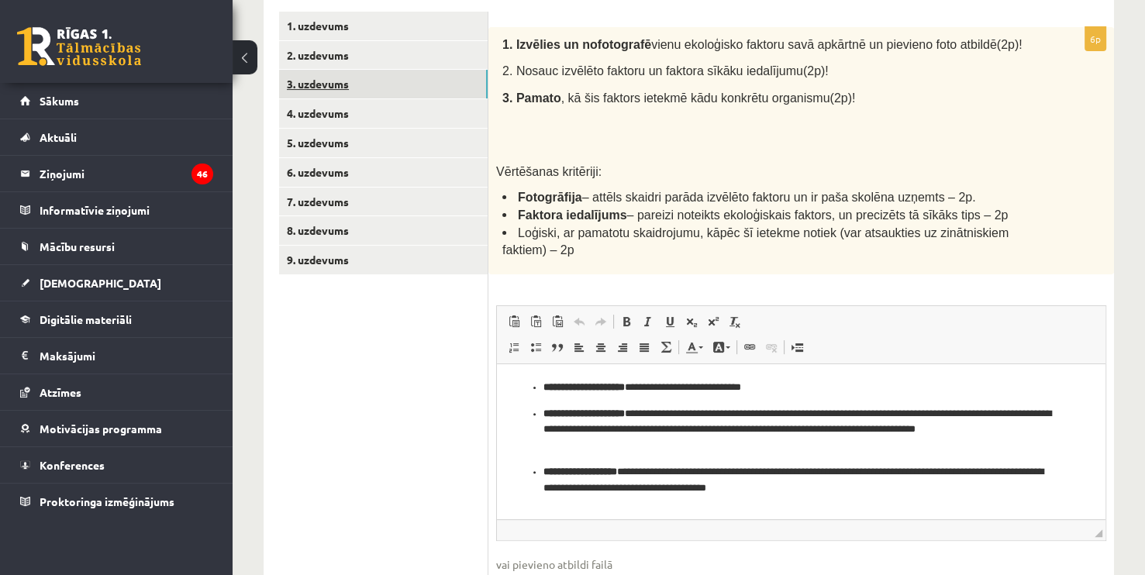
click at [319, 78] on link "3. uzdevums" at bounding box center [383, 84] width 208 height 29
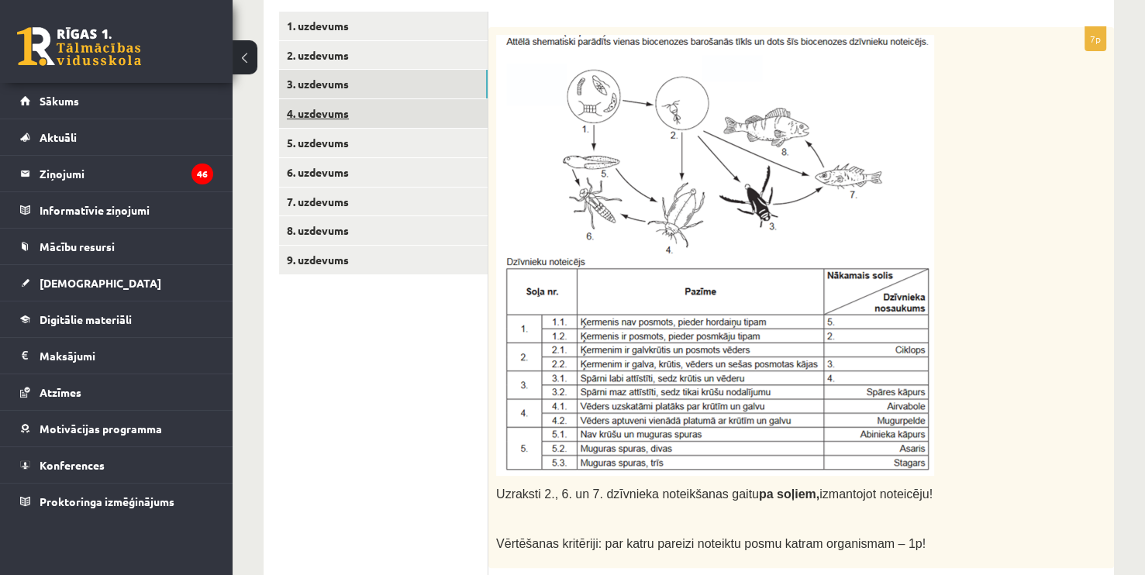
click at [316, 121] on link "4. uzdevums" at bounding box center [383, 113] width 208 height 29
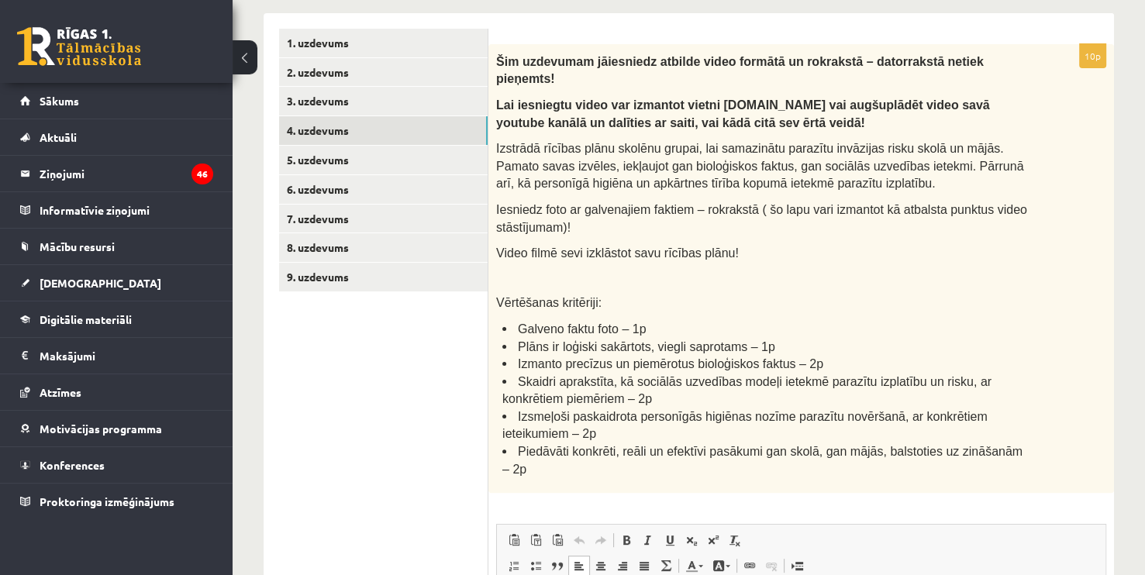
scroll to position [293, 0]
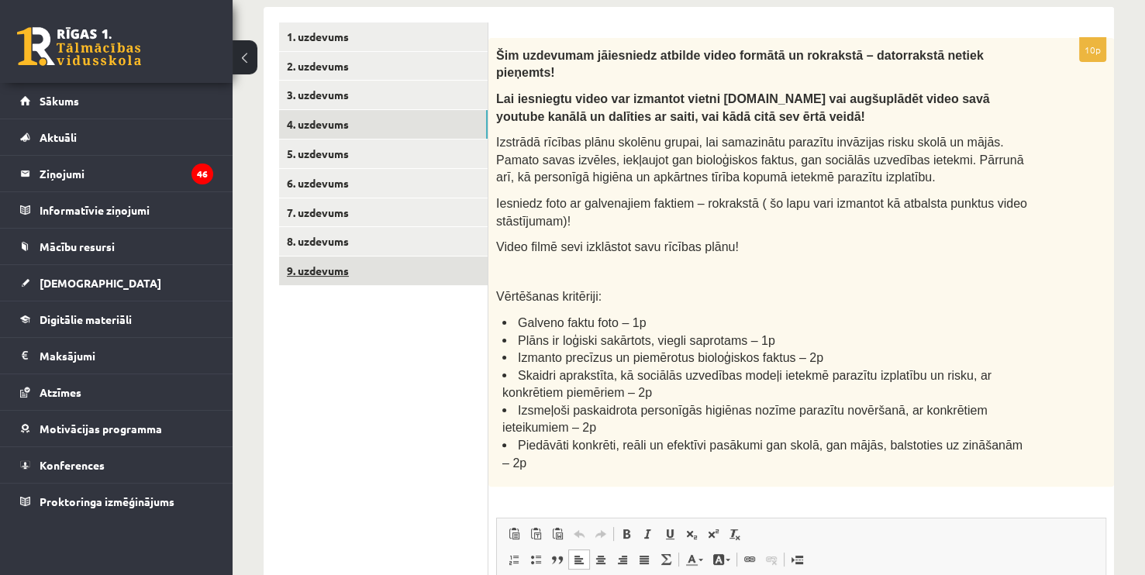
click at [313, 262] on link "9. uzdevums" at bounding box center [383, 271] width 208 height 29
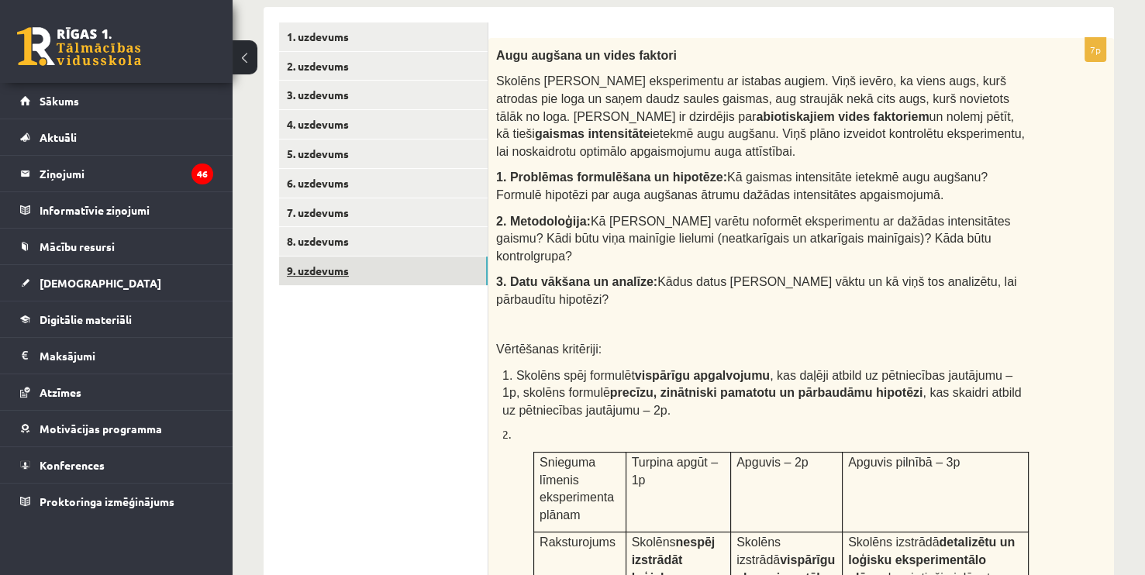
scroll to position [0, 0]
click at [340, 225] on link "7. uzdevums" at bounding box center [383, 212] width 208 height 29
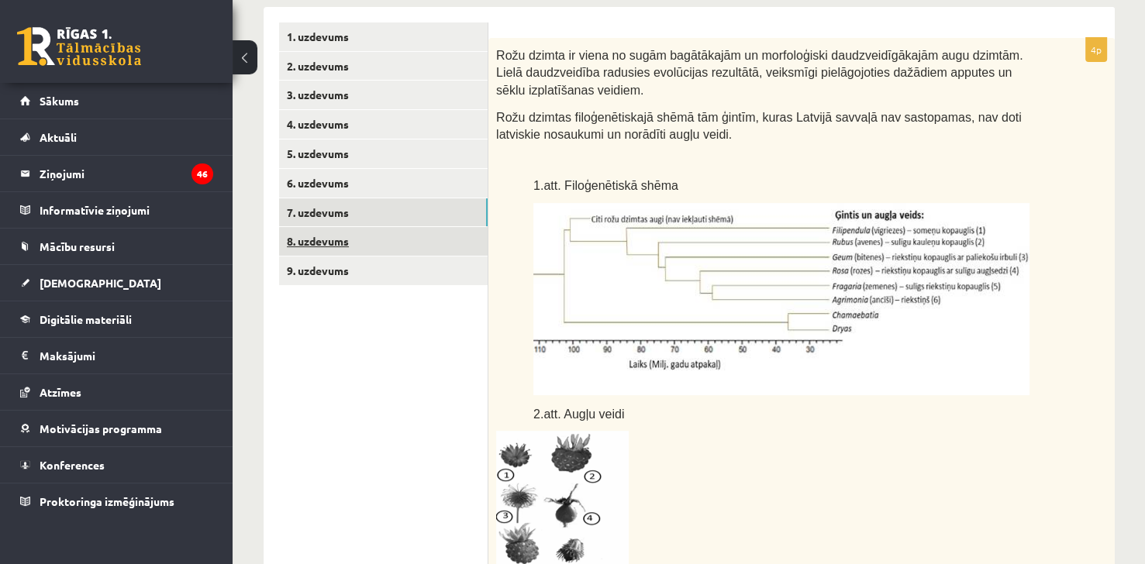
click at [335, 239] on link "8. uzdevums" at bounding box center [383, 241] width 208 height 29
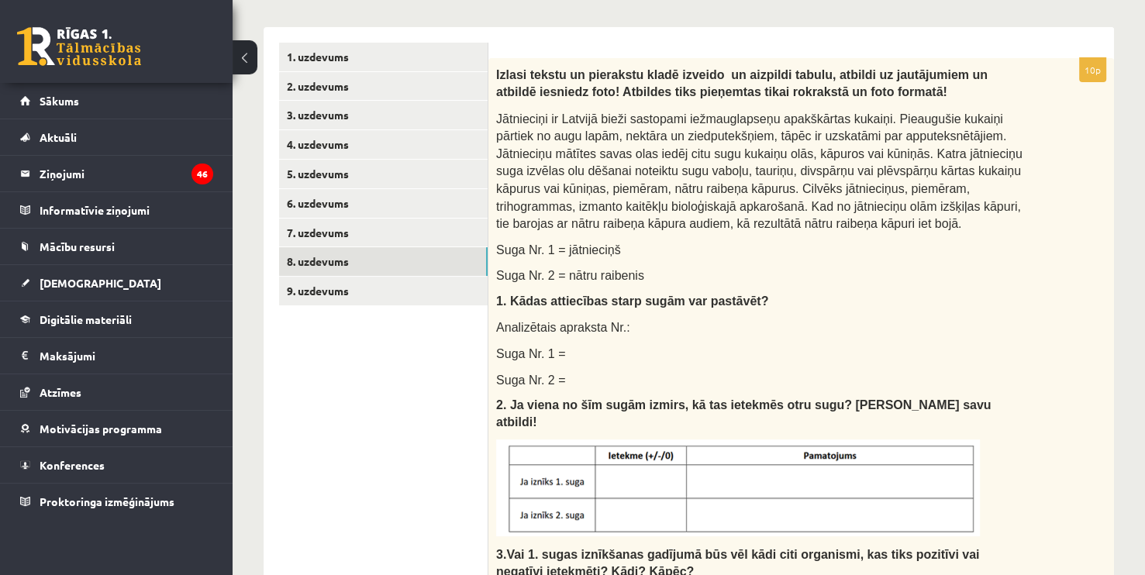
scroll to position [271, 0]
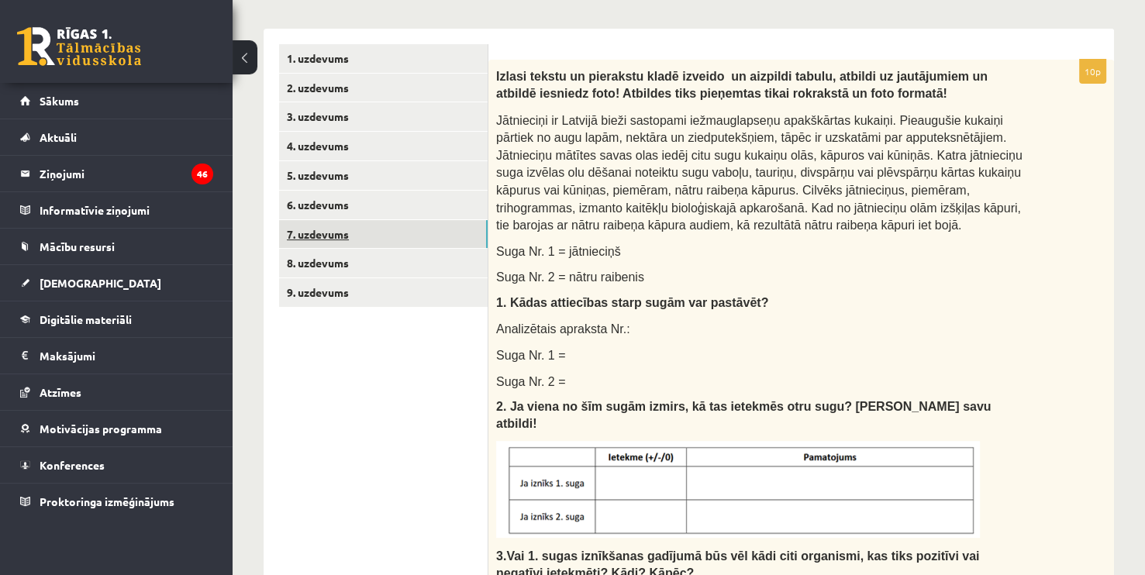
click at [325, 242] on link "7. uzdevums" at bounding box center [383, 234] width 208 height 29
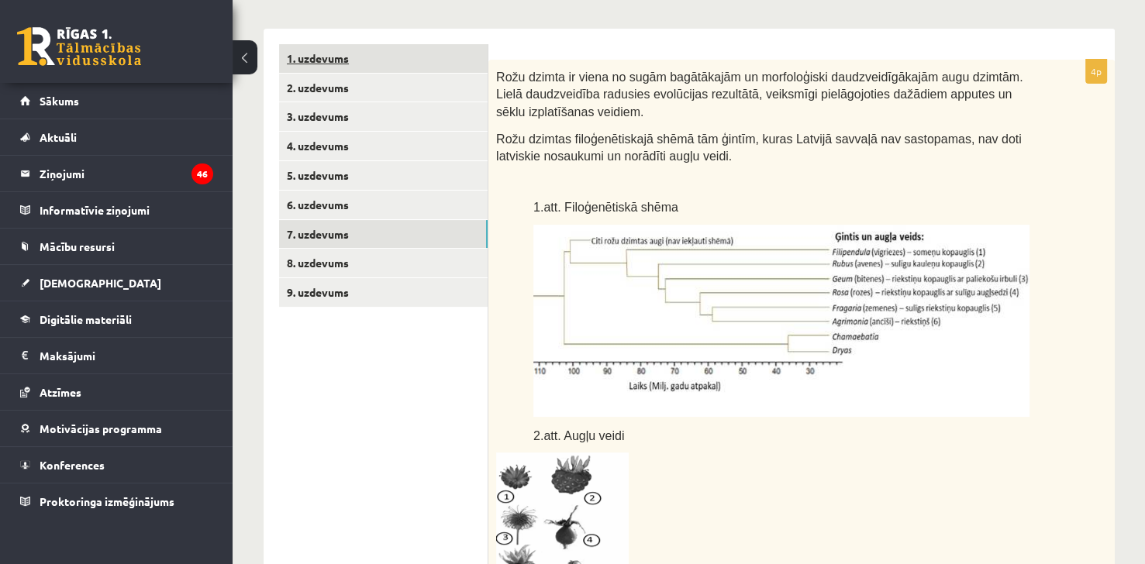
click at [374, 67] on link "1. uzdevums" at bounding box center [383, 58] width 208 height 29
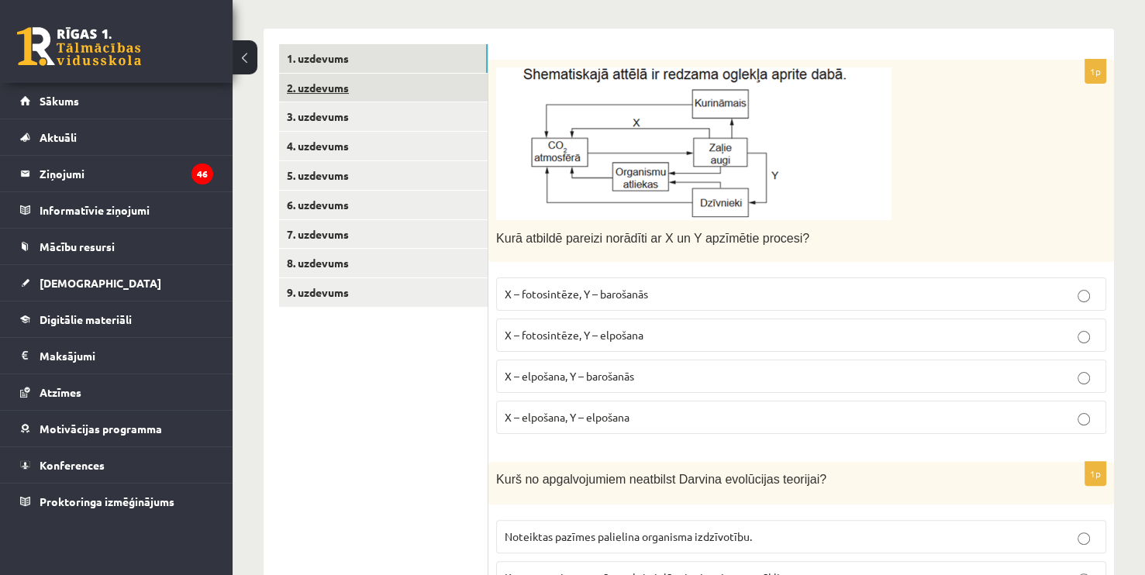
click at [306, 100] on link "2. uzdevums" at bounding box center [383, 88] width 208 height 29
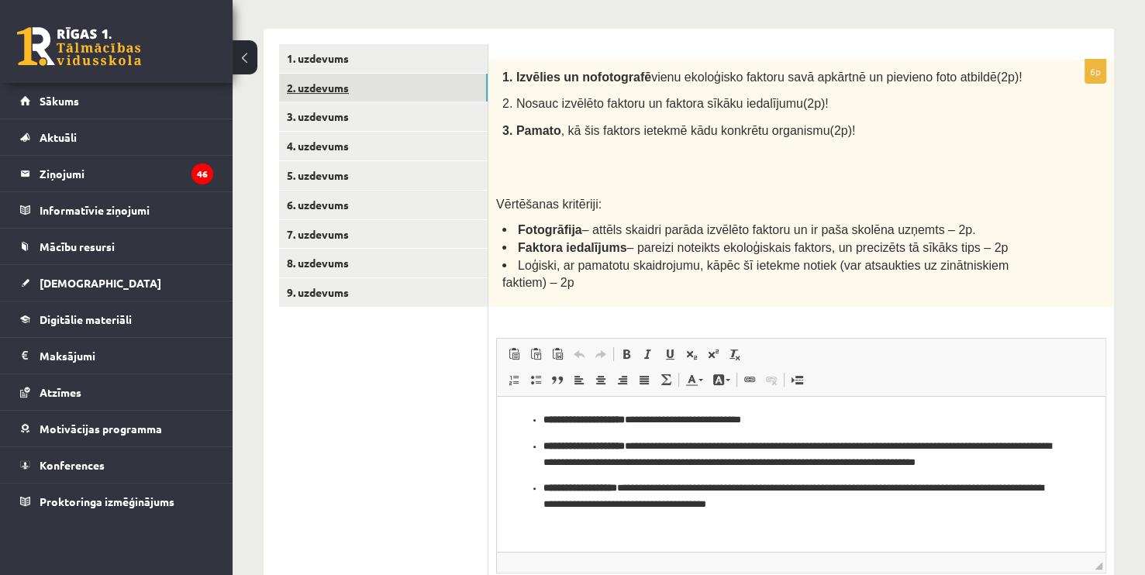
scroll to position [0, 0]
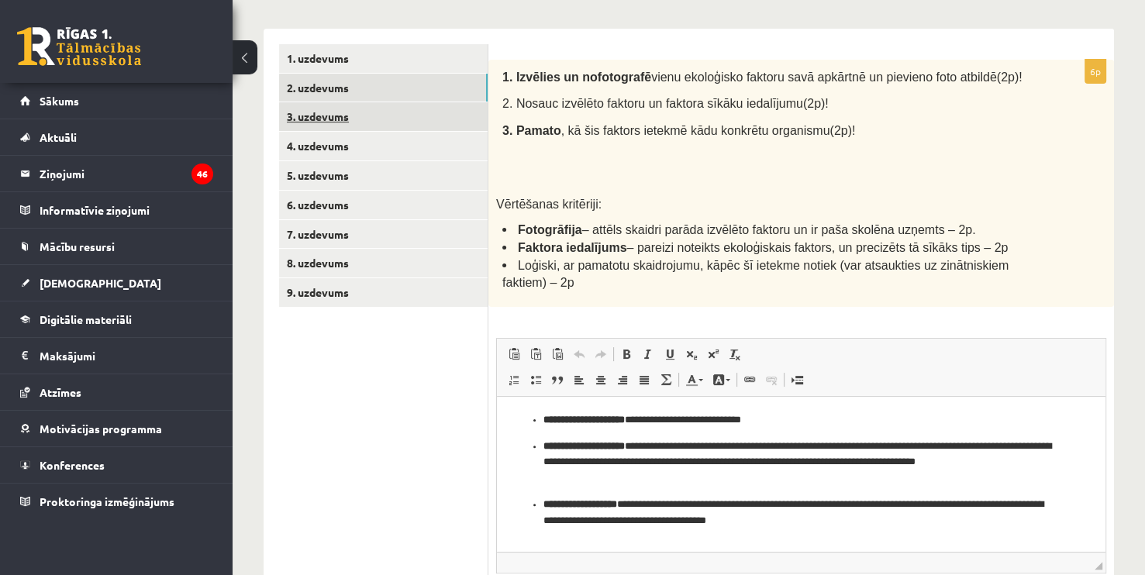
click at [323, 128] on link "3. uzdevums" at bounding box center [383, 116] width 208 height 29
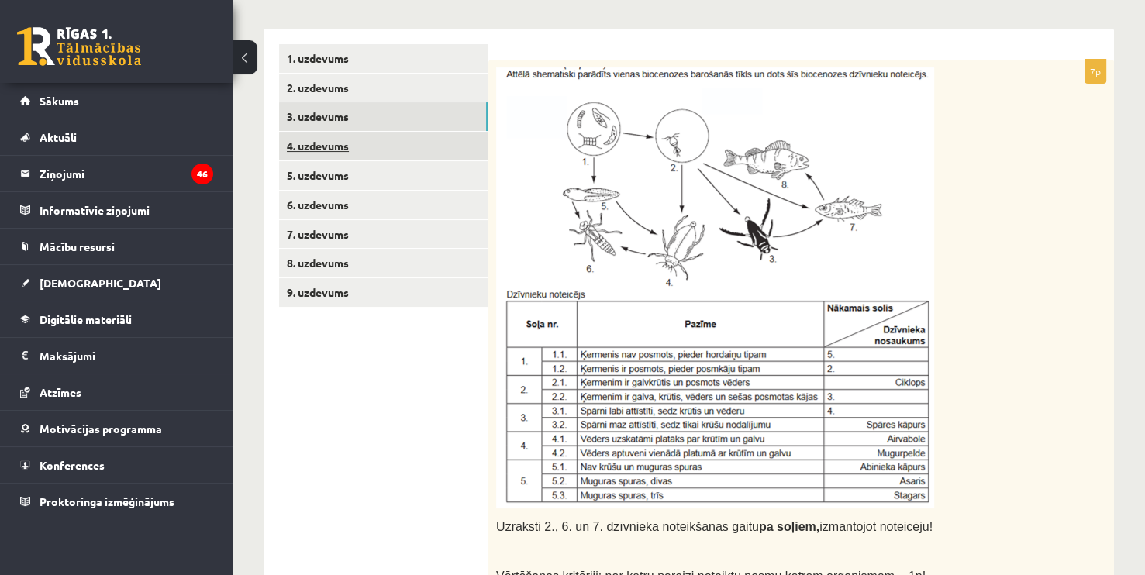
click at [331, 150] on link "4. uzdevums" at bounding box center [383, 146] width 208 height 29
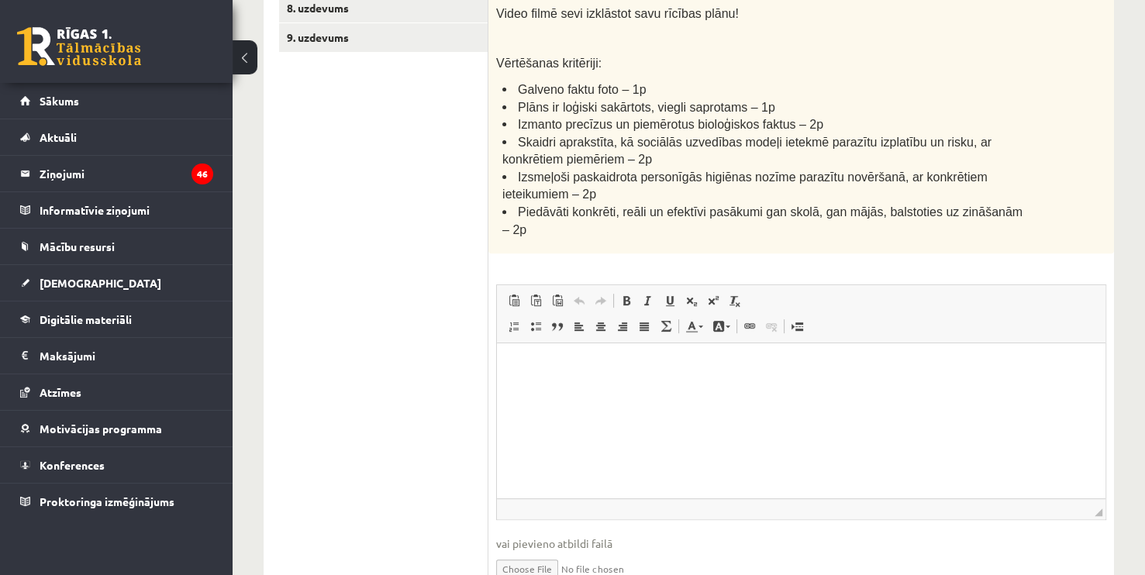
scroll to position [530, 0]
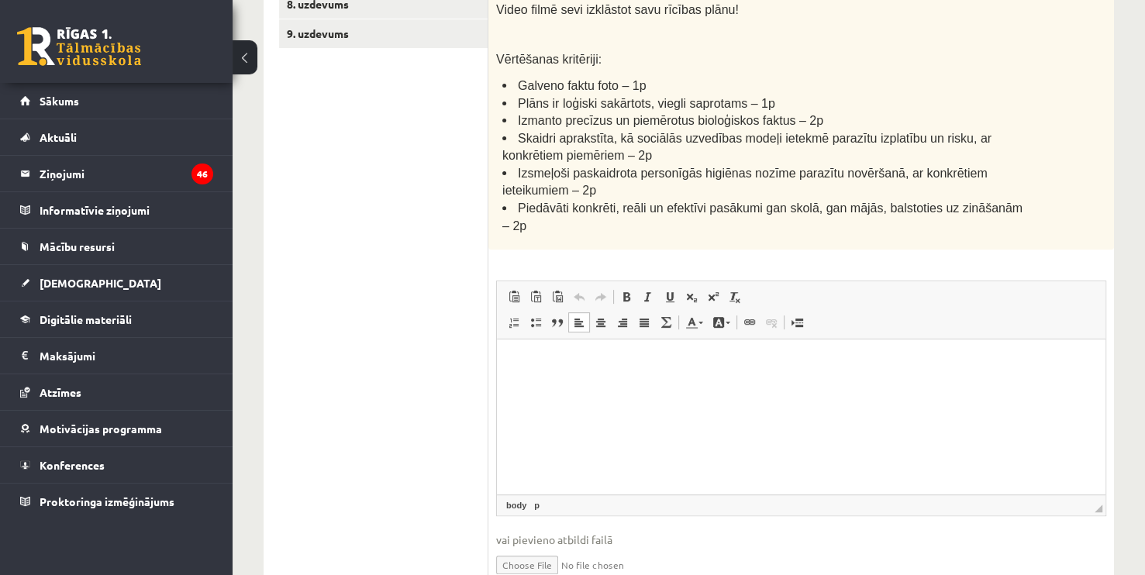
click at [556, 387] on html at bounding box center [801, 362] width 608 height 47
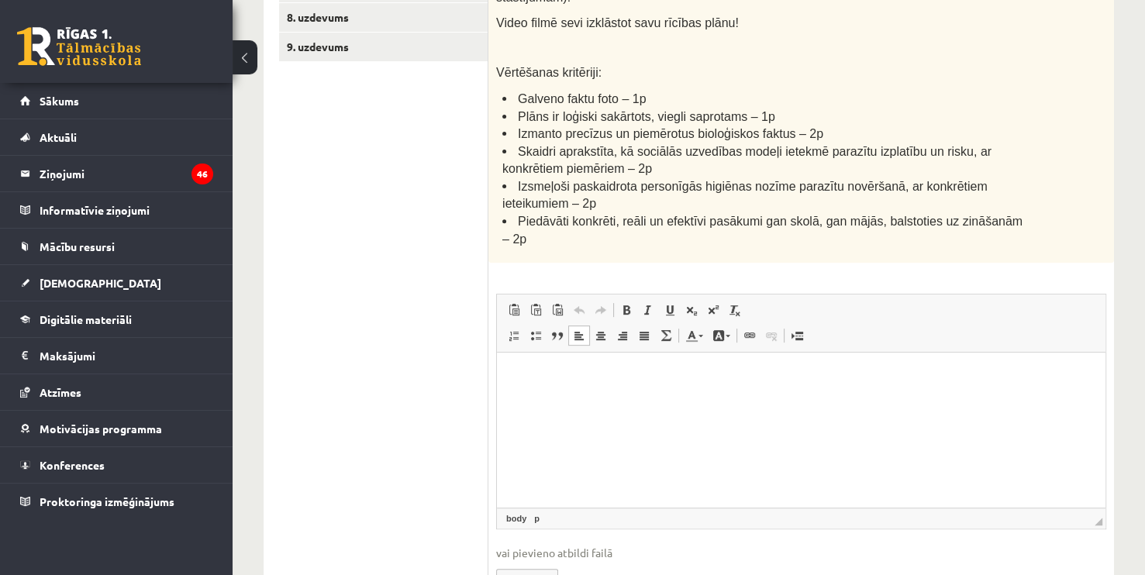
scroll to position [539, 0]
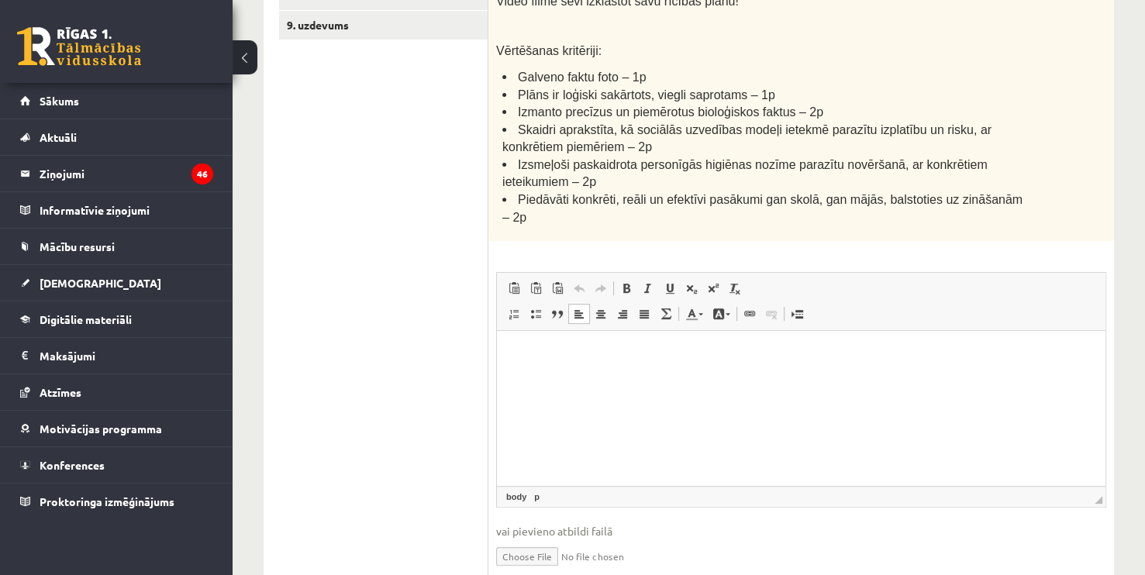
click at [532, 539] on input "file" at bounding box center [801, 555] width 610 height 32
click at [522, 539] on input "file" at bounding box center [801, 555] width 610 height 32
type input "**********"
click at [525, 539] on input "file" at bounding box center [801, 555] width 610 height 32
click at [545, 539] on input "file" at bounding box center [801, 555] width 610 height 32
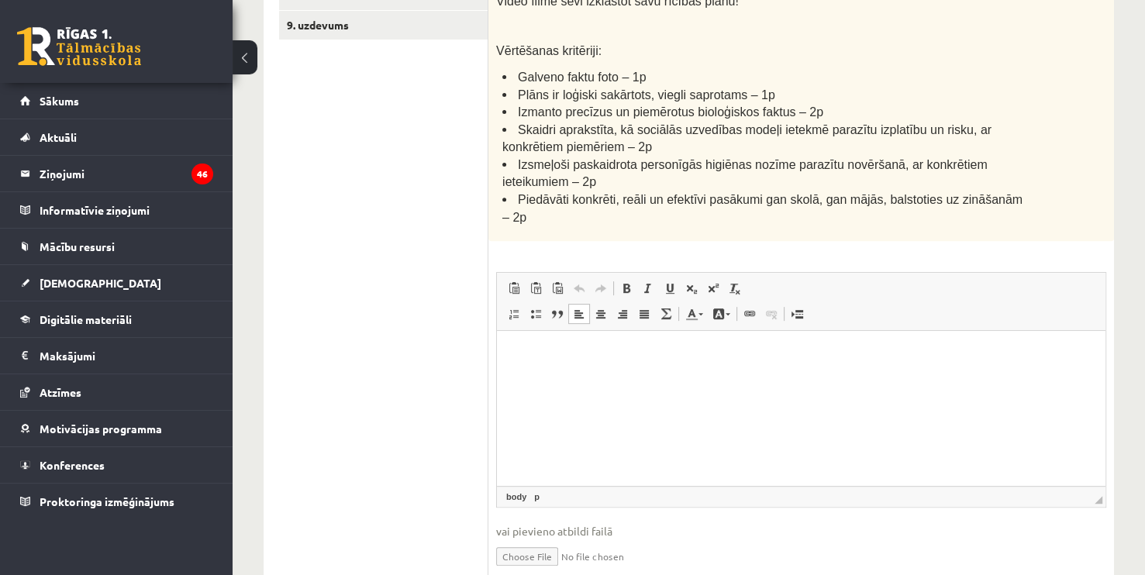
click at [532, 571] on link "Iesniegtā atbilde" at bounding box center [537, 579] width 83 height 16
click at [545, 539] on input "file" at bounding box center [801, 555] width 610 height 32
click at [552, 571] on link "Iesniegtā atbilde" at bounding box center [537, 579] width 83 height 16
click at [546, 539] on input "file" at bounding box center [801, 555] width 610 height 32
type input "**********"
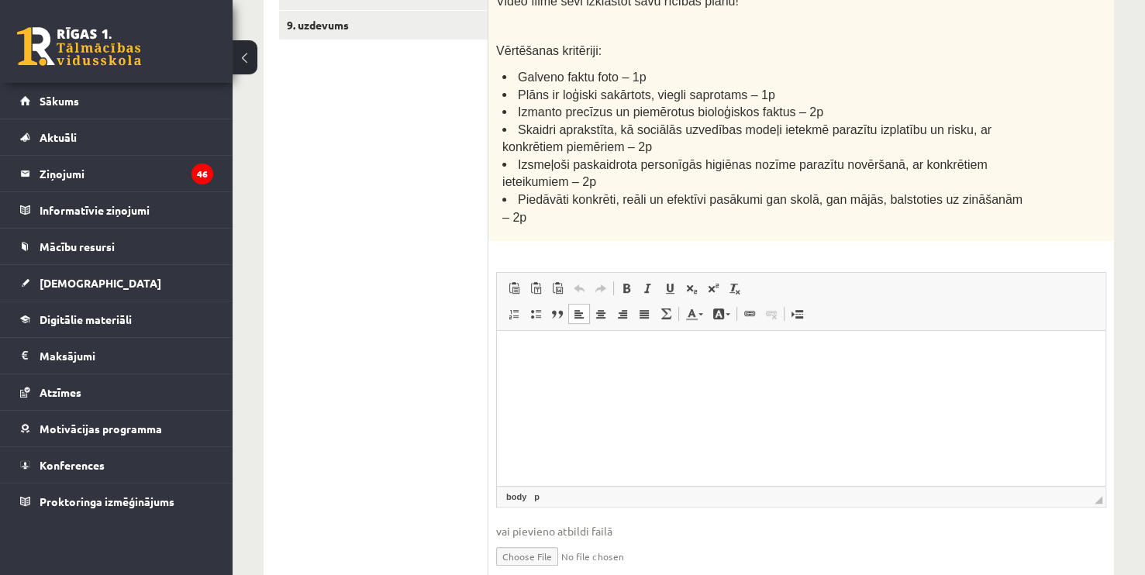
click at [580, 378] on html at bounding box center [801, 354] width 608 height 47
click at [526, 344] on html at bounding box center [801, 354] width 608 height 47
click at [384, 31] on link "9. uzdevums" at bounding box center [383, 25] width 208 height 29
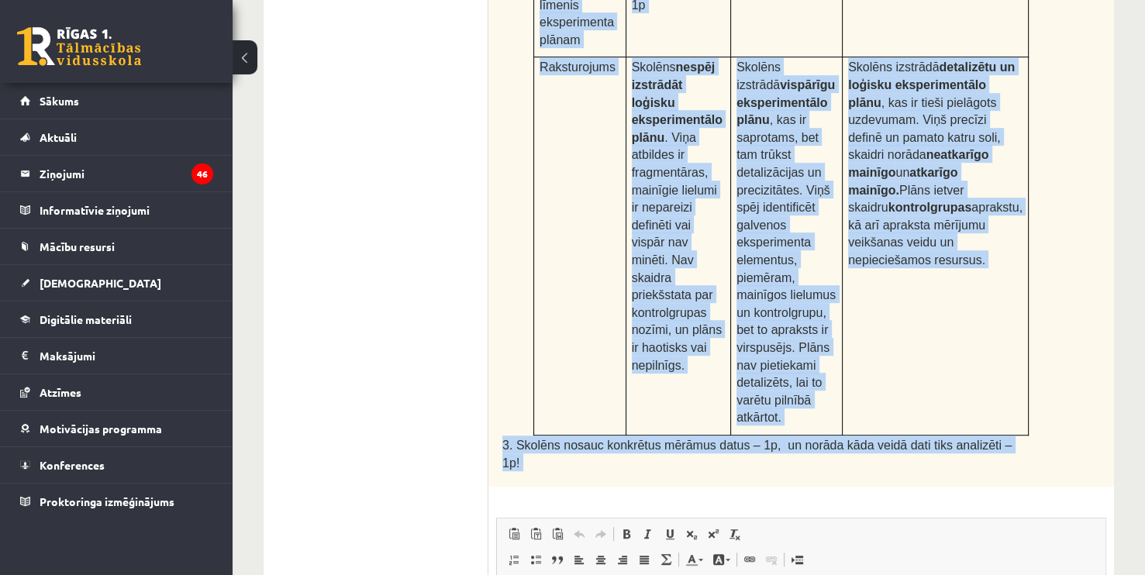
scroll to position [915, 0]
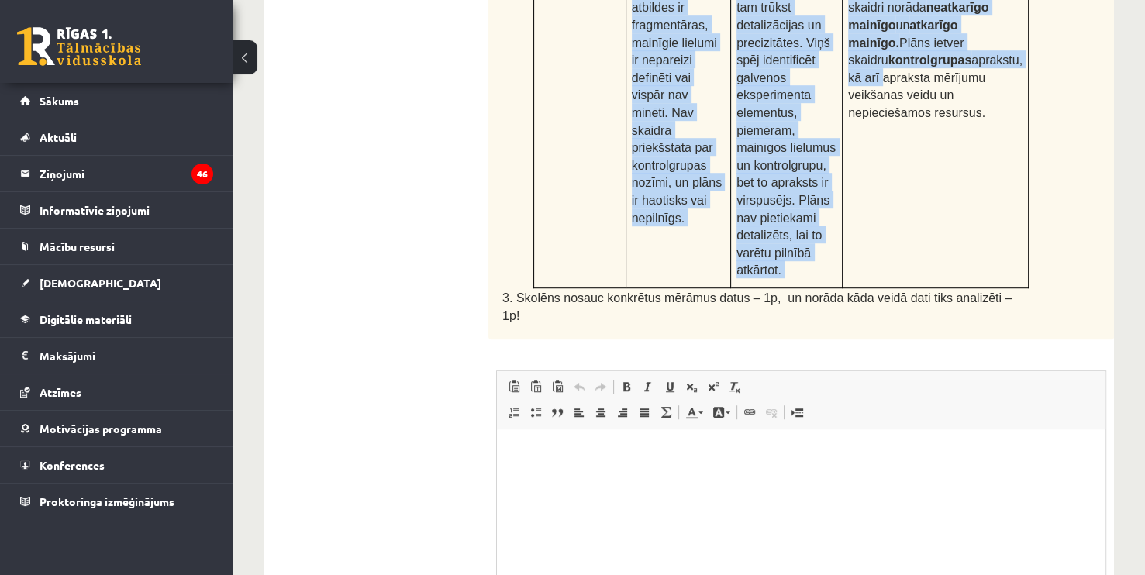
drag, startPoint x: 494, startPoint y: 45, endPoint x: 984, endPoint y: 64, distance: 490.9
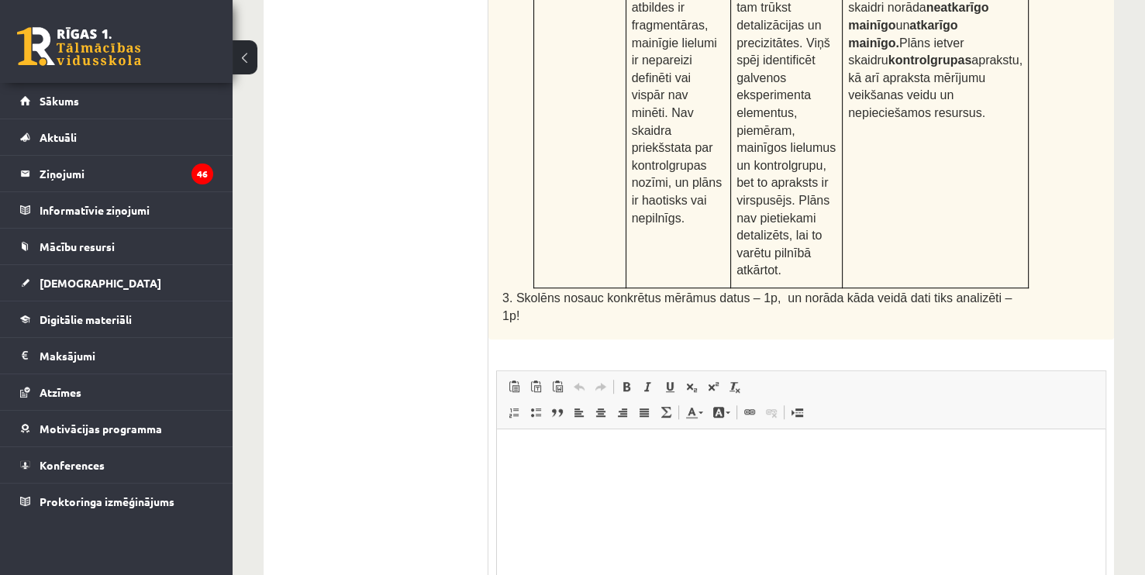
click at [999, 109] on p "Skolēns izstrādā detalizētu un loģisku eksperimentālo plānu , kas ir tieši piel…" at bounding box center [935, 15] width 174 height 210
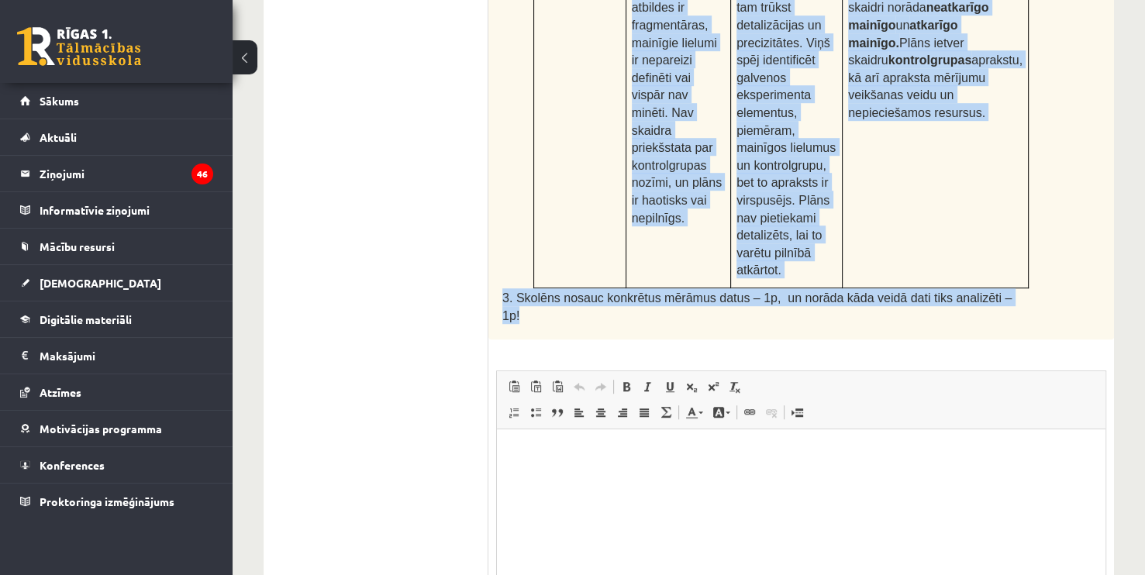
drag, startPoint x: 495, startPoint y: 71, endPoint x: 991, endPoint y: 153, distance: 502.7
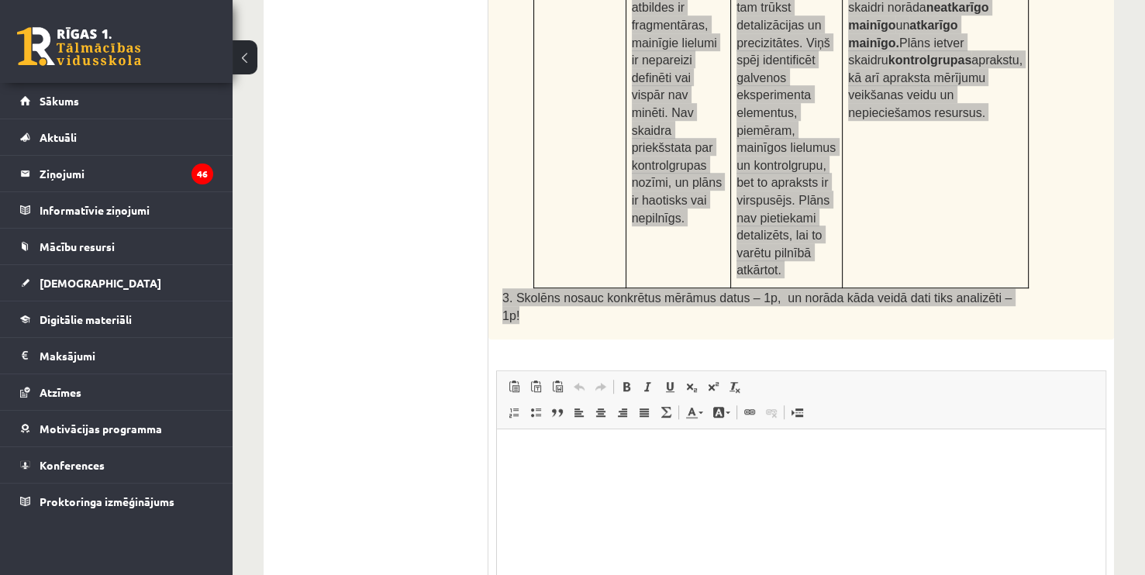
copy div "Augu augšana un vides faktori Skolēns Jānis veic eksperimentu ar istabas augiem…"
click at [659, 477] on html at bounding box center [801, 452] width 608 height 47
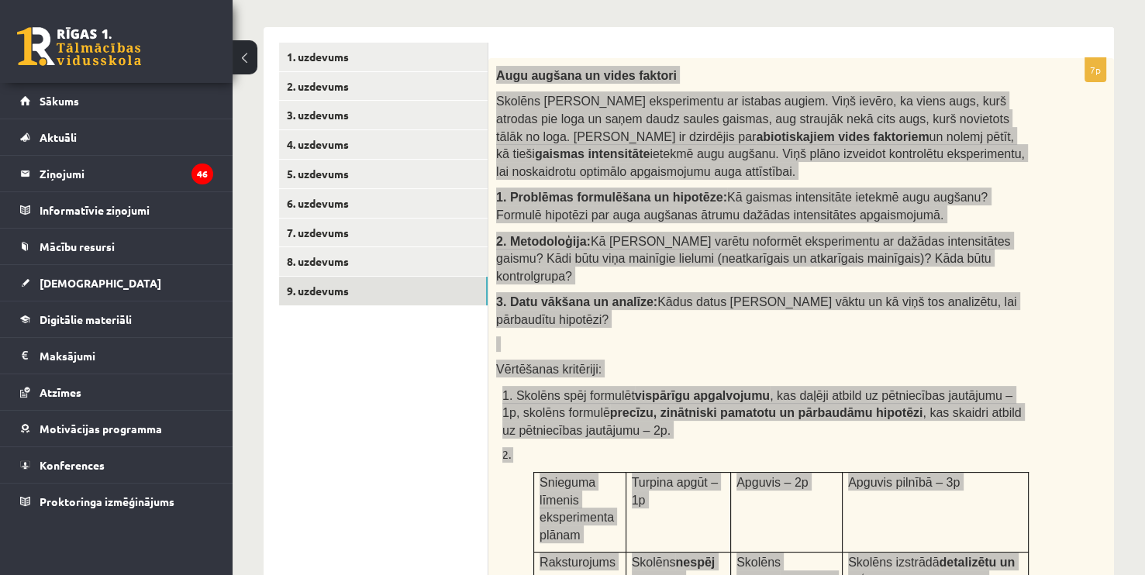
scroll to position [112, 0]
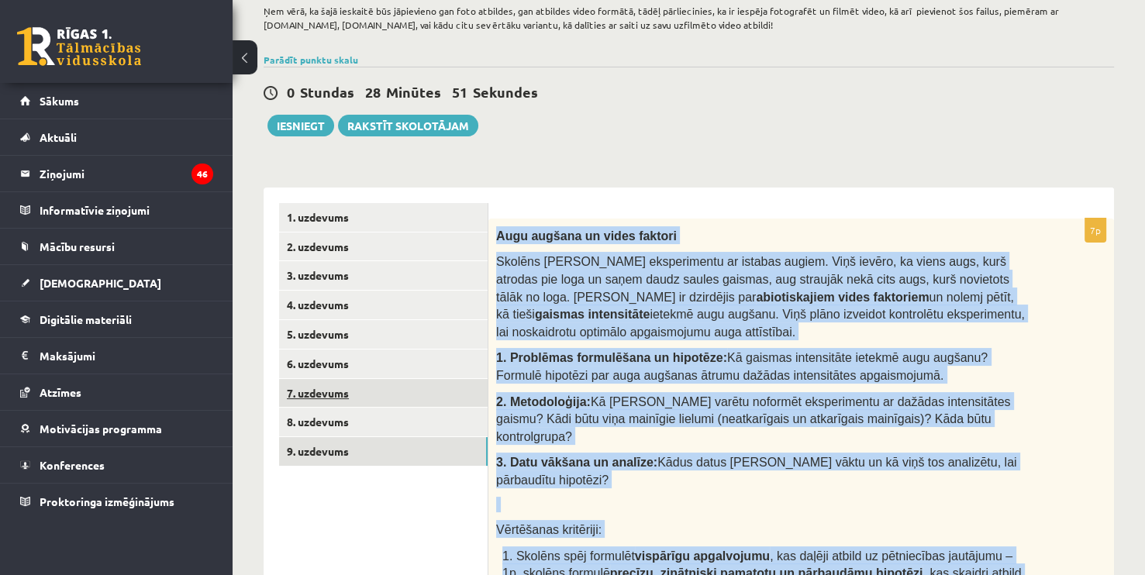
click at [362, 398] on link "7. uzdevums" at bounding box center [383, 393] width 208 height 29
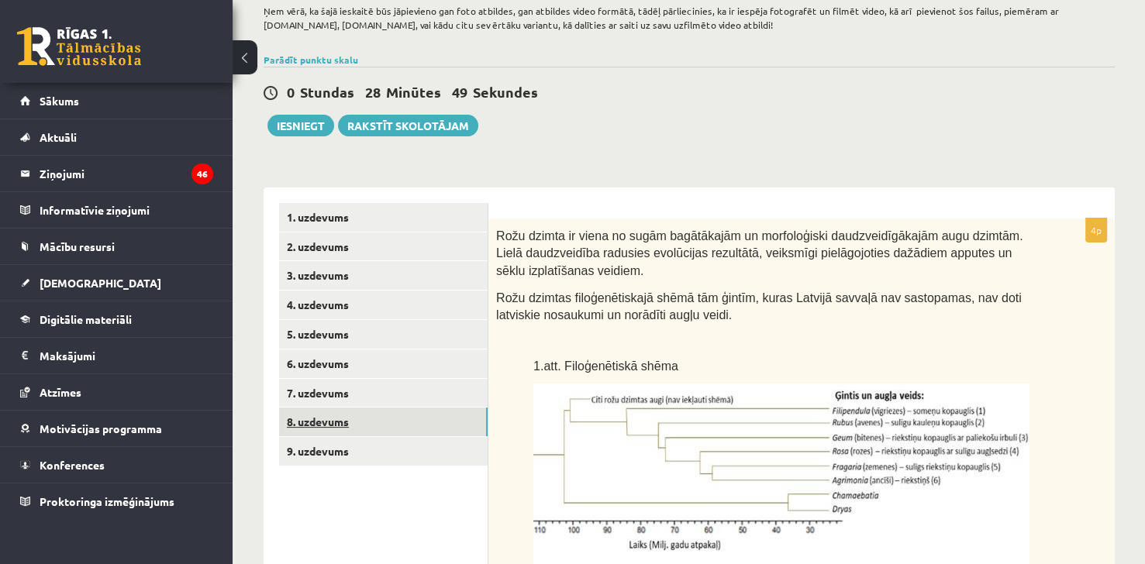
click at [350, 426] on link "8. uzdevums" at bounding box center [383, 422] width 208 height 29
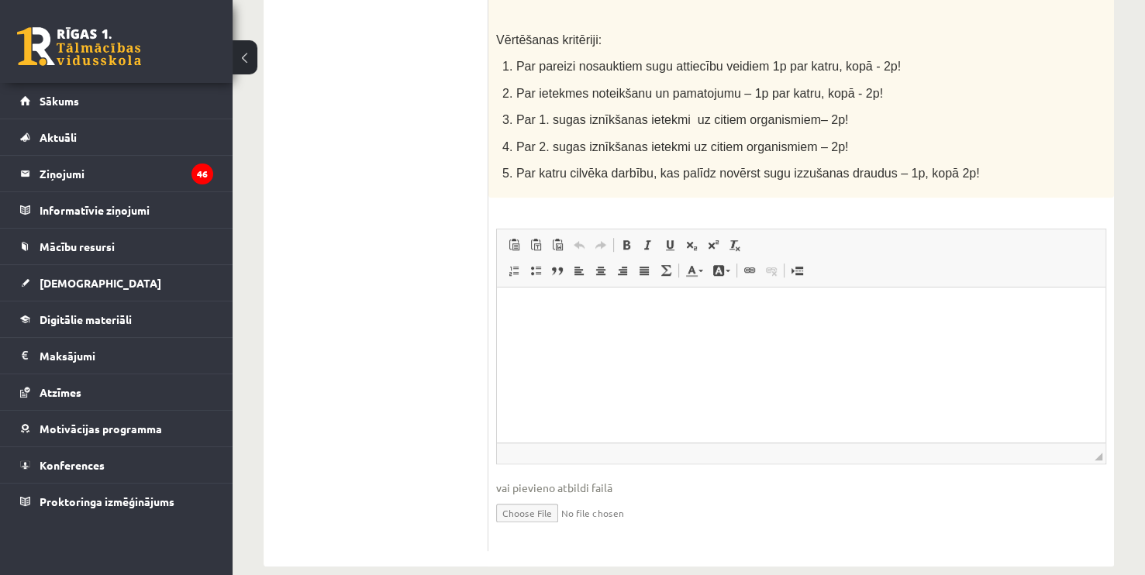
scroll to position [925, 0]
click at [528, 495] on input "file" at bounding box center [801, 511] width 610 height 32
click at [555, 495] on input "file" at bounding box center [801, 511] width 610 height 32
type input "**********"
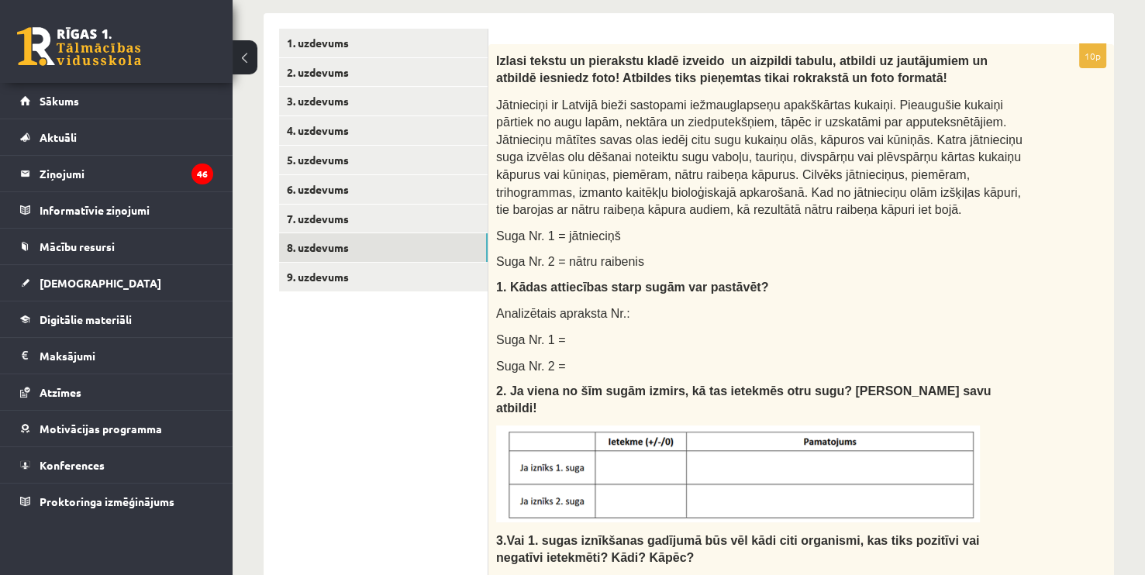
scroll to position [277, 0]
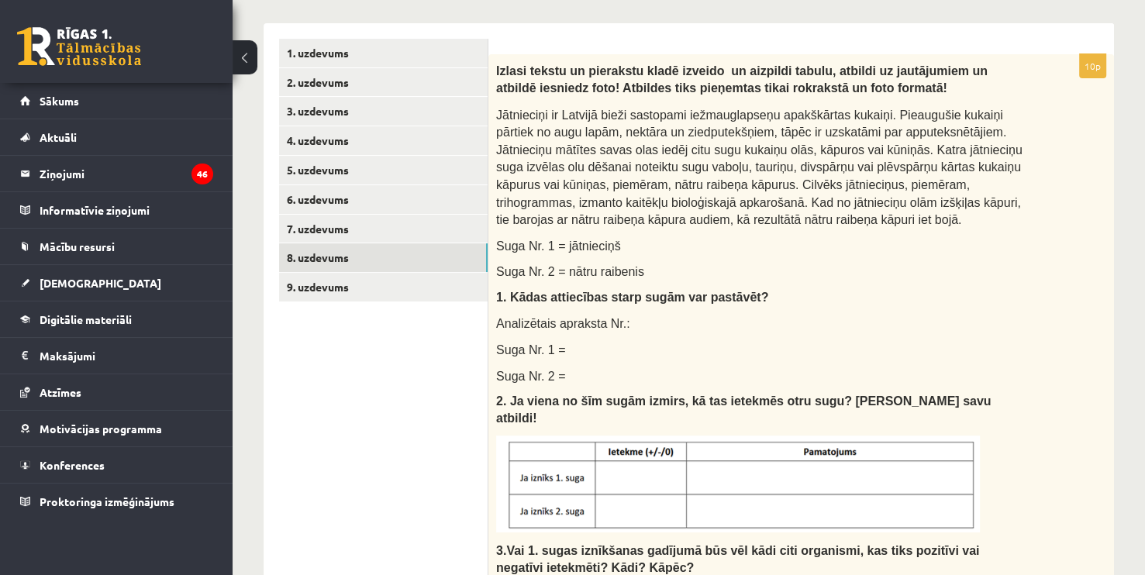
click at [1102, 178] on div "Izlasi tekstu un pierakstu kladē izveido un aizpildi tabulu, atbildi uz jautāju…" at bounding box center [800, 449] width 625 height 790
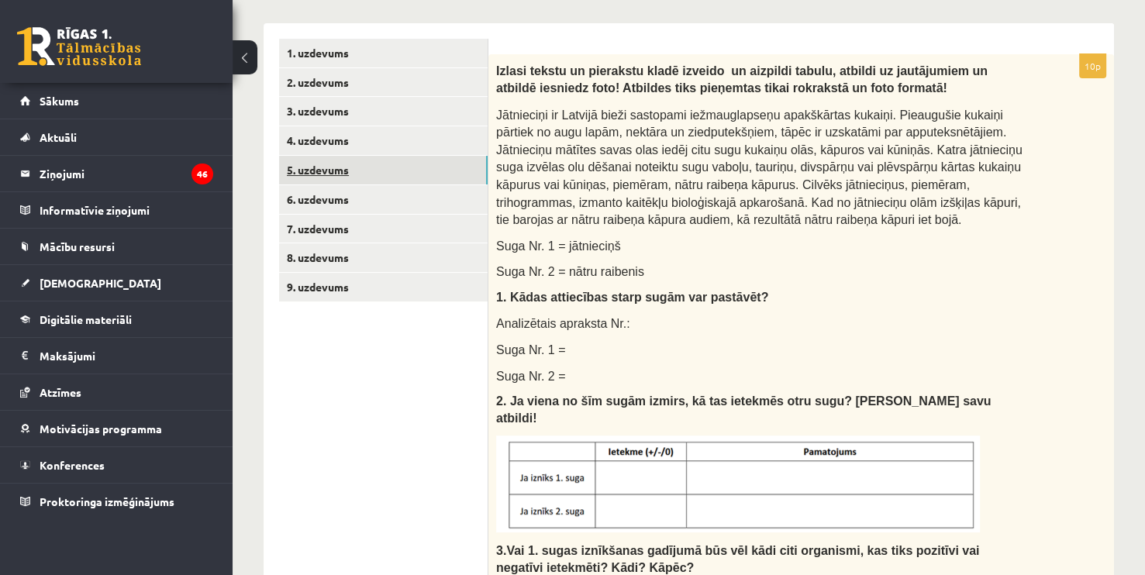
click at [349, 173] on link "5. uzdevums" at bounding box center [383, 170] width 208 height 29
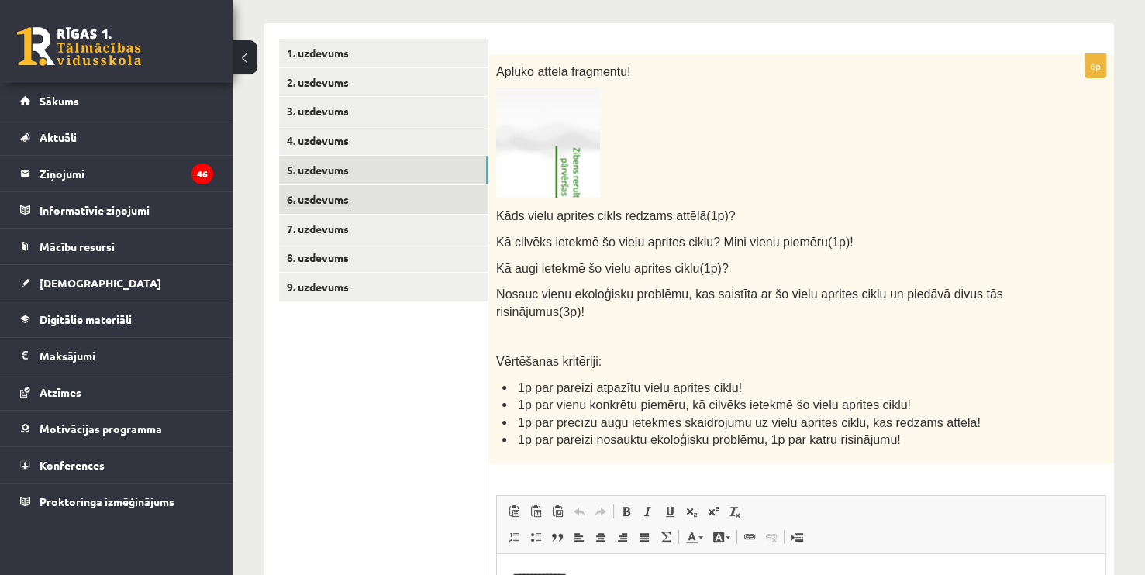
scroll to position [0, 0]
click at [346, 185] on link "6. uzdevums" at bounding box center [383, 199] width 208 height 29
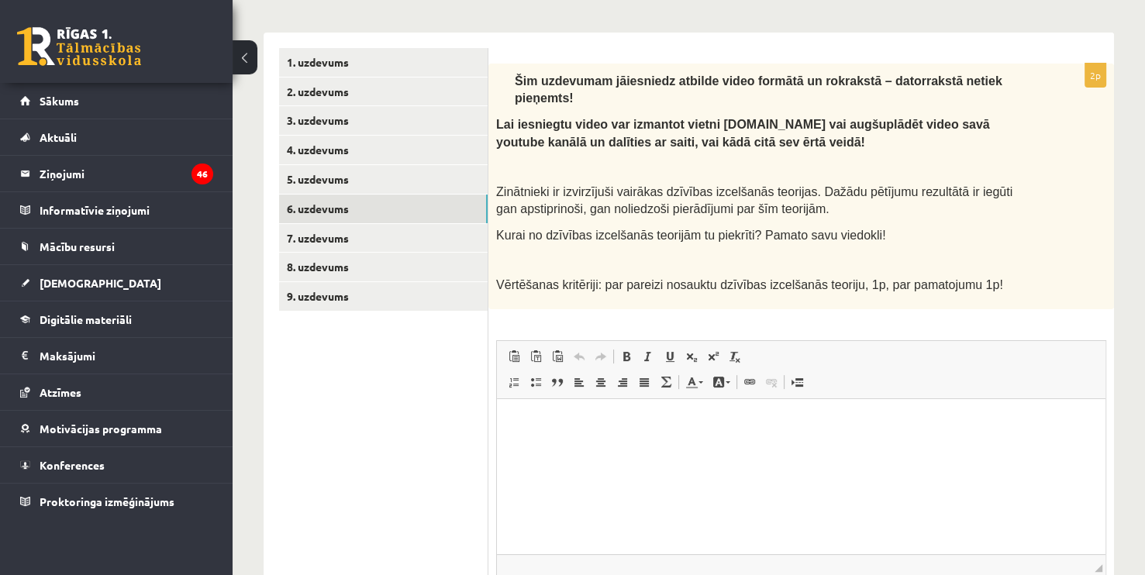
scroll to position [273, 0]
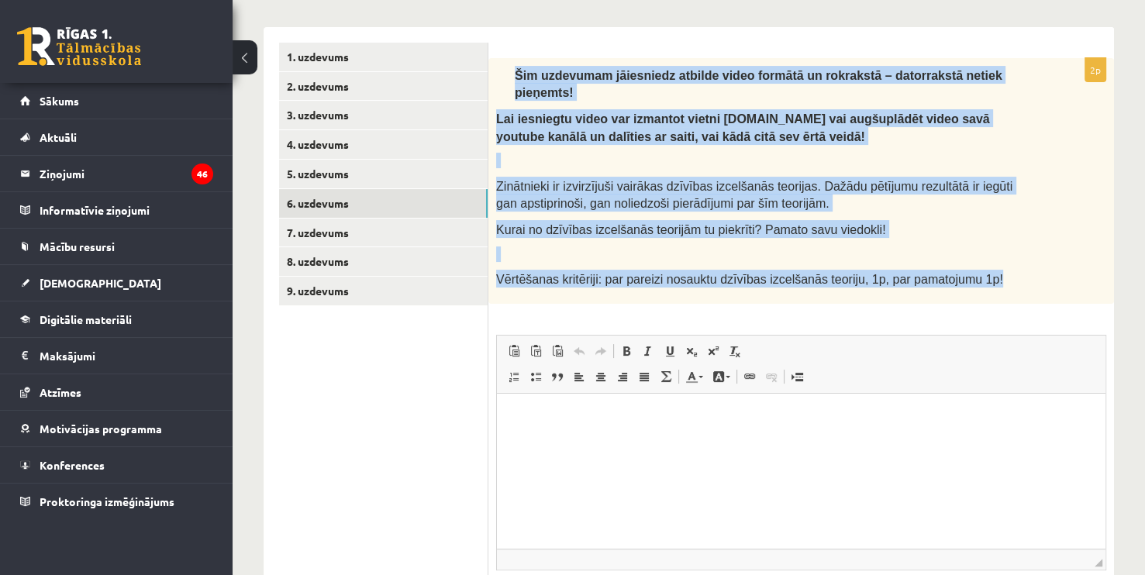
drag, startPoint x: 512, startPoint y: 73, endPoint x: 980, endPoint y: 258, distance: 503.4
click at [980, 258] on div "Šim uzdevumam jāiesniedz atbilde video formātā un rokrakstā – datorrakstā netie…" at bounding box center [800, 181] width 625 height 246
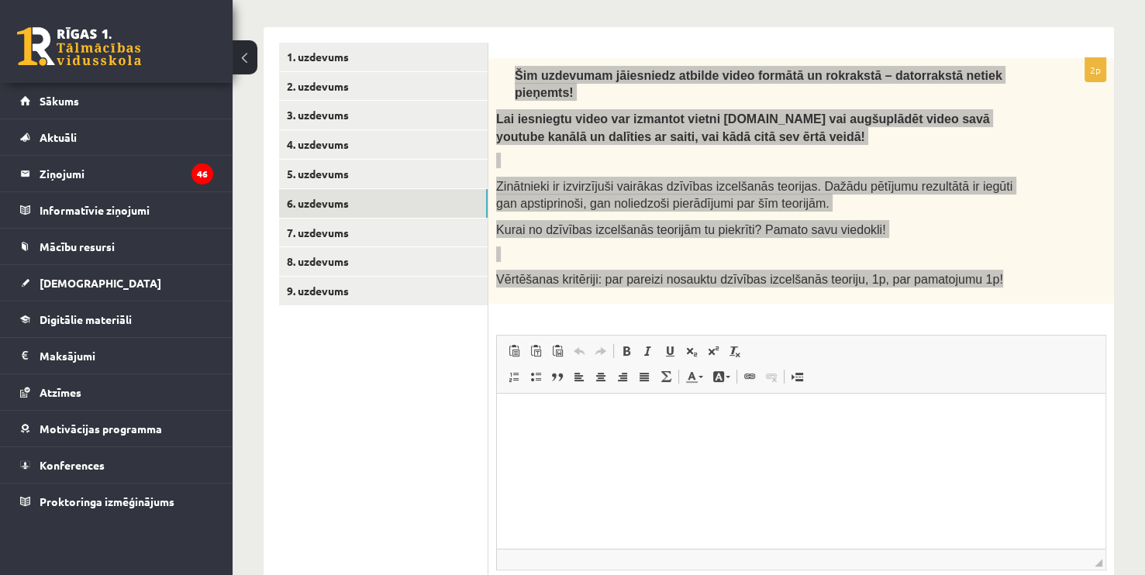
copy div "Šim uzdevumam jāiesniedz atbilde video formātā un rokrakstā – datorrakstā netie…"
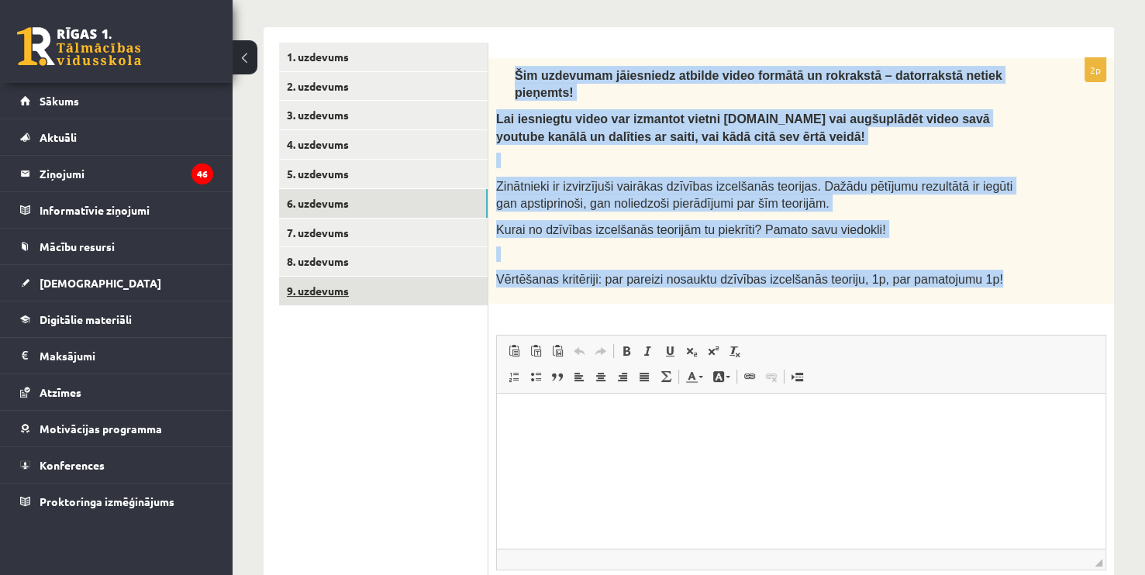
click at [374, 284] on link "9. uzdevums" at bounding box center [383, 291] width 208 height 29
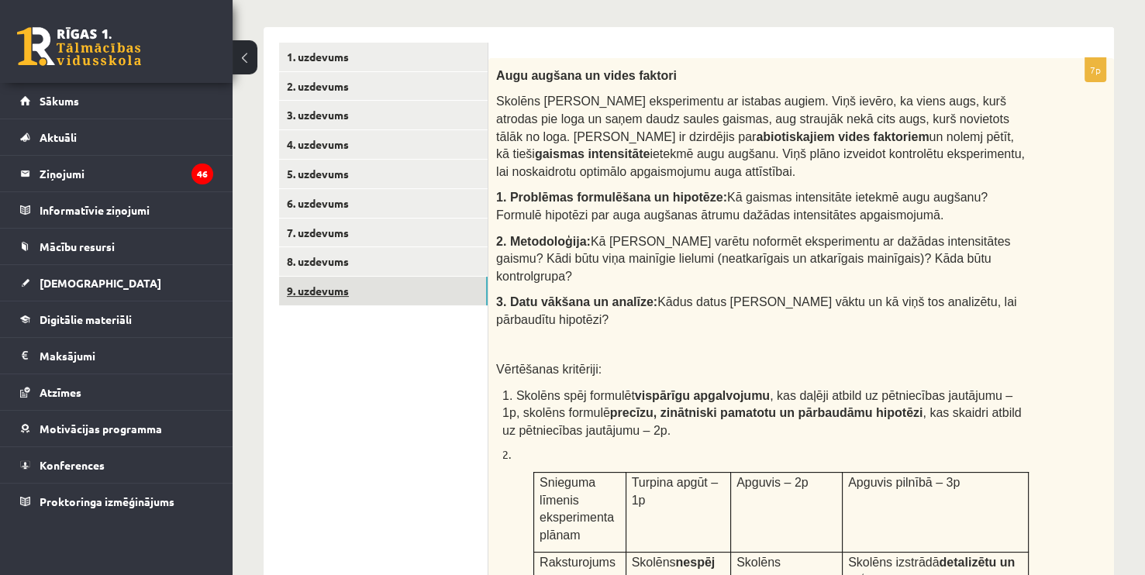
click at [374, 284] on link "9. uzdevums" at bounding box center [383, 291] width 208 height 29
click at [323, 53] on link "1. uzdevums" at bounding box center [383, 57] width 208 height 29
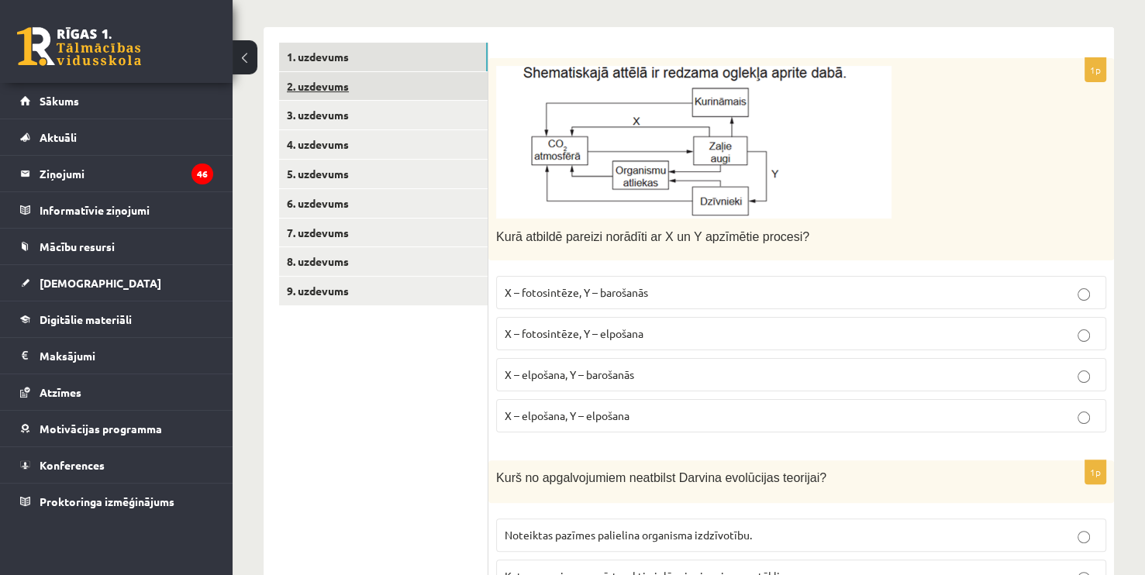
click at [350, 85] on link "2. uzdevums" at bounding box center [383, 86] width 208 height 29
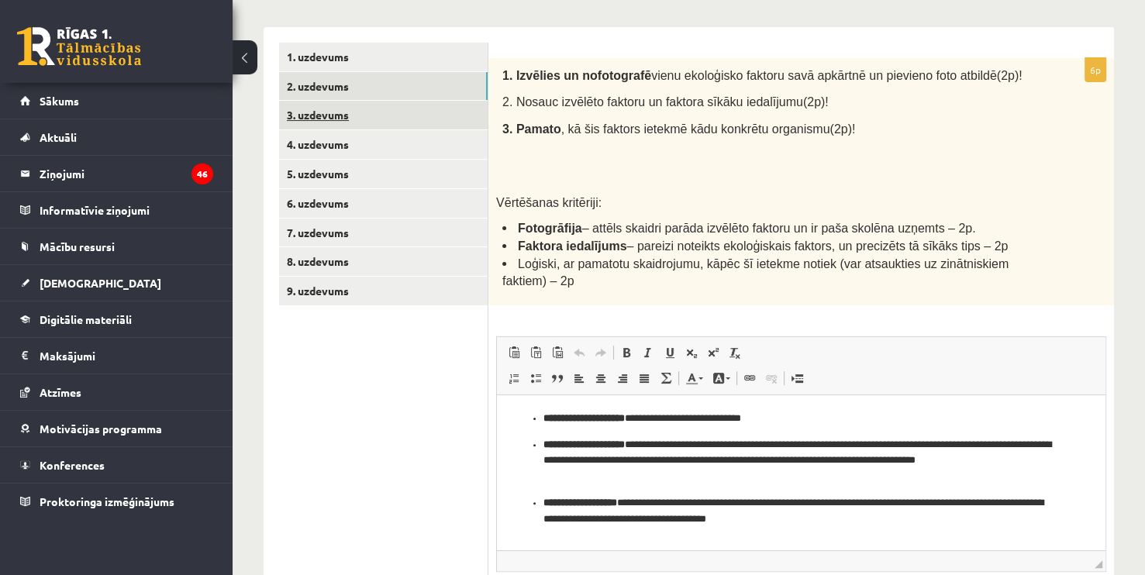
click at [353, 115] on link "3. uzdevums" at bounding box center [383, 115] width 208 height 29
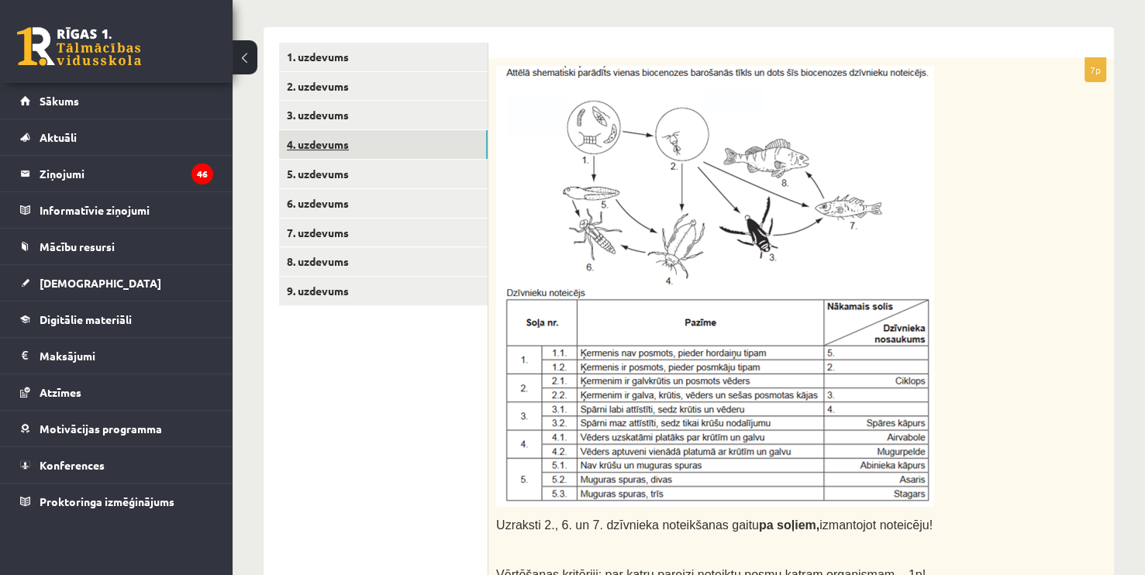
click at [346, 147] on link "4. uzdevums" at bounding box center [383, 144] width 208 height 29
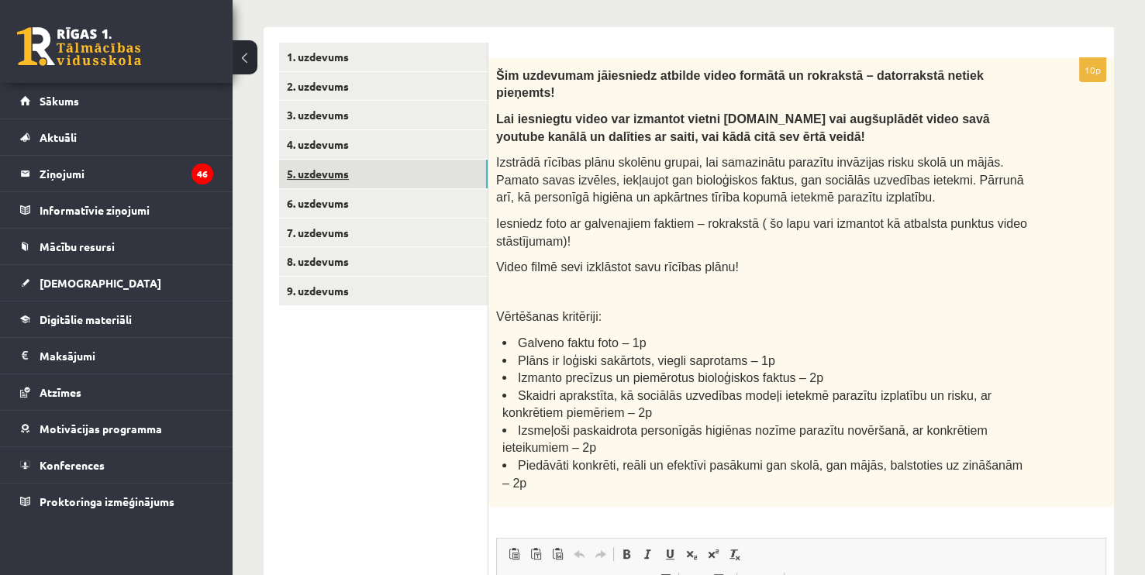
click at [392, 178] on link "5. uzdevums" at bounding box center [383, 174] width 208 height 29
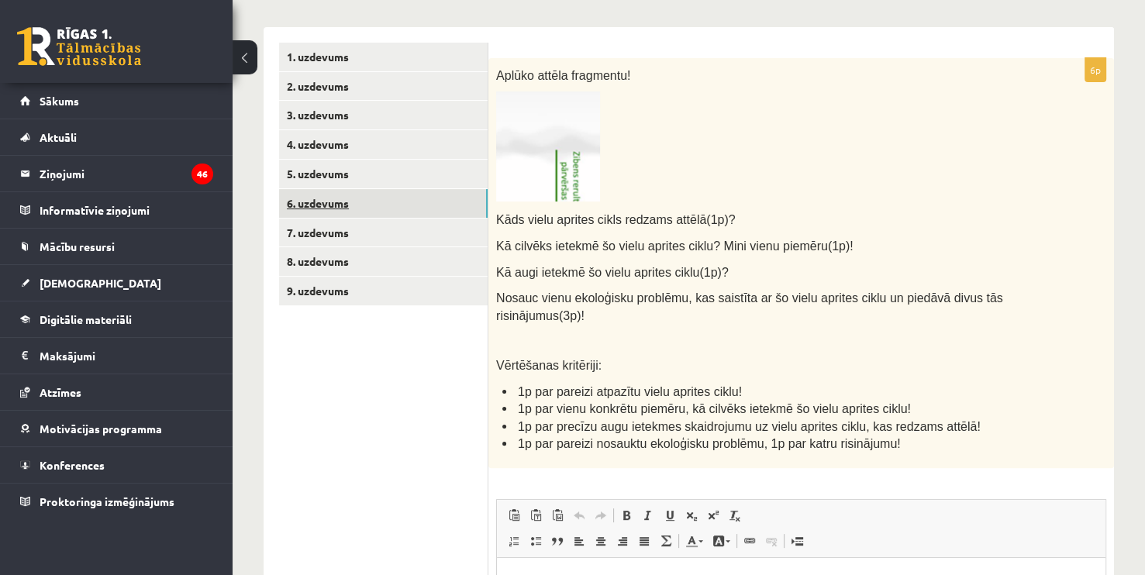
click at [317, 201] on link "6. uzdevums" at bounding box center [383, 203] width 208 height 29
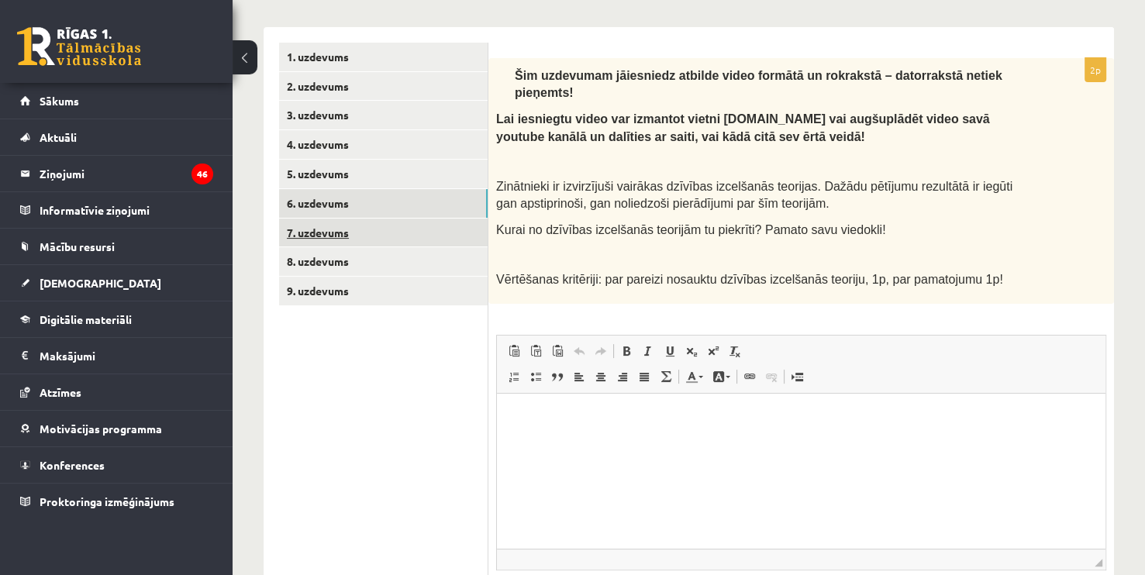
click at [333, 232] on link "7. uzdevums" at bounding box center [383, 233] width 208 height 29
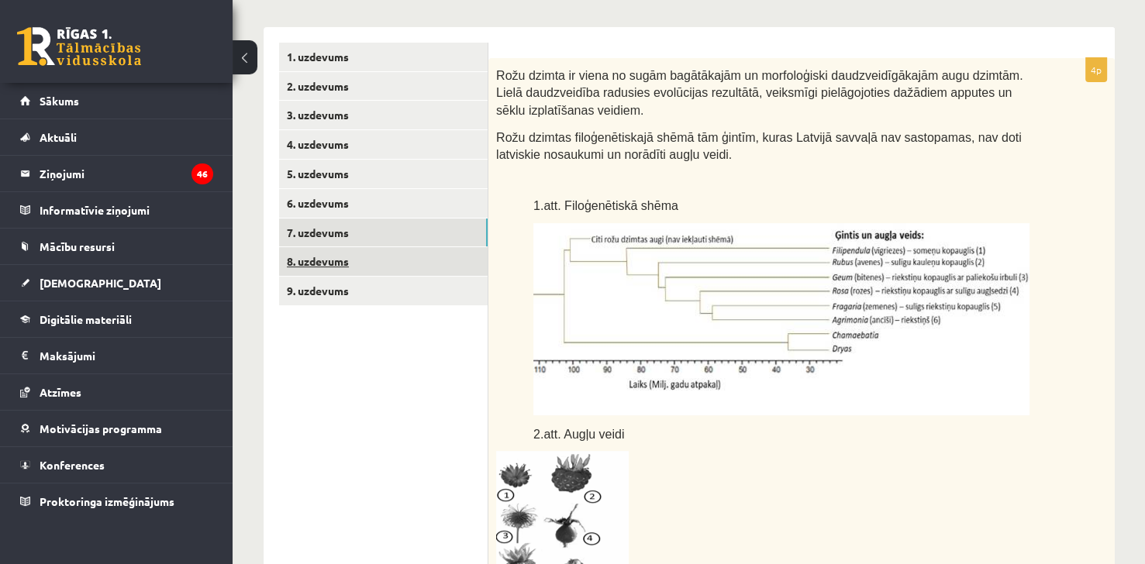
click at [366, 264] on link "8. uzdevums" at bounding box center [383, 261] width 208 height 29
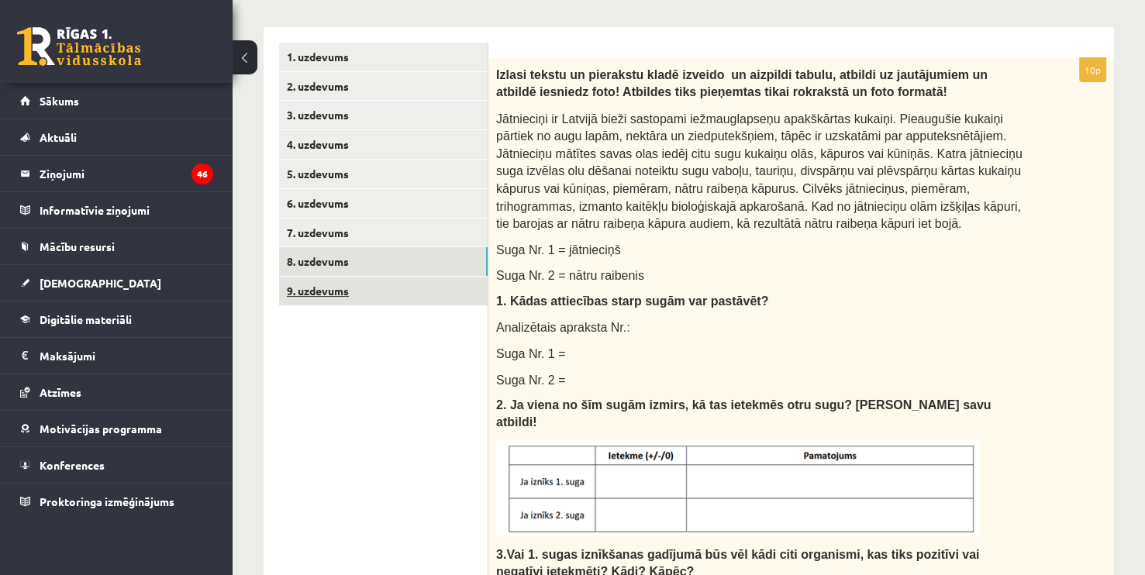
click at [366, 291] on link "9. uzdevums" at bounding box center [383, 291] width 208 height 29
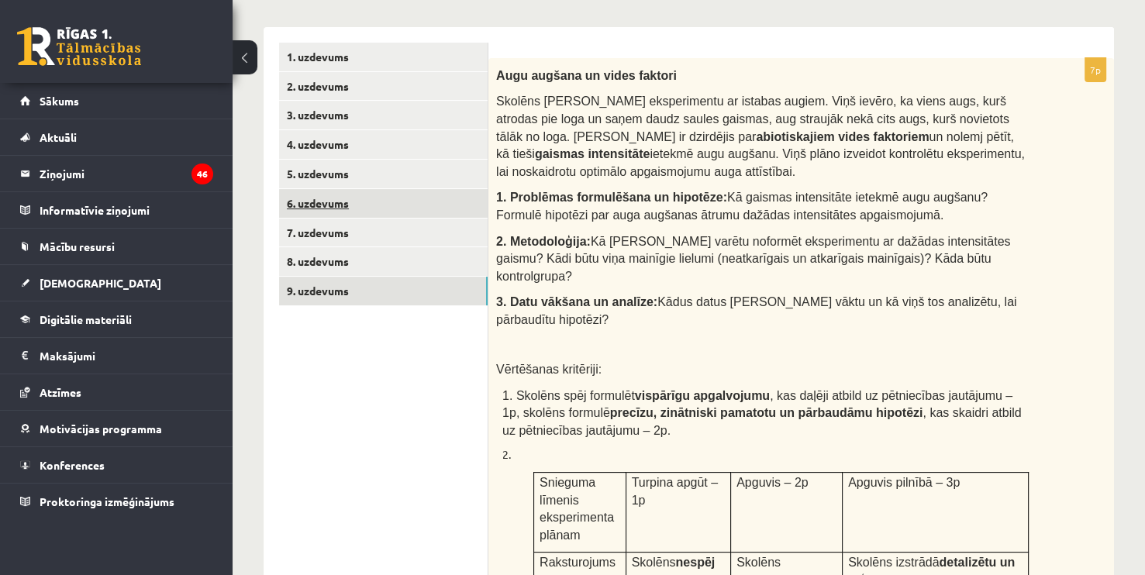
click at [340, 192] on link "6. uzdevums" at bounding box center [383, 203] width 208 height 29
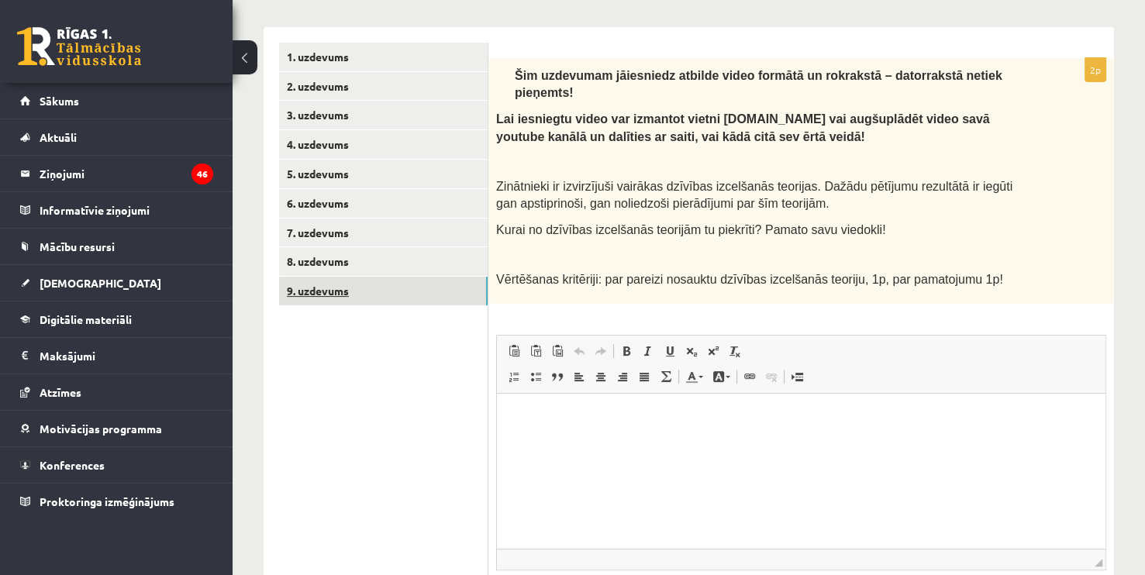
click at [340, 296] on link "9. uzdevums" at bounding box center [383, 291] width 208 height 29
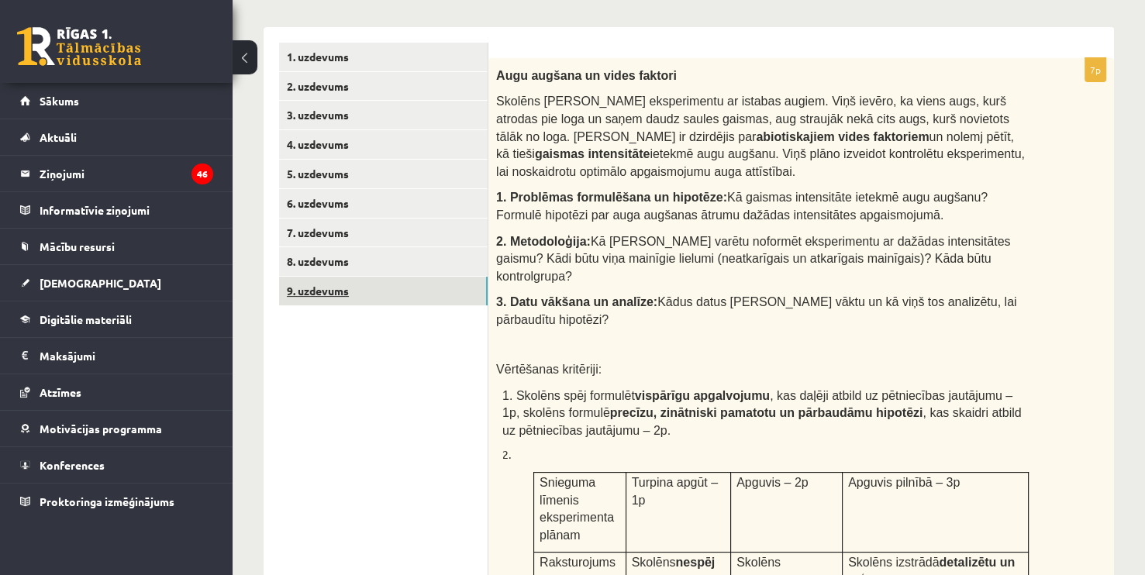
click at [356, 298] on link "9. uzdevums" at bounding box center [383, 291] width 208 height 29
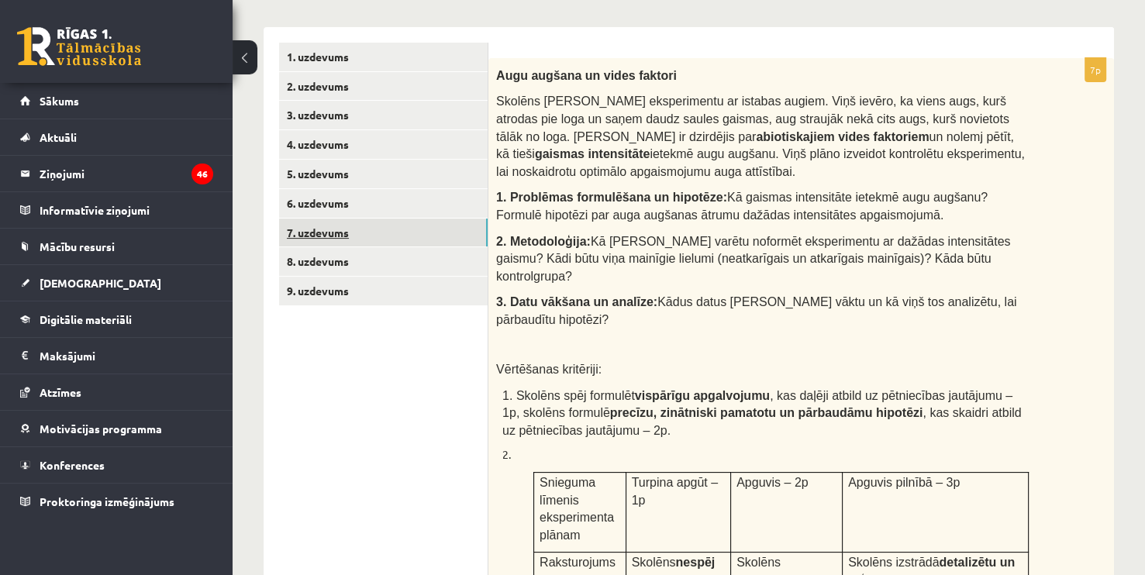
click at [327, 233] on link "7. uzdevums" at bounding box center [383, 233] width 208 height 29
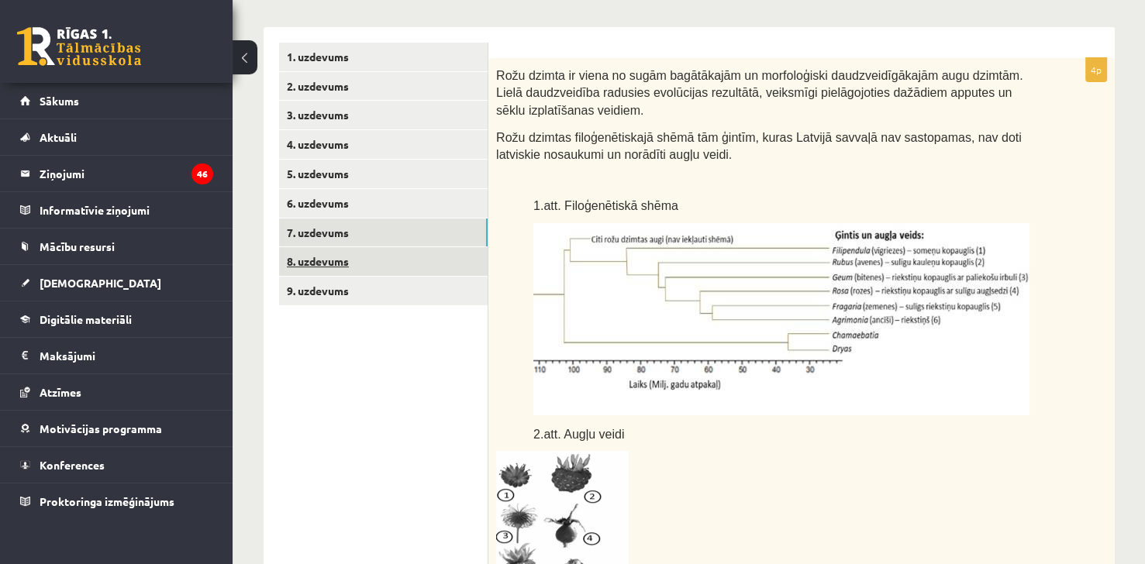
click at [329, 274] on link "8. uzdevums" at bounding box center [383, 261] width 208 height 29
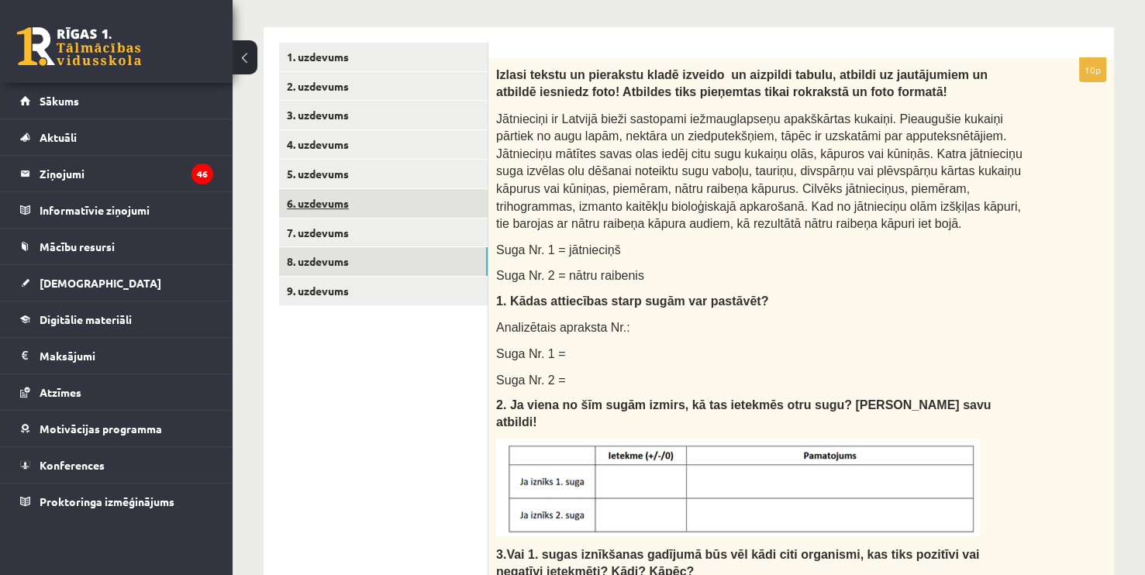
click at [325, 208] on link "6. uzdevums" at bounding box center [383, 203] width 208 height 29
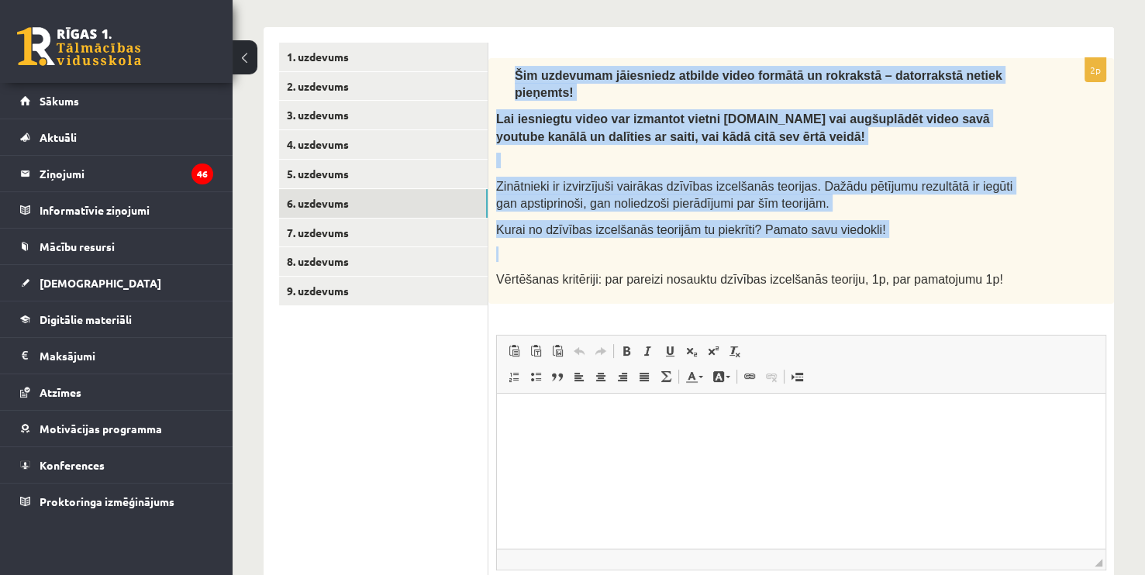
drag, startPoint x: 510, startPoint y: 70, endPoint x: 950, endPoint y: 237, distance: 470.9
click at [950, 237] on div "Šim uzdevumam jāiesniedz atbilde video formātā un rokrakstā – datorrakstā netie…" at bounding box center [800, 181] width 625 height 246
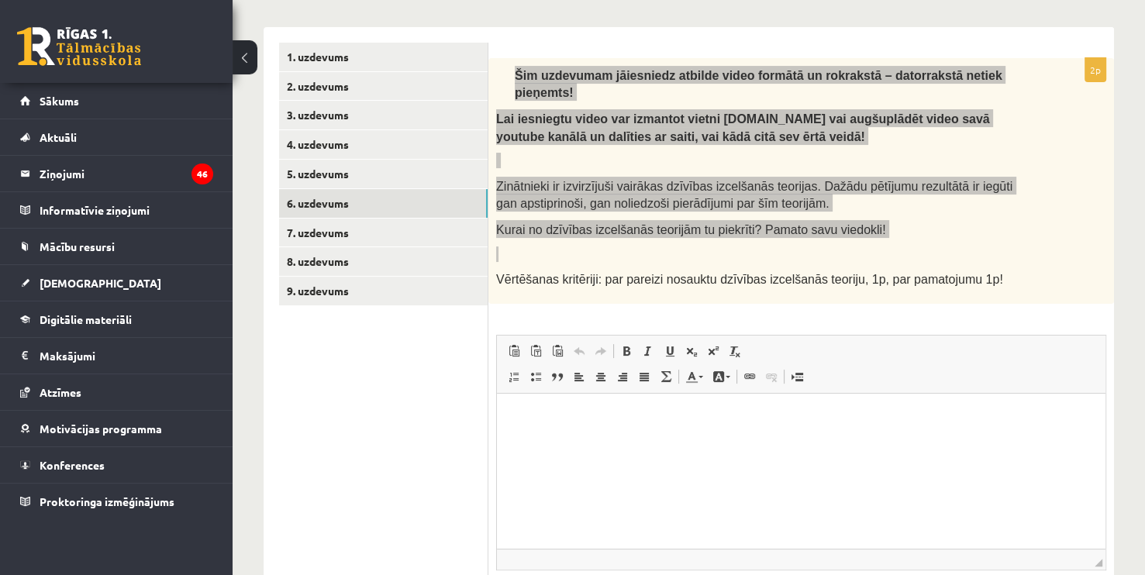
copy div "Šim uzdevumam jāiesniedz atbilde video formātā un rokrakstā – datorrakstā netie…"
click at [633, 440] on html at bounding box center [801, 416] width 608 height 47
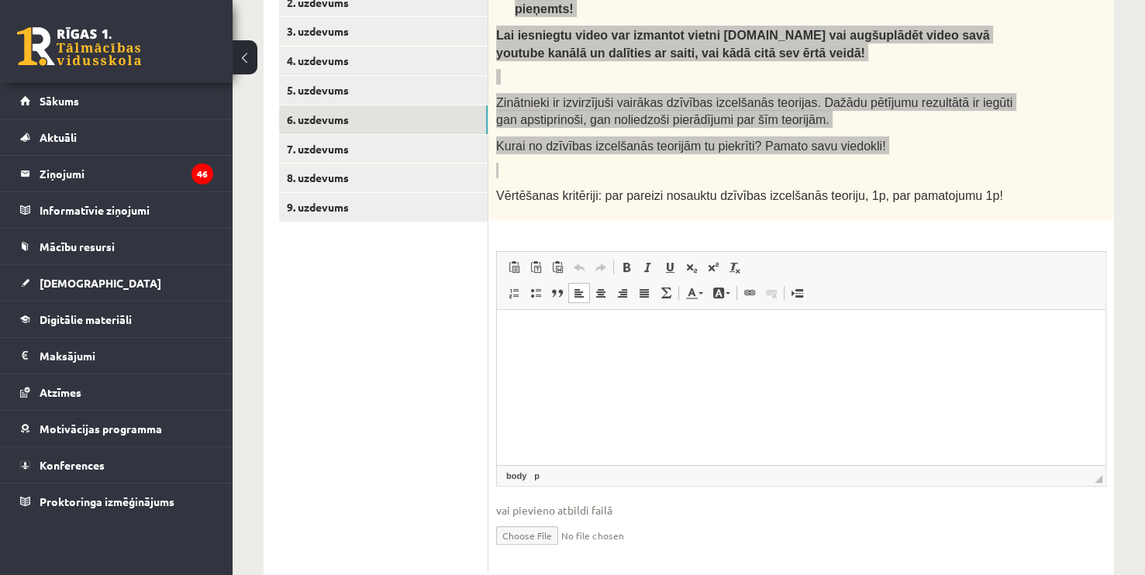
scroll to position [381, 0]
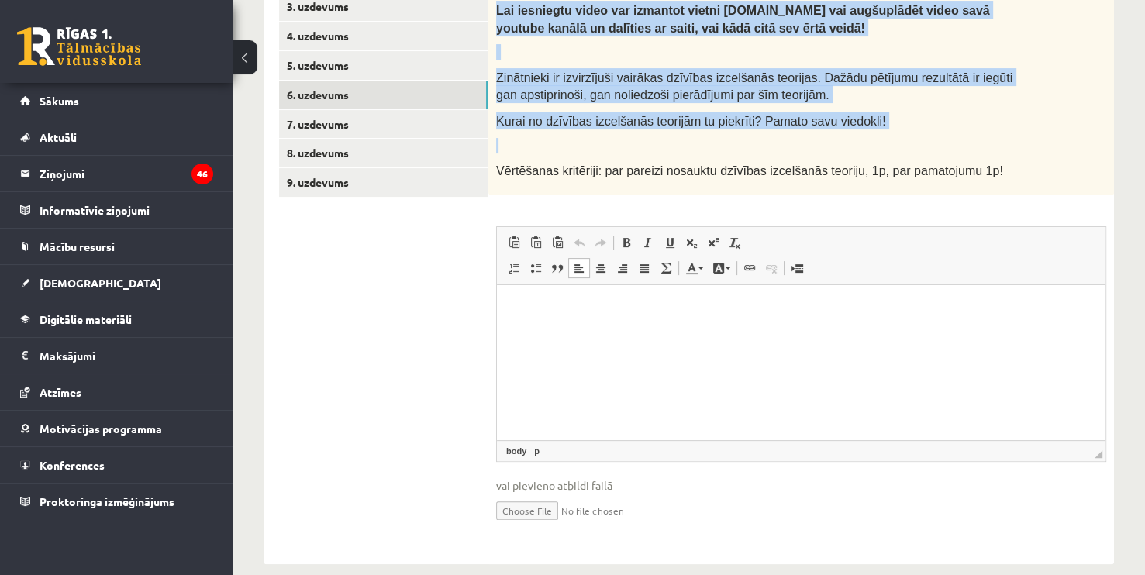
click at [553, 494] on input "file" at bounding box center [801, 510] width 610 height 32
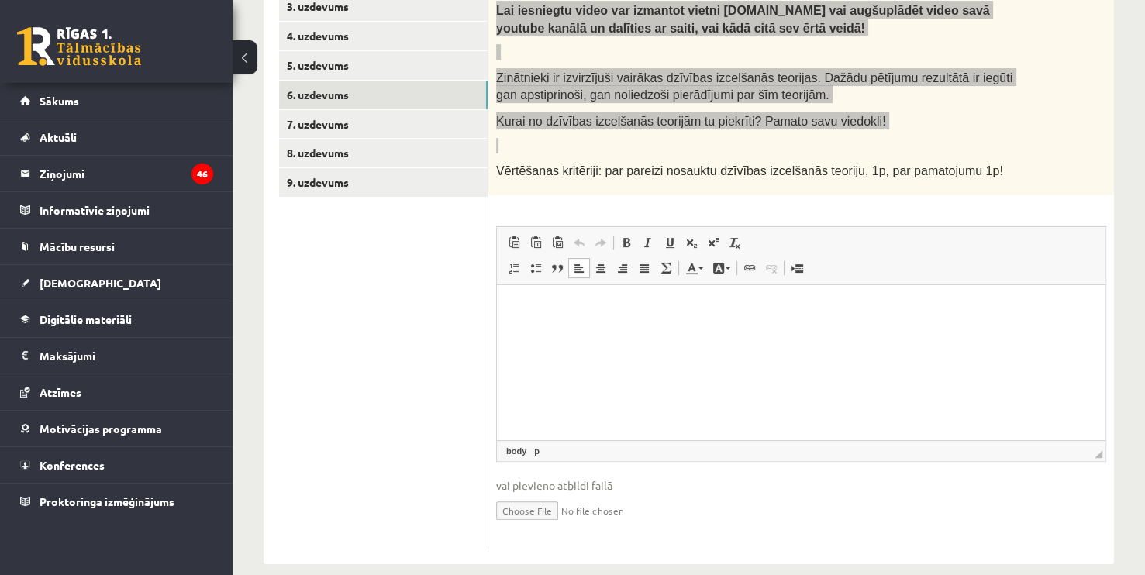
type input "**********"
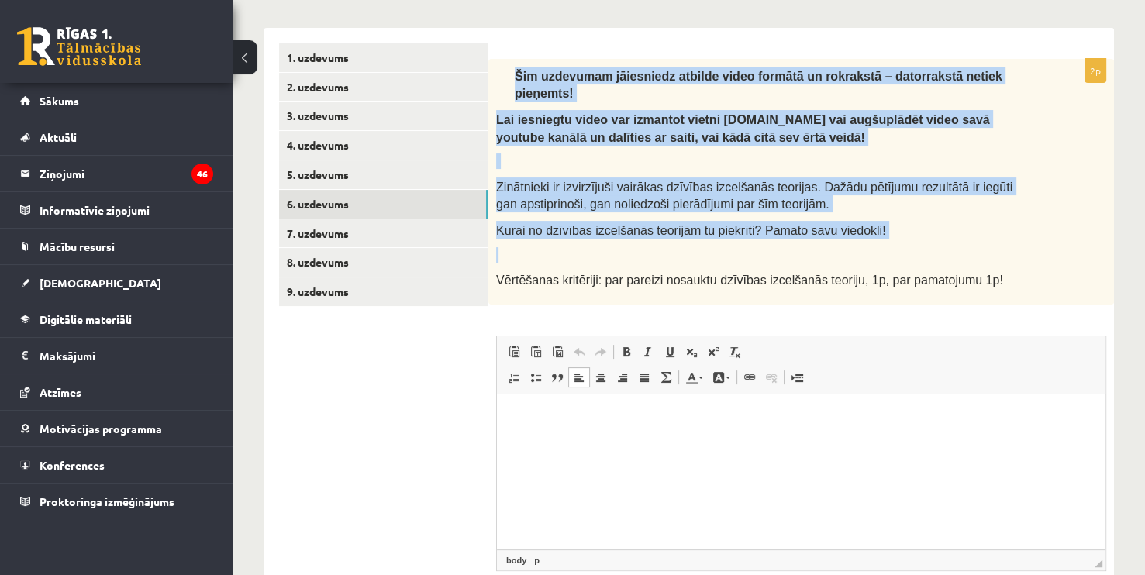
scroll to position [188, 0]
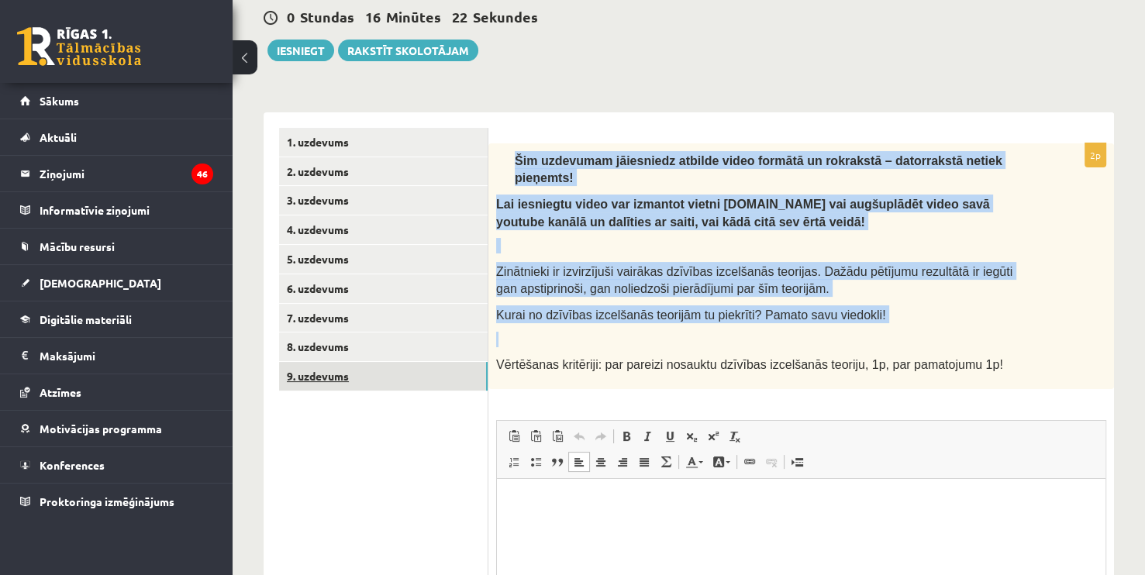
click at [336, 382] on link "9. uzdevums" at bounding box center [383, 376] width 208 height 29
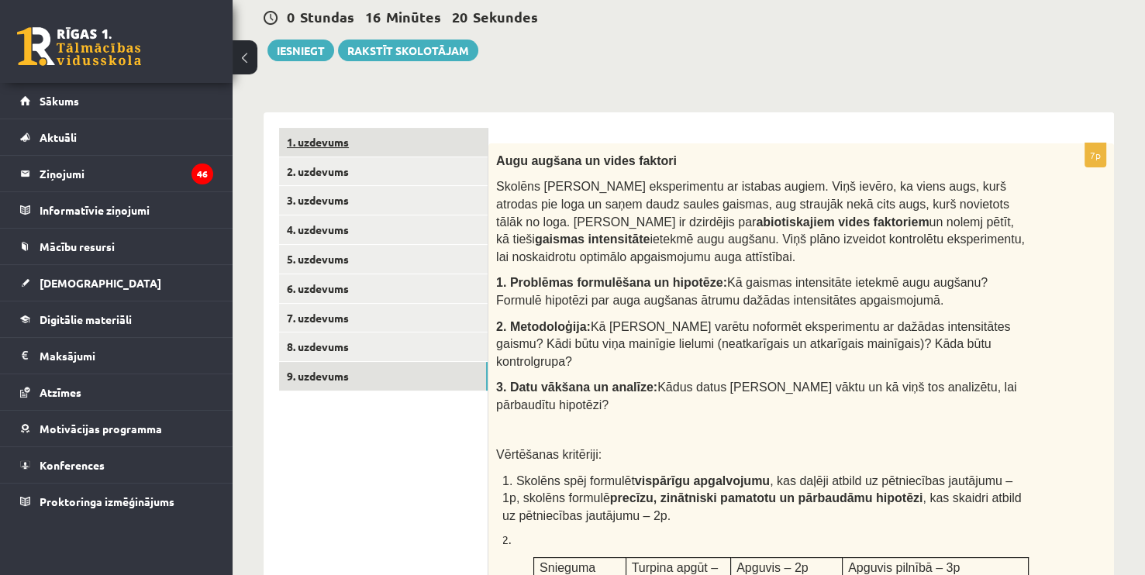
scroll to position [0, 0]
click at [340, 144] on link "1. uzdevums" at bounding box center [383, 142] width 208 height 29
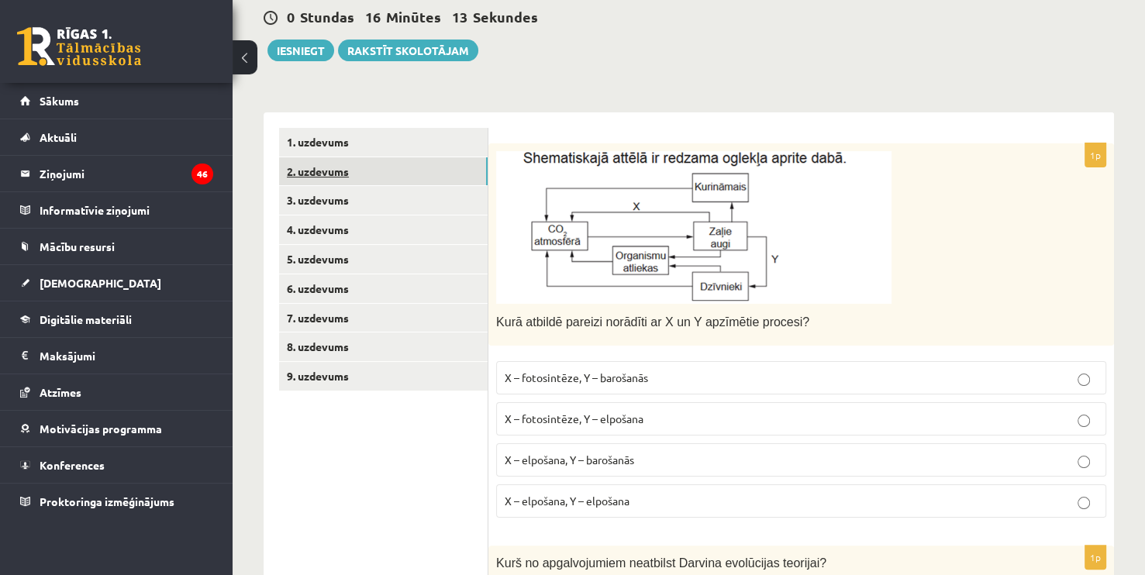
click at [337, 161] on link "2. uzdevums" at bounding box center [383, 171] width 208 height 29
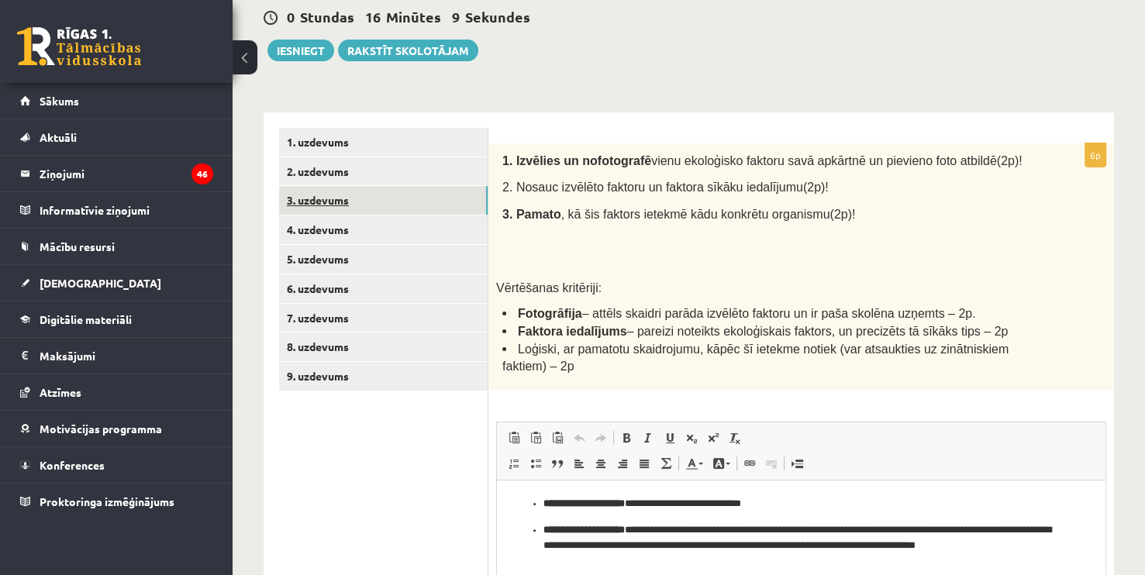
click at [337, 196] on link "3. uzdevums" at bounding box center [383, 200] width 208 height 29
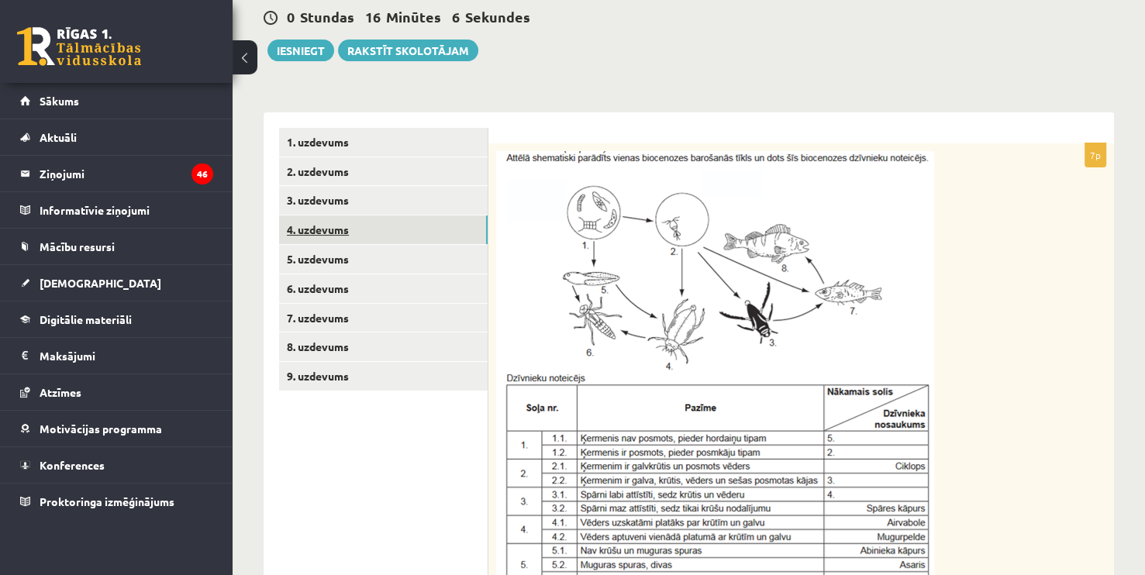
click at [345, 225] on link "4. uzdevums" at bounding box center [383, 229] width 208 height 29
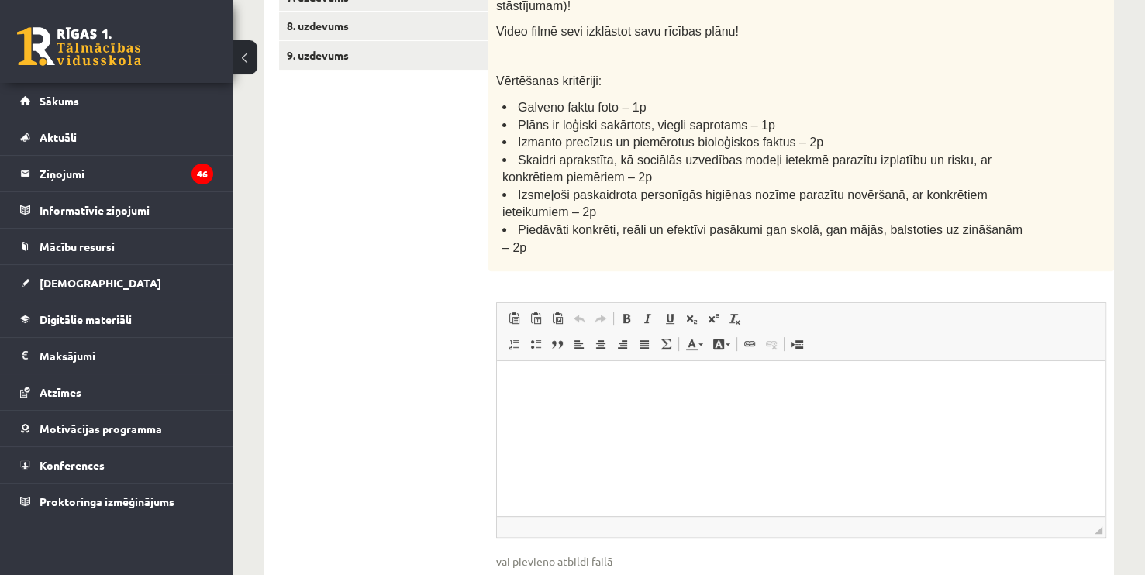
scroll to position [525, 0]
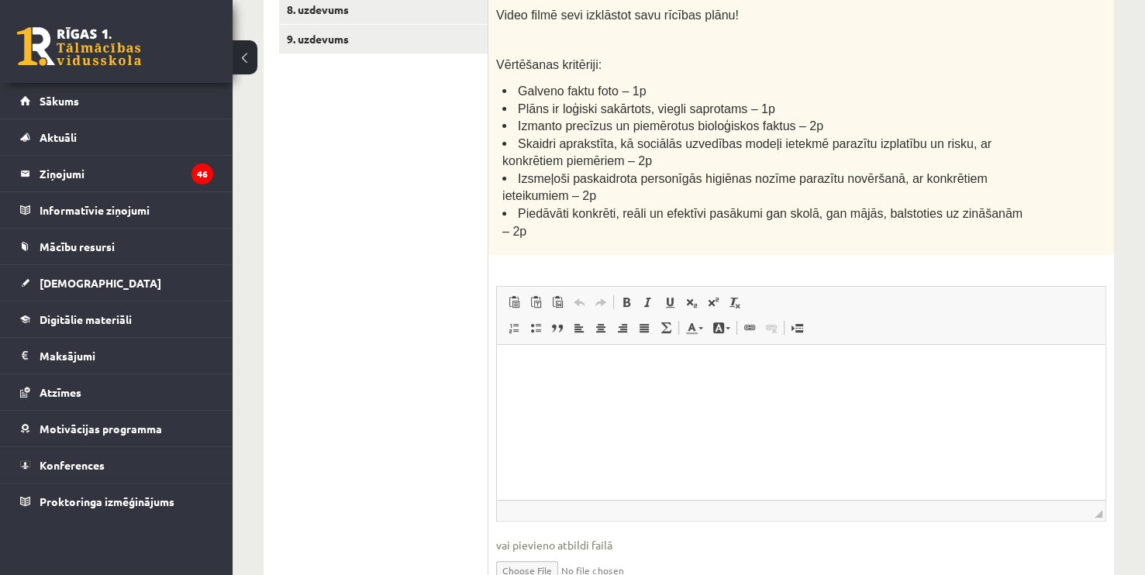
click at [567, 392] on html at bounding box center [801, 368] width 608 height 47
drag, startPoint x: 1143, startPoint y: 443, endPoint x: 1134, endPoint y: 386, distance: 57.3
click at [1134, 386] on div "**********" at bounding box center [688, 103] width 912 height 1136
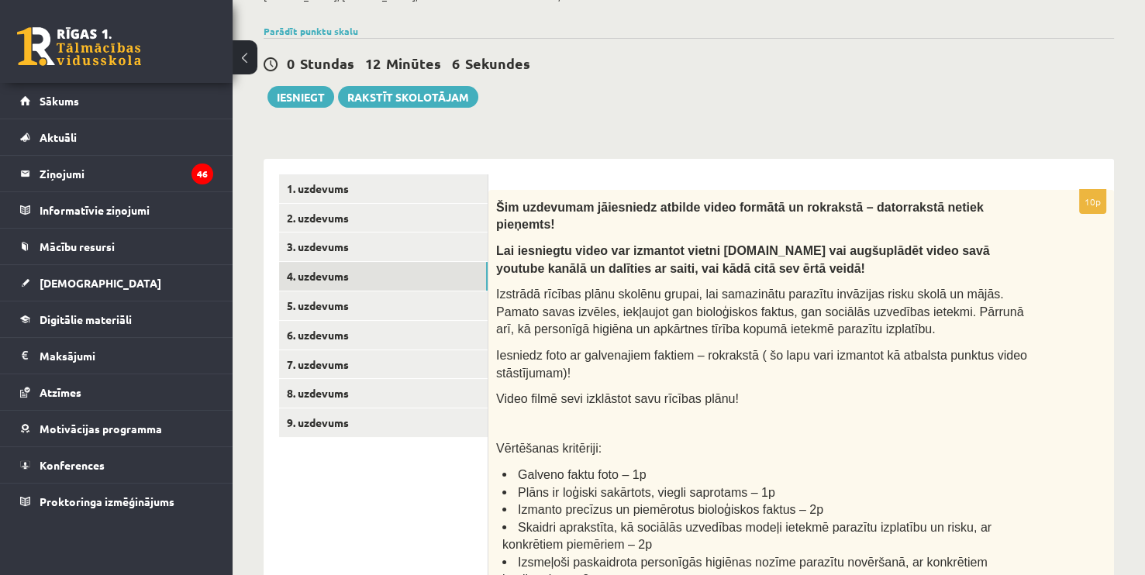
scroll to position [132, 0]
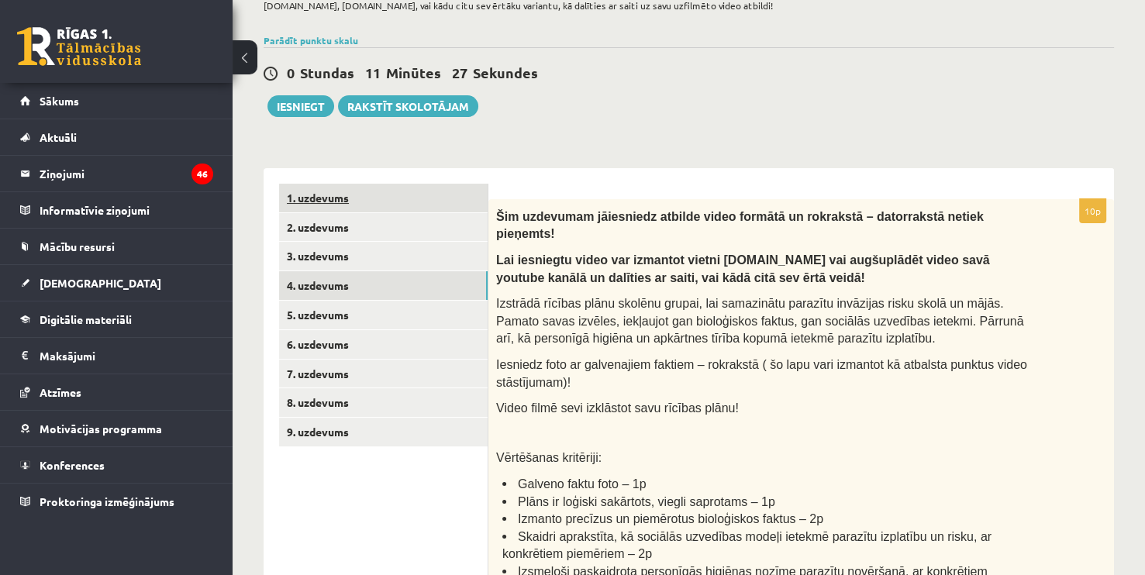
click at [356, 196] on link "1. uzdevums" at bounding box center [383, 198] width 208 height 29
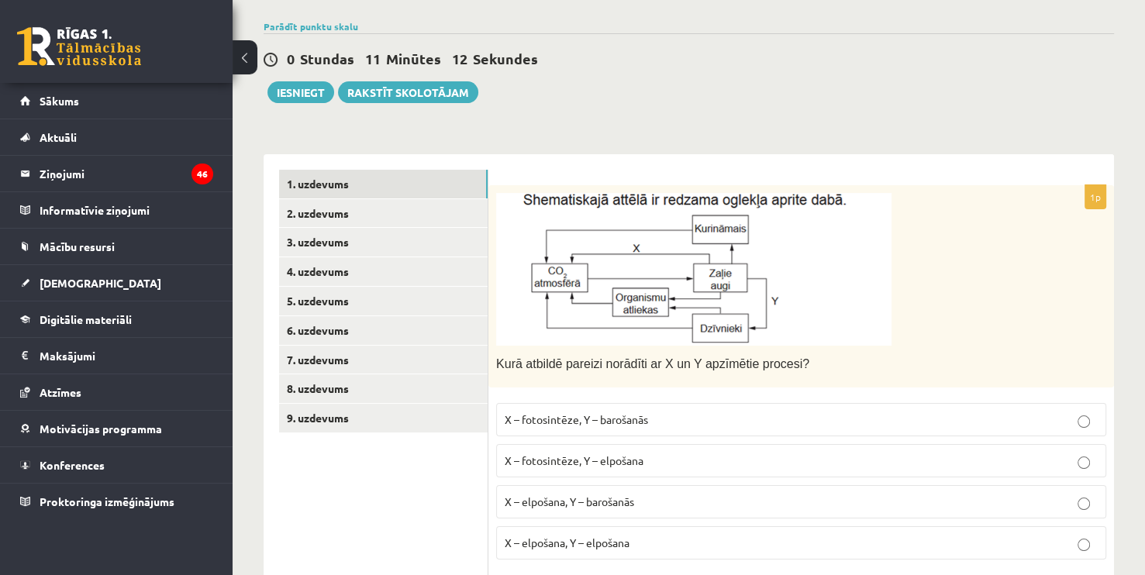
scroll to position [0, 0]
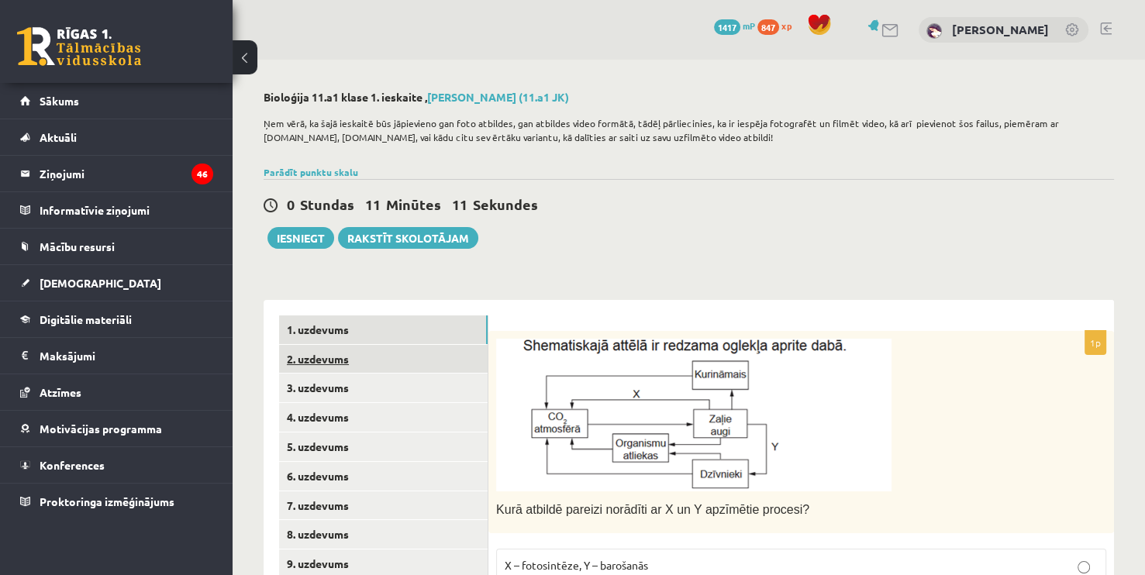
click at [356, 356] on link "2. uzdevums" at bounding box center [383, 359] width 208 height 29
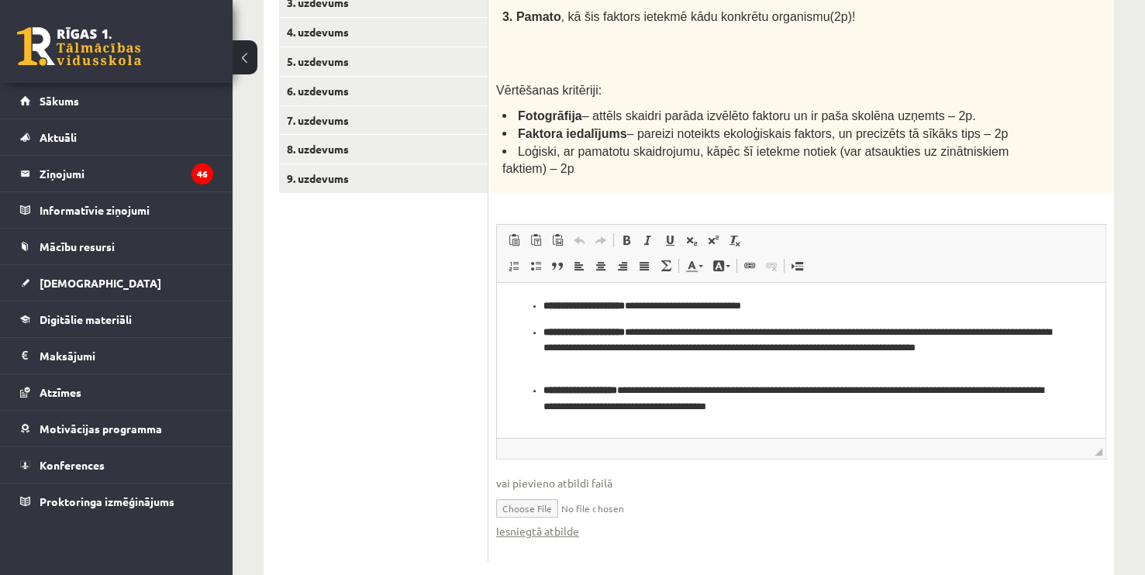
scroll to position [391, 0]
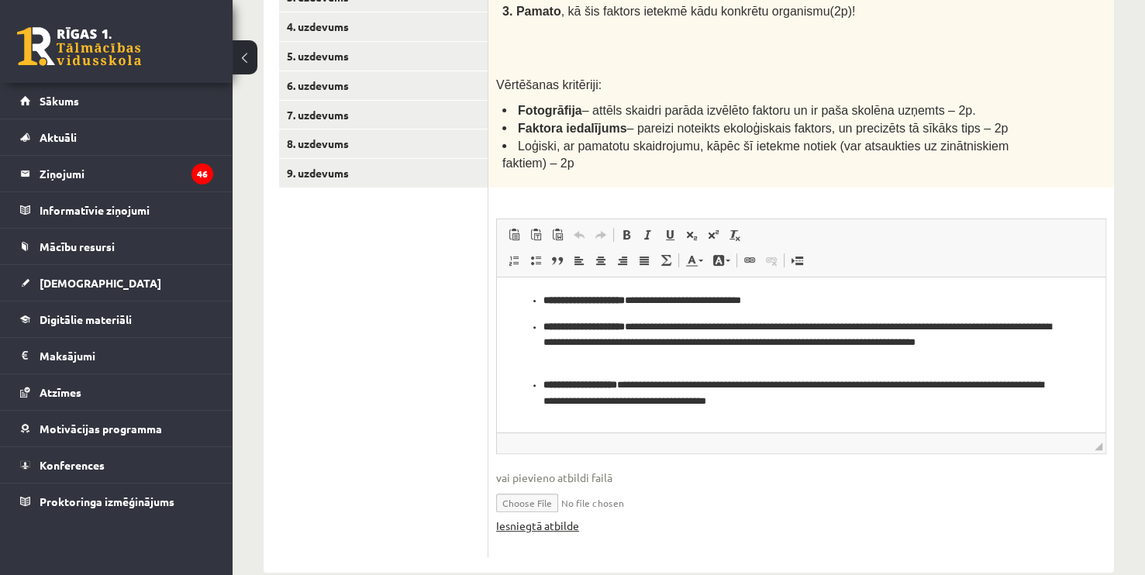
click at [529, 527] on link "Iesniegtā atbilde" at bounding box center [537, 526] width 83 height 16
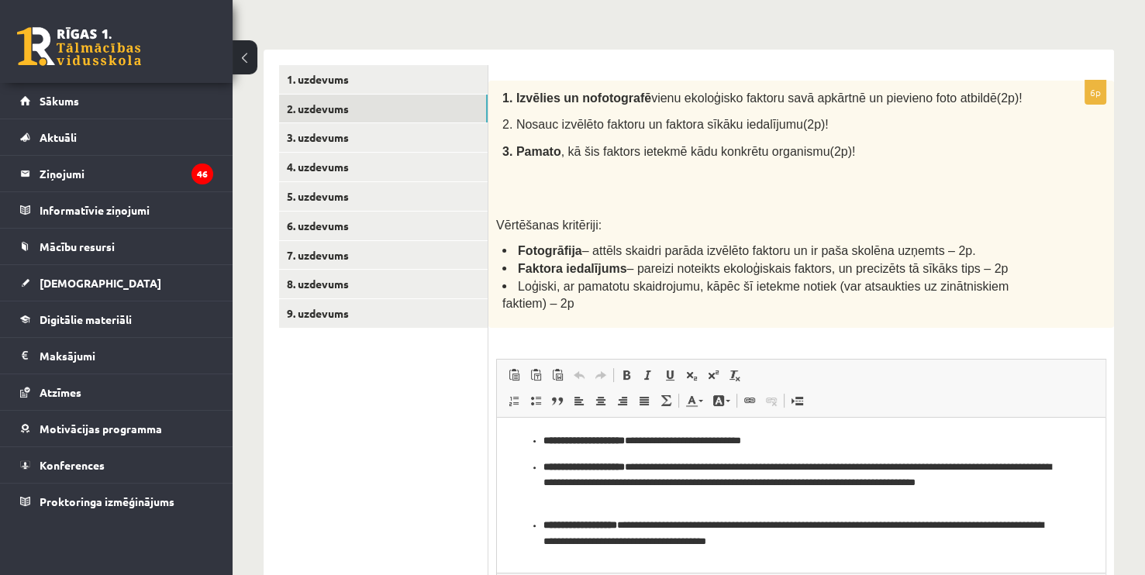
scroll to position [249, 0]
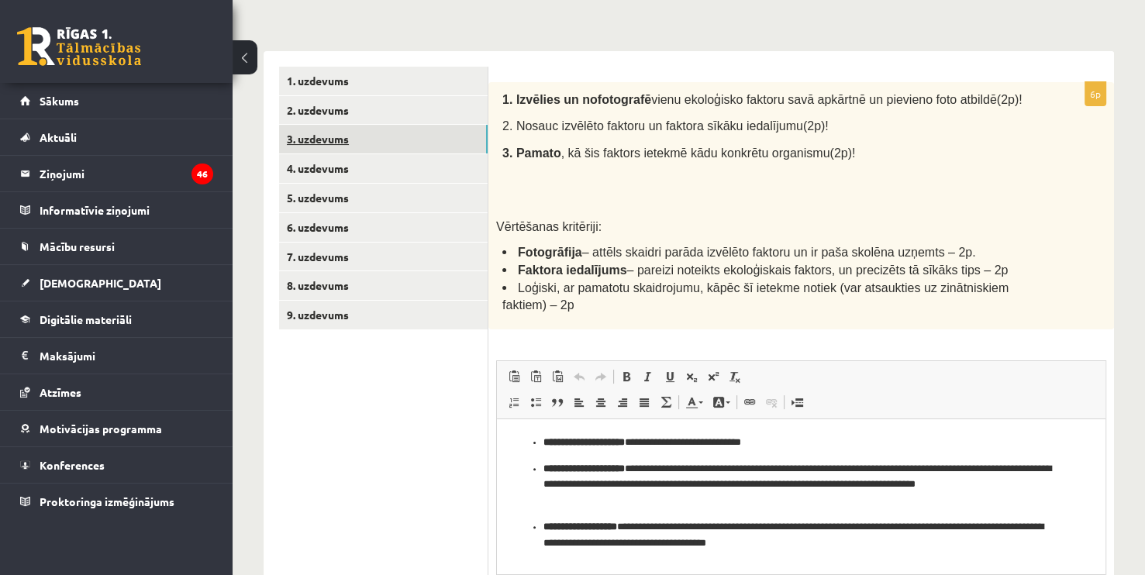
click at [334, 143] on link "3. uzdevums" at bounding box center [383, 139] width 208 height 29
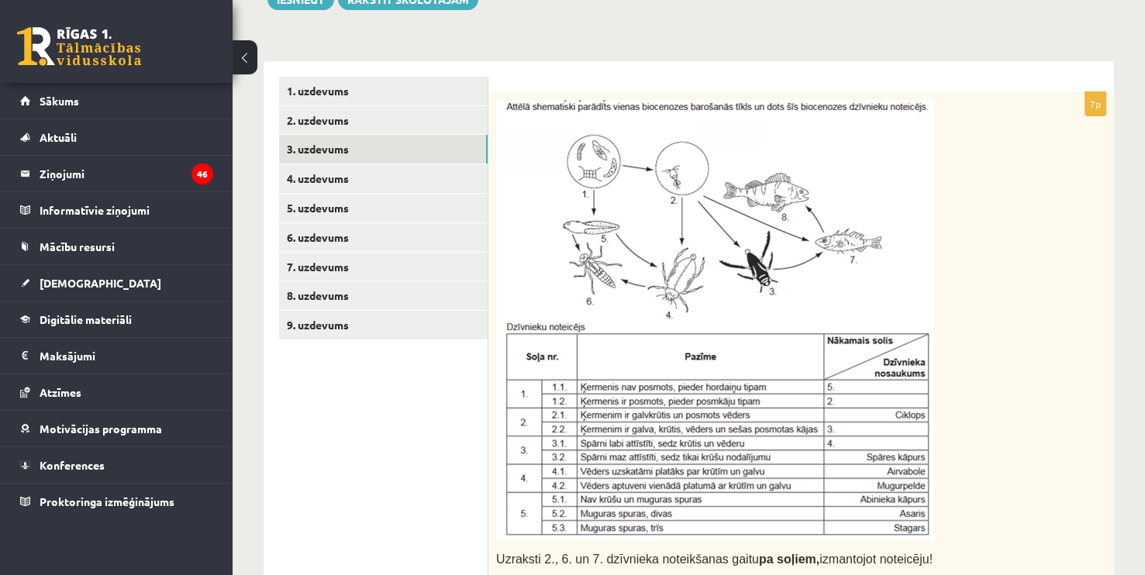
scroll to position [211, 0]
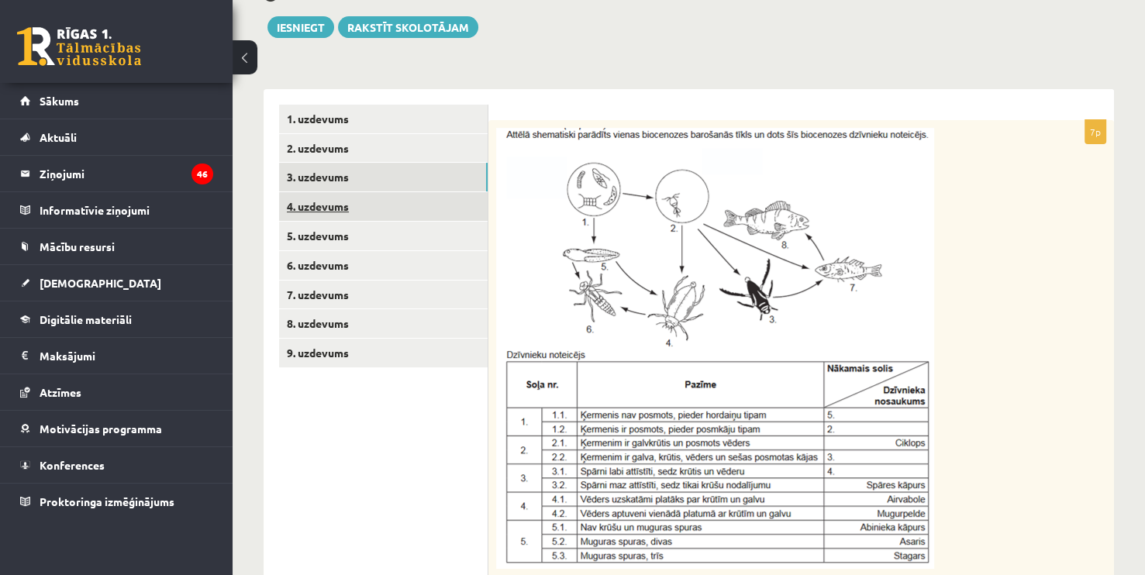
click at [314, 206] on link "4. uzdevums" at bounding box center [383, 206] width 208 height 29
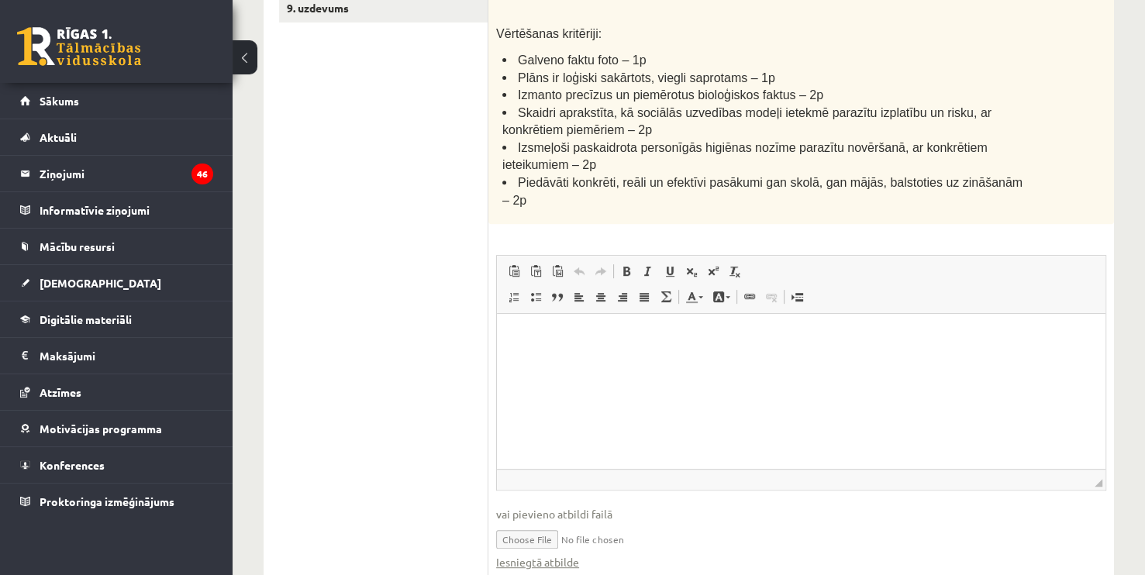
scroll to position [583, 0]
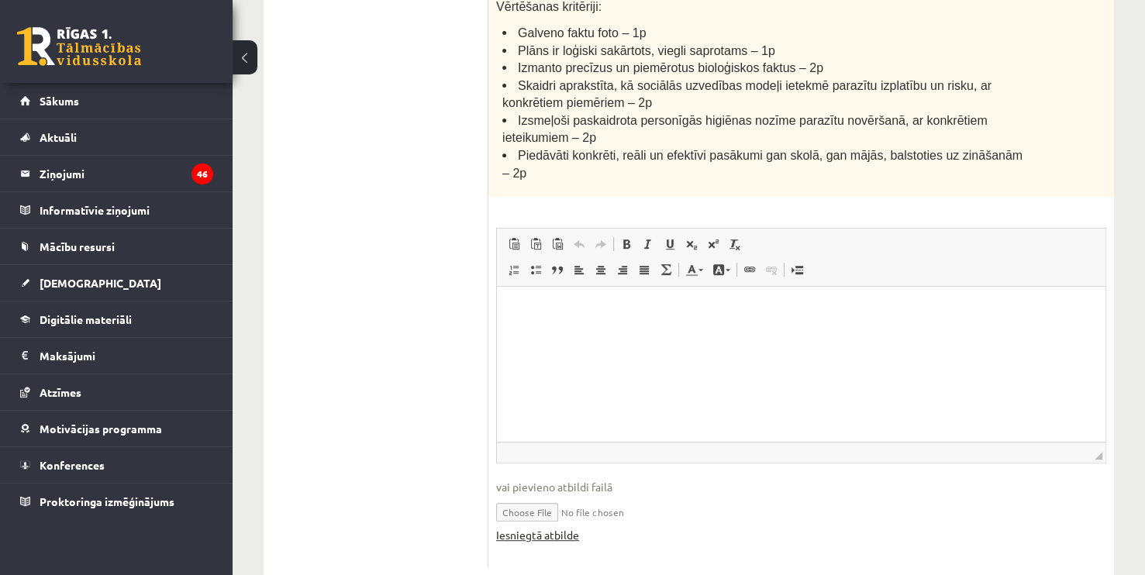
click at [542, 527] on link "Iesniegtā atbilde" at bounding box center [537, 535] width 83 height 16
click at [548, 495] on input "file" at bounding box center [801, 511] width 610 height 32
click at [547, 527] on link "Iesniegtā atbilde" at bounding box center [537, 535] width 83 height 16
click at [534, 495] on input "file" at bounding box center [801, 511] width 610 height 32
type input "**********"
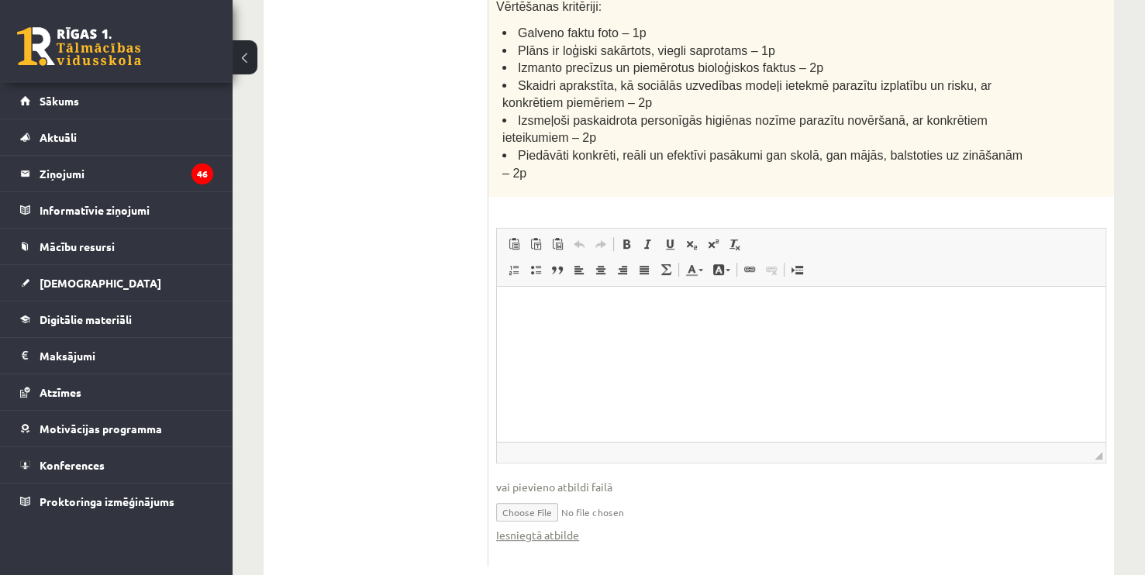
drag, startPoint x: 1149, startPoint y: 443, endPoint x: 1137, endPoint y: 374, distance: 70.1
click at [1137, 374] on div "**********" at bounding box center [688, 45] width 912 height 1136
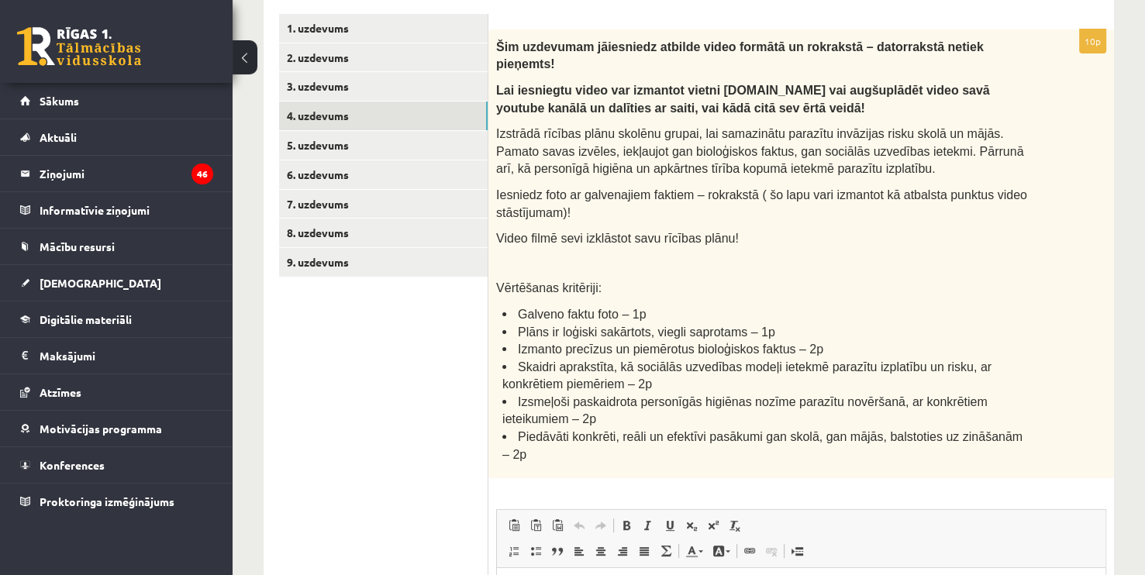
scroll to position [239, 0]
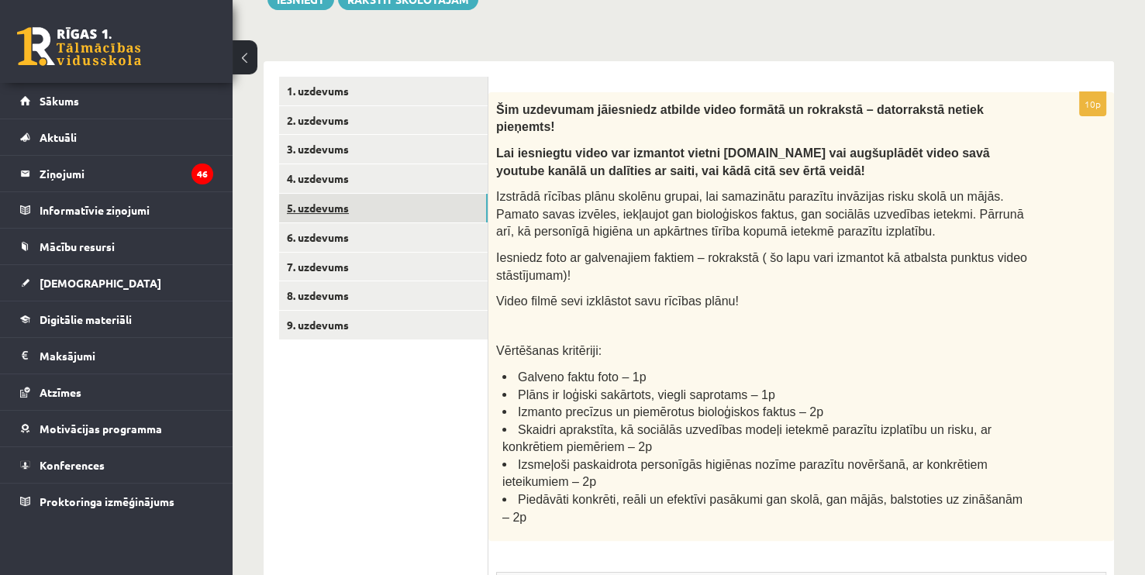
click at [348, 205] on link "5. uzdevums" at bounding box center [383, 208] width 208 height 29
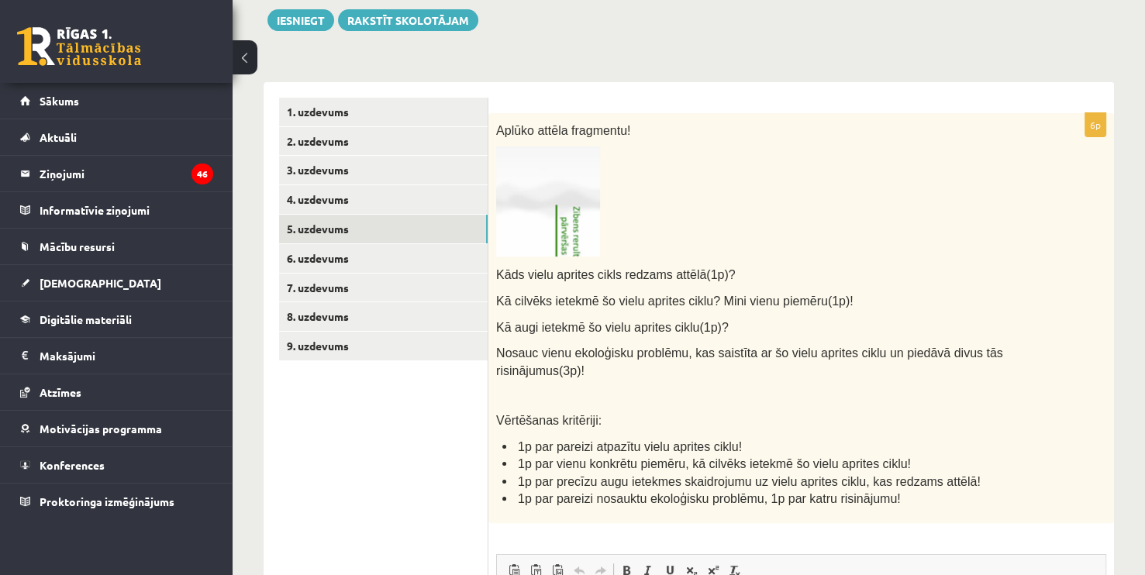
scroll to position [213, 0]
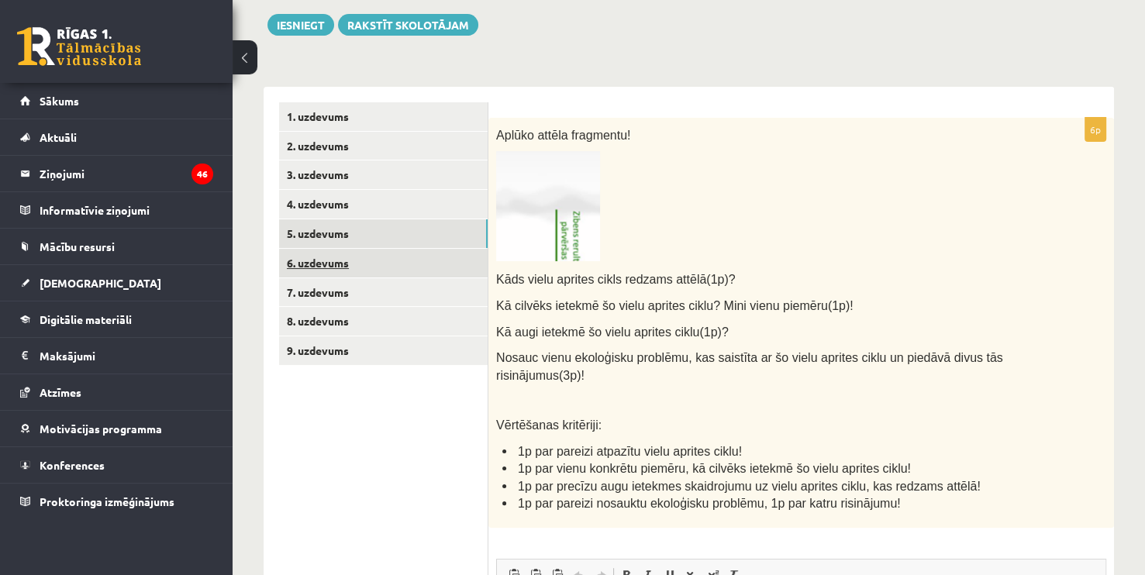
click at [322, 270] on link "6. uzdevums" at bounding box center [383, 263] width 208 height 29
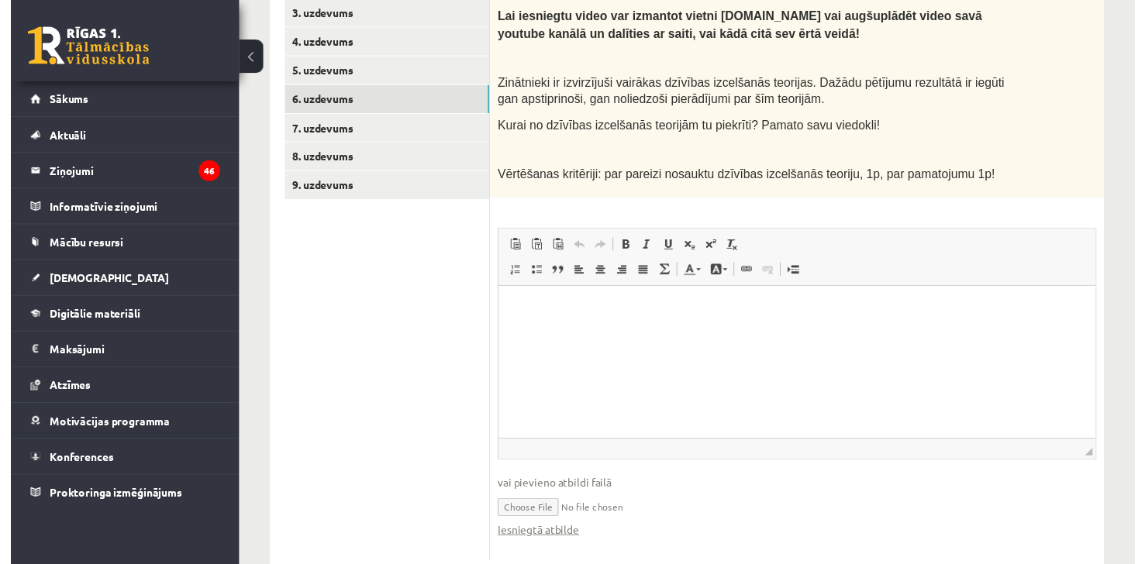
scroll to position [398, 0]
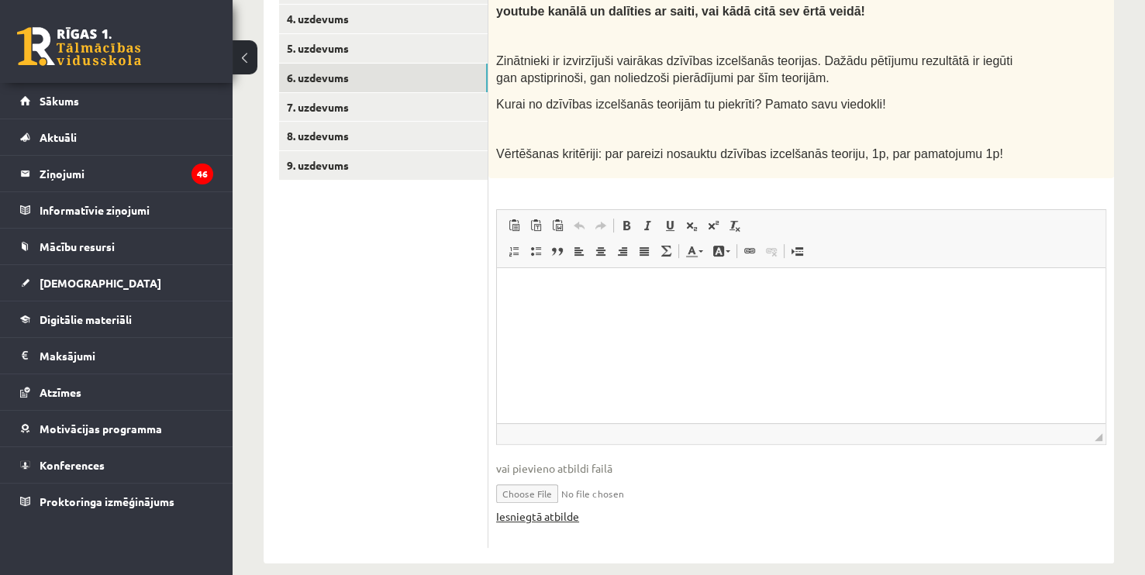
click at [516, 508] on link "Iesniegtā atbilde" at bounding box center [537, 516] width 83 height 16
click at [328, 95] on link "7. uzdevums" at bounding box center [383, 107] width 208 height 29
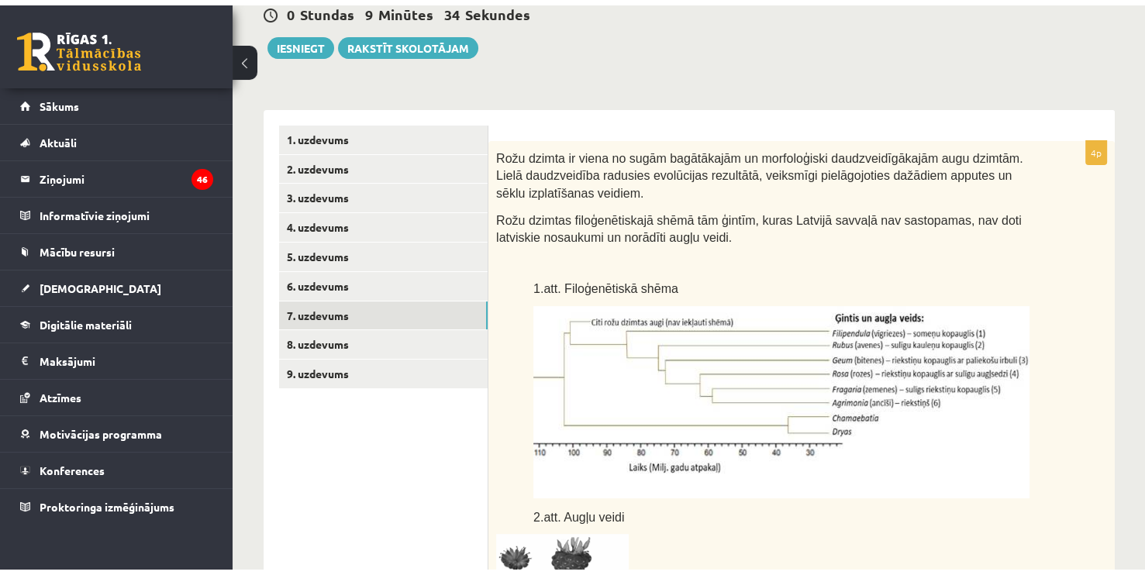
scroll to position [183, 0]
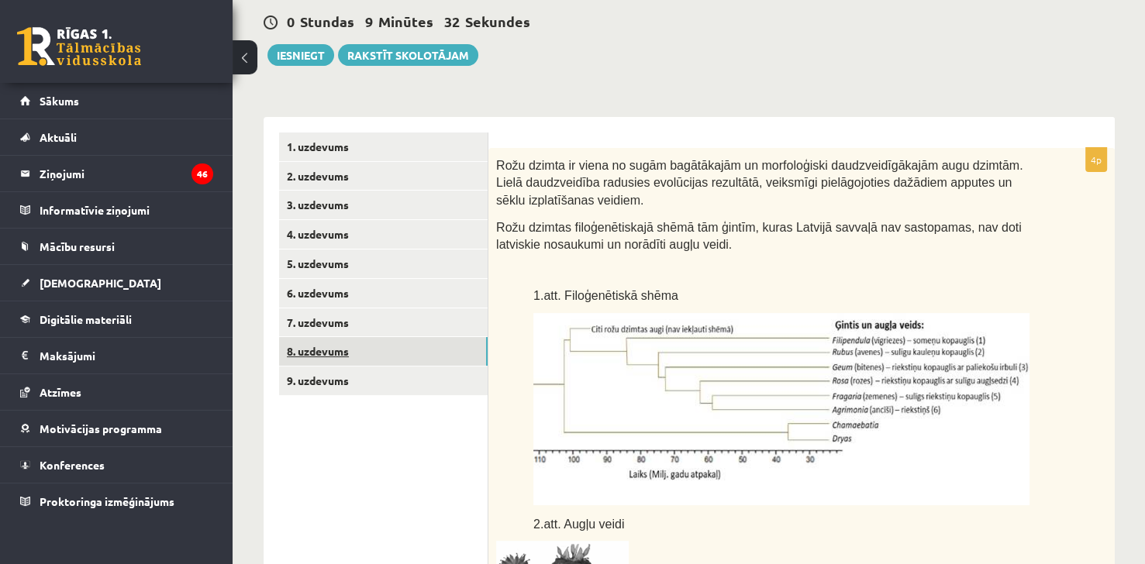
click at [386, 343] on link "8. uzdevums" at bounding box center [383, 351] width 208 height 29
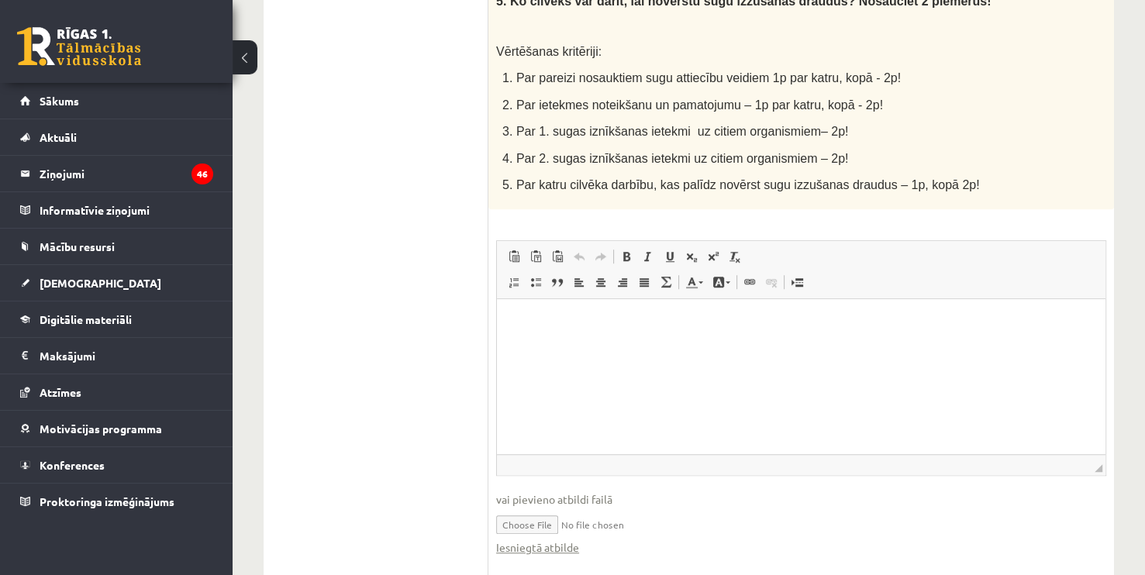
scroll to position [941, 0]
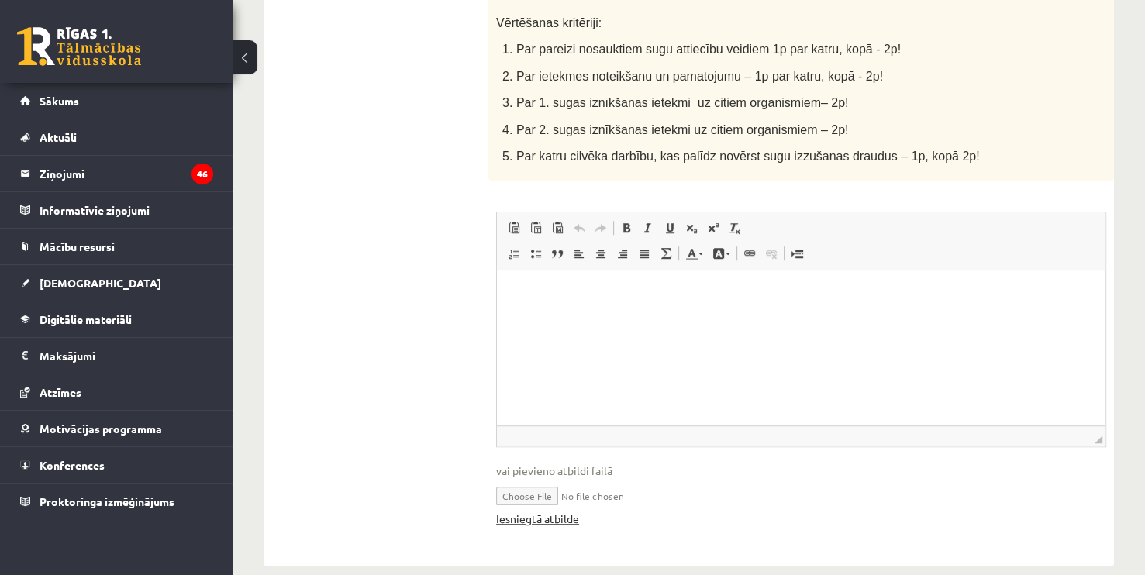
click at [538, 511] on link "Iesniegtā atbilde" at bounding box center [537, 519] width 83 height 16
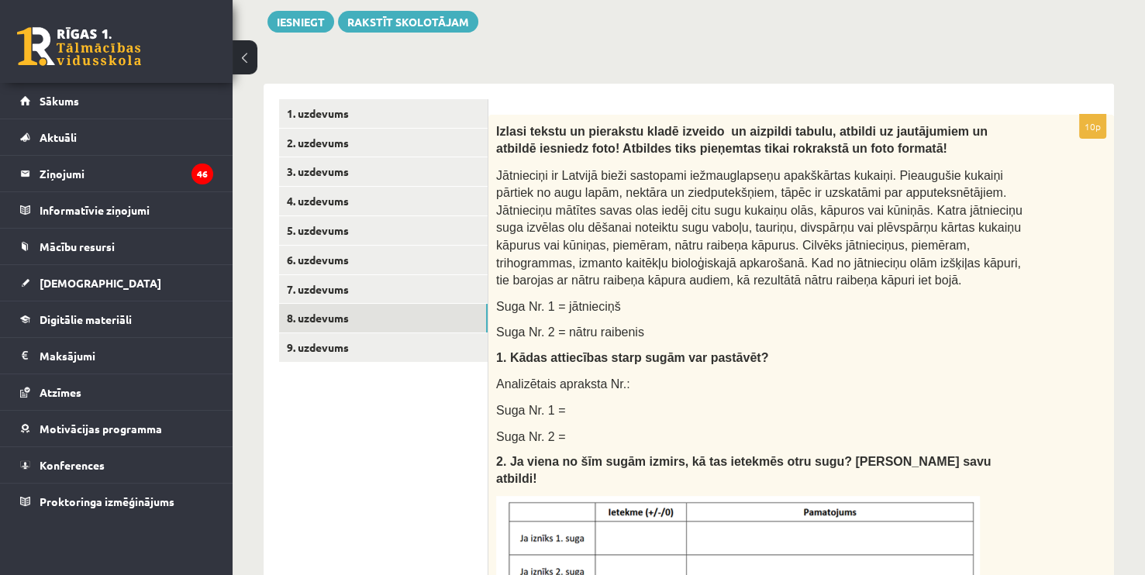
scroll to position [211, 0]
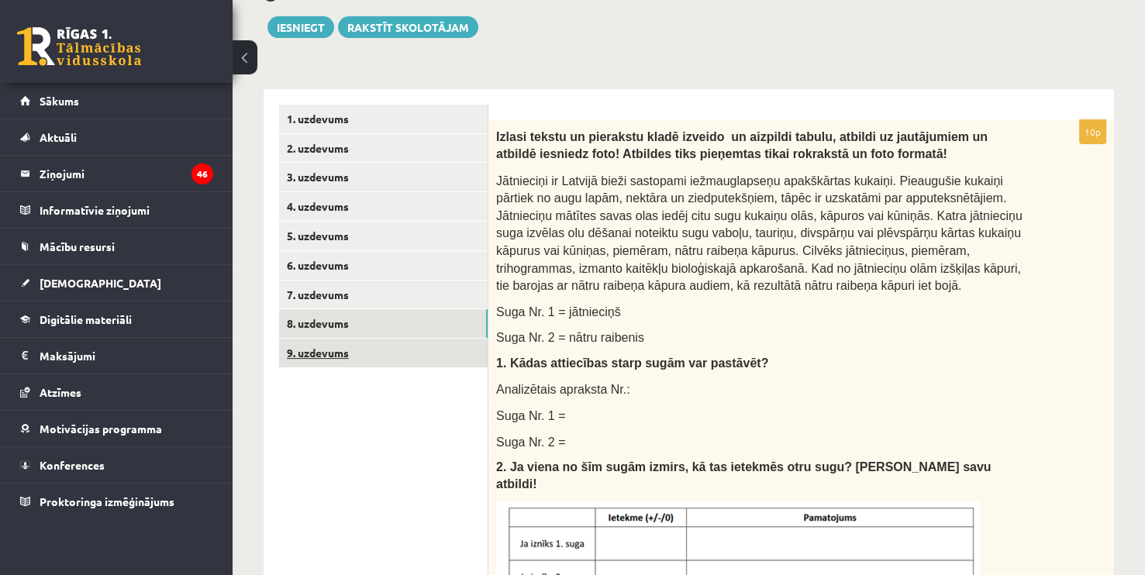
click at [381, 350] on link "9. uzdevums" at bounding box center [383, 353] width 208 height 29
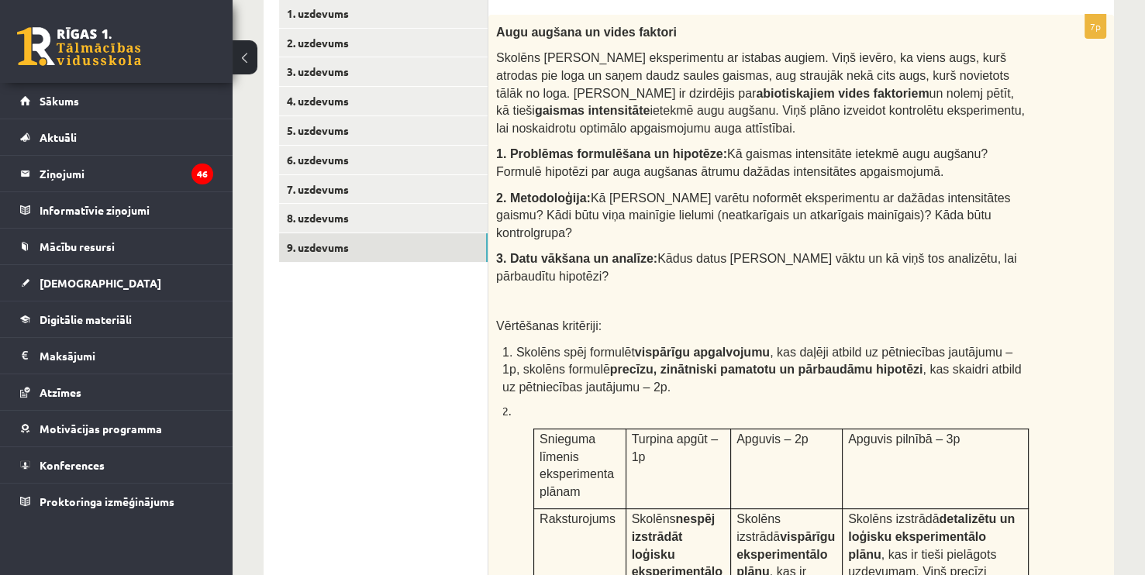
scroll to position [239, 0]
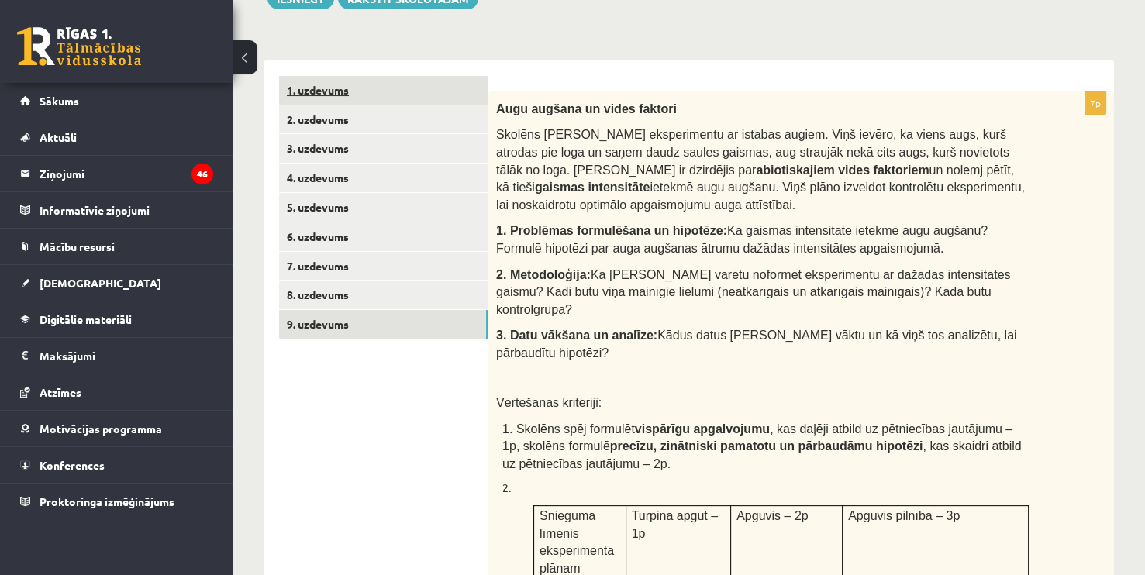
click at [390, 88] on link "1. uzdevums" at bounding box center [383, 90] width 208 height 29
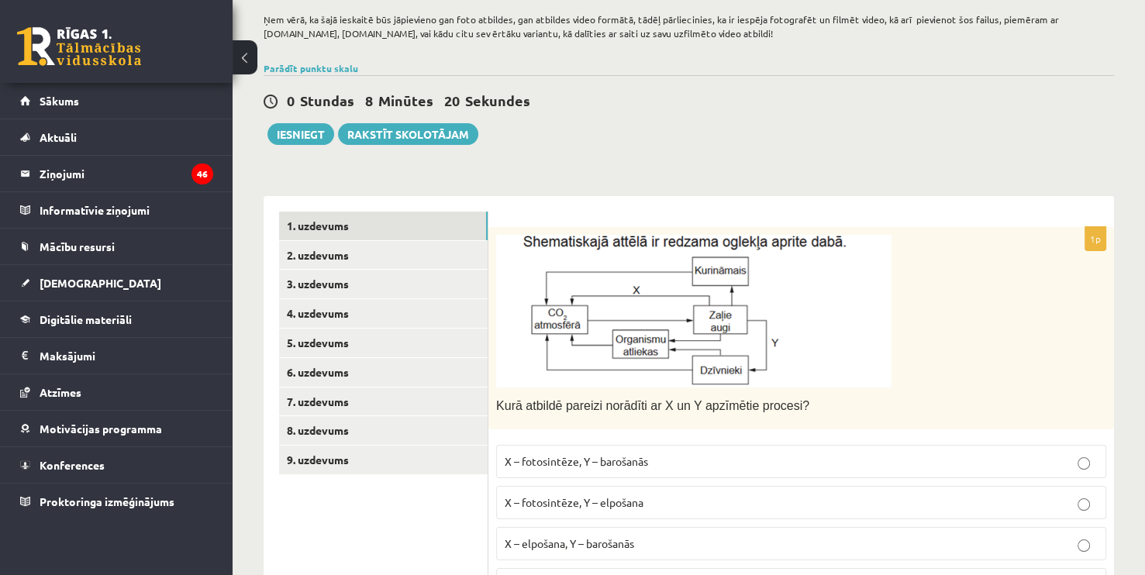
scroll to position [107, 0]
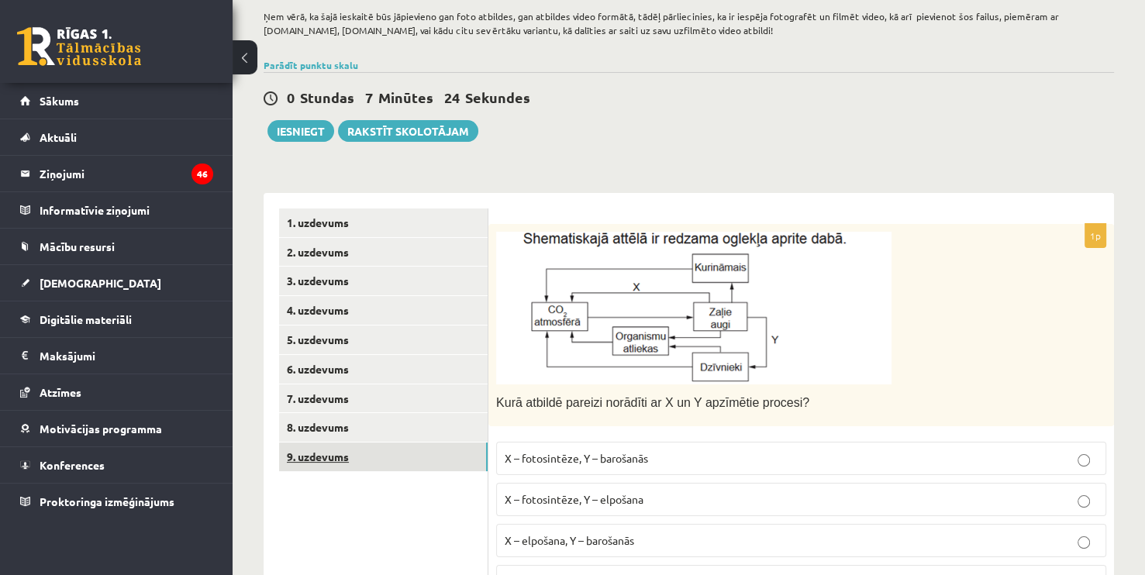
click at [430, 461] on link "9. uzdevums" at bounding box center [383, 457] width 208 height 29
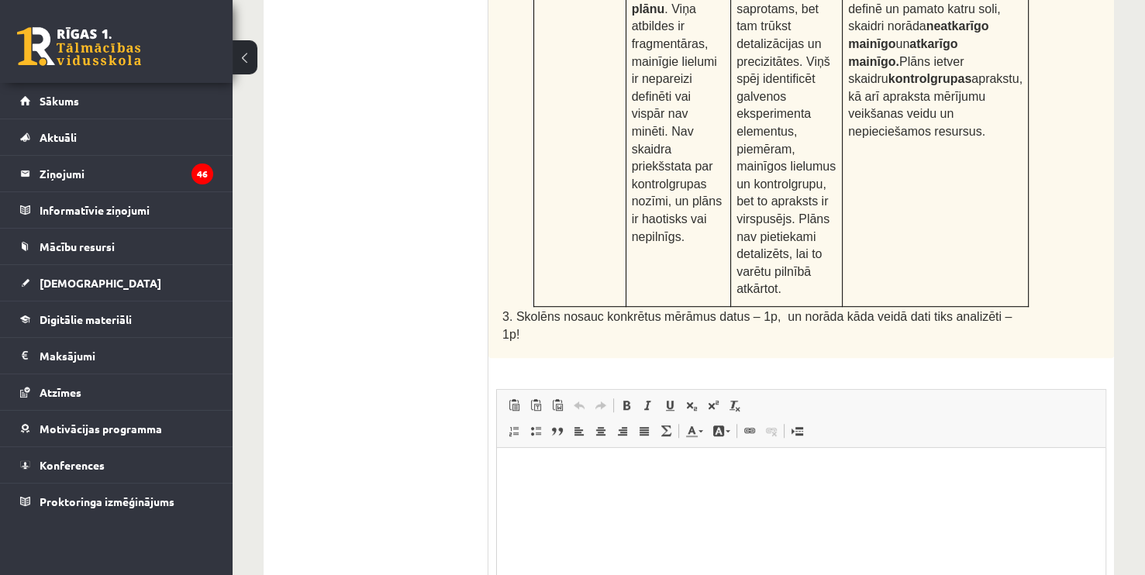
scroll to position [915, 0]
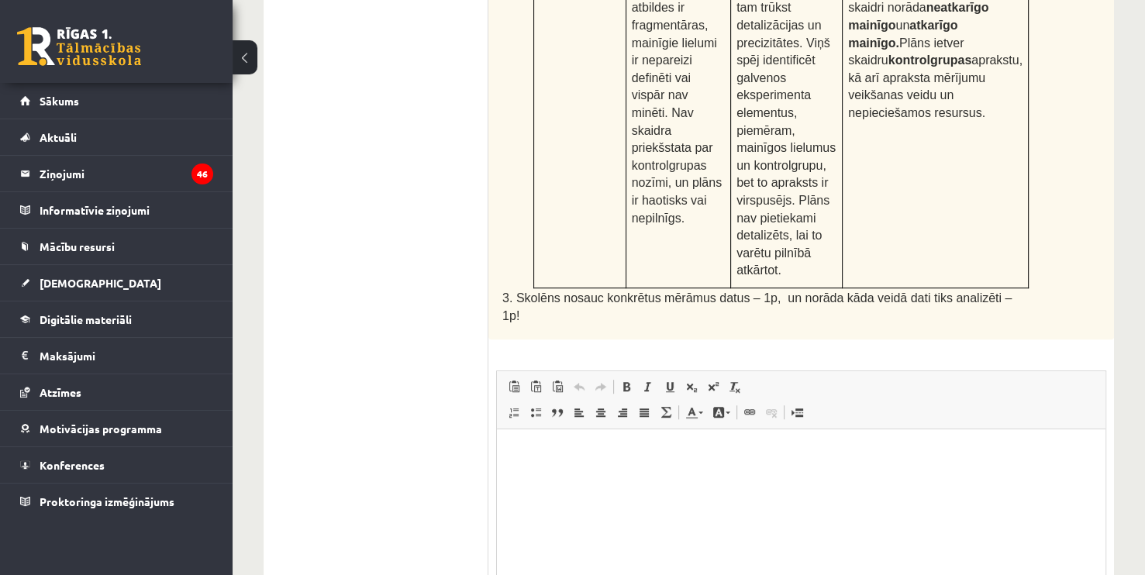
type input "**********"
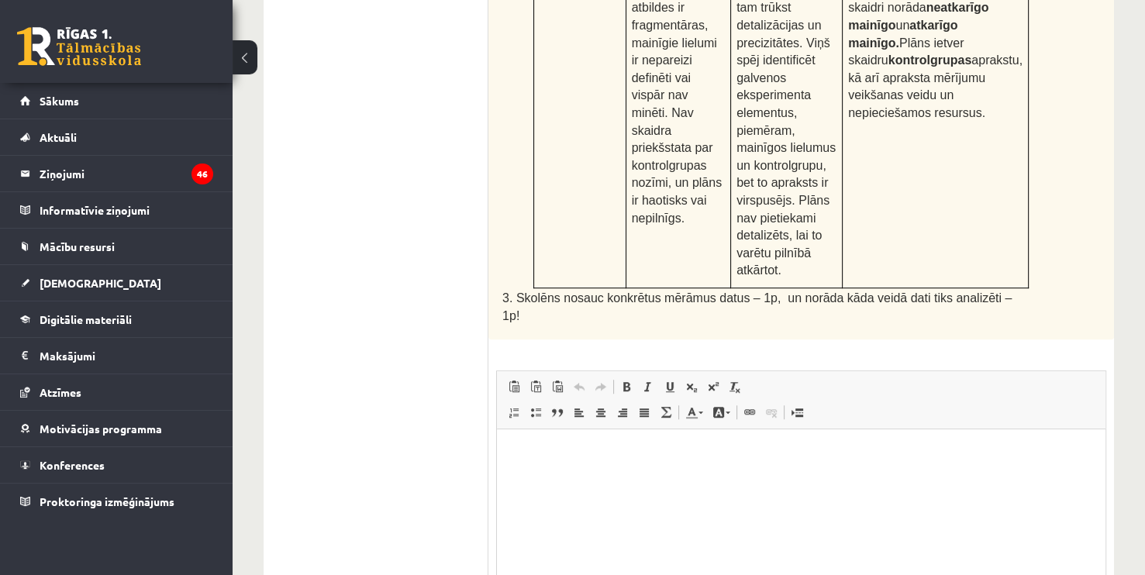
type input "**********"
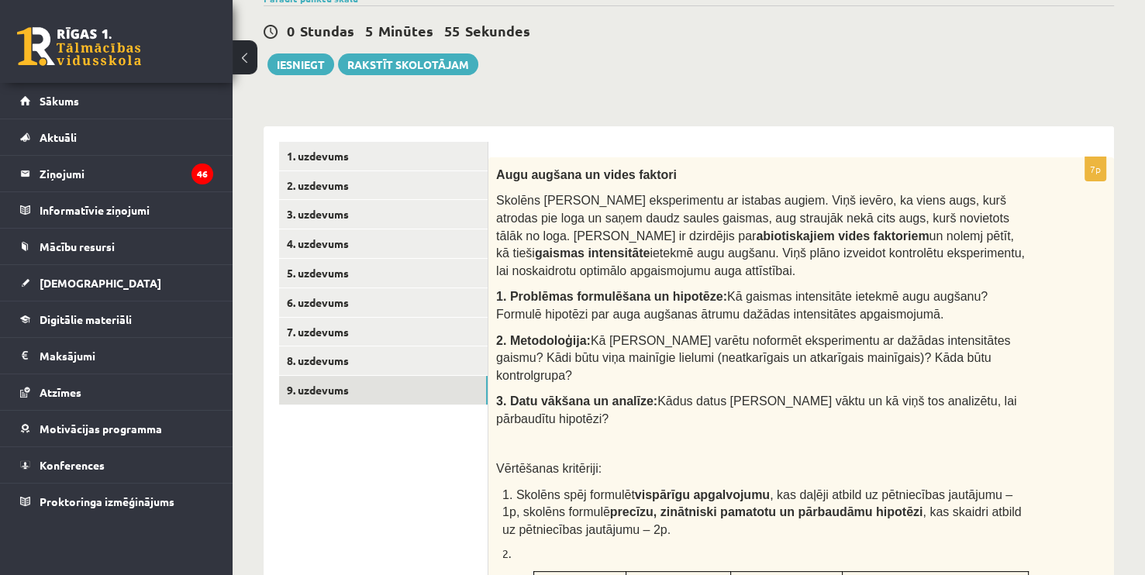
scroll to position [181, 0]
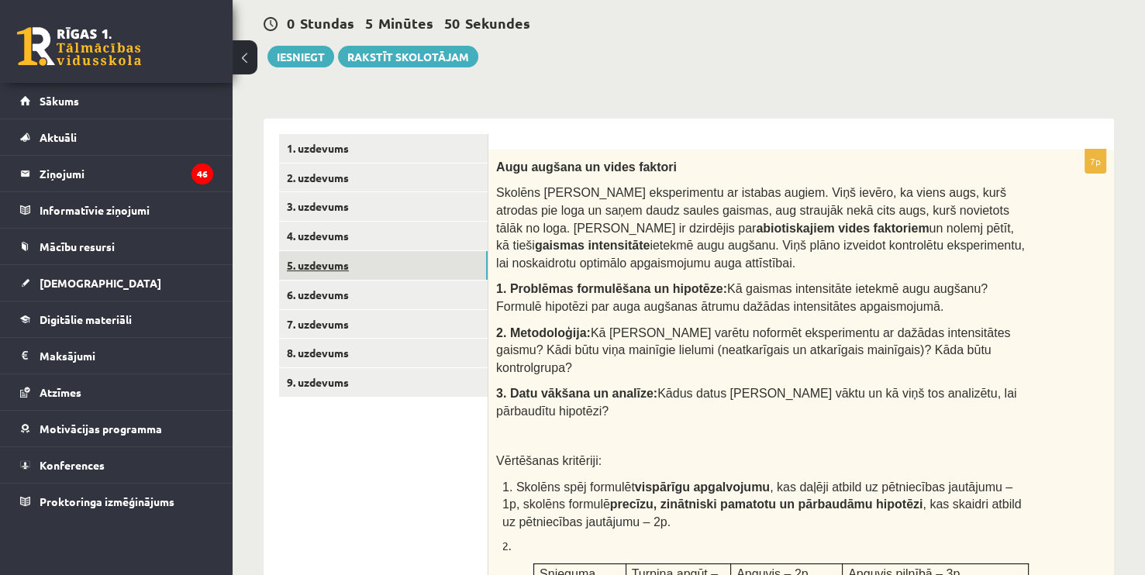
click at [354, 274] on link "5. uzdevums" at bounding box center [383, 265] width 208 height 29
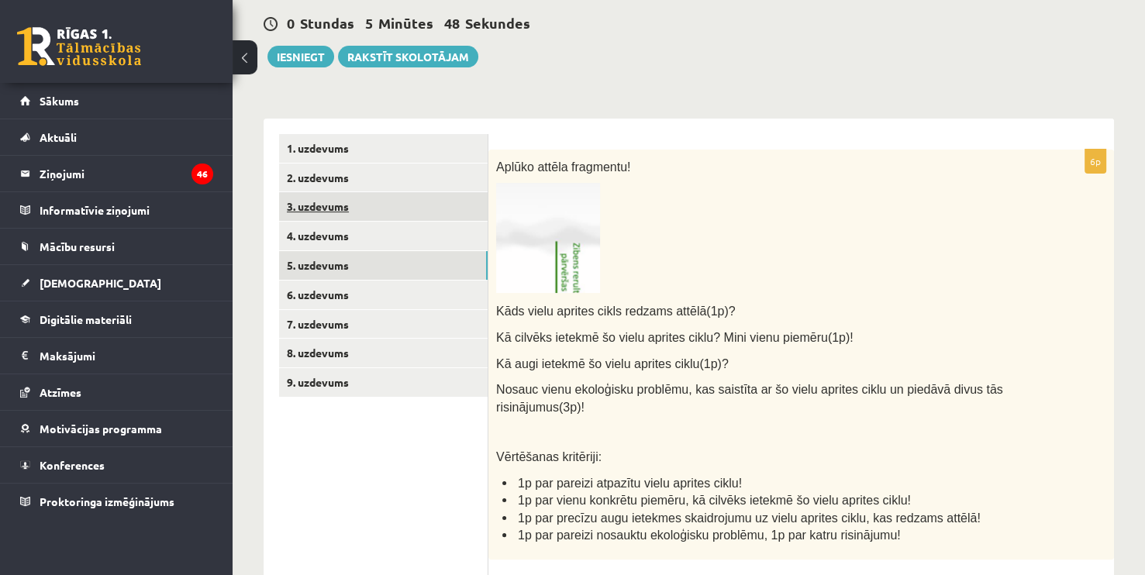
scroll to position [0, 0]
click at [336, 218] on link "3. uzdevums" at bounding box center [383, 206] width 208 height 29
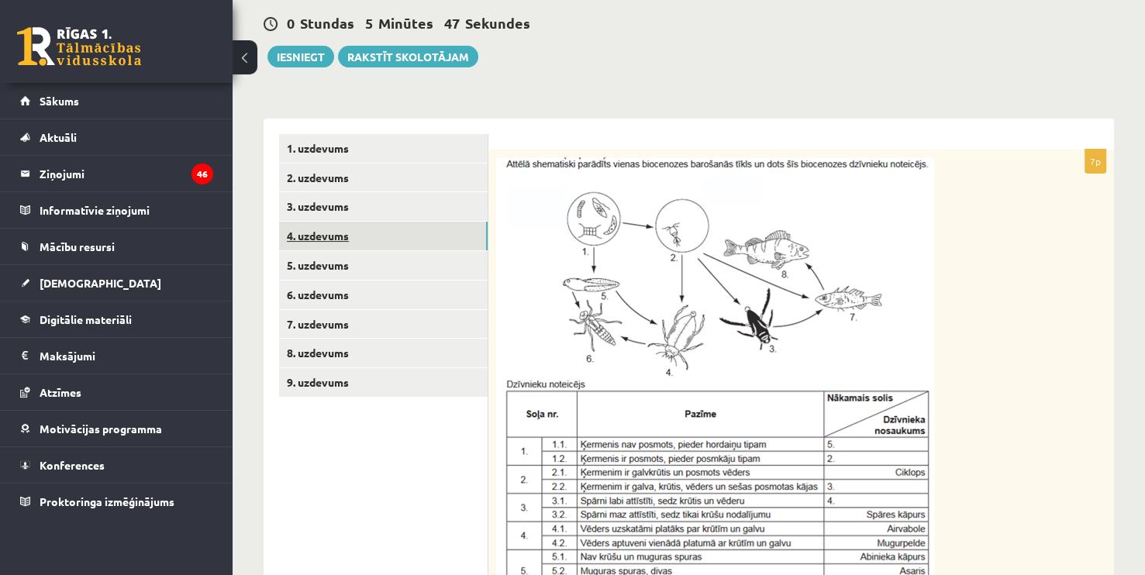
click at [335, 239] on link "4. uzdevums" at bounding box center [383, 236] width 208 height 29
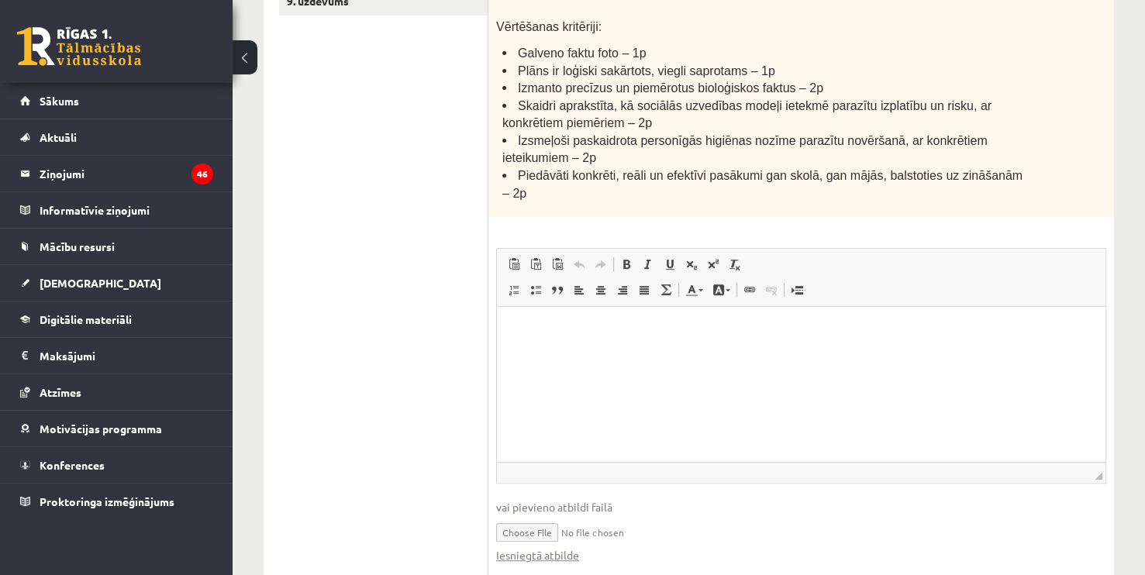
scroll to position [583, 0]
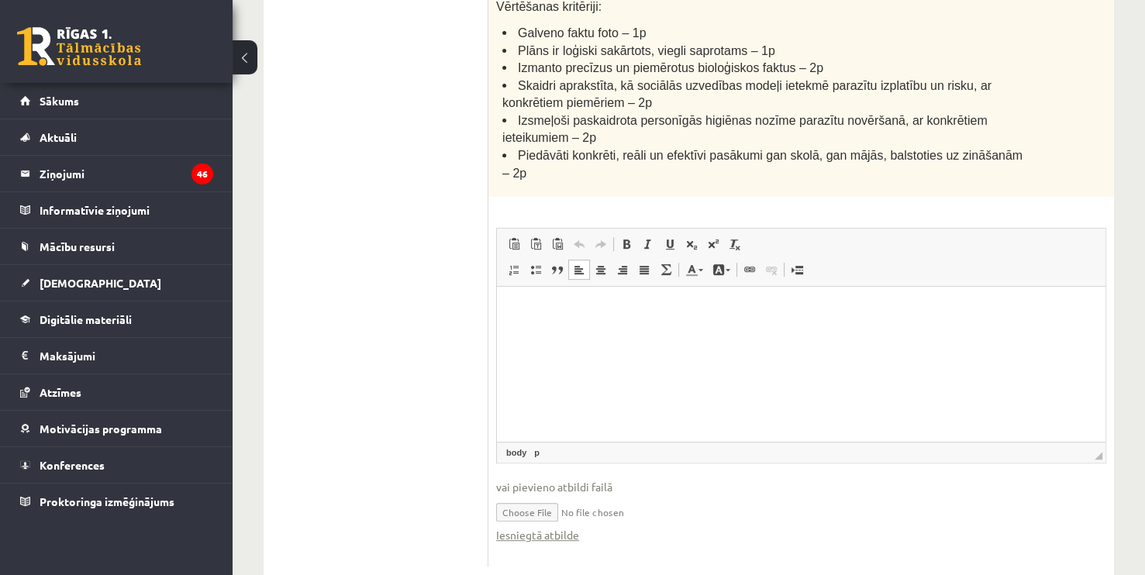
click at [618, 323] on html at bounding box center [801, 310] width 608 height 47
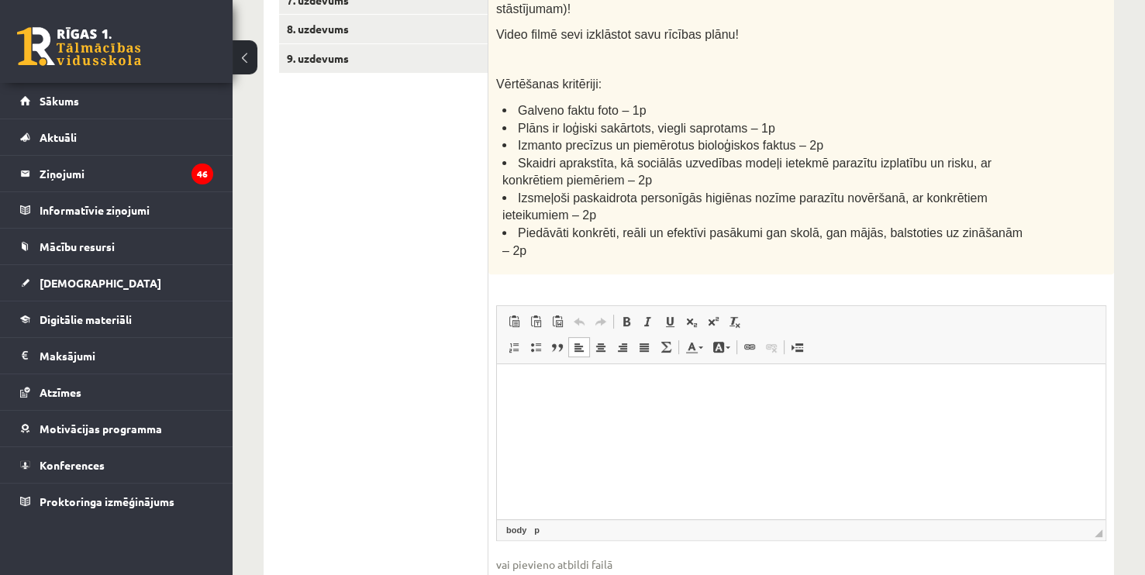
scroll to position [508, 0]
click at [541, 570] on input "file" at bounding box center [801, 586] width 610 height 32
type input "**********"
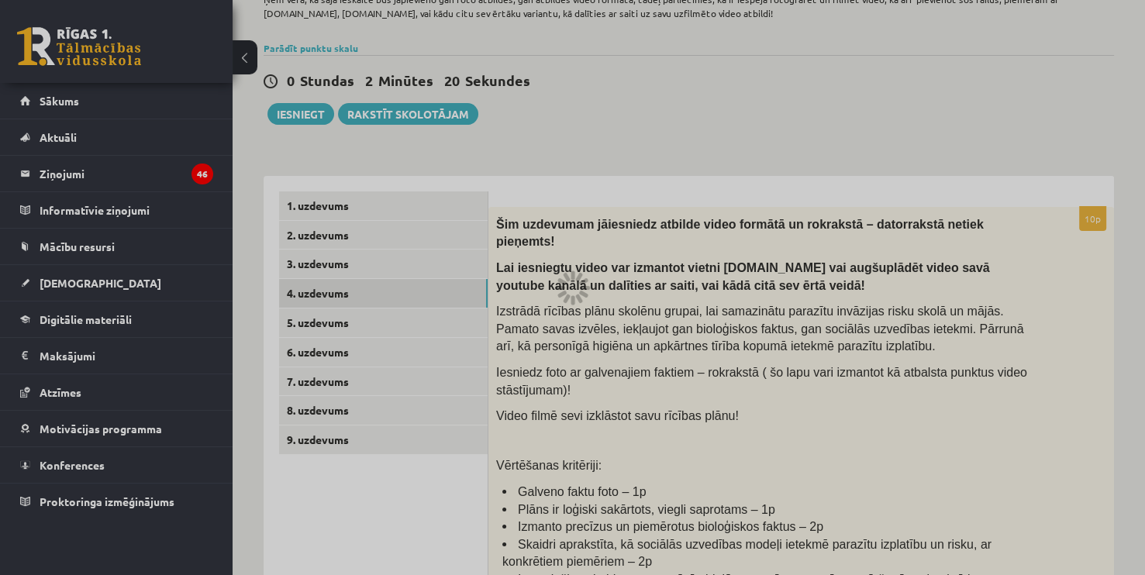
scroll to position [125, 0]
drag, startPoint x: 1141, startPoint y: 211, endPoint x: 1142, endPoint y: 234, distance: 23.3
click at [1142, 234] on div at bounding box center [572, 287] width 1145 height 575
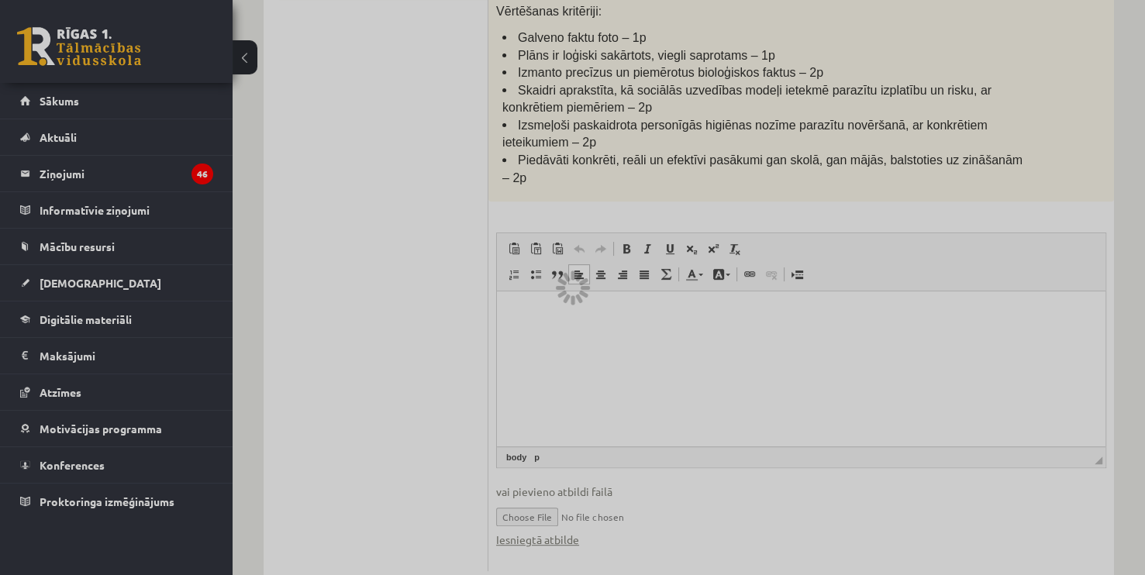
scroll to position [583, 0]
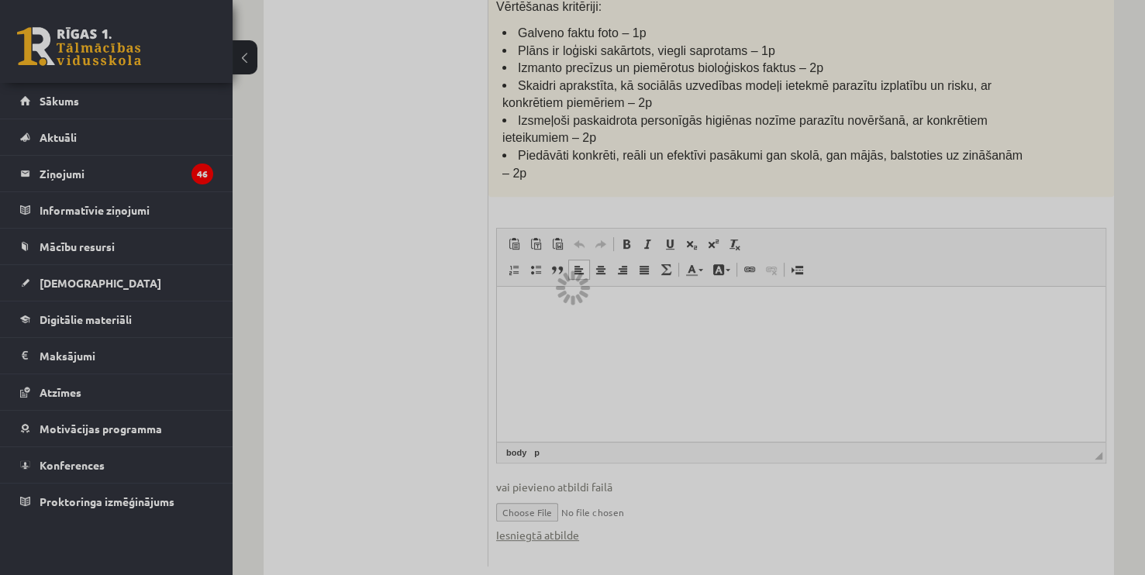
click at [675, 414] on div at bounding box center [572, 287] width 1145 height 575
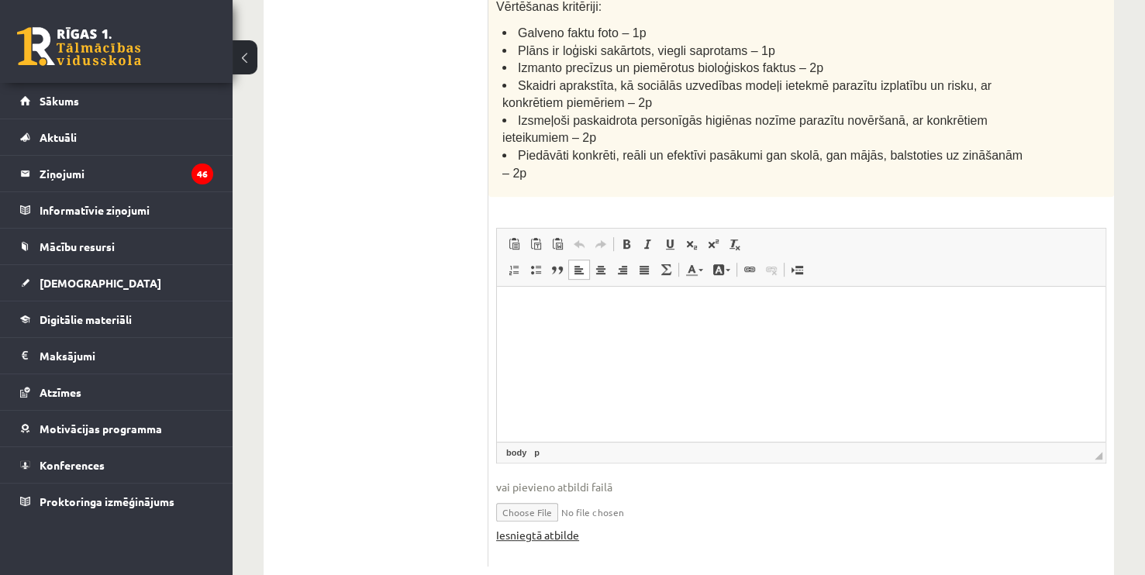
click at [563, 527] on link "Iesniegtā atbilde" at bounding box center [537, 535] width 83 height 16
click at [611, 334] on html at bounding box center [801, 310] width 608 height 47
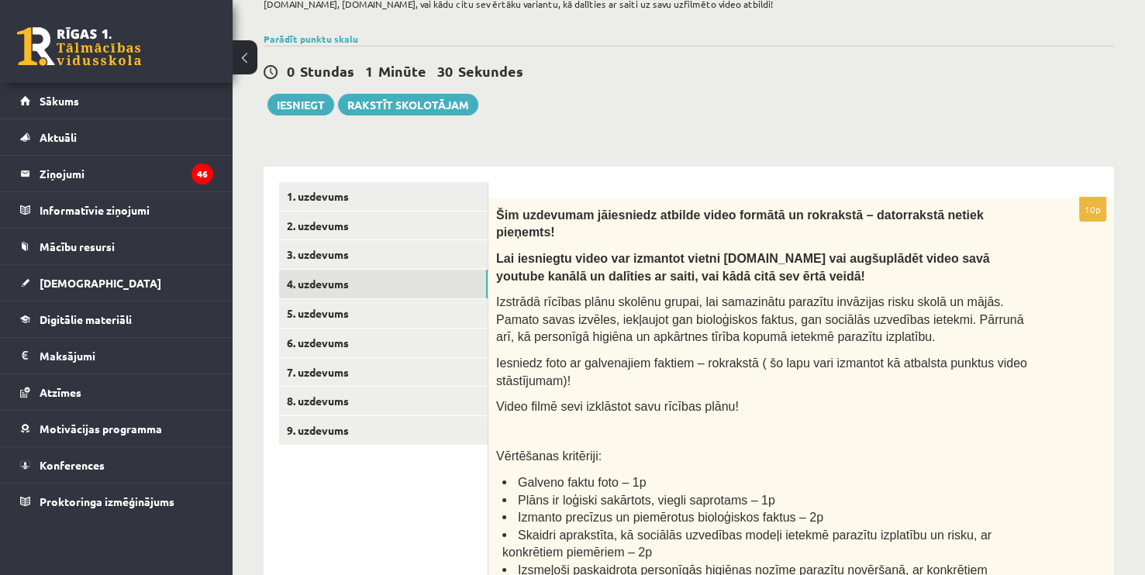
scroll to position [77, 0]
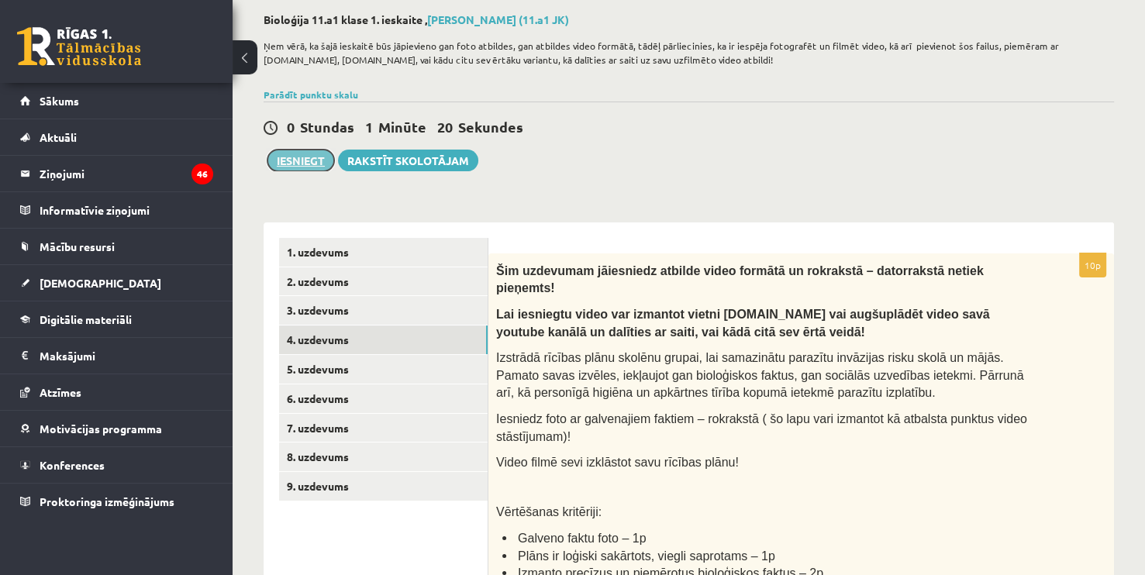
click at [315, 158] on button "Iesniegt" at bounding box center [300, 161] width 67 height 22
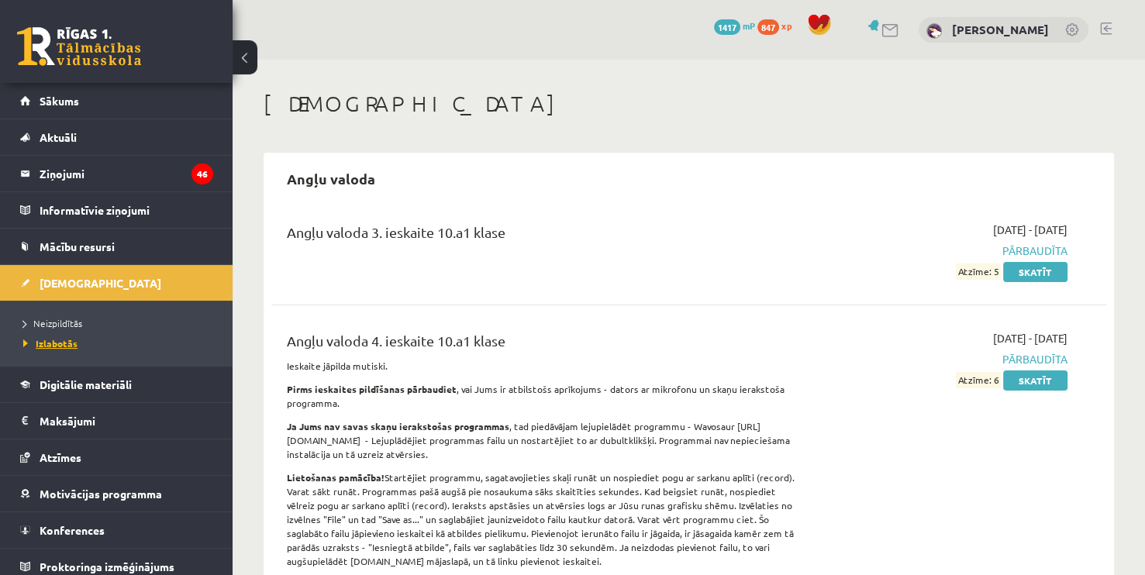
click at [60, 339] on span "Izlabotās" at bounding box center [50, 343] width 54 height 12
click at [91, 282] on link "[DEMOGRAPHIC_DATA]" at bounding box center [116, 283] width 193 height 36
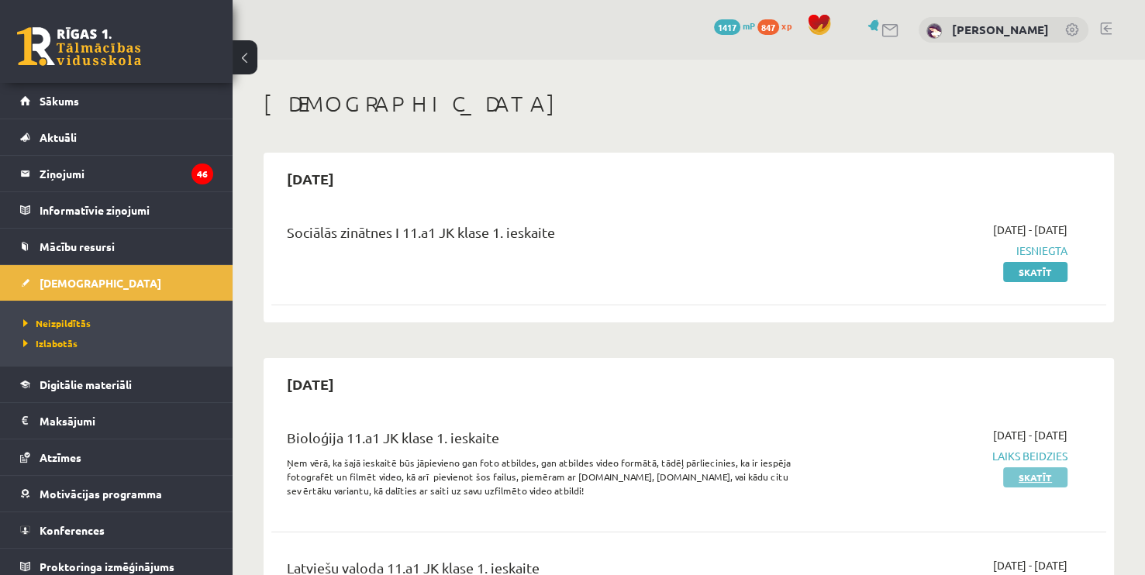
click at [1022, 483] on link "Skatīt" at bounding box center [1035, 477] width 64 height 20
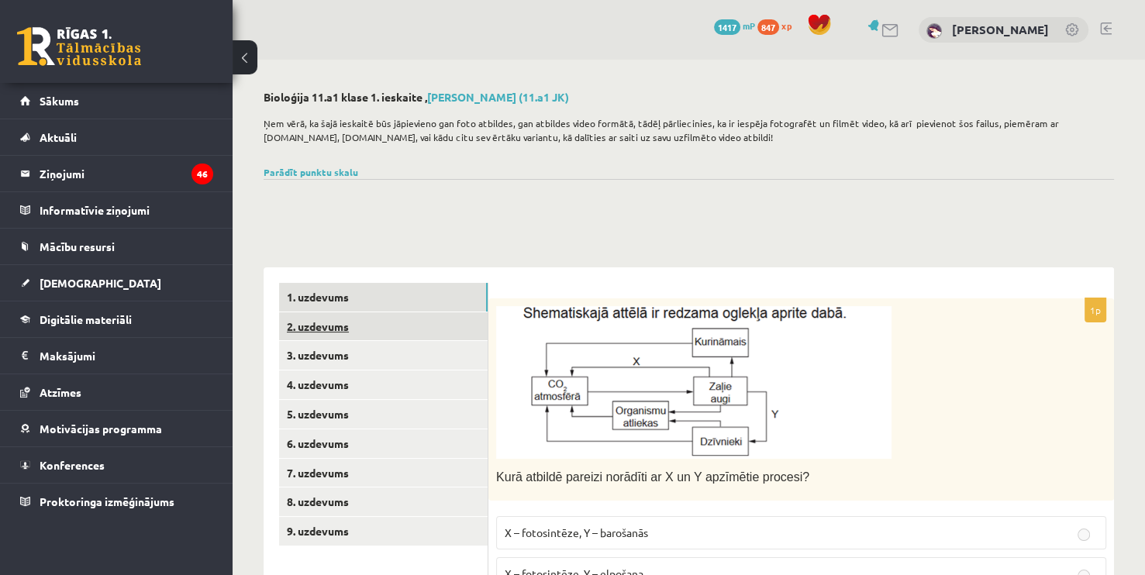
click at [409, 315] on link "2. uzdevums" at bounding box center [383, 326] width 208 height 29
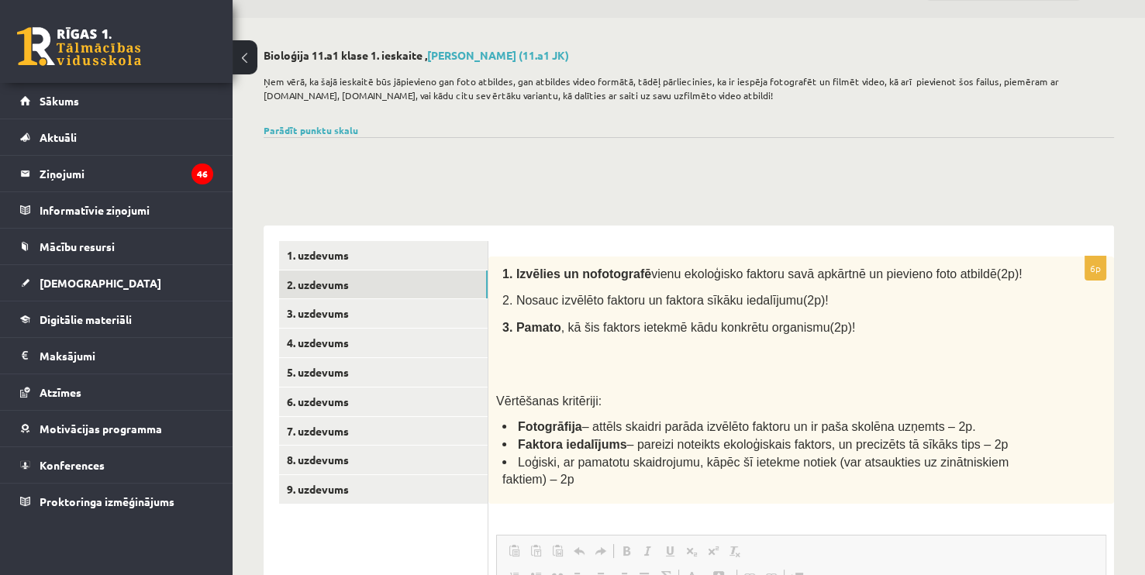
scroll to position [31, 0]
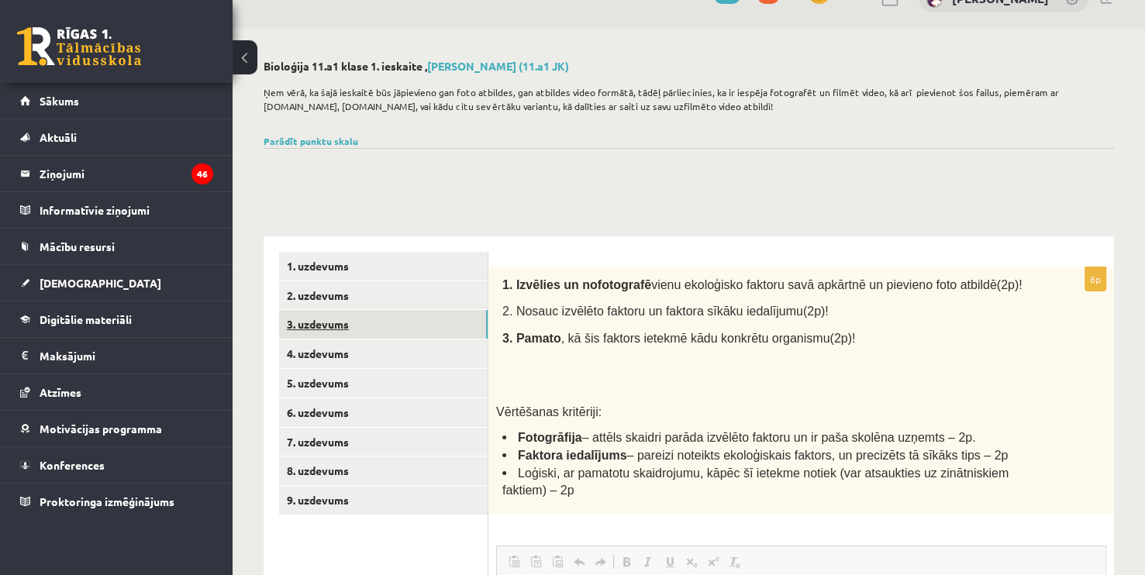
click at [313, 330] on link "3. uzdevums" at bounding box center [383, 324] width 208 height 29
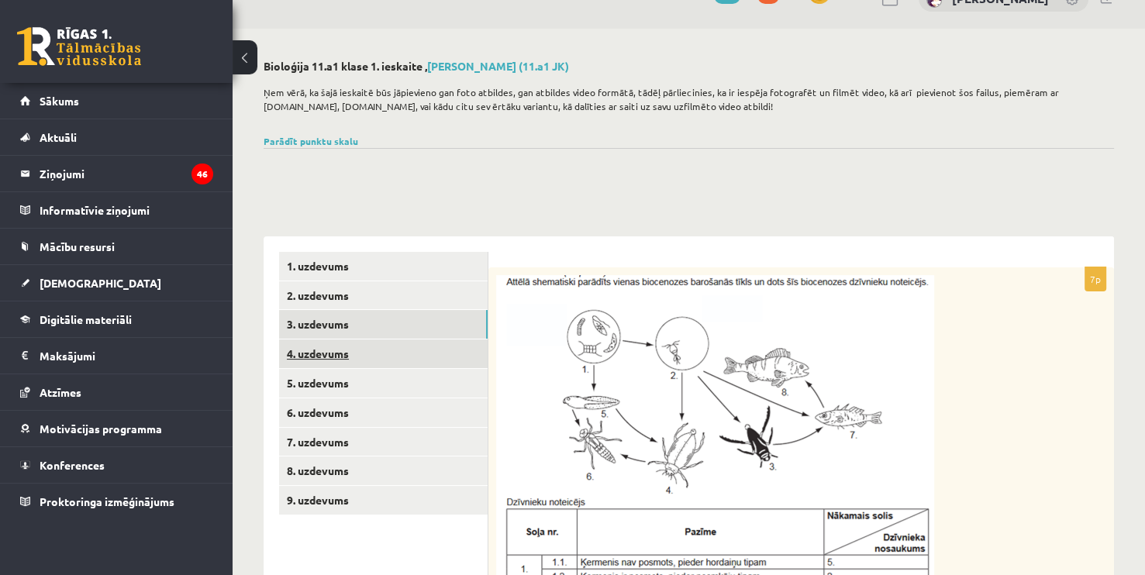
click at [337, 353] on link "4. uzdevums" at bounding box center [383, 353] width 208 height 29
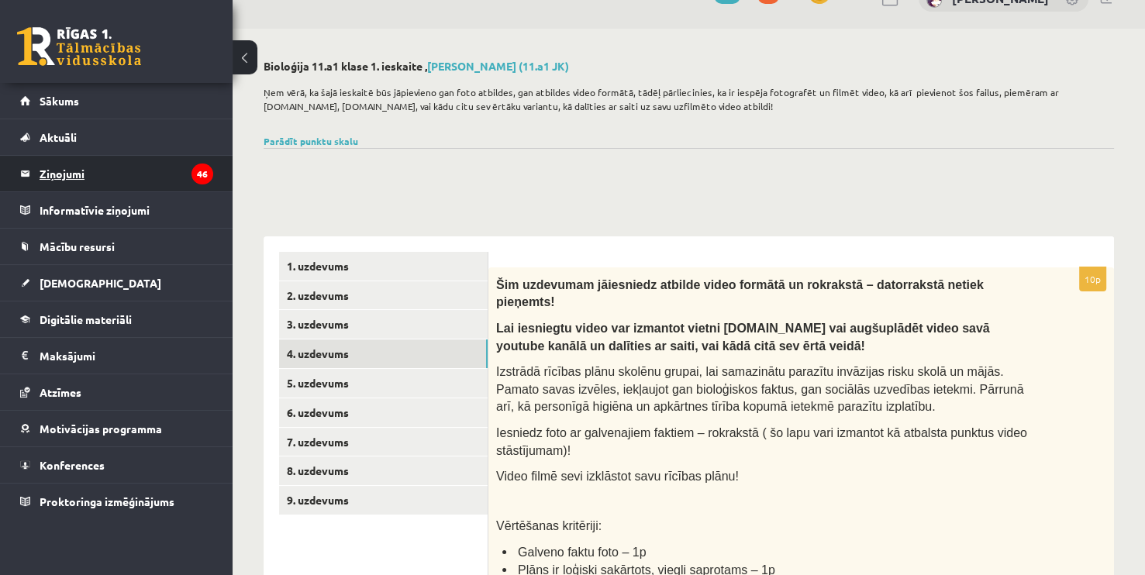
scroll to position [0, 0]
click at [71, 166] on legend "Ziņojumi 46" at bounding box center [127, 174] width 174 height 36
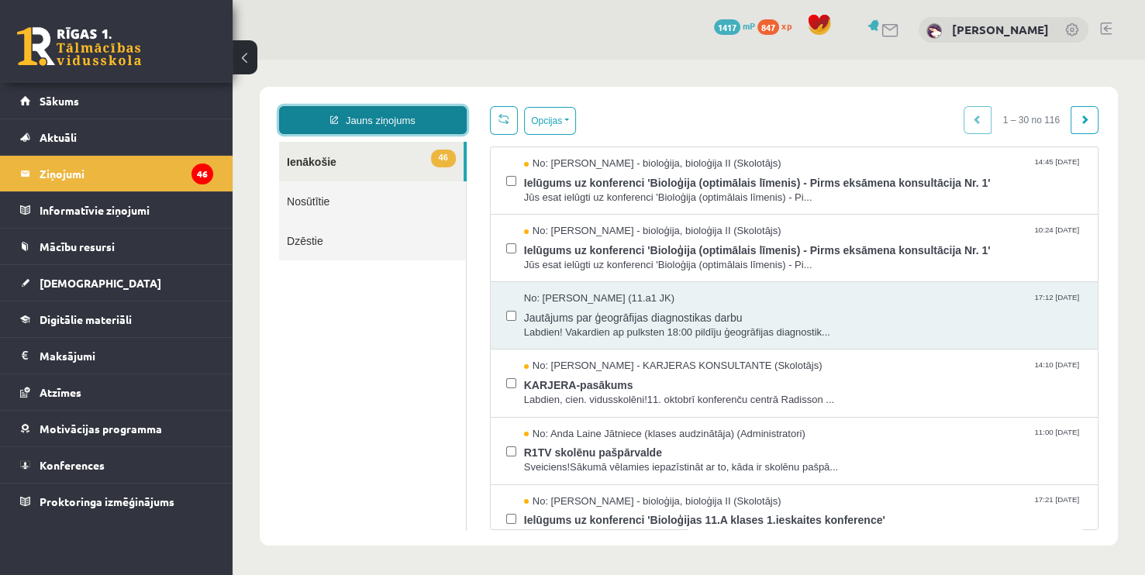
click at [356, 125] on link "Jauns ziņojums" at bounding box center [373, 120] width 188 height 28
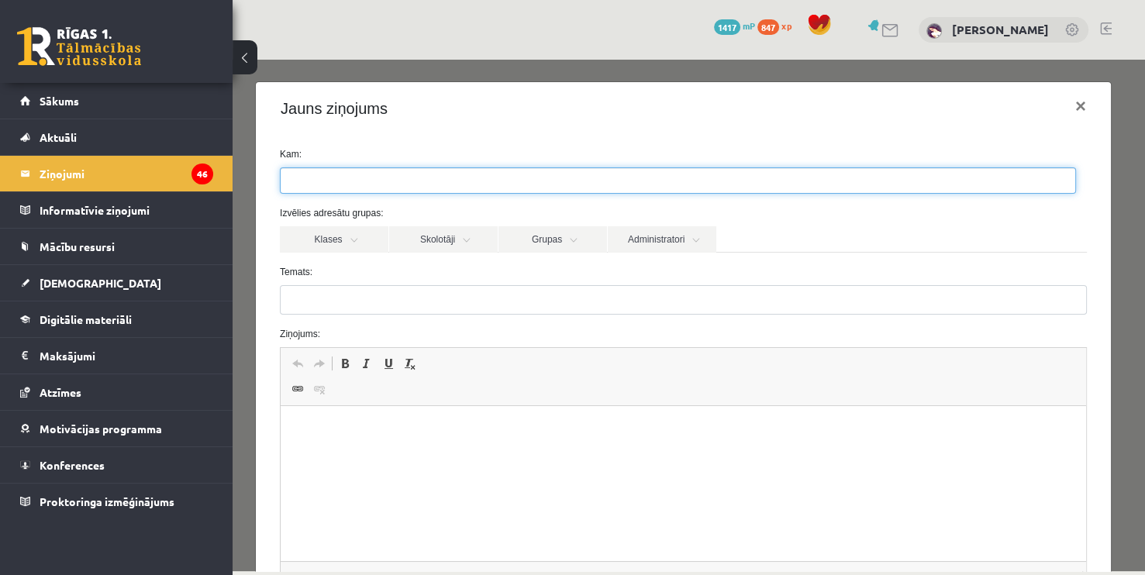
click at [357, 177] on ul at bounding box center [678, 180] width 794 height 25
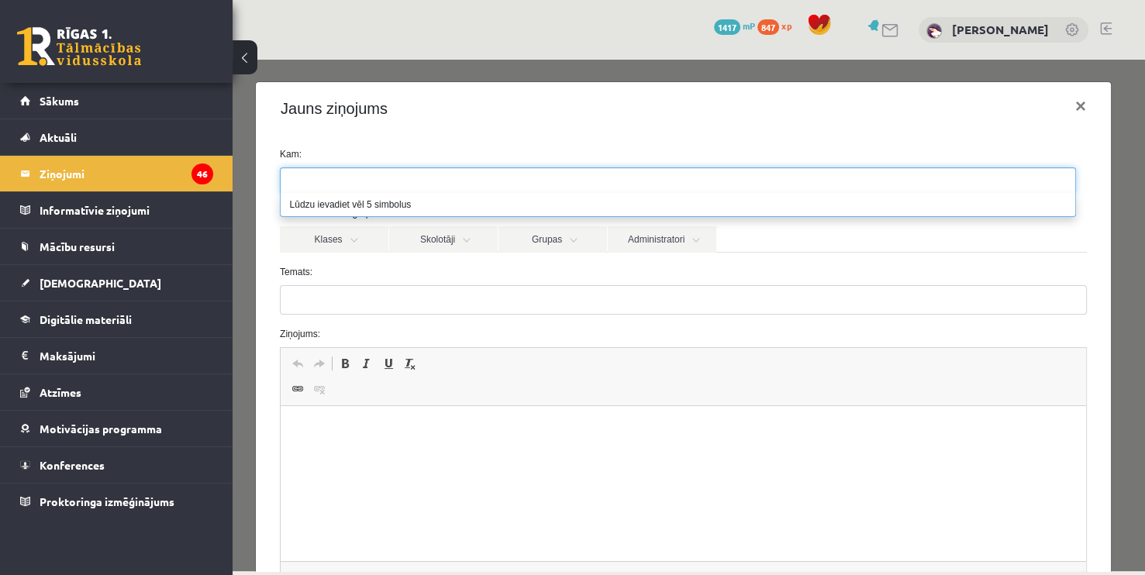
click at [357, 177] on ul at bounding box center [678, 180] width 794 height 25
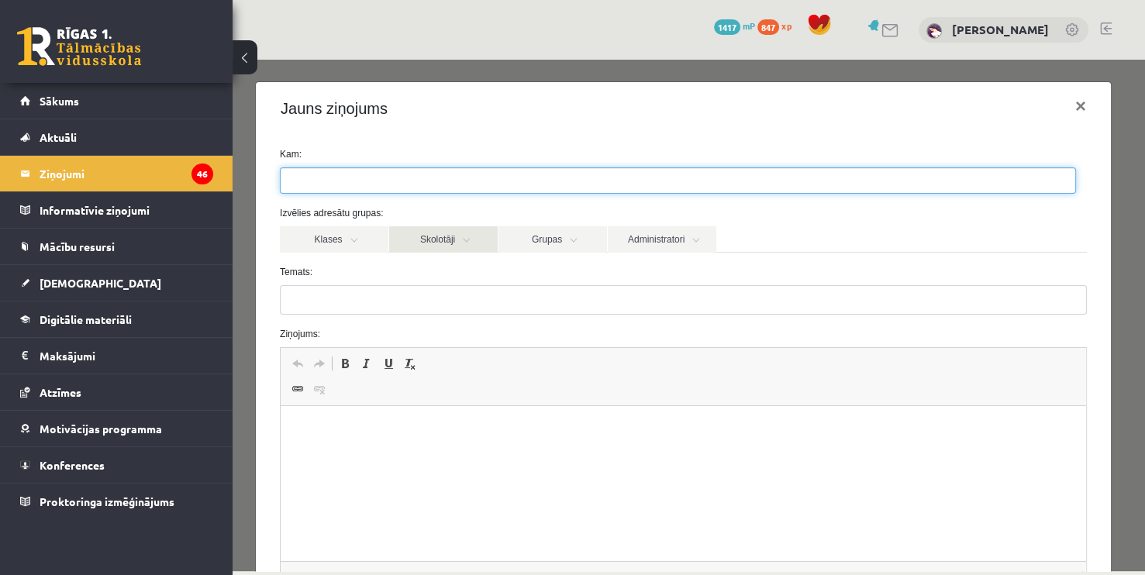
click at [429, 236] on link "Skolotāji" at bounding box center [443, 239] width 108 height 26
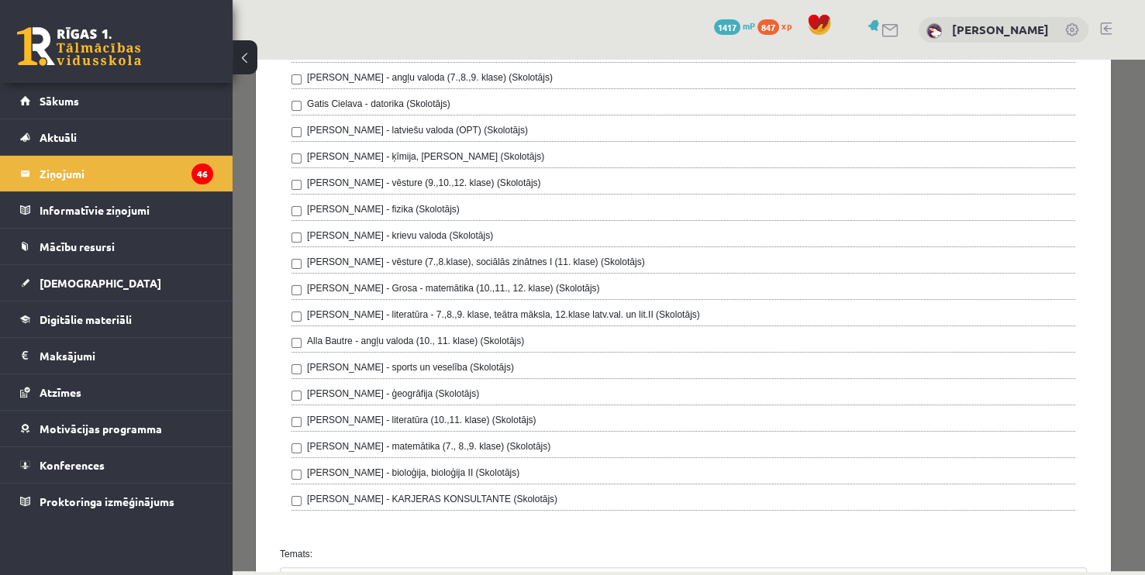
scroll to position [236, 0]
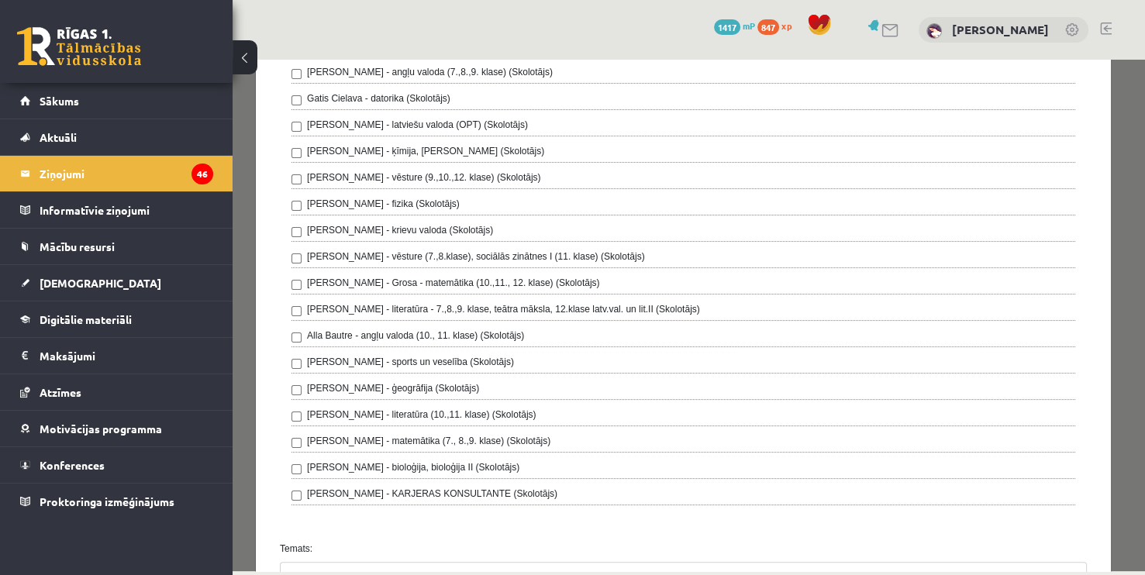
click at [433, 460] on label "Elza Saulīte - bioloģija, bioloģija II (Skolotājs)" at bounding box center [413, 467] width 212 height 14
drag, startPoint x: 1148, startPoint y: 257, endPoint x: 909, endPoint y: 217, distance: 242.1
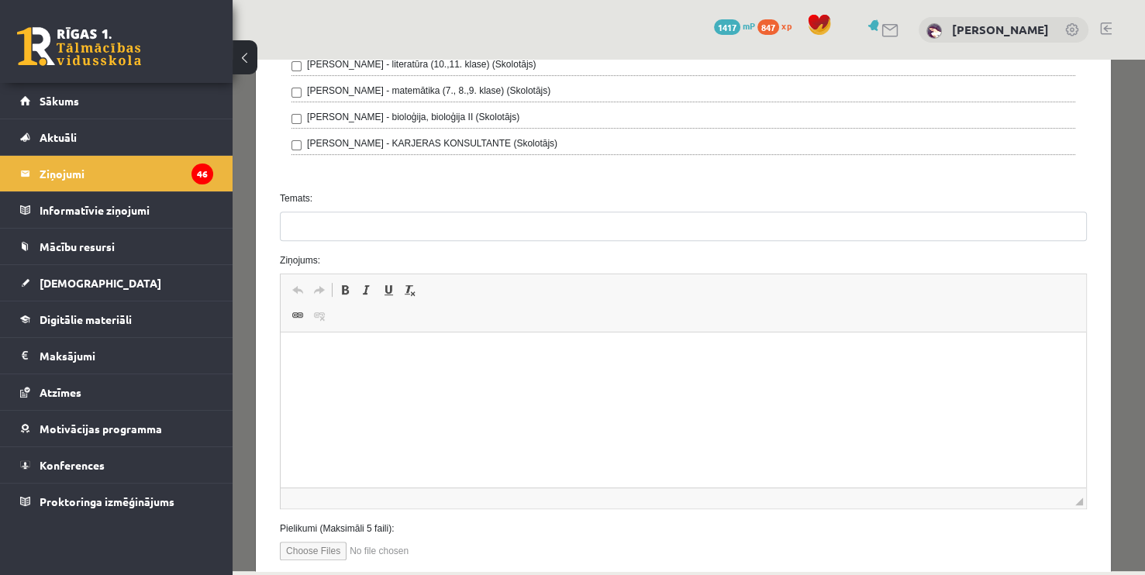
scroll to position [589, 0]
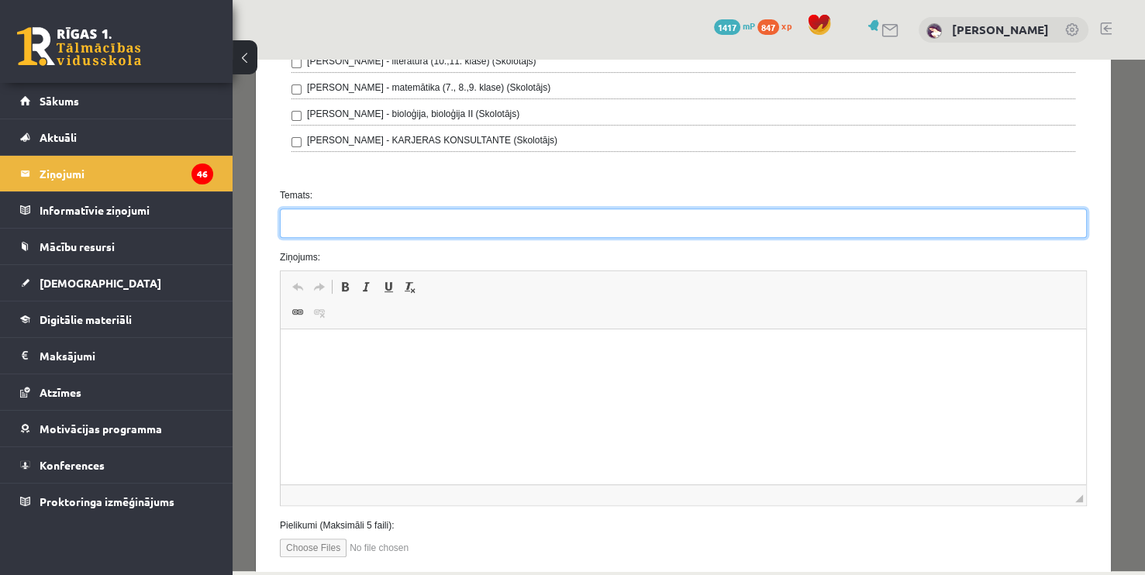
click at [492, 224] on input "Temats:" at bounding box center [683, 222] width 807 height 29
type input "********"
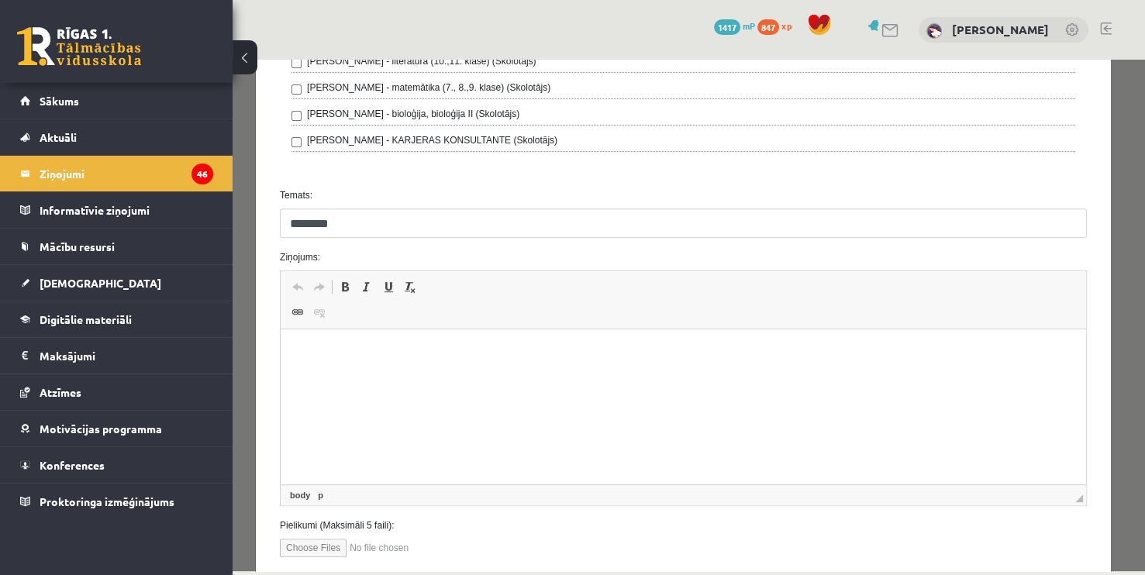
click at [422, 346] on p "Bagātinātā teksta redaktors, wiswyg-editor-47433816888600-1760528343-487" at bounding box center [683, 353] width 774 height 16
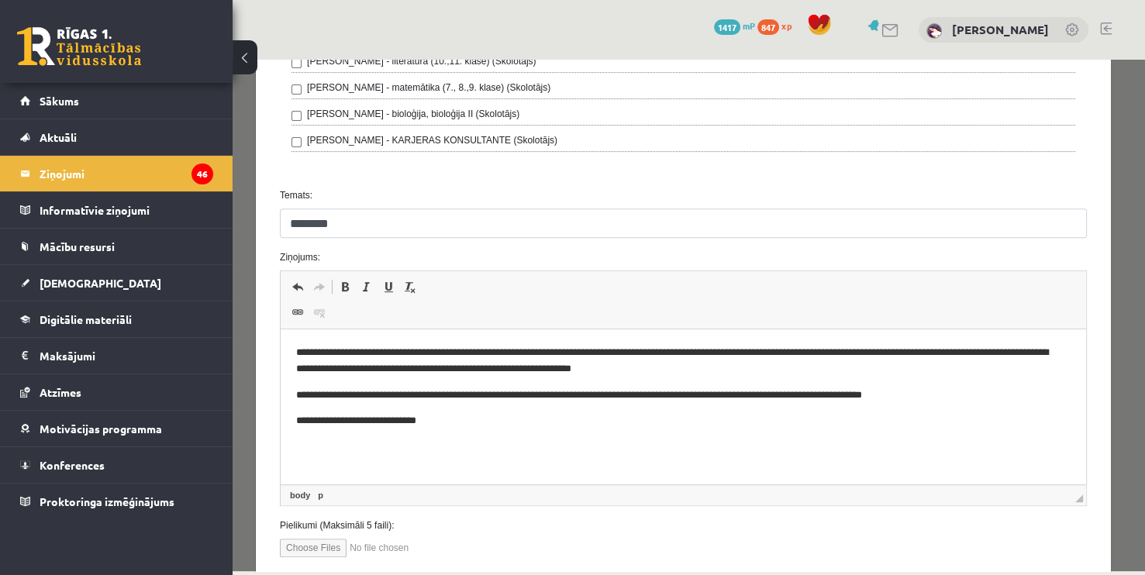
drag, startPoint x: 1178, startPoint y: 702, endPoint x: 723, endPoint y: 457, distance: 516.6
click at [723, 445] on html "**********" at bounding box center [683, 386] width 805 height 115
click at [332, 541] on input "file" at bounding box center [368, 548] width 176 height 19
type input "**********"
drag, startPoint x: 1144, startPoint y: 406, endPoint x: 902, endPoint y: 419, distance: 242.1
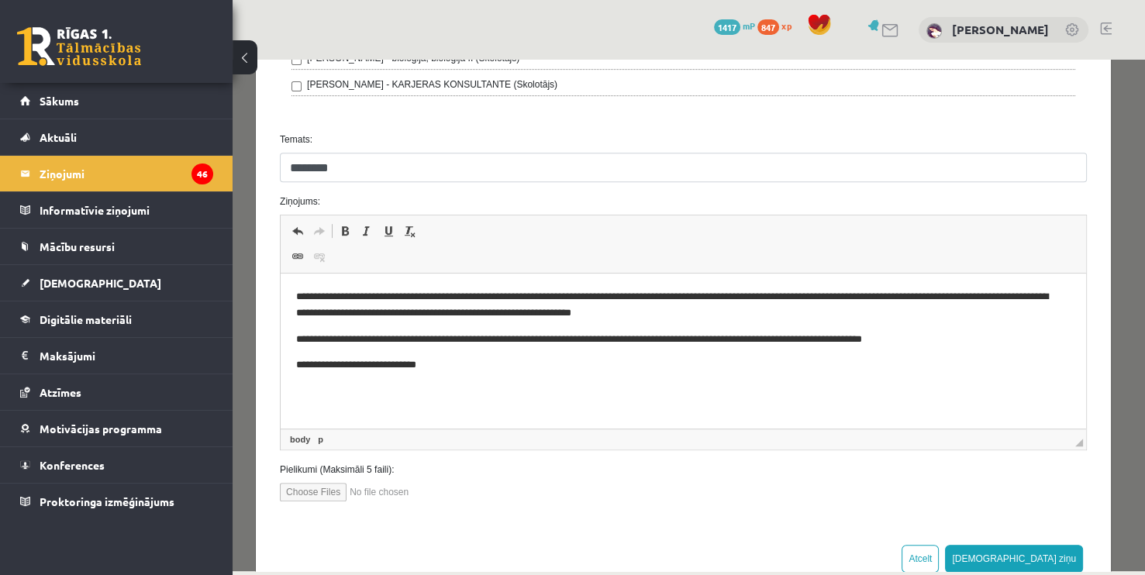
scroll to position [680, 0]
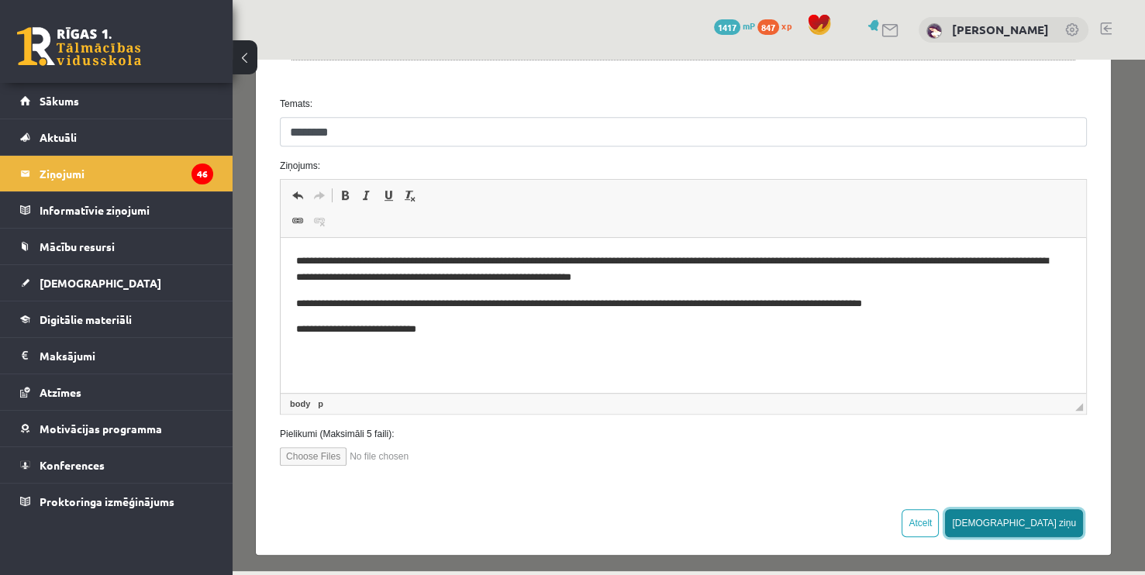
click at [1044, 519] on button "Sūtīt ziņu" at bounding box center [1014, 523] width 138 height 28
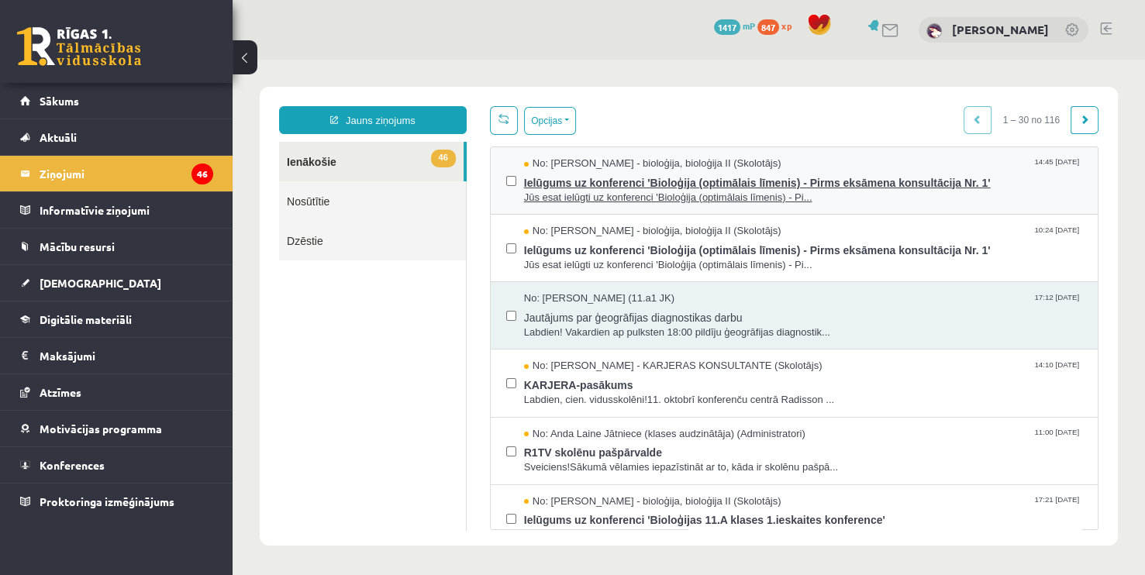
scroll to position [0, 0]
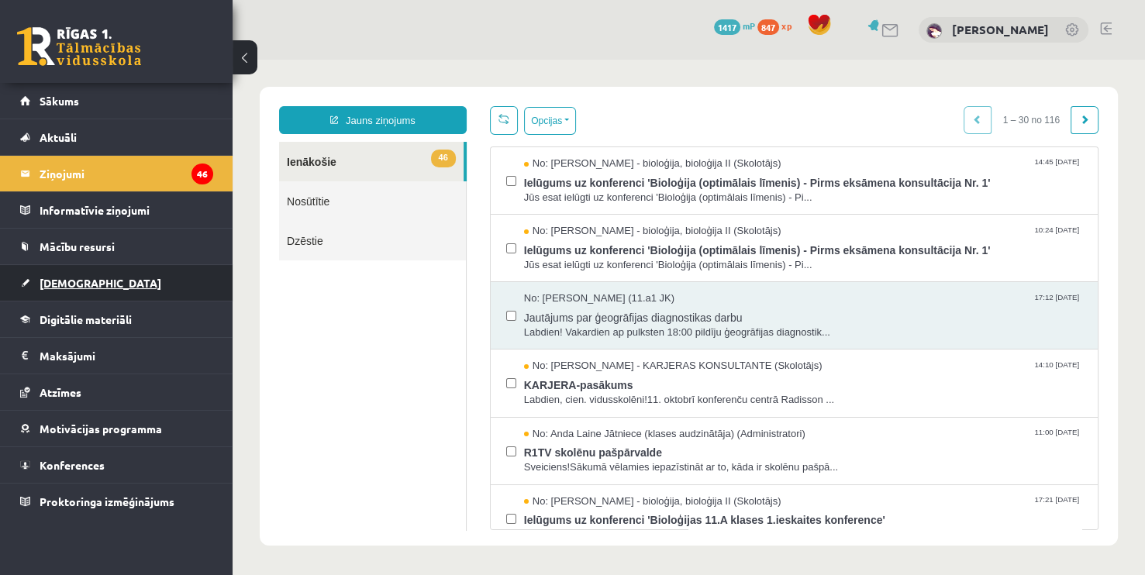
click at [75, 276] on span "[DEMOGRAPHIC_DATA]" at bounding box center [101, 283] width 122 height 14
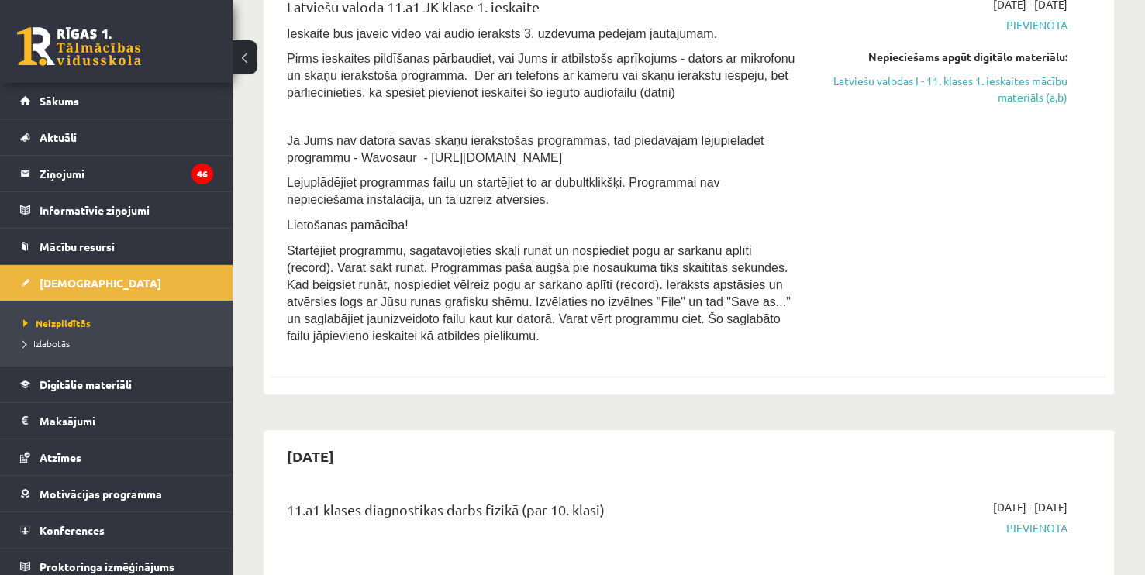
scroll to position [409, 0]
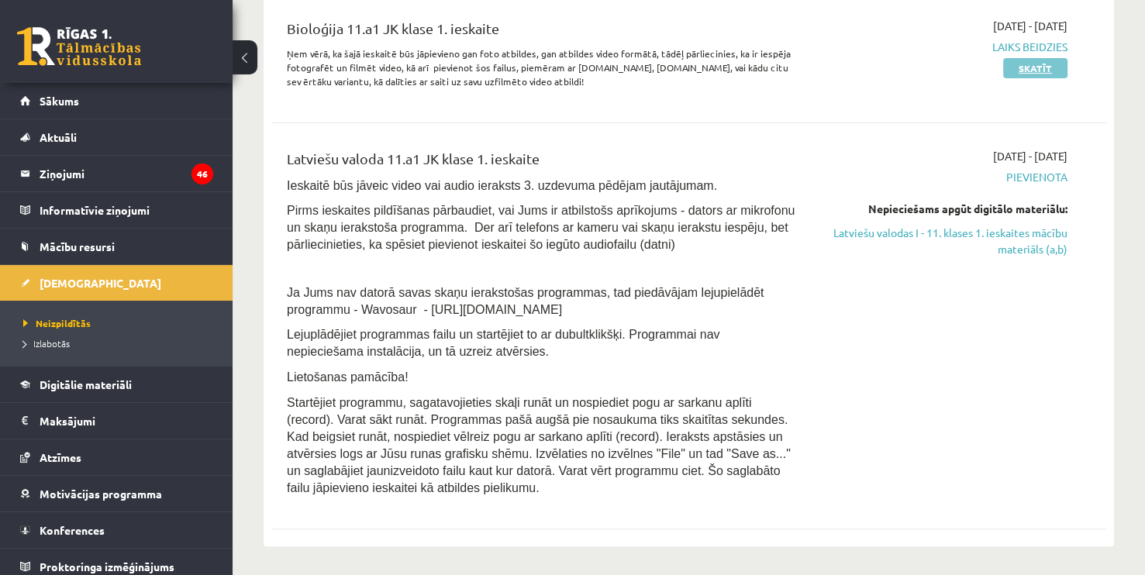
click at [1049, 71] on link "Skatīt" at bounding box center [1035, 68] width 64 height 20
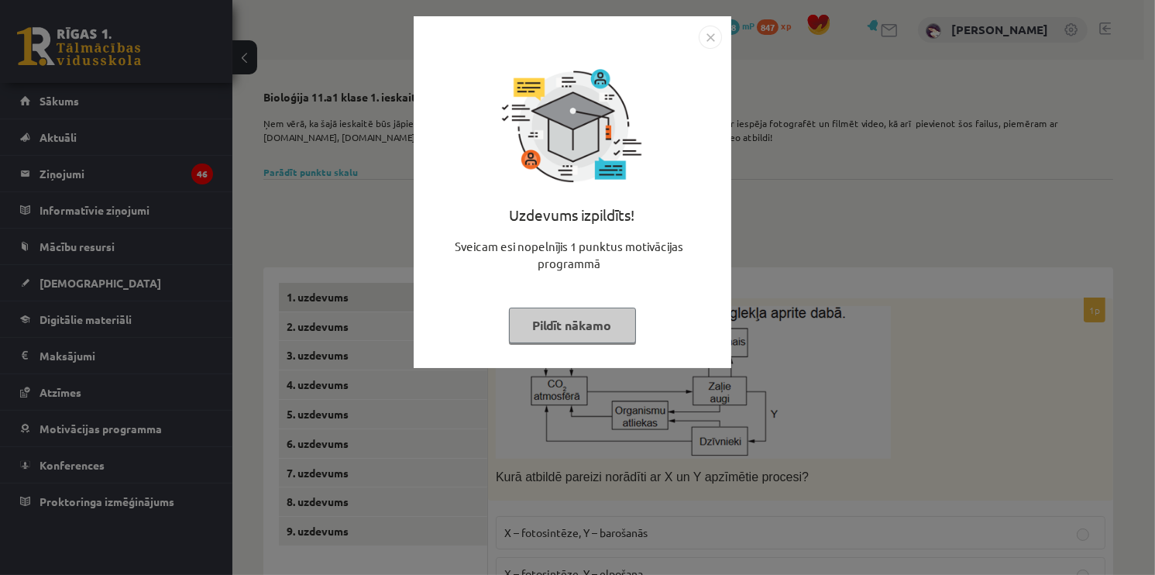
click at [580, 328] on button "Pildīt nākamo" at bounding box center [572, 326] width 127 height 36
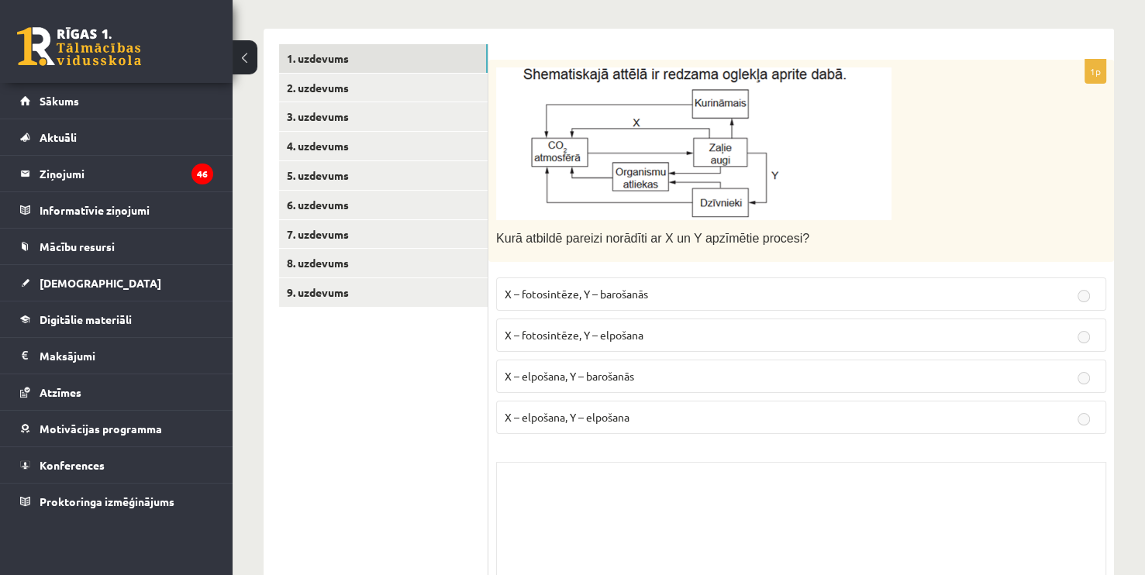
scroll to position [143, 0]
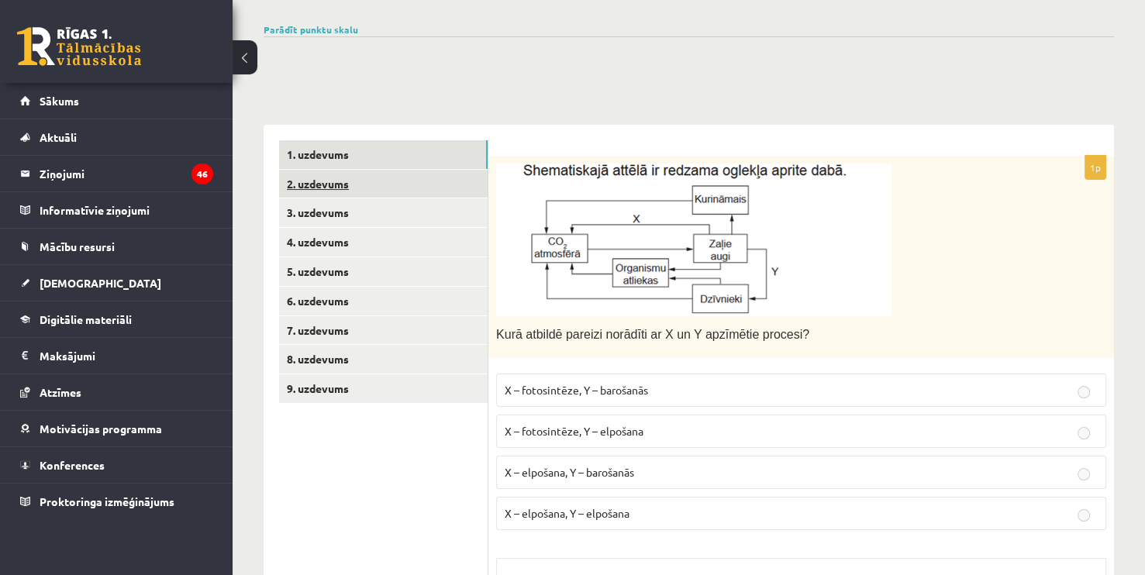
click at [381, 181] on link "2. uzdevums" at bounding box center [383, 184] width 208 height 29
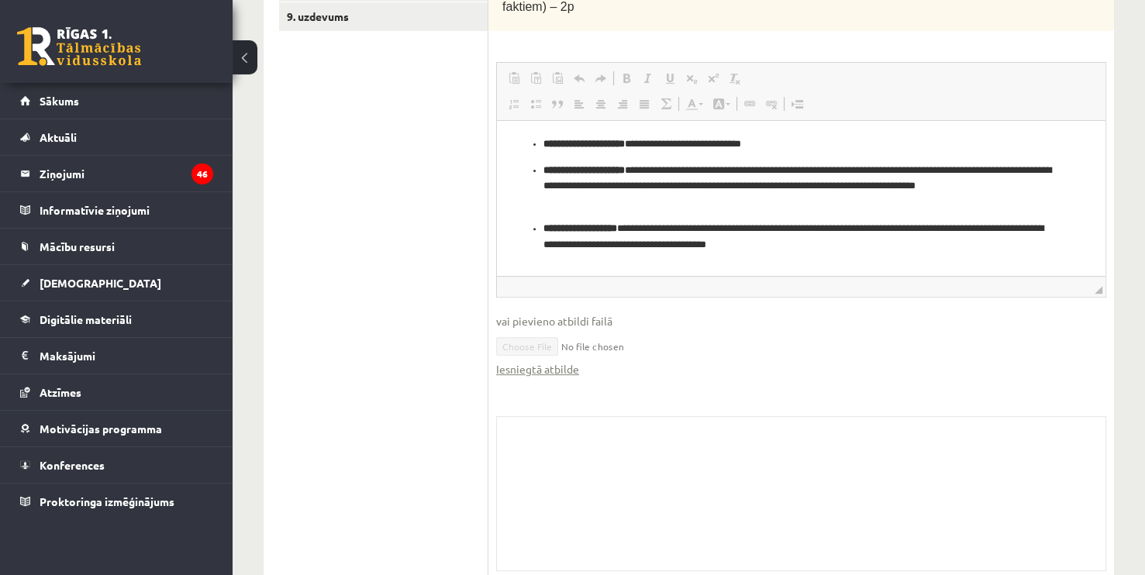
scroll to position [563, 0]
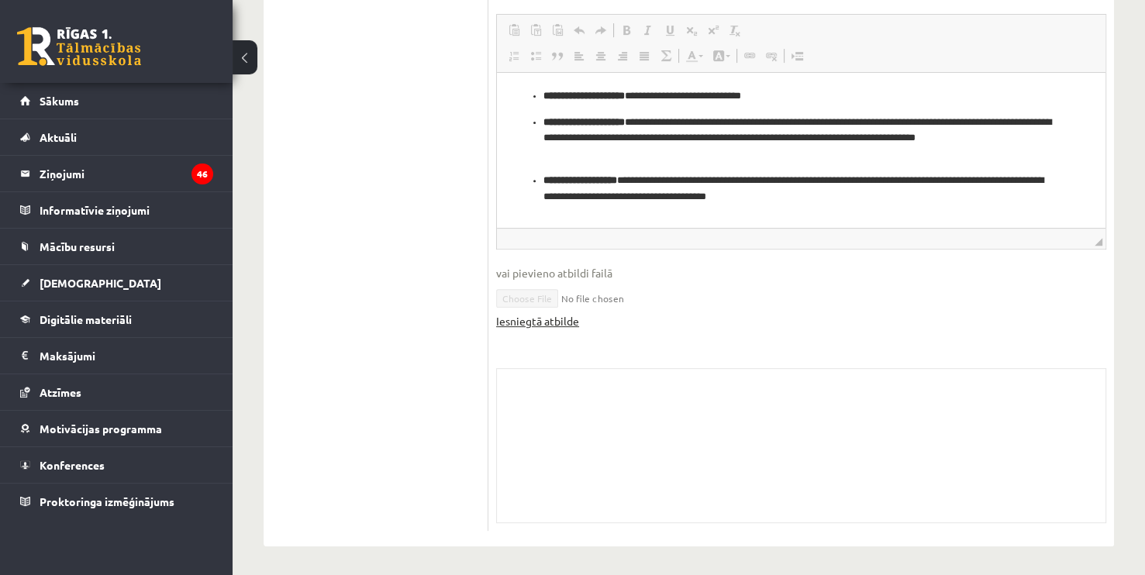
click at [552, 316] on link "Iesniegtā atbilde" at bounding box center [537, 321] width 83 height 16
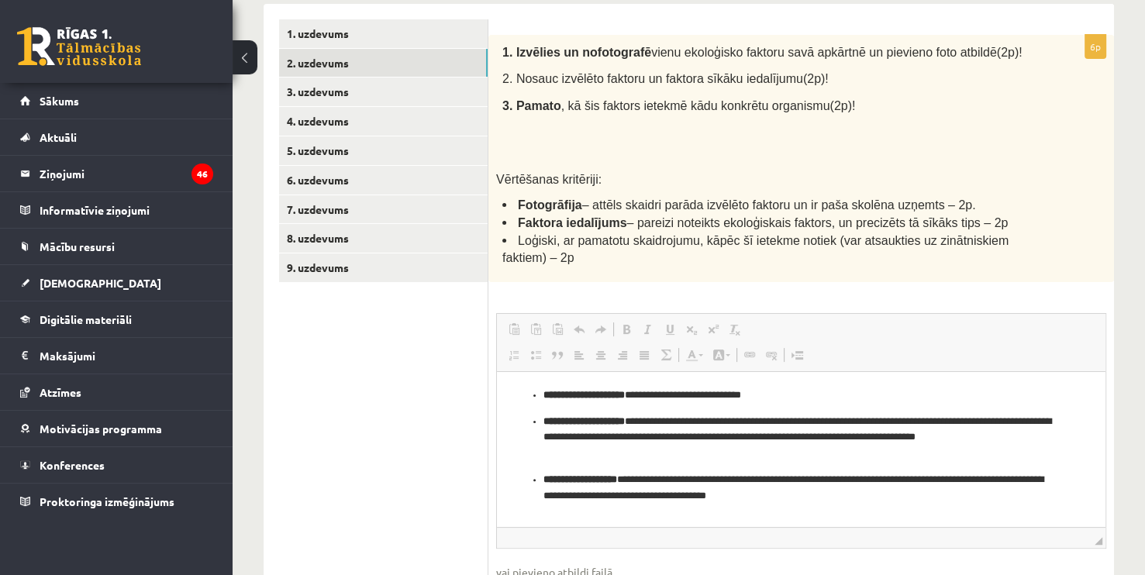
scroll to position [123, 0]
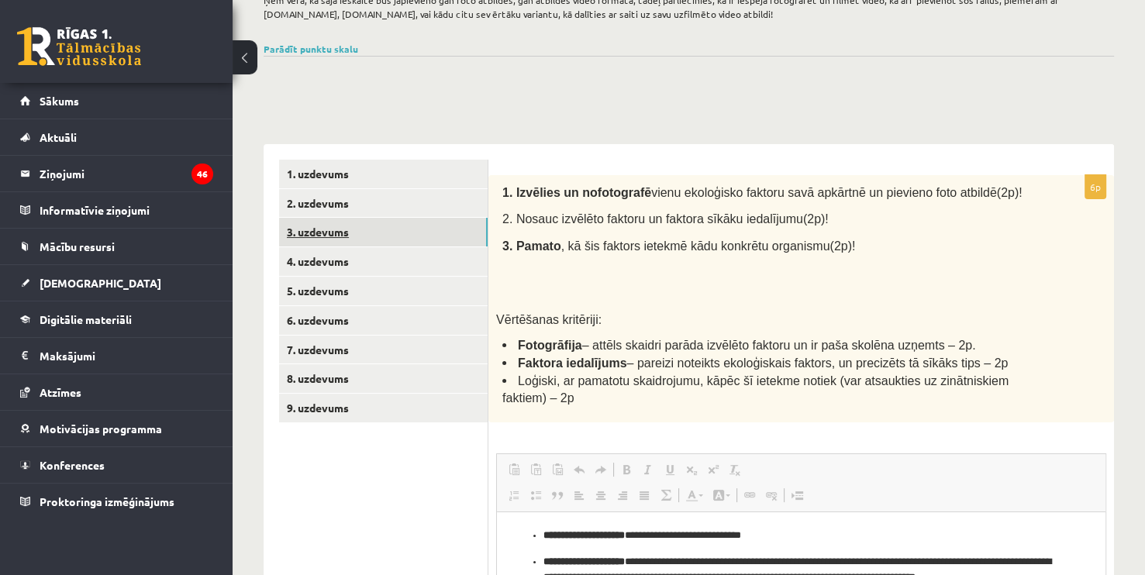
click at [392, 239] on link "3. uzdevums" at bounding box center [383, 232] width 208 height 29
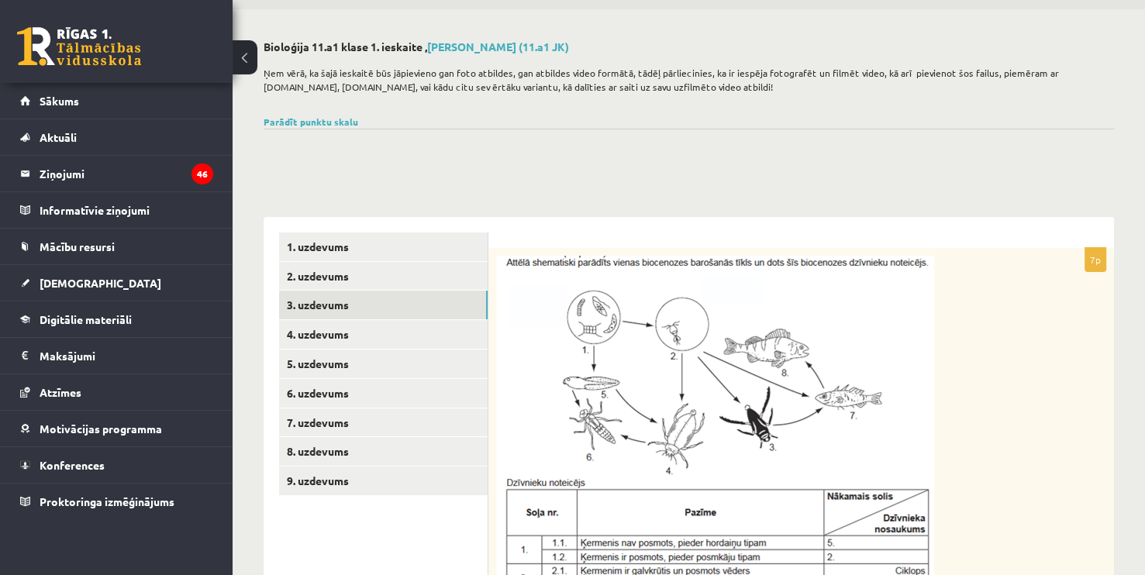
scroll to position [0, 0]
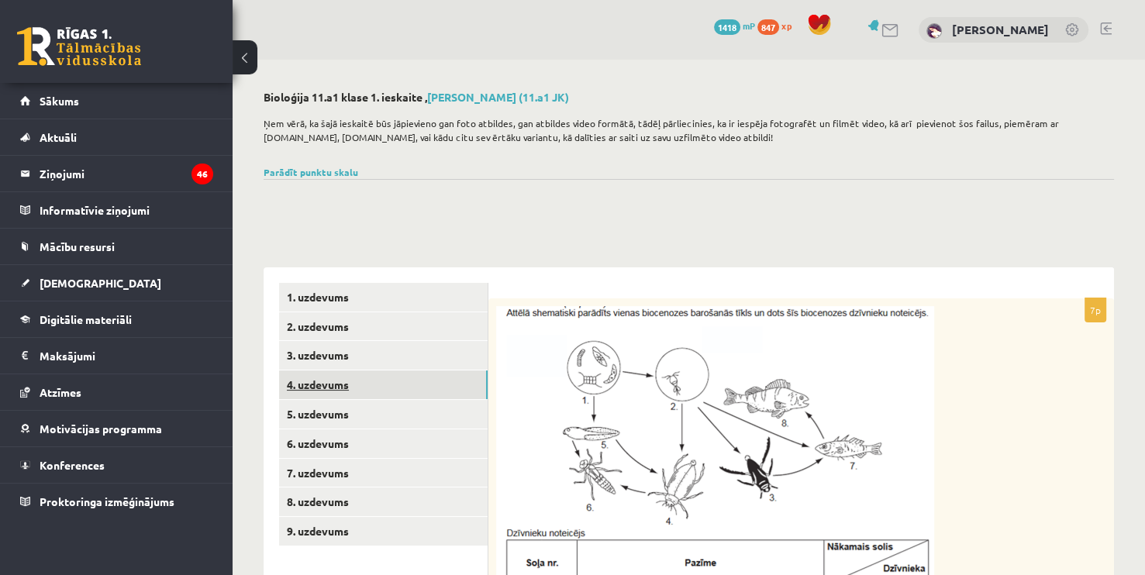
click at [353, 374] on link "4. uzdevums" at bounding box center [383, 384] width 208 height 29
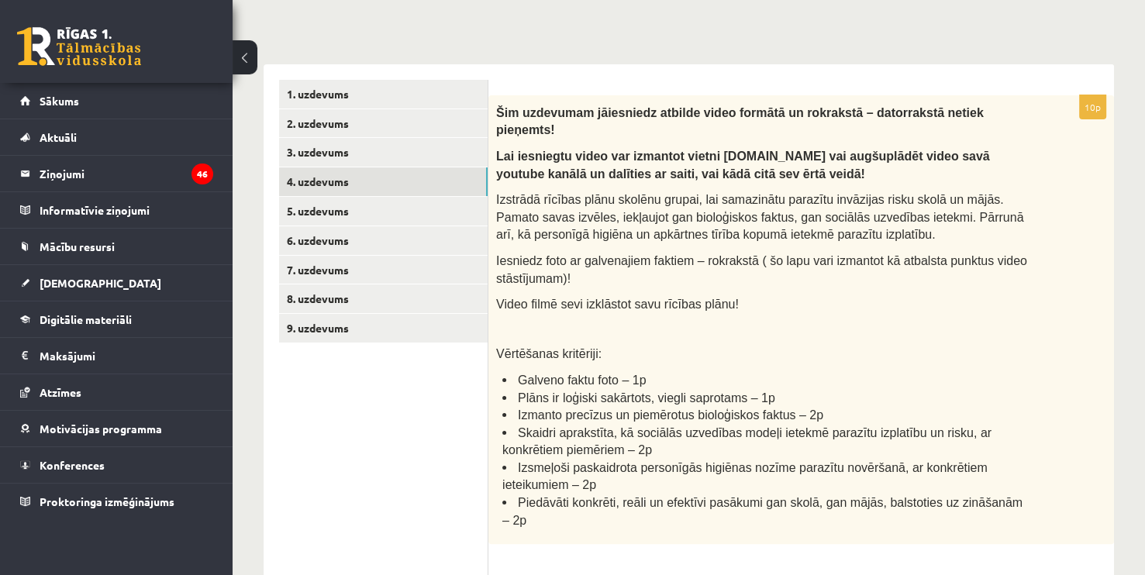
scroll to position [198, 0]
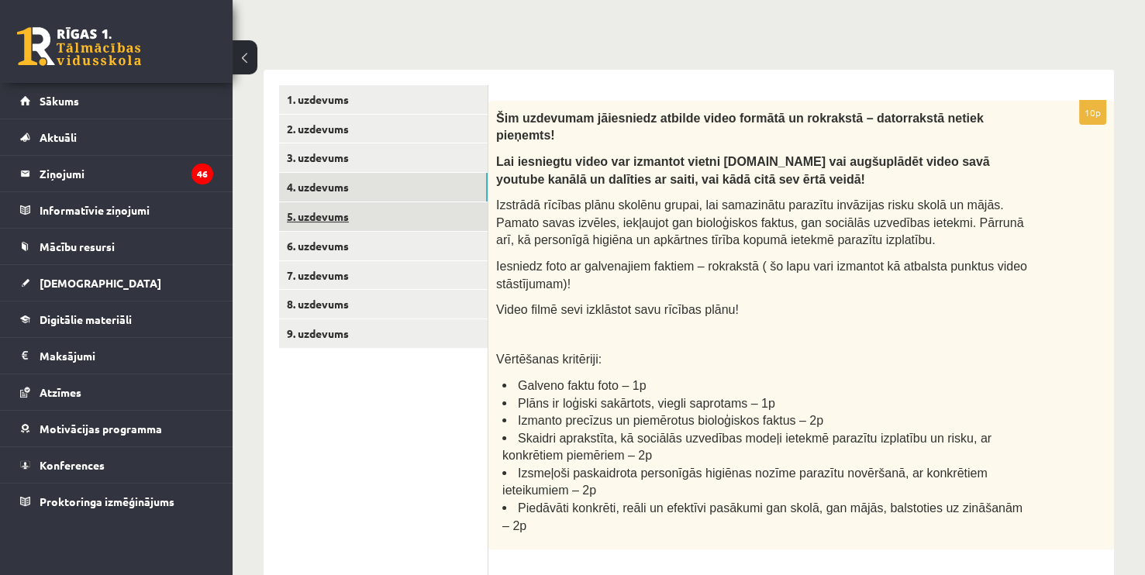
click at [356, 219] on link "5. uzdevums" at bounding box center [383, 216] width 208 height 29
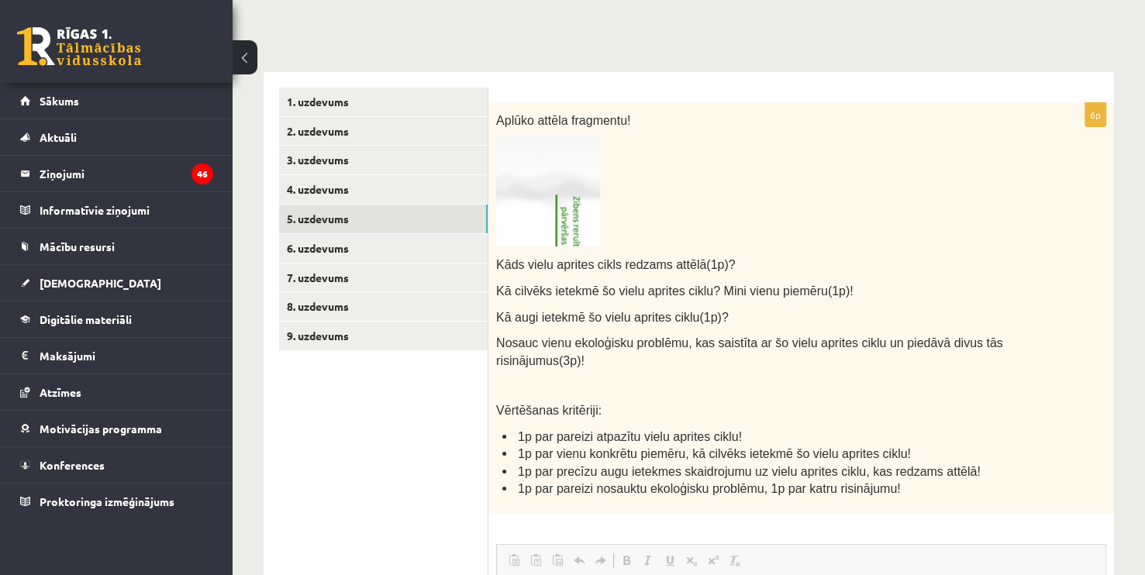
scroll to position [191, 0]
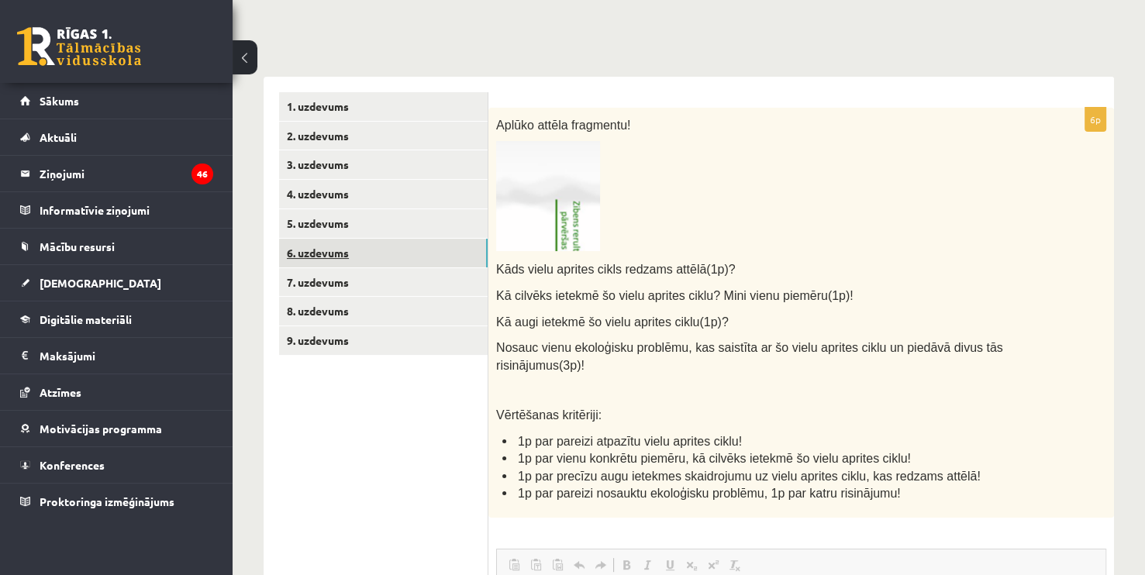
click at [327, 255] on link "6. uzdevums" at bounding box center [383, 253] width 208 height 29
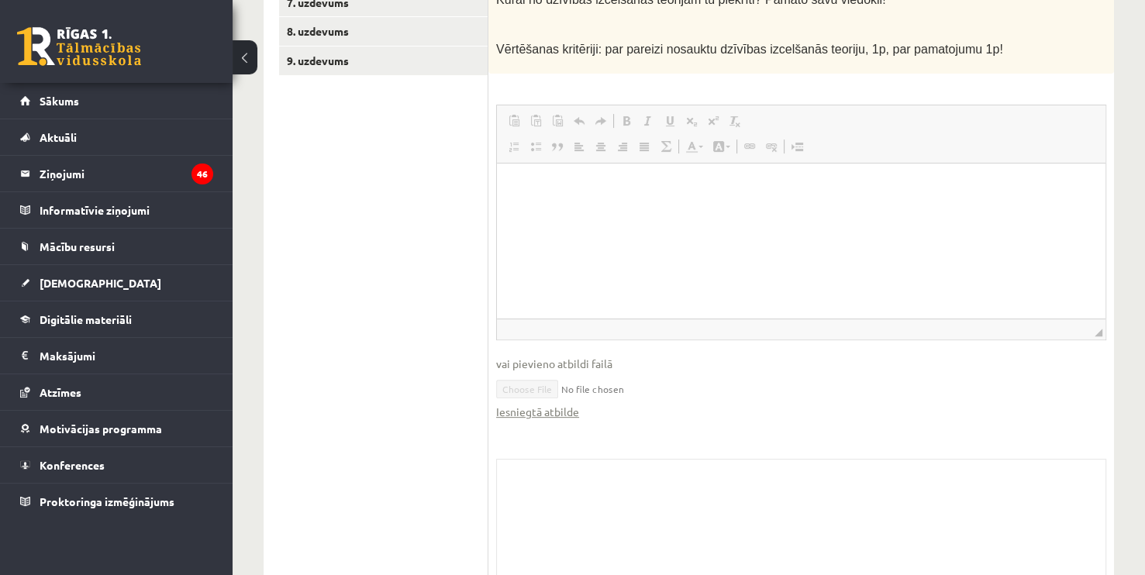
scroll to position [479, 0]
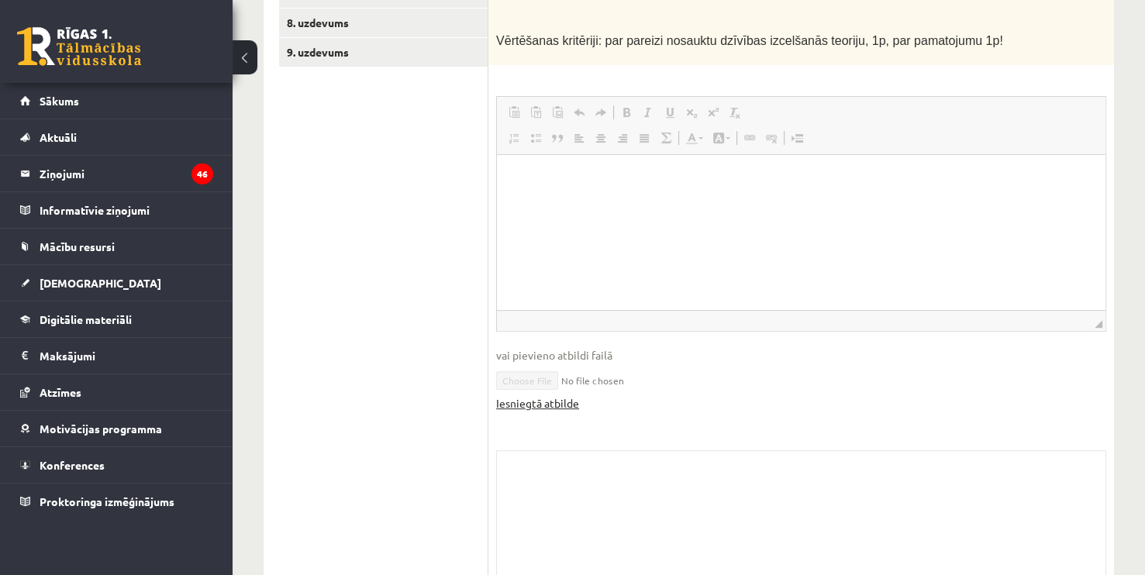
click at [562, 395] on link "Iesniegtā atbilde" at bounding box center [537, 403] width 83 height 16
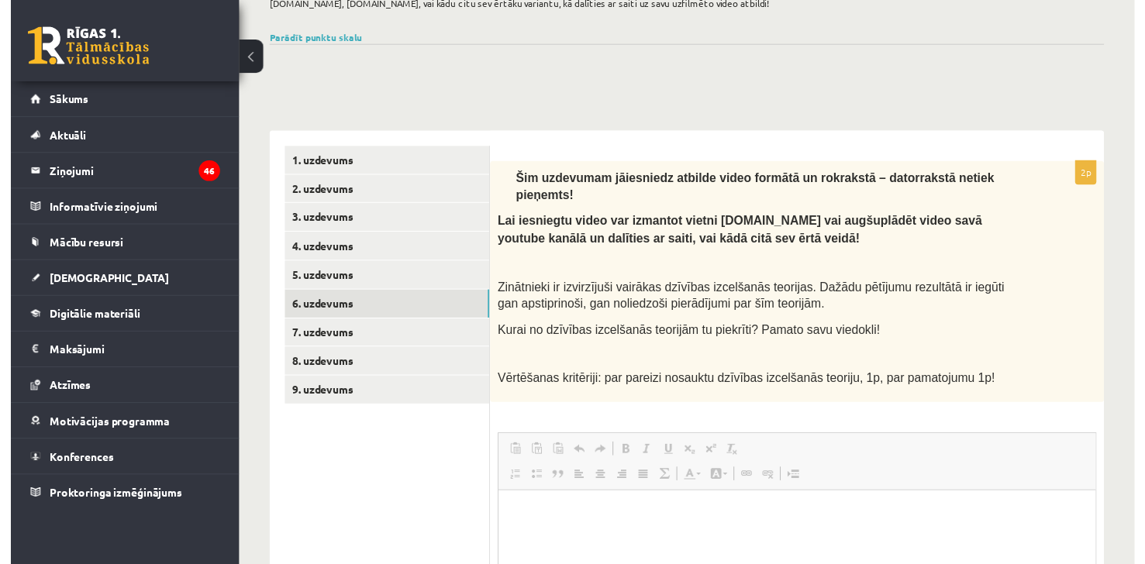
scroll to position [133, 0]
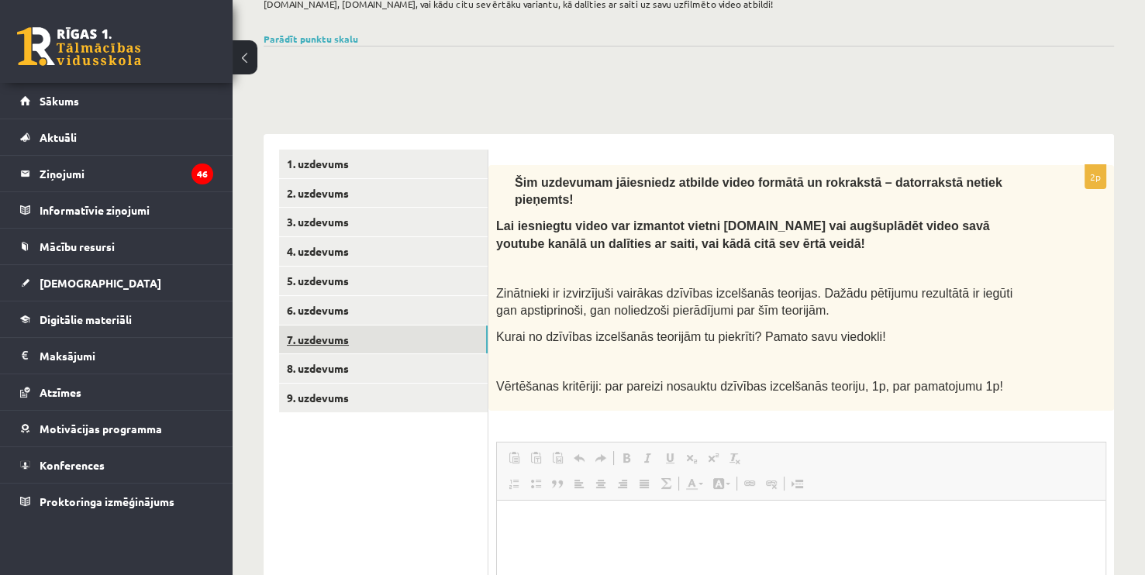
click at [367, 346] on link "7. uzdevums" at bounding box center [383, 339] width 208 height 29
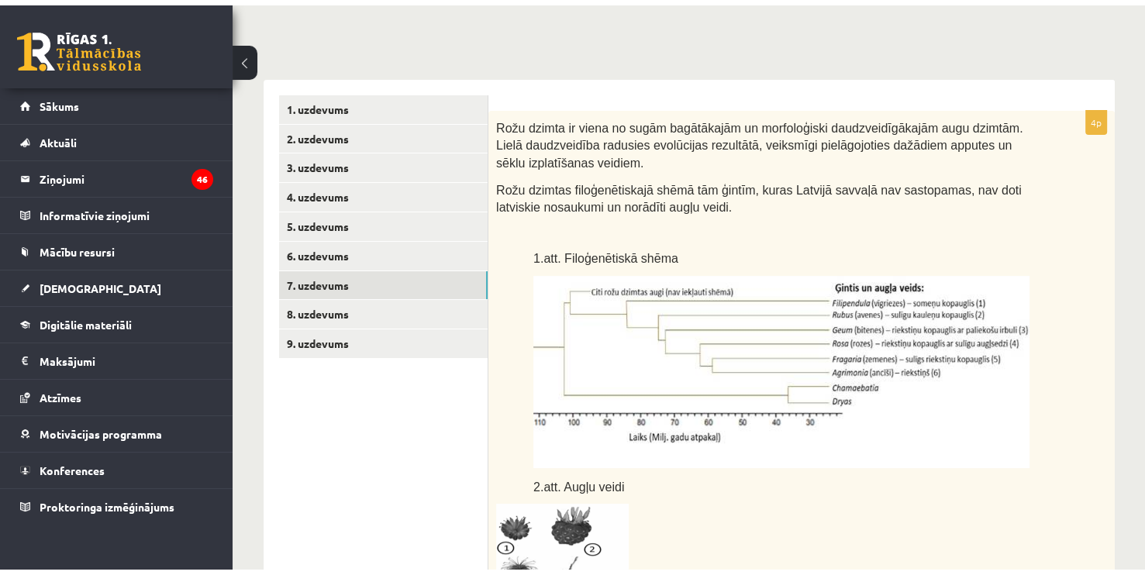
scroll to position [207, 0]
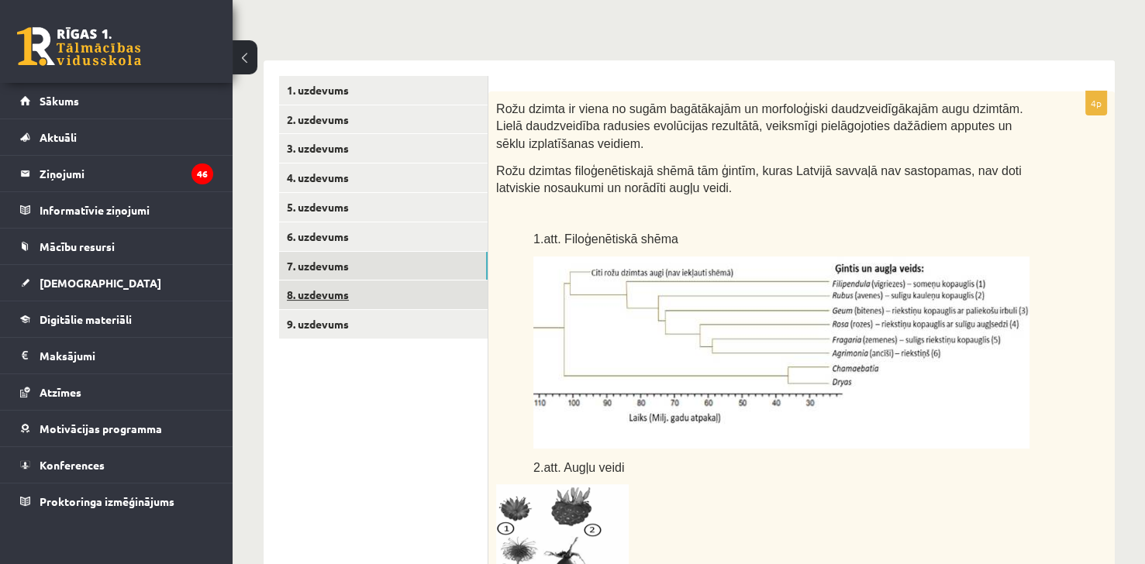
click at [346, 294] on link "8. uzdevums" at bounding box center [383, 295] width 208 height 29
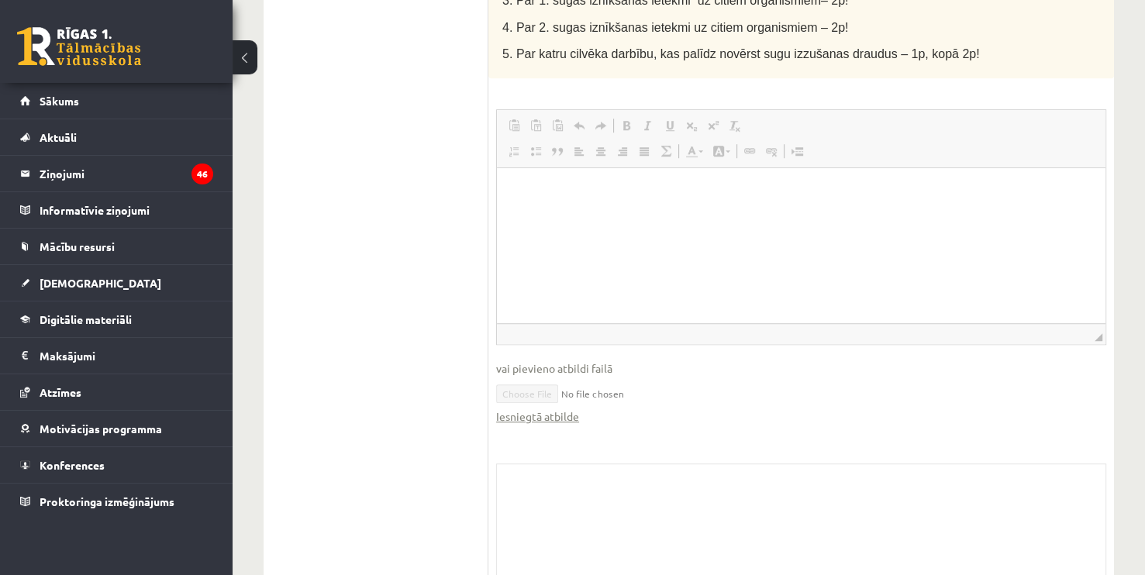
scroll to position [1048, 0]
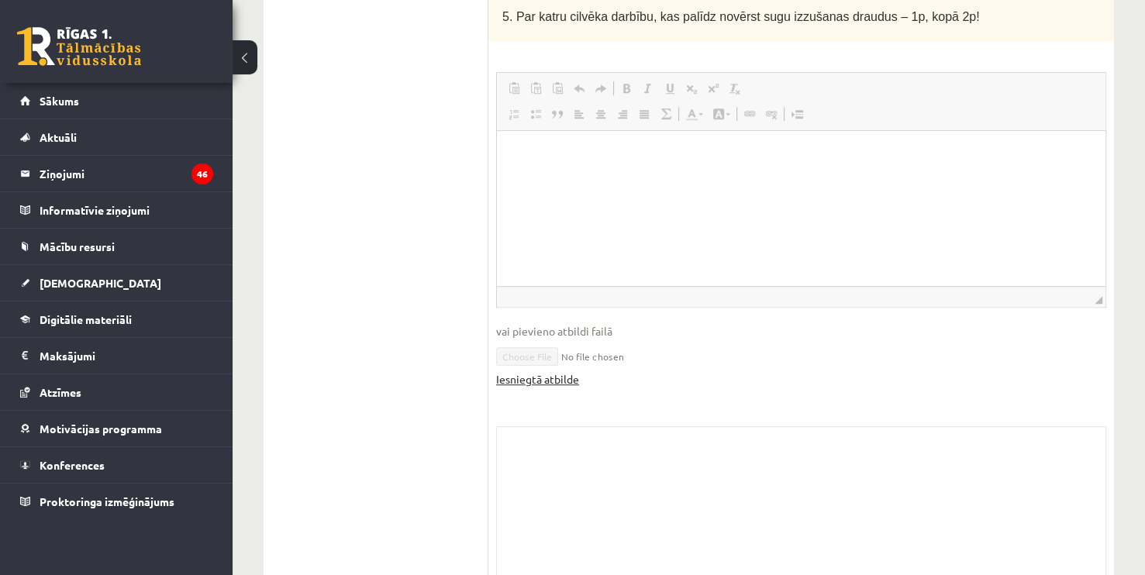
click at [546, 371] on link "Iesniegtā atbilde" at bounding box center [537, 379] width 83 height 16
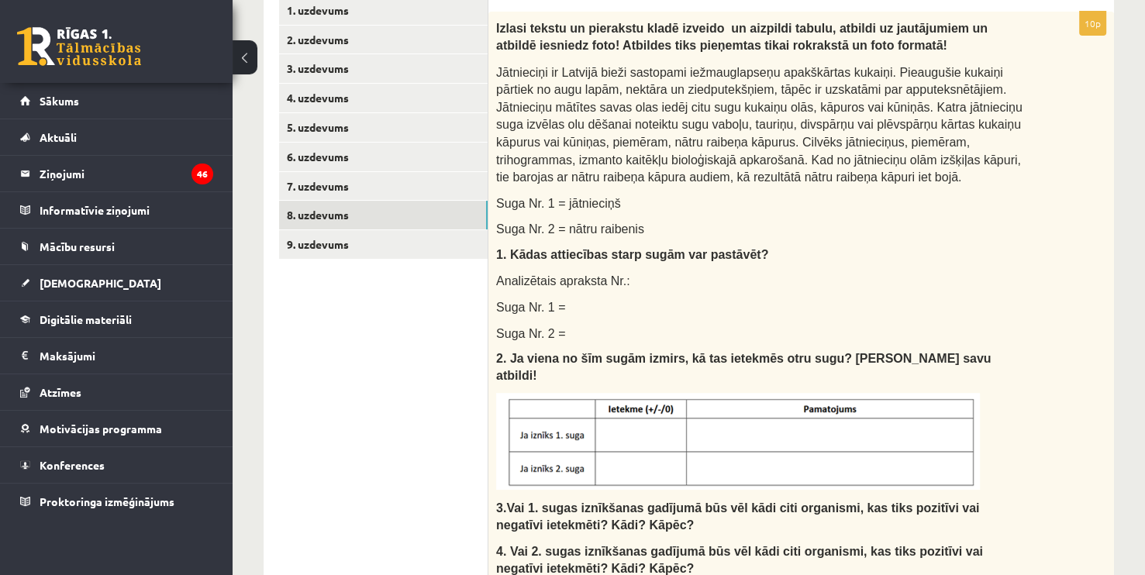
scroll to position [285, 0]
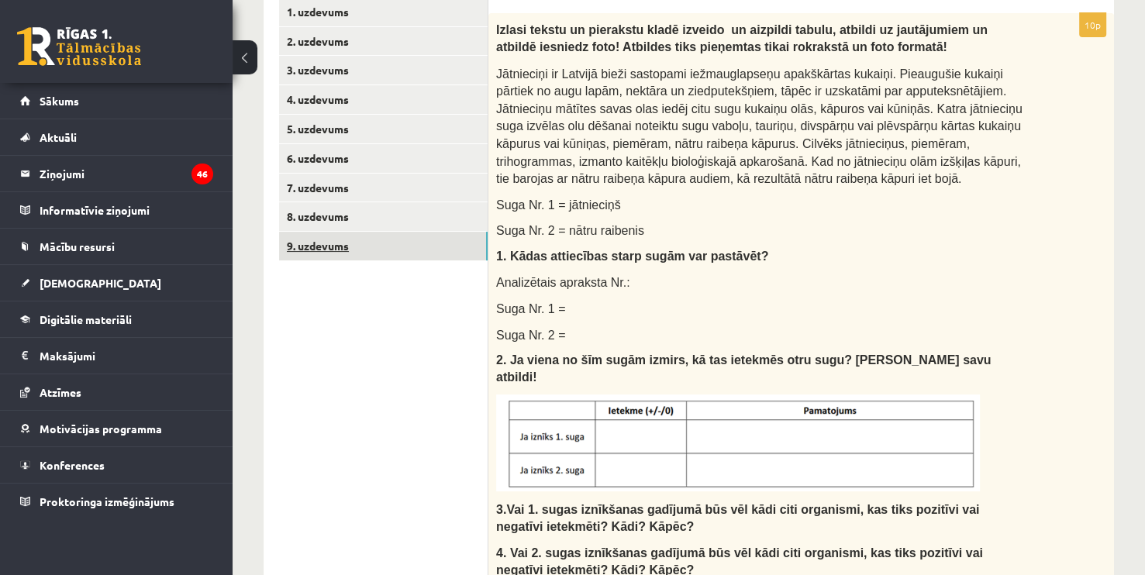
click at [320, 246] on link "9. uzdevums" at bounding box center [383, 246] width 208 height 29
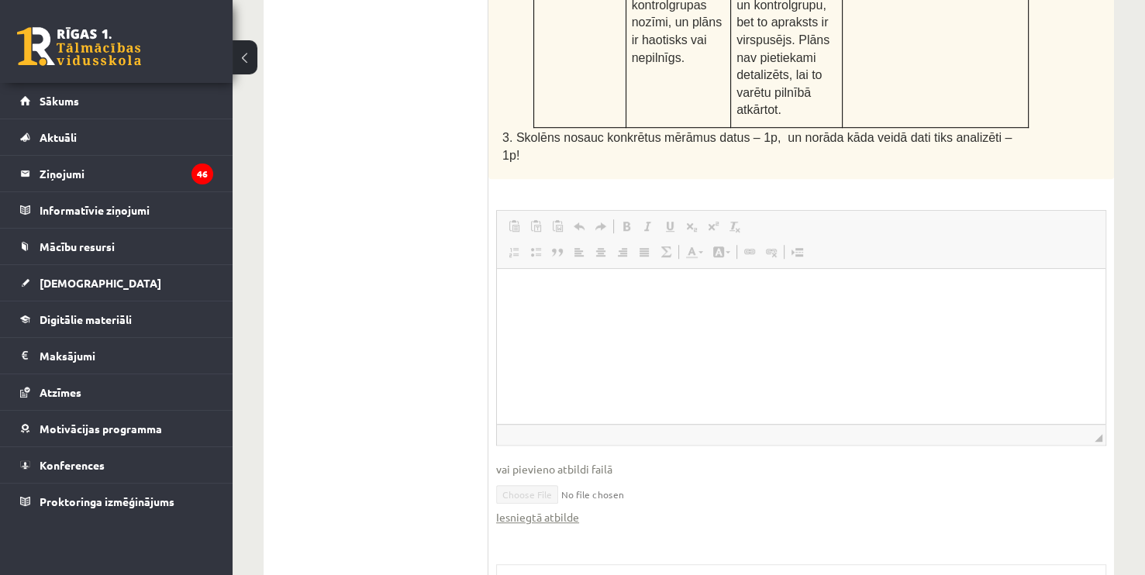
scroll to position [1054, 0]
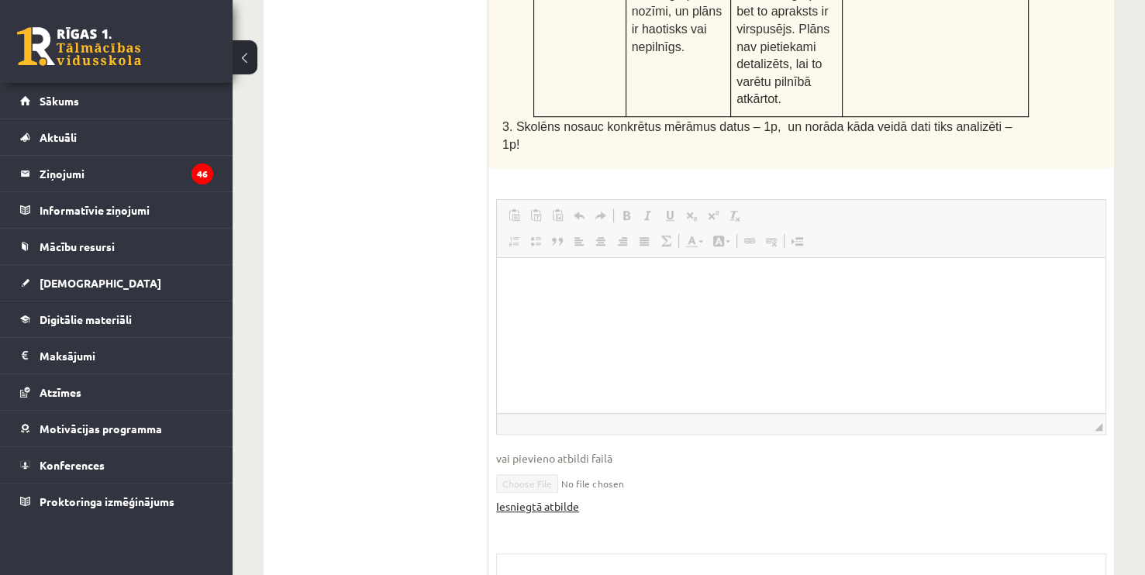
click at [547, 498] on link "Iesniegtā atbilde" at bounding box center [537, 506] width 83 height 16
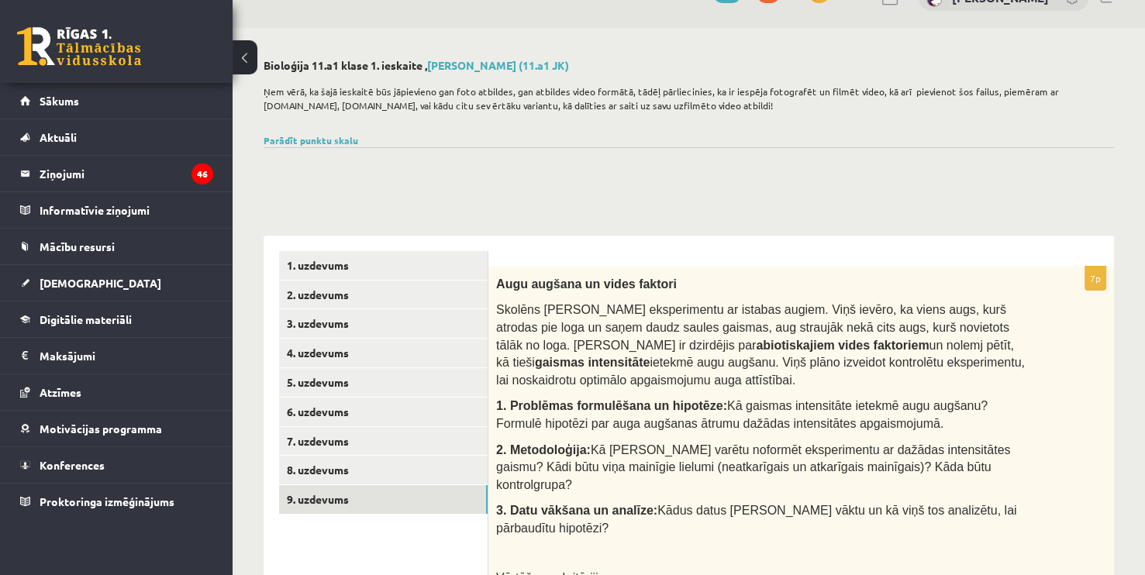
scroll to position [0, 0]
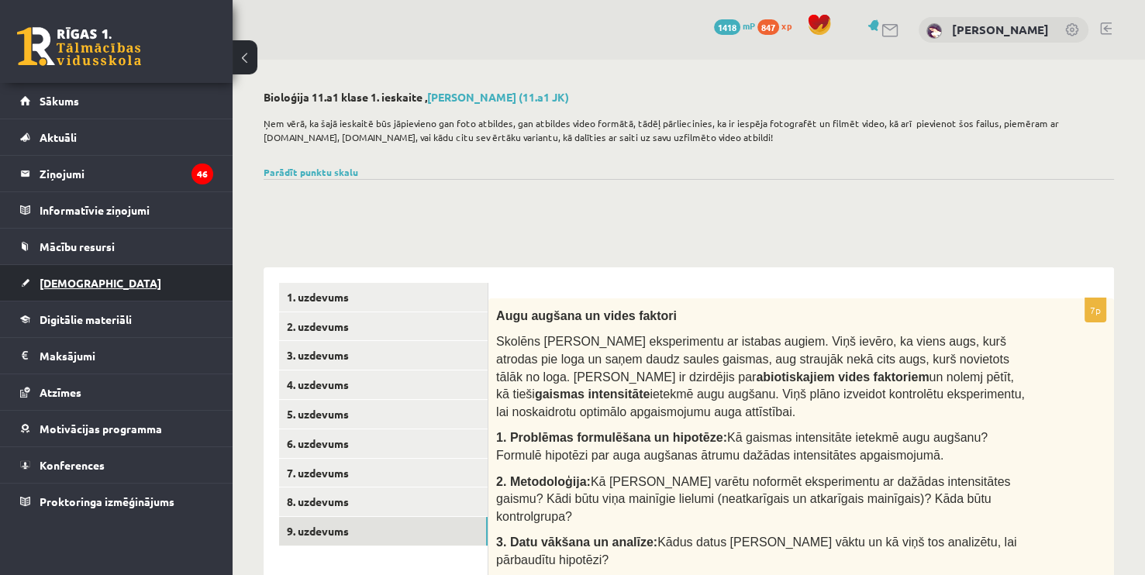
click at [105, 271] on link "[DEMOGRAPHIC_DATA]" at bounding box center [116, 283] width 193 height 36
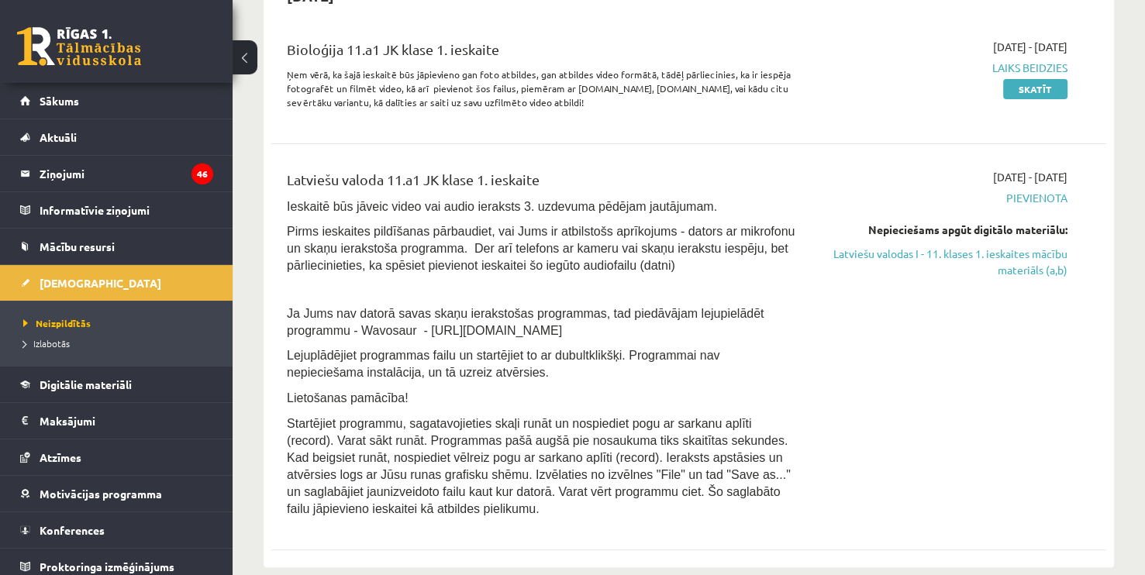
scroll to position [375, 0]
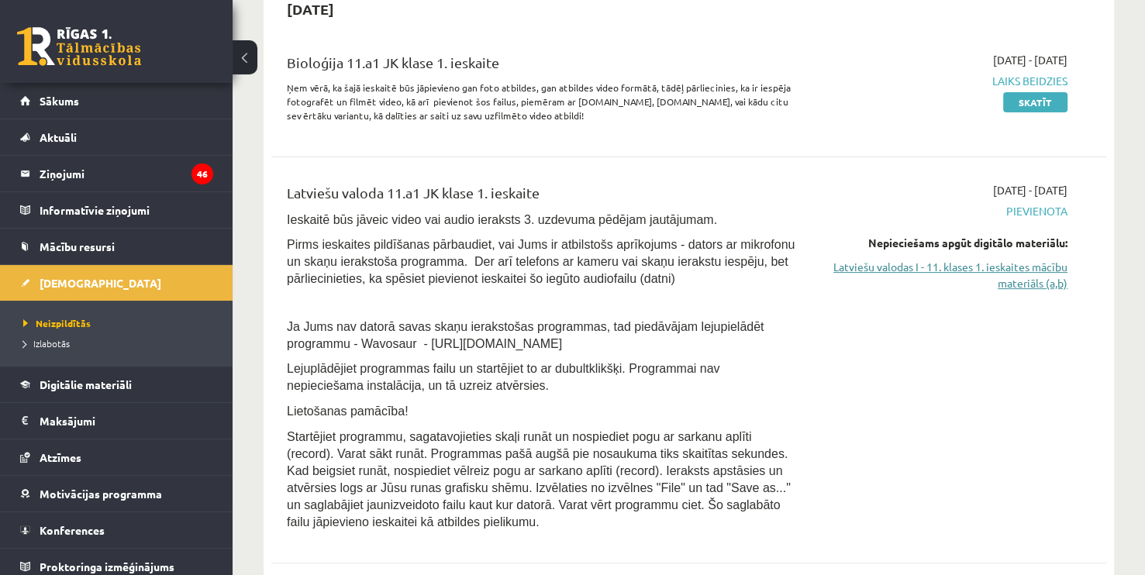
click at [998, 277] on link "Latviešu valodas I - 11. klases 1. ieskaites mācību materiāls (a,b)" at bounding box center [944, 275] width 245 height 33
